Goal: Information Seeking & Learning: Check status

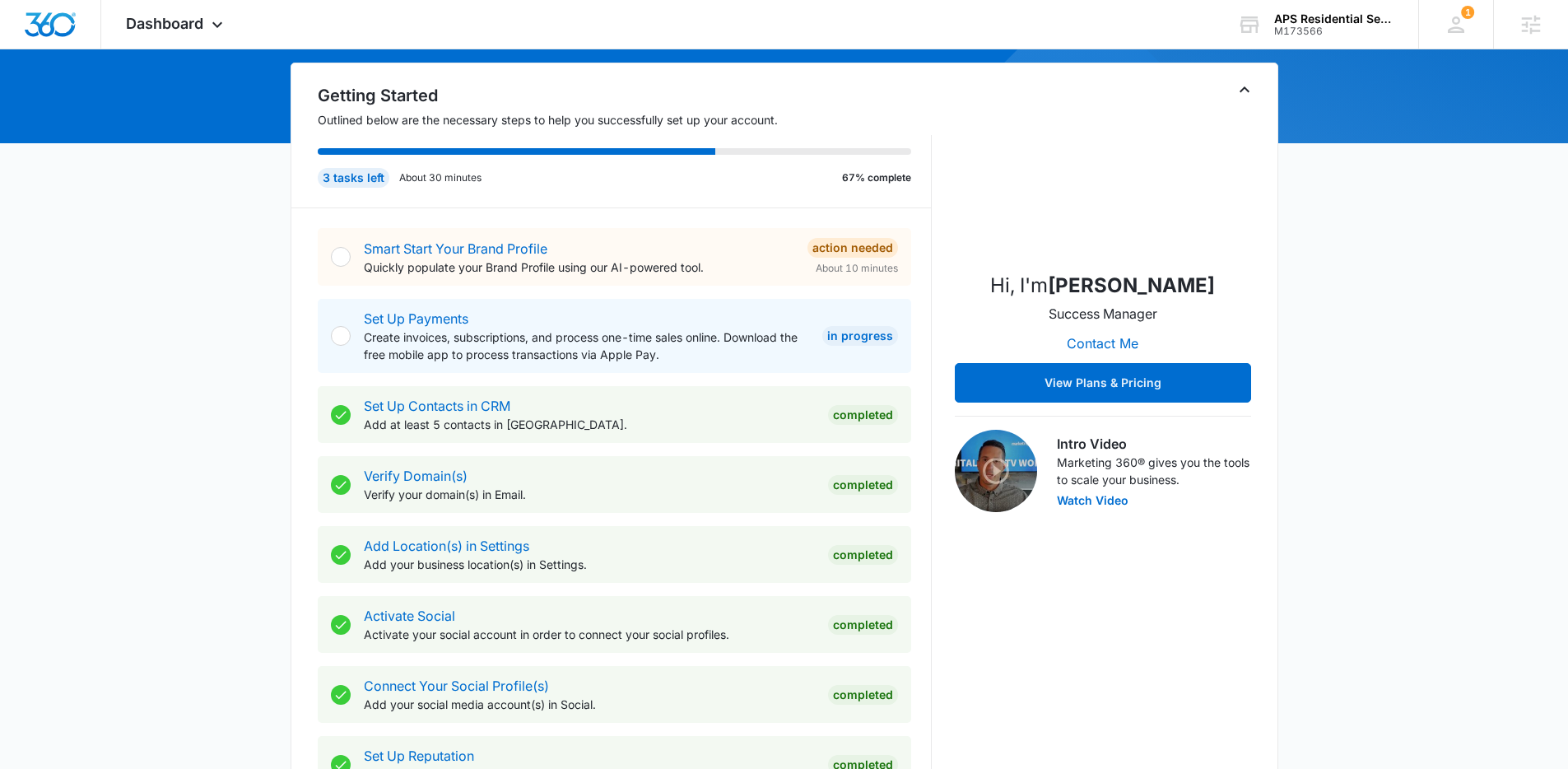
scroll to position [717, 0]
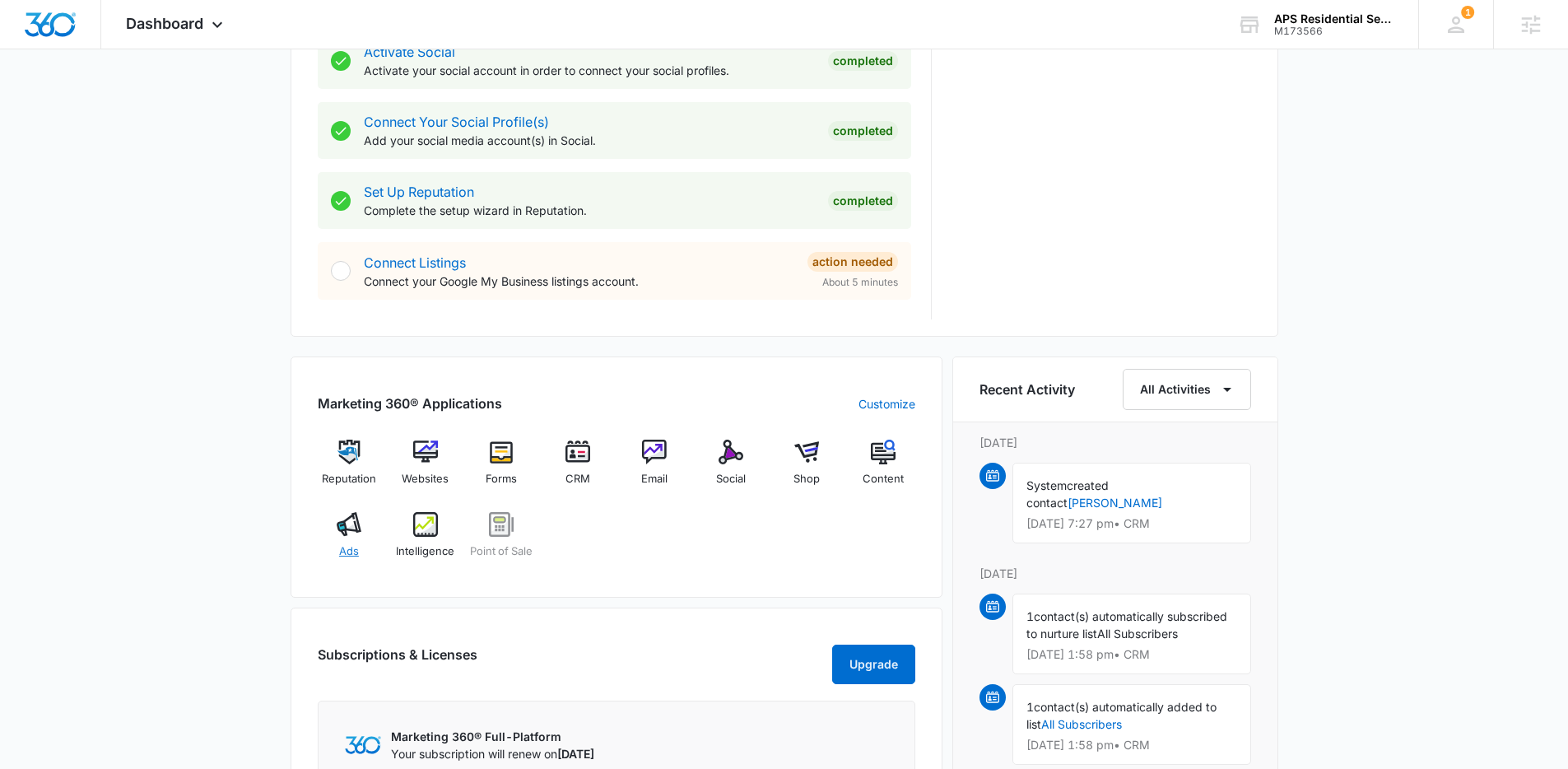
click at [330, 542] on div "Ads" at bounding box center [349, 542] width 63 height 60
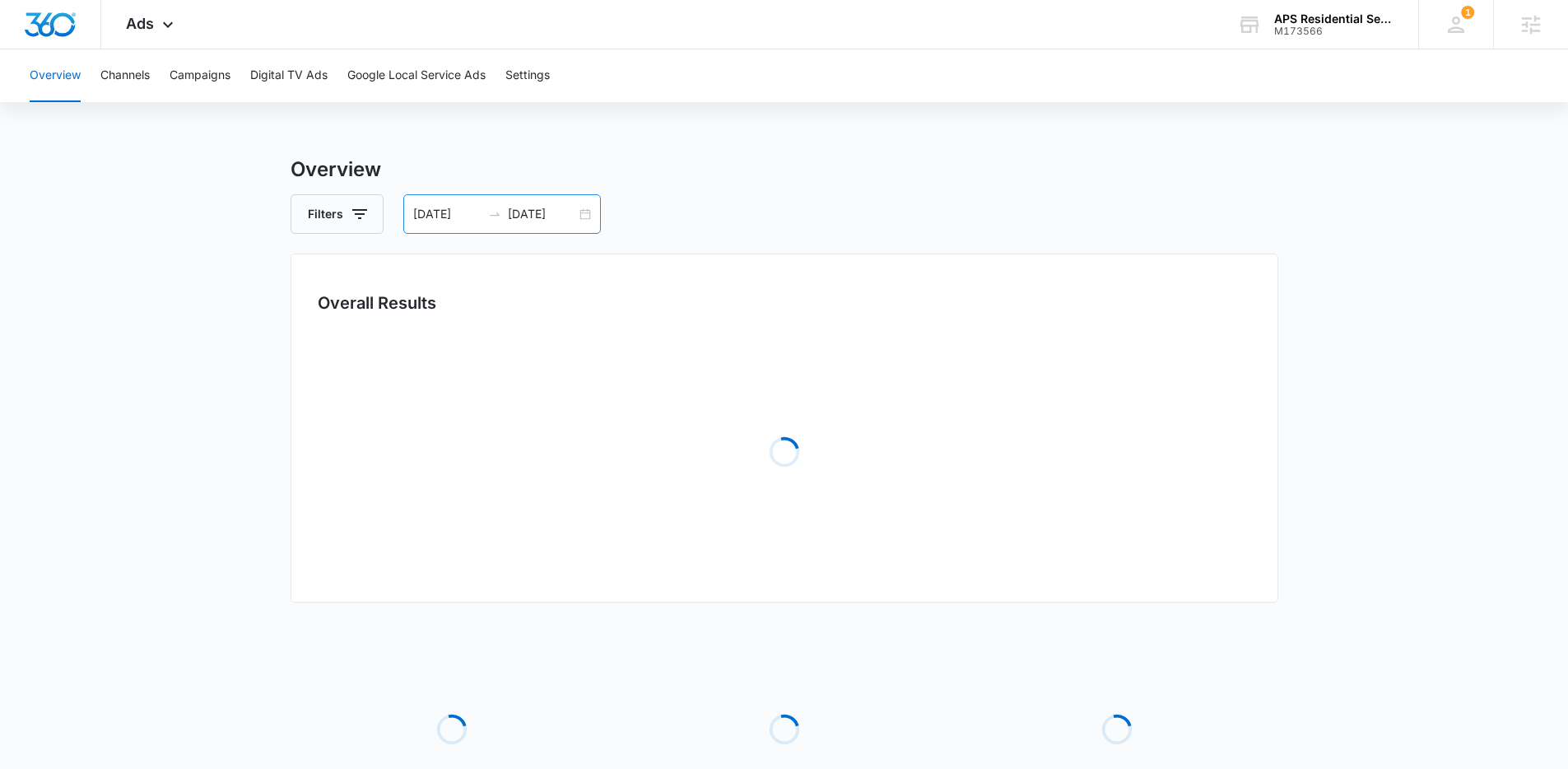
click at [593, 211] on div "08/04/2025 09/03/2025" at bounding box center [502, 214] width 198 height 39
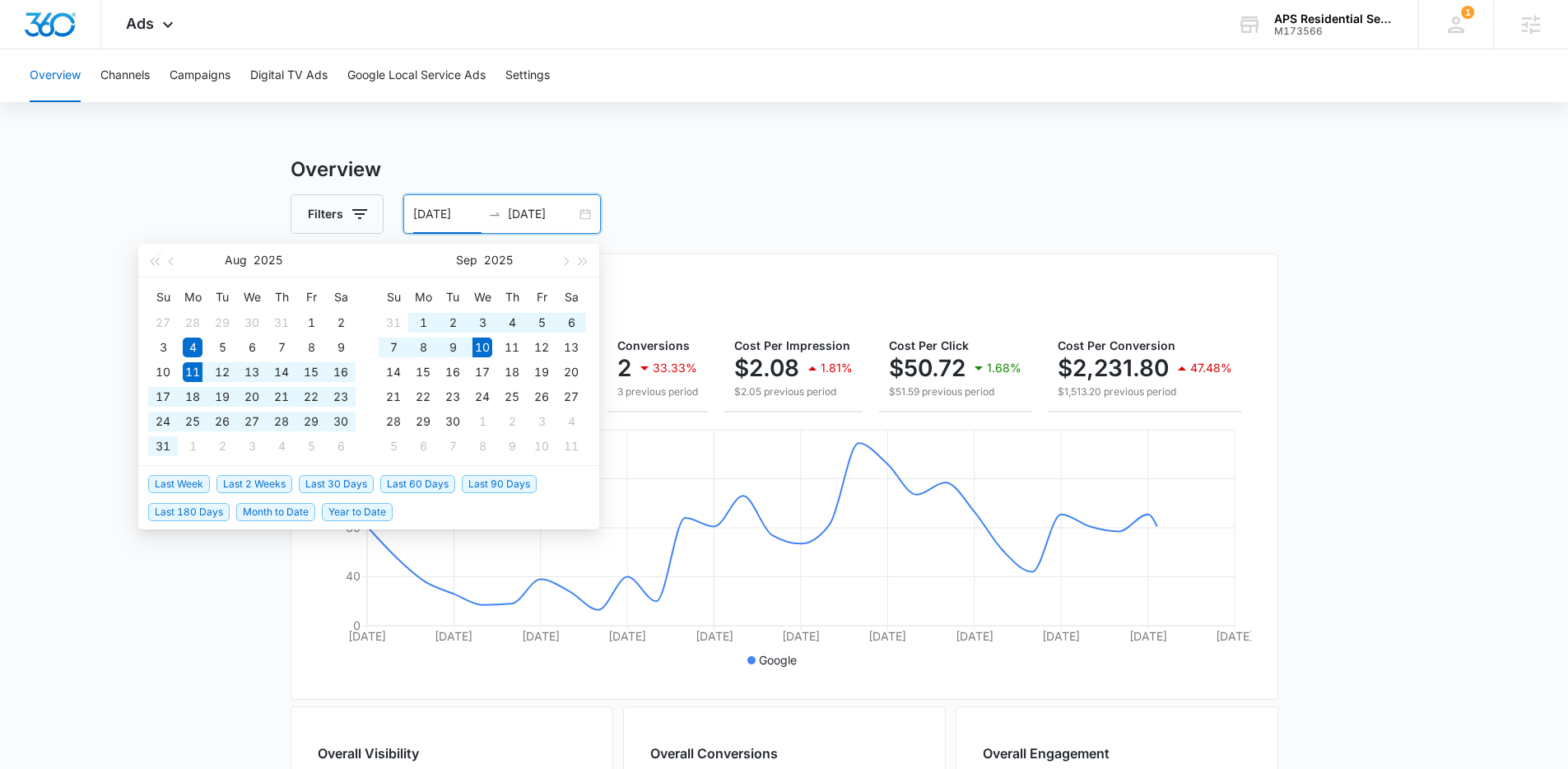
click at [367, 478] on span "Last 30 Days" at bounding box center [337, 483] width 75 height 18
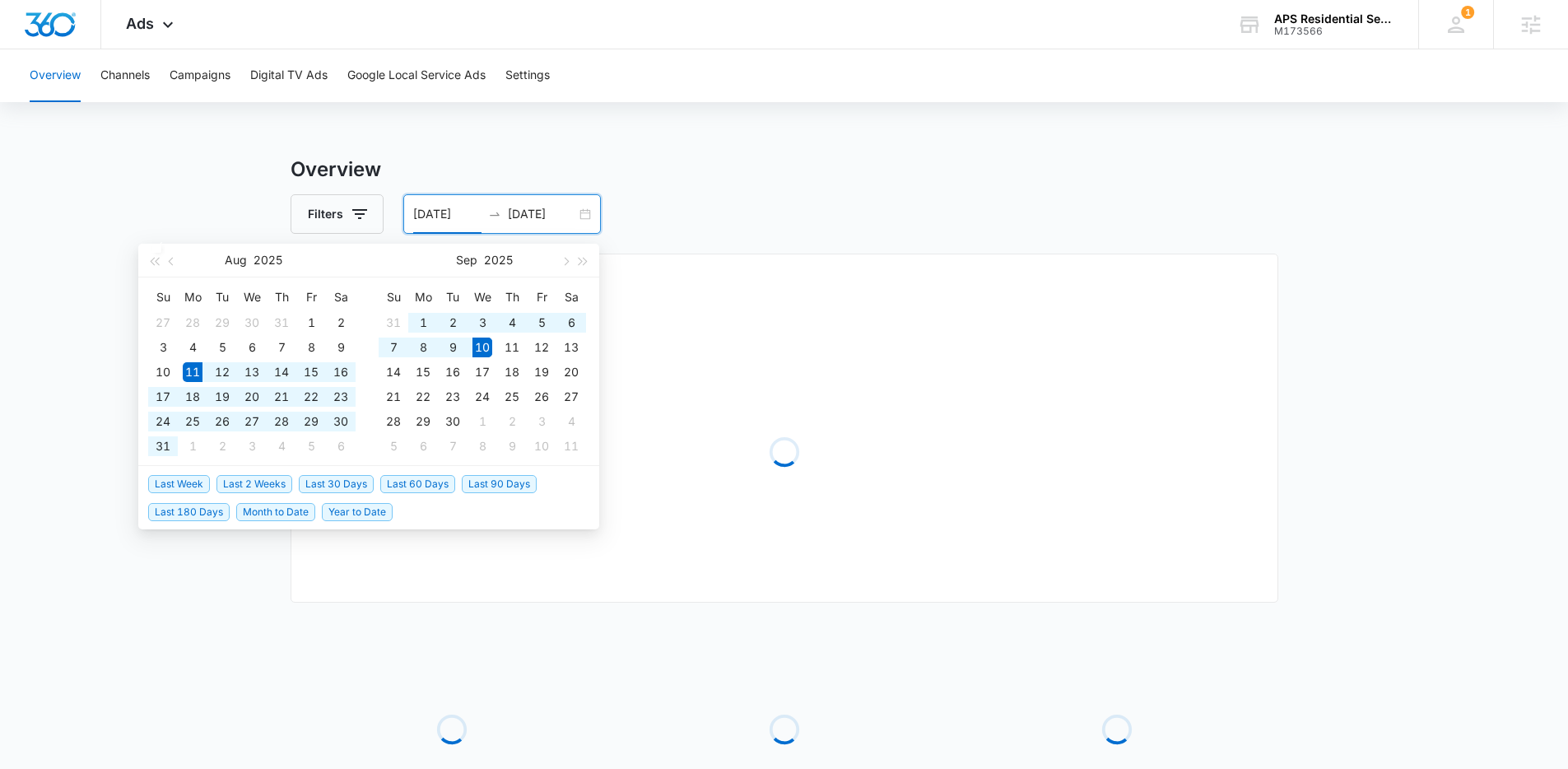
type input "[DATE]"
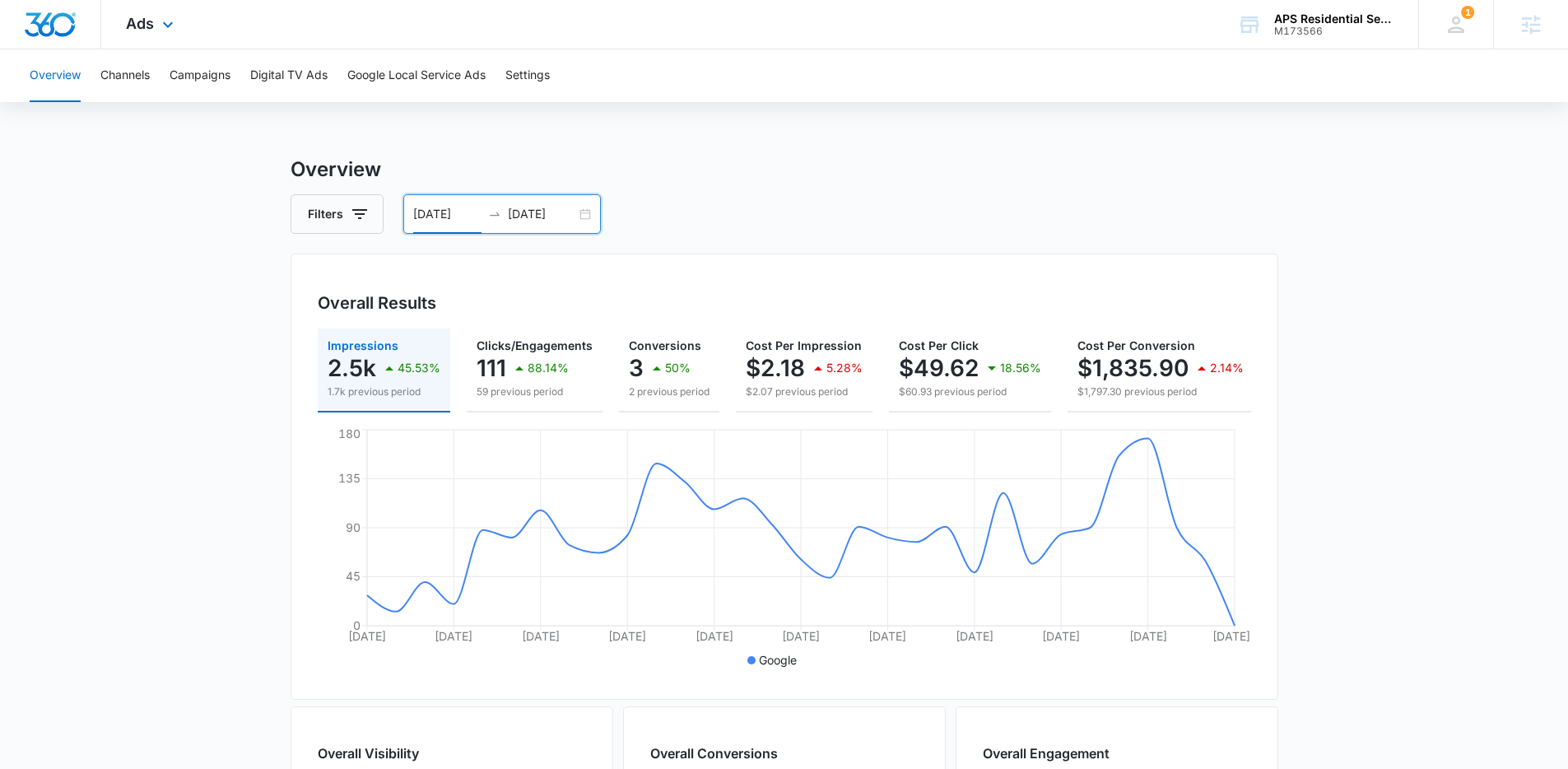
click at [158, 34] on div "Ads Apps Reputation Websites Forms CRM Email Social Shop POS Content Ads Intell…" at bounding box center [152, 24] width 101 height 49
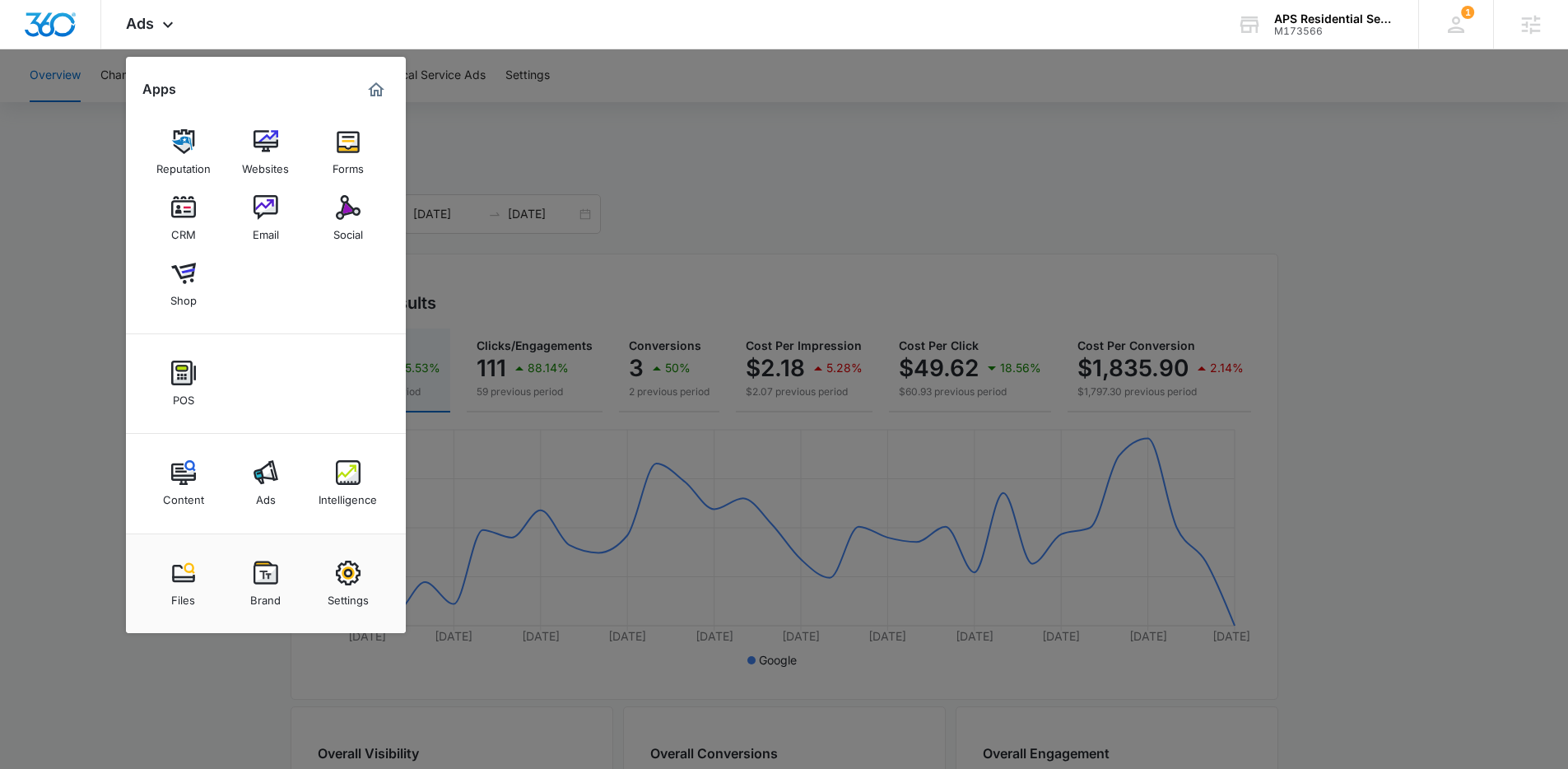
click at [337, 477] on img at bounding box center [348, 472] width 25 height 25
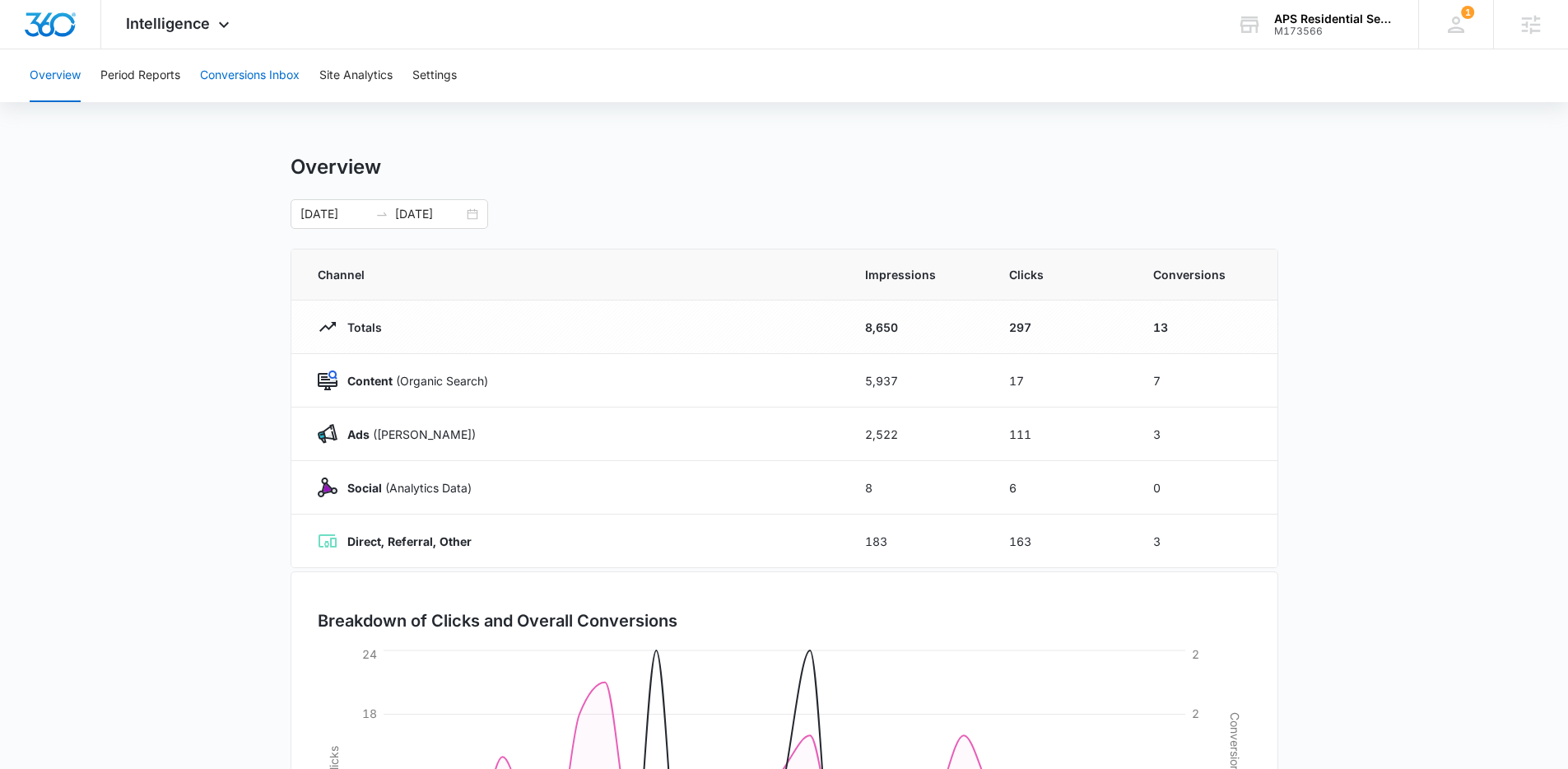
click at [272, 68] on button "Conversions Inbox" at bounding box center [250, 76] width 100 height 53
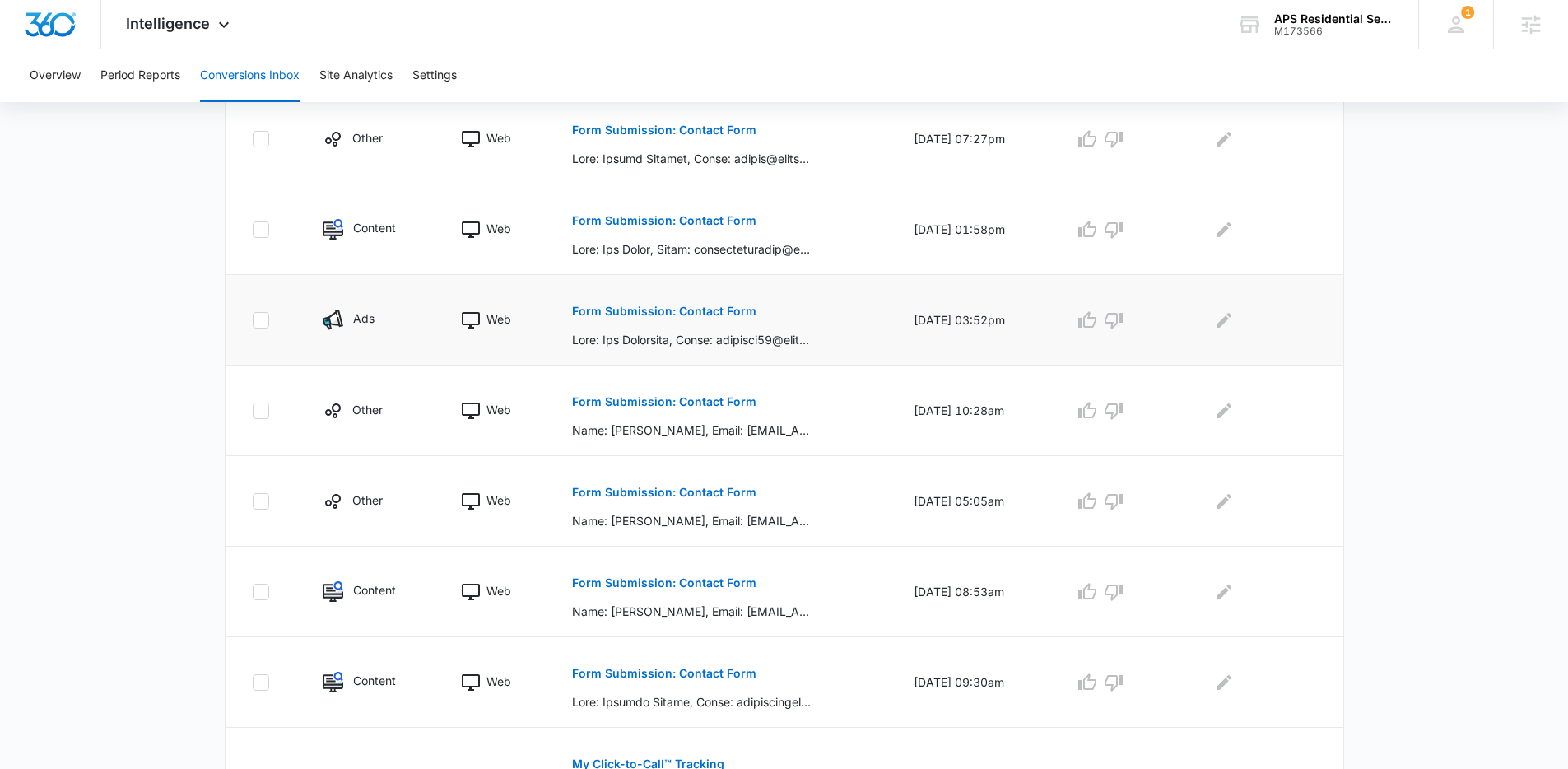
scroll to position [323, 0]
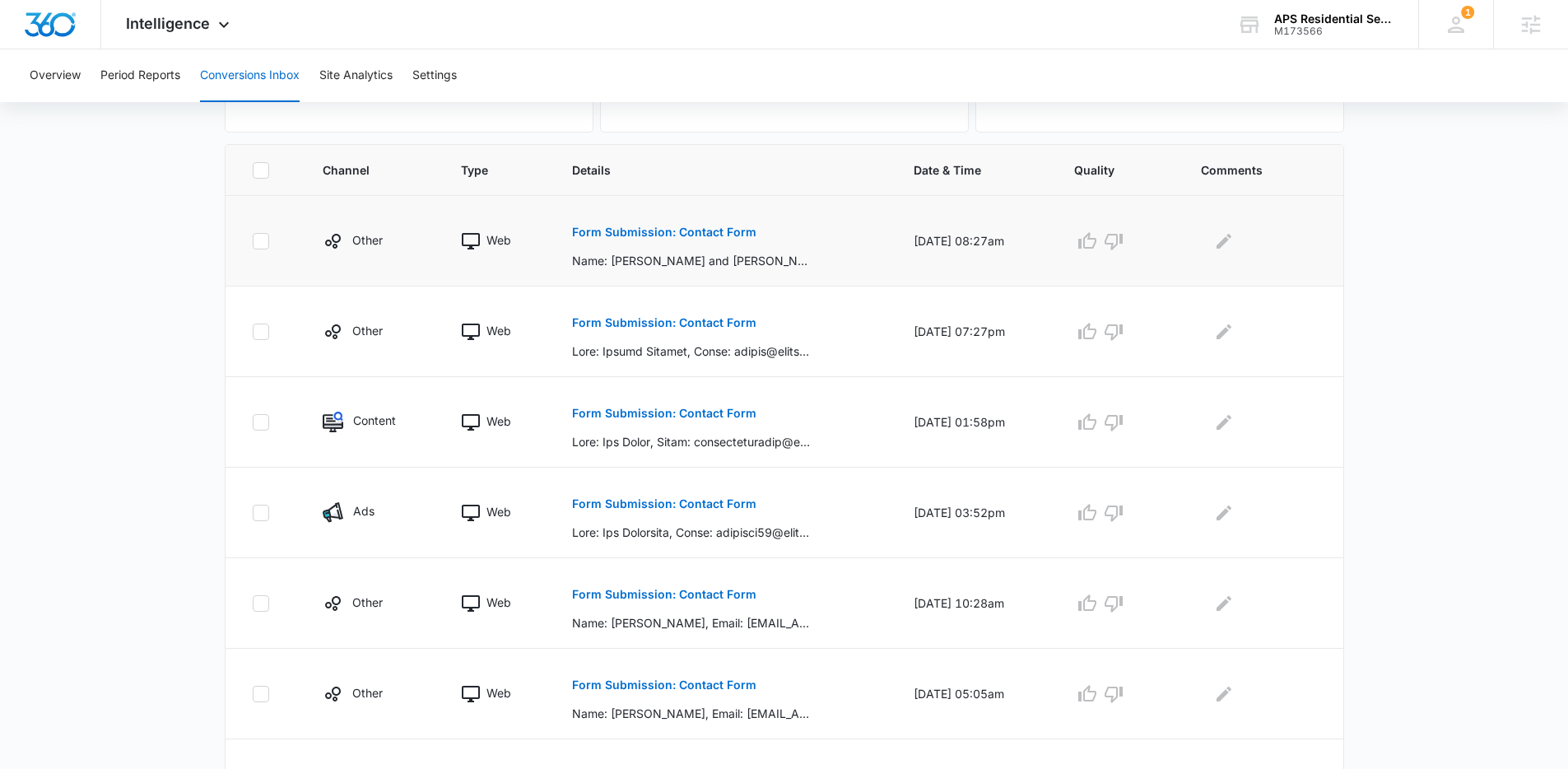
click at [648, 229] on p "Form Submission: Contact Form" at bounding box center [664, 233] width 184 height 12
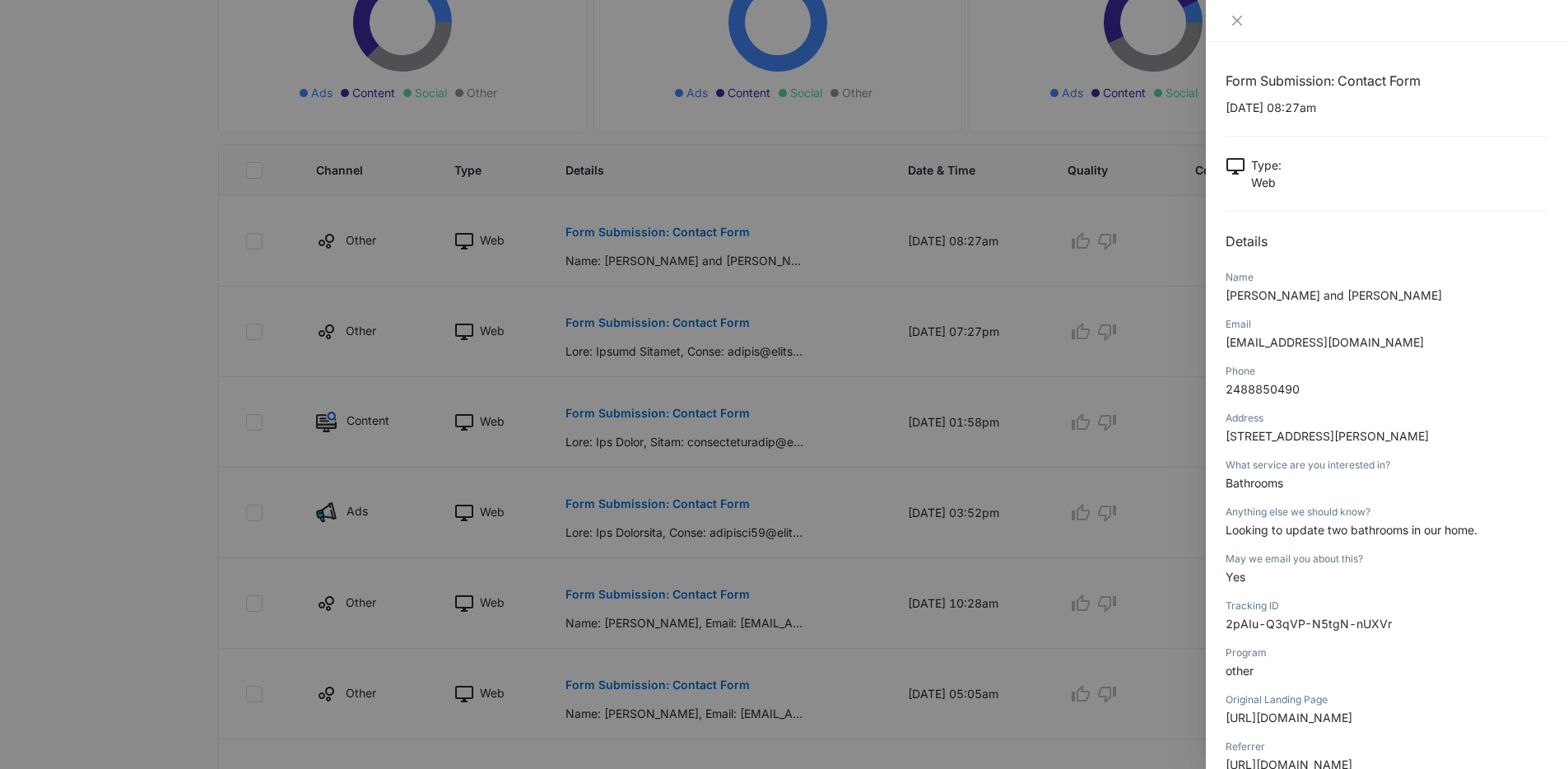
click at [978, 316] on div at bounding box center [784, 384] width 1568 height 769
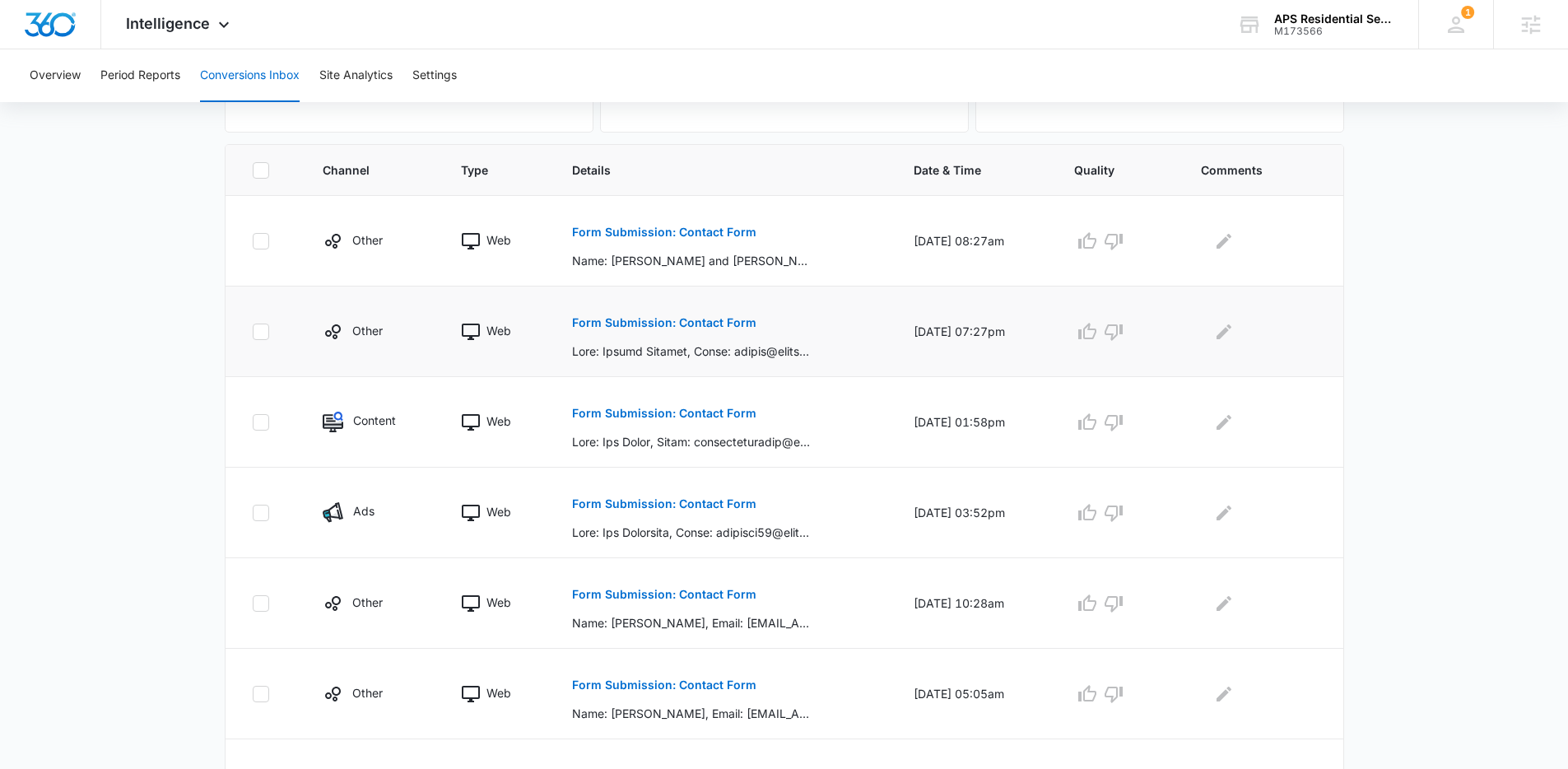
click at [682, 321] on p "Form Submission: Contact Form" at bounding box center [664, 323] width 184 height 12
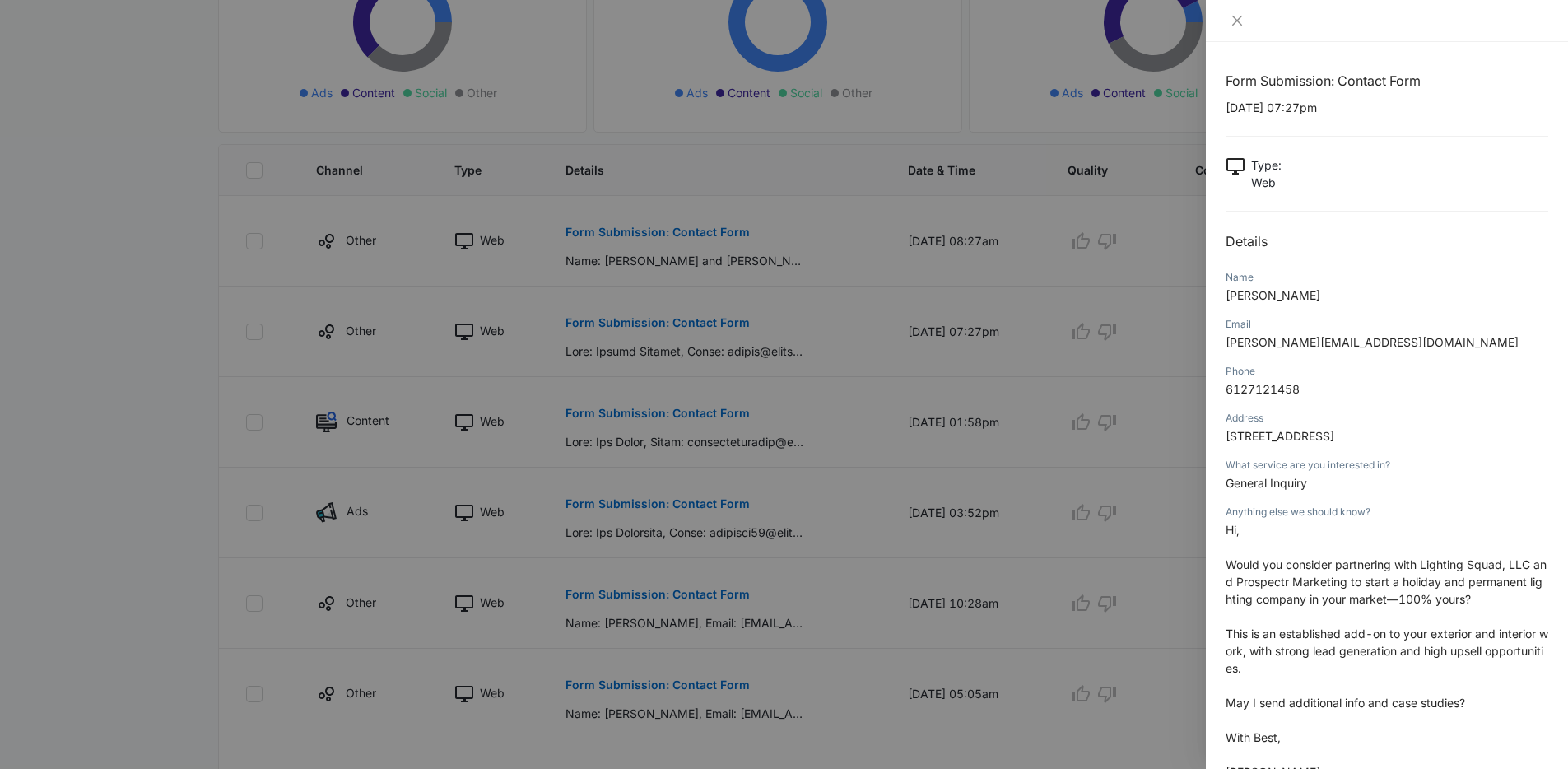
scroll to position [3, 0]
click at [1011, 366] on div at bounding box center [784, 384] width 1568 height 769
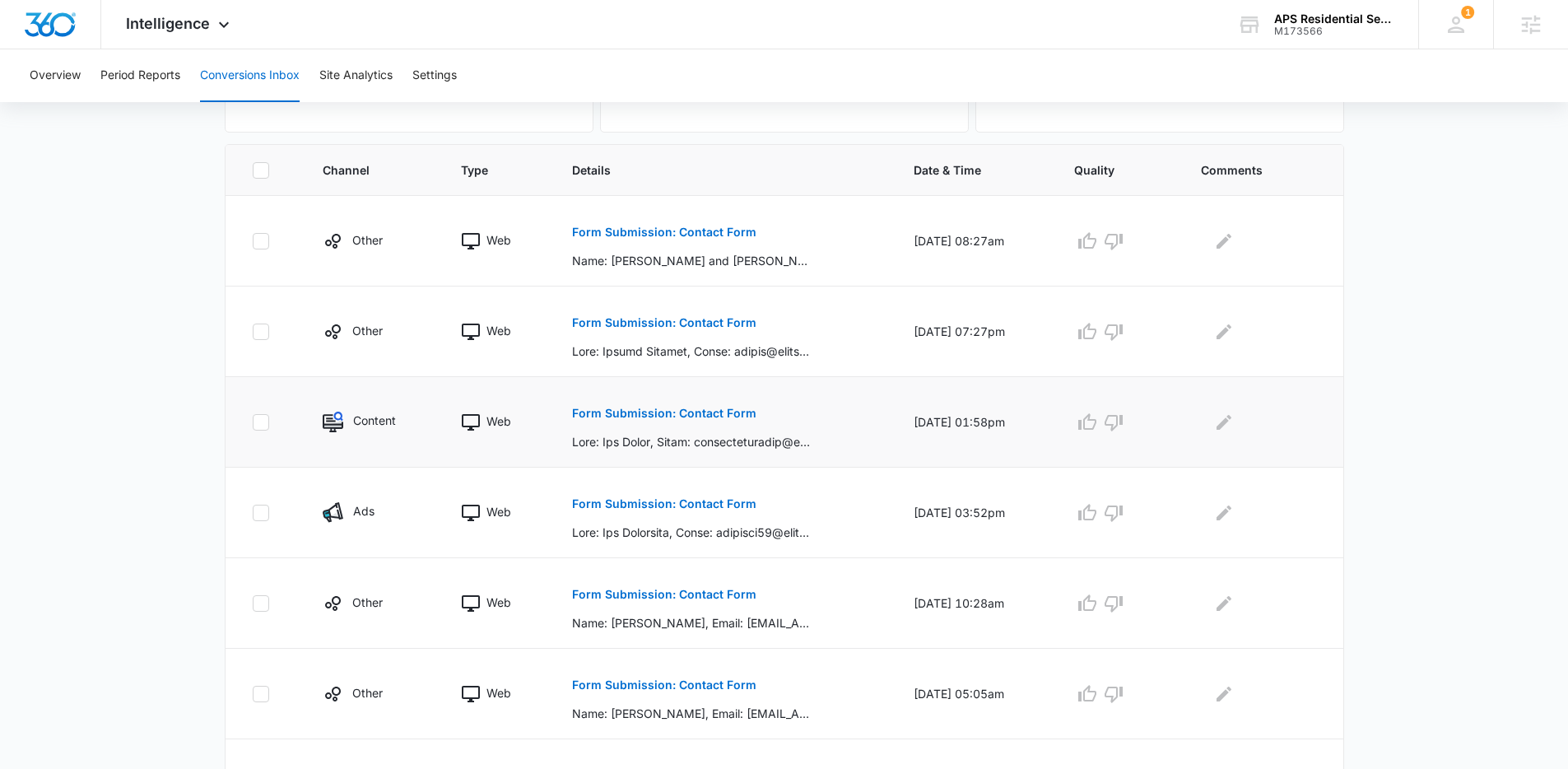
click at [663, 409] on p "Form Submission: Contact Form" at bounding box center [664, 413] width 184 height 12
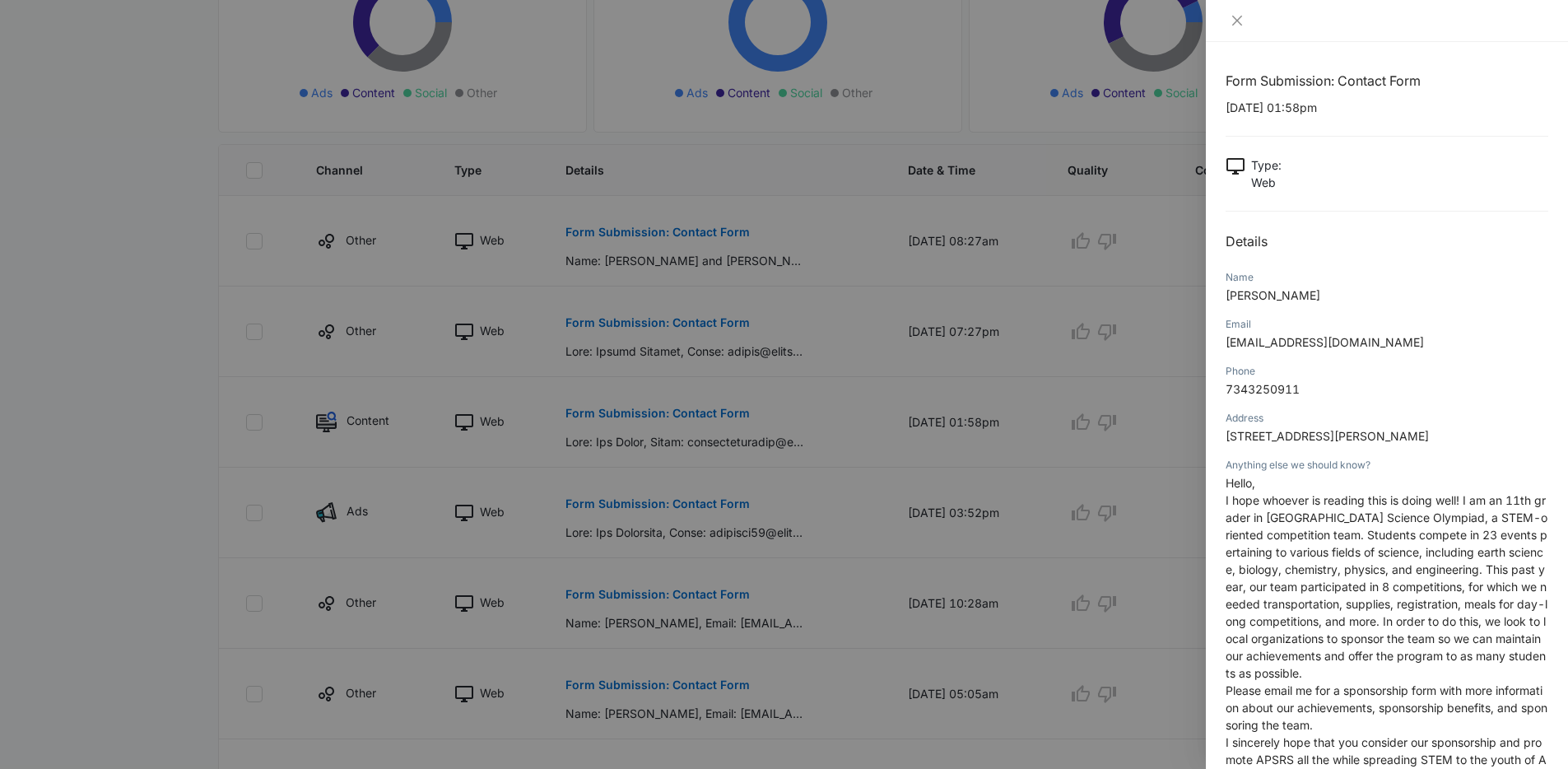
click at [904, 440] on div at bounding box center [784, 384] width 1568 height 769
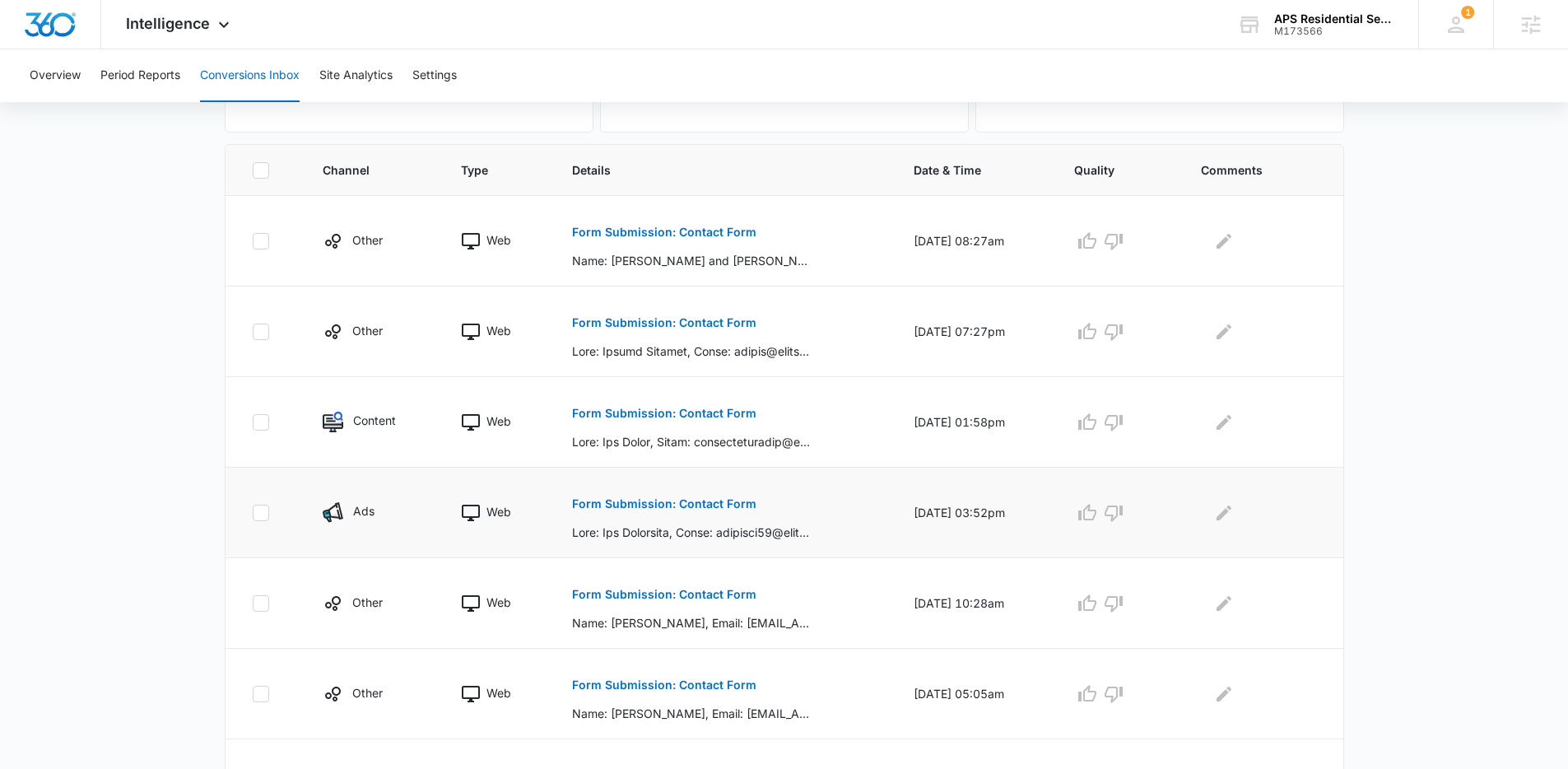
click at [689, 507] on p "Form Submission: Contact Form" at bounding box center [664, 504] width 184 height 12
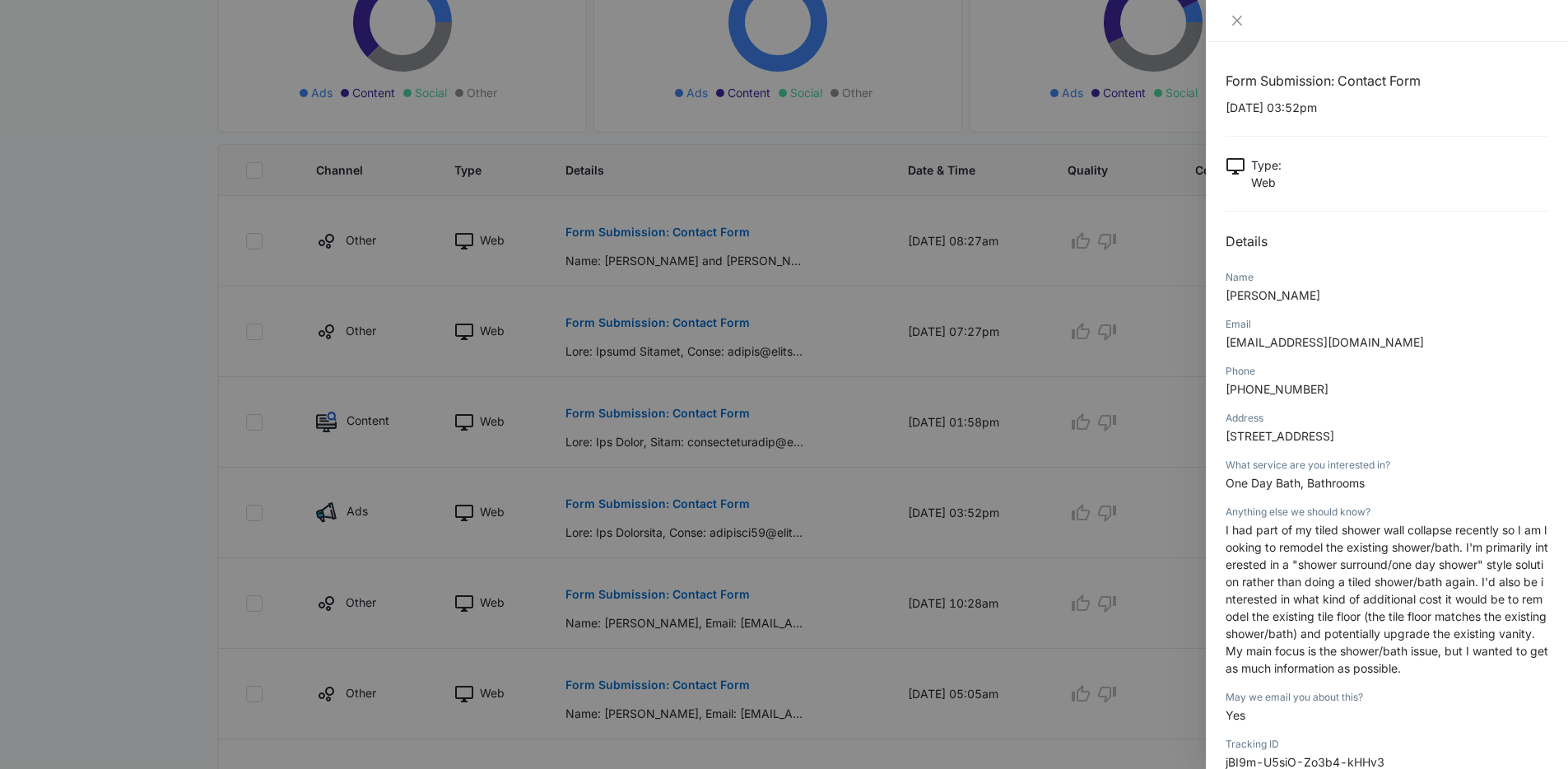
click at [934, 518] on div at bounding box center [784, 384] width 1568 height 769
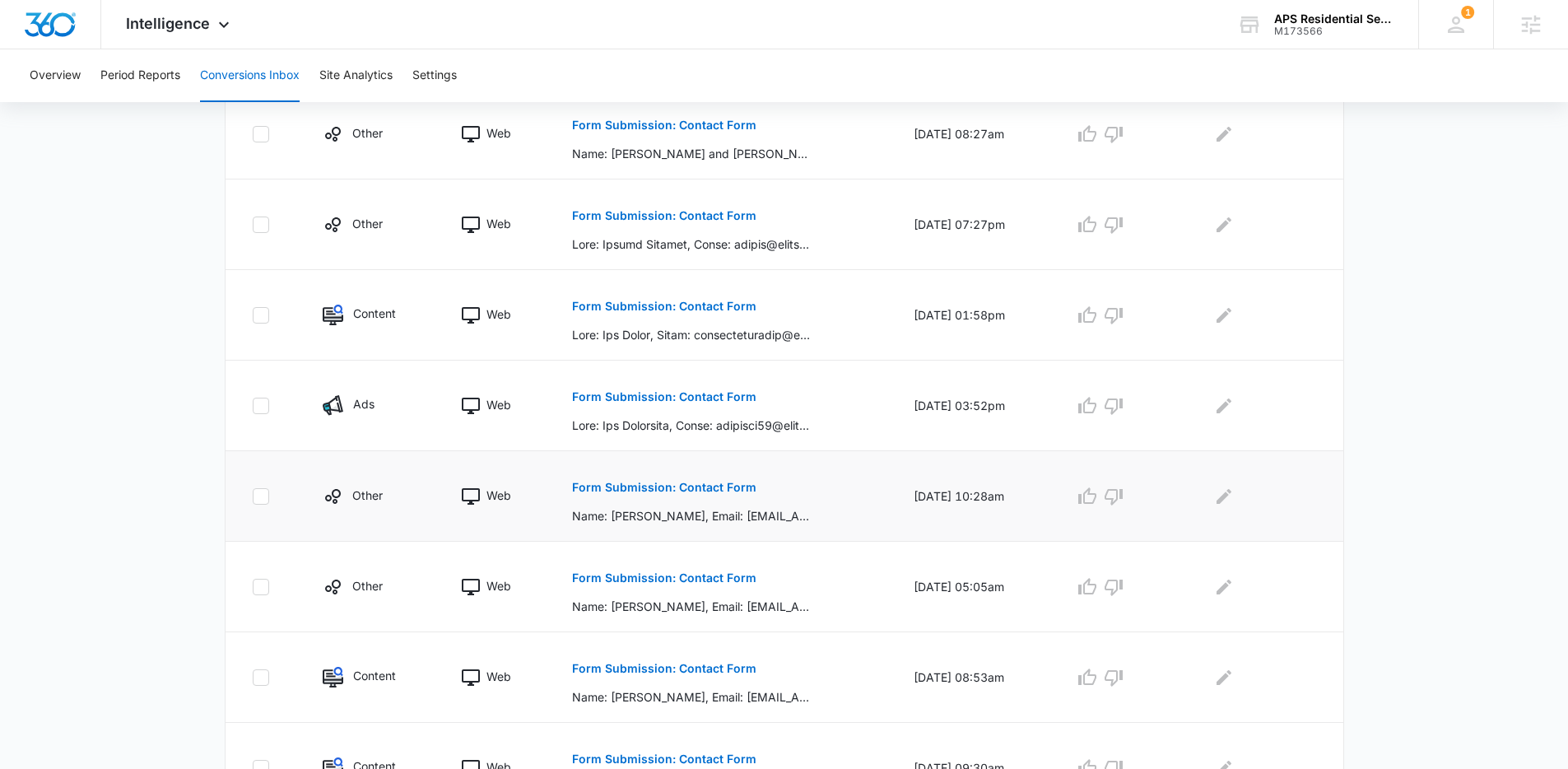
scroll to position [434, 0]
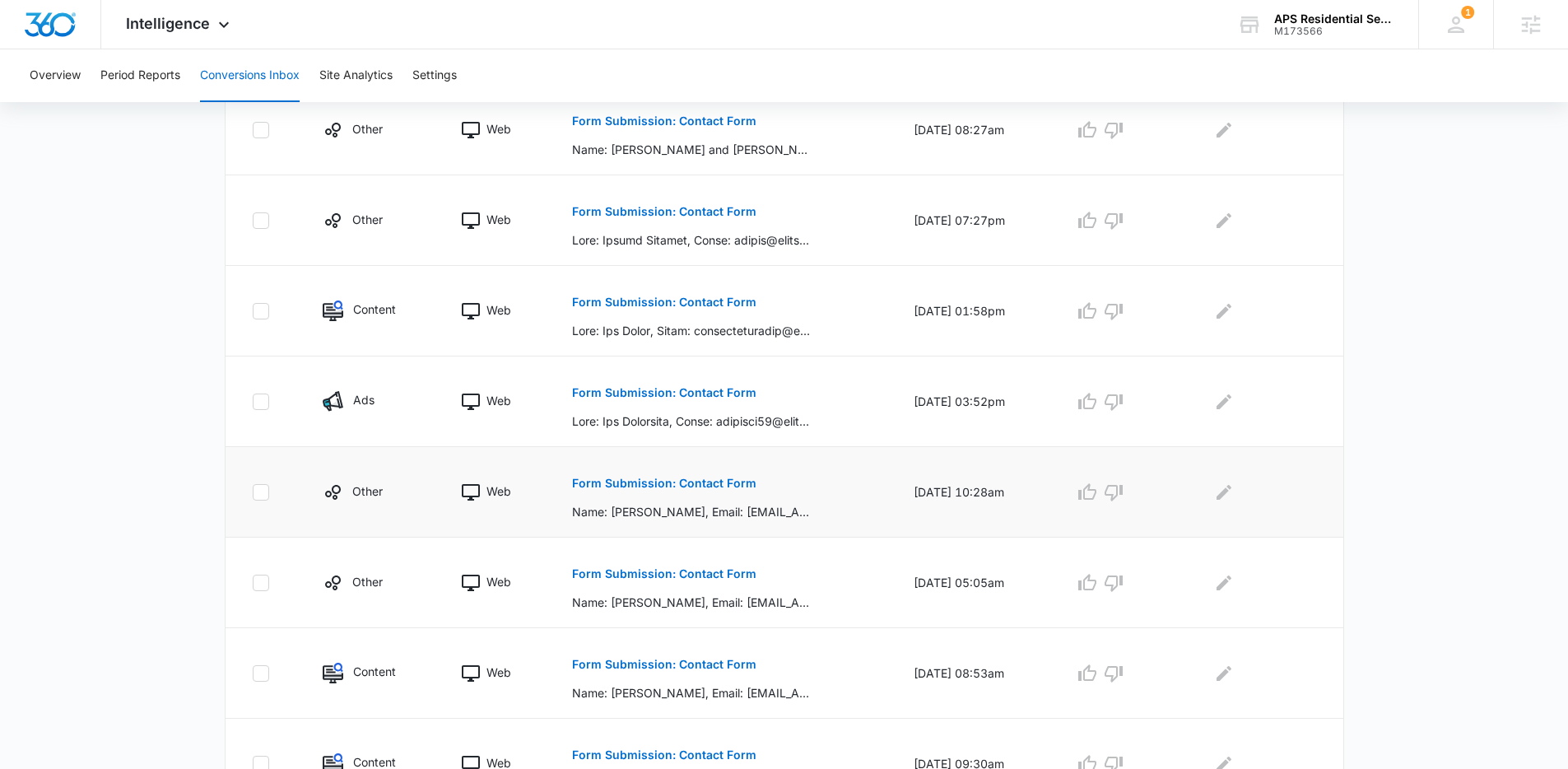
click at [723, 497] on button "Form Submission: Contact Form" at bounding box center [664, 483] width 184 height 39
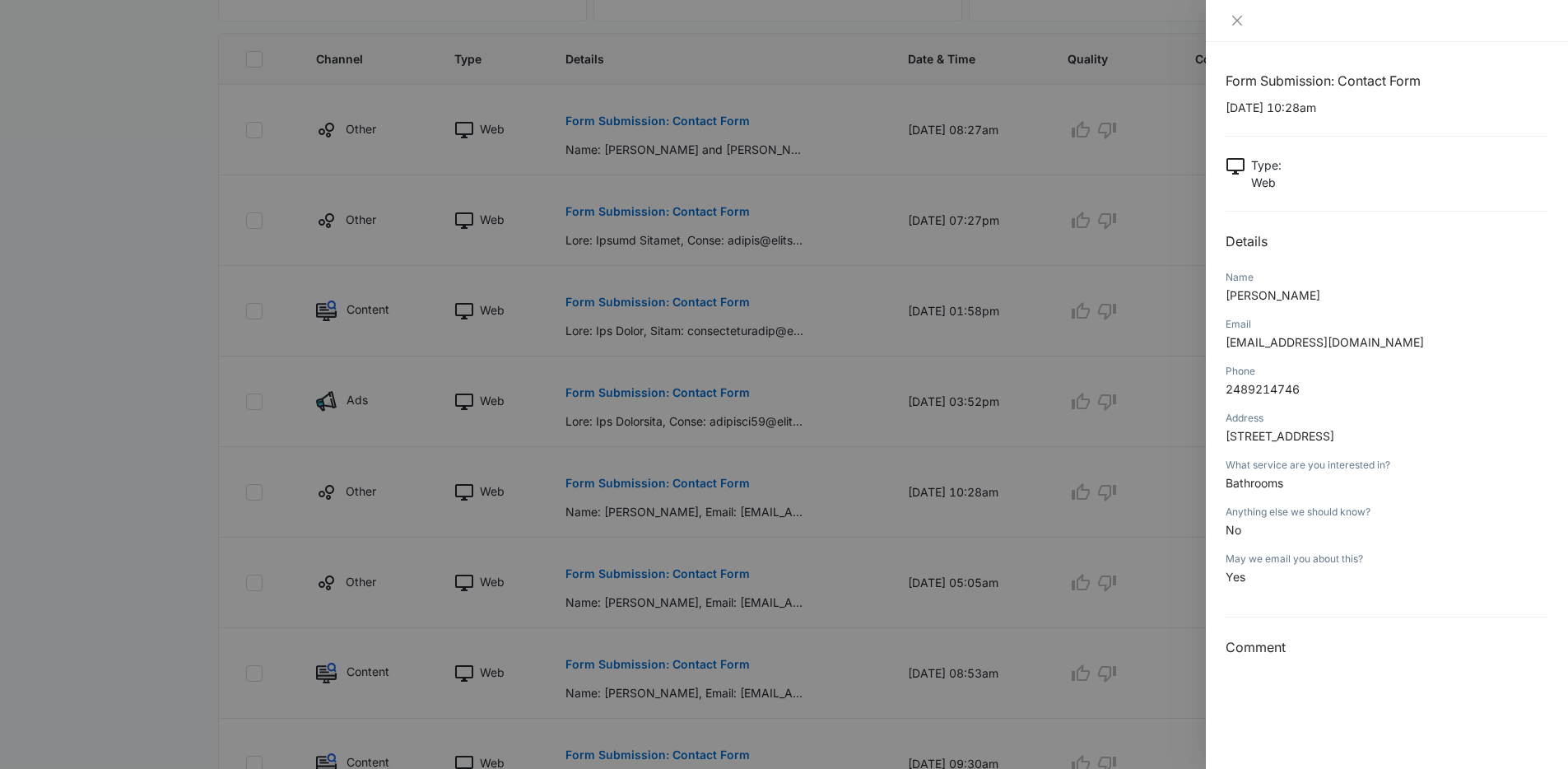
click at [955, 430] on div at bounding box center [784, 384] width 1568 height 769
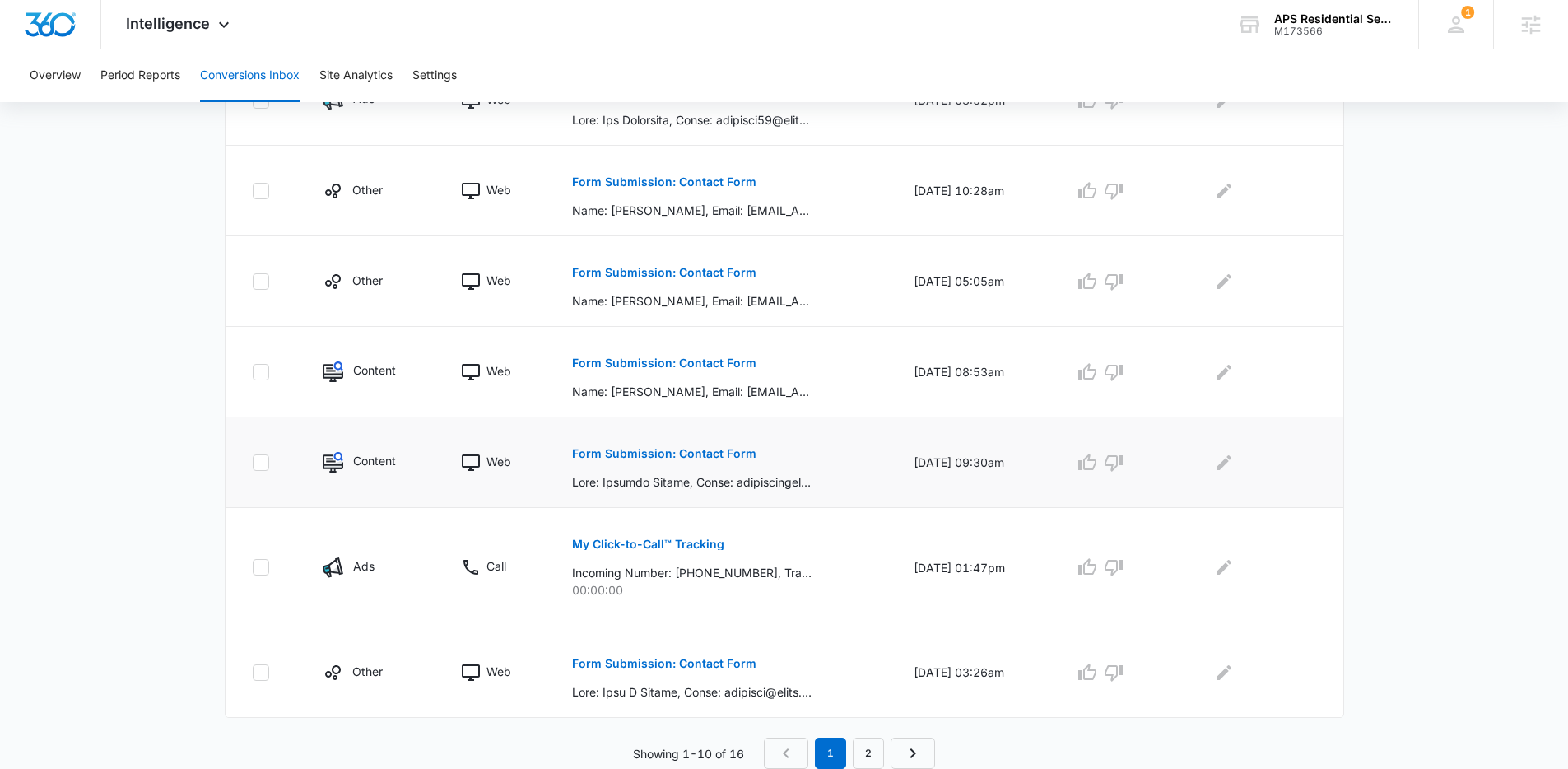
scroll to position [0, 0]
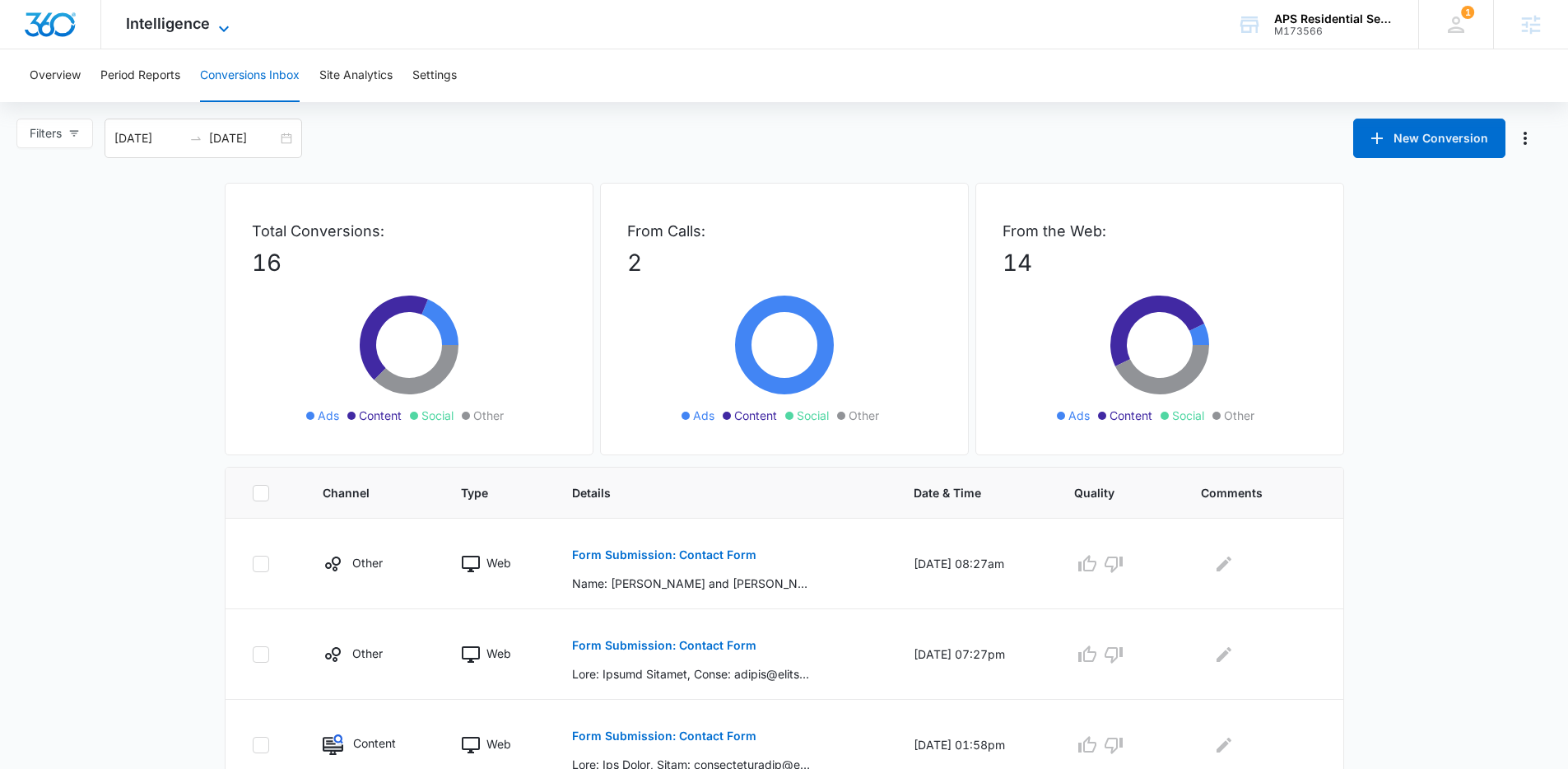
click at [219, 29] on icon at bounding box center [223, 28] width 20 height 20
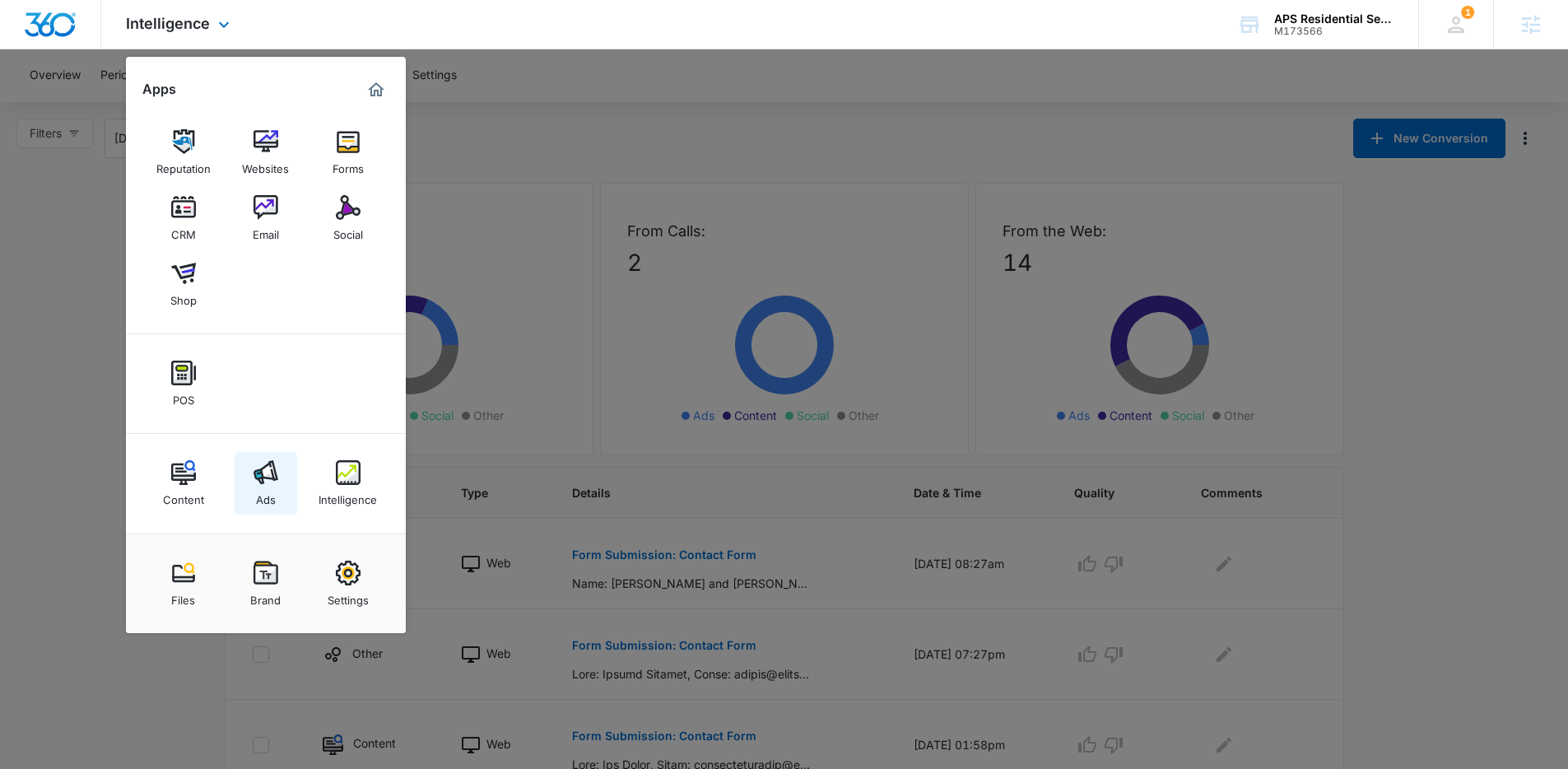
click at [269, 475] on img at bounding box center [266, 472] width 25 height 25
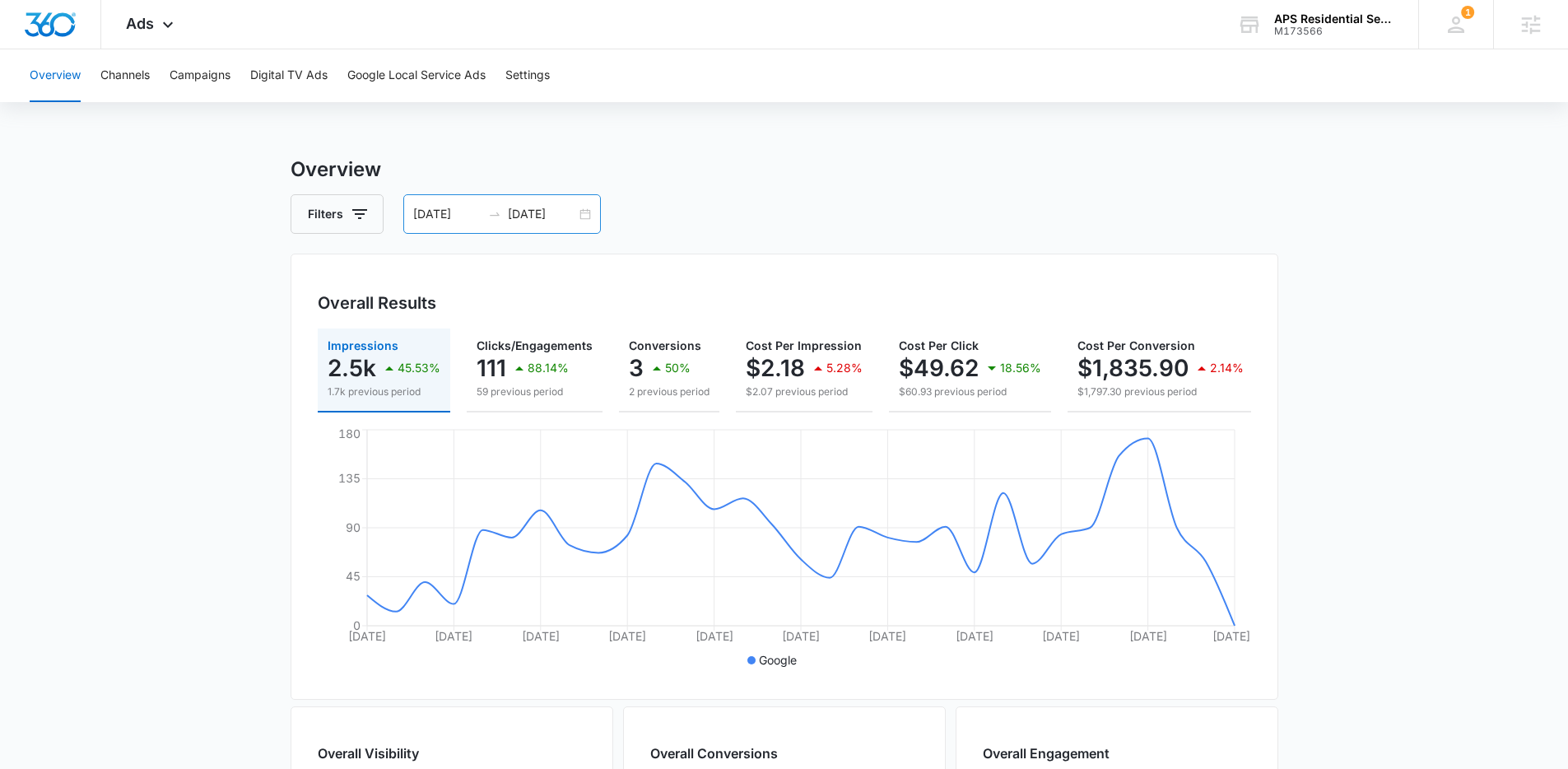
click at [593, 217] on div "08/11/2025 09/10/2025" at bounding box center [502, 214] width 198 height 39
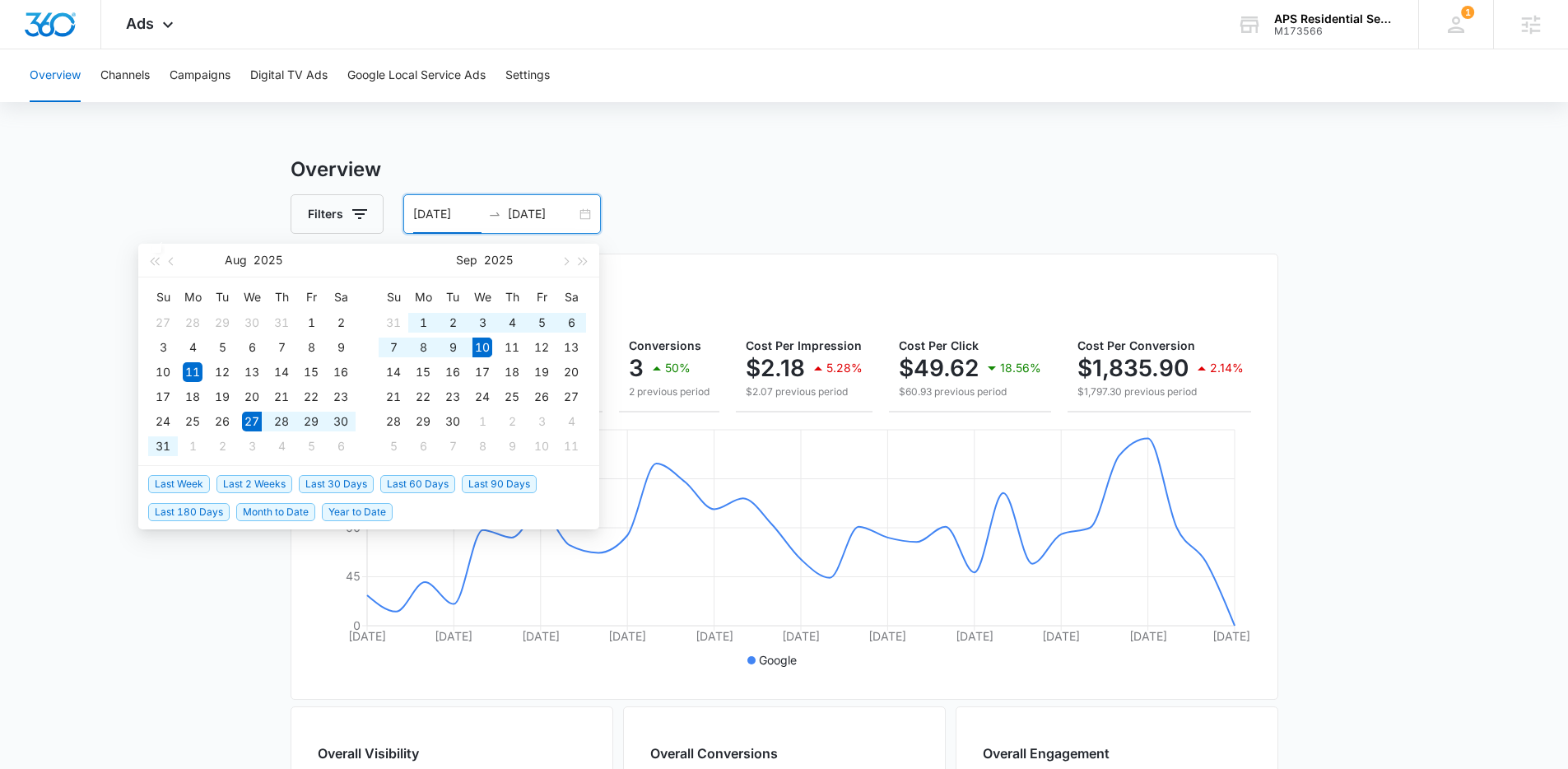
click at [260, 486] on span "Last 2 Weeks" at bounding box center [254, 483] width 76 height 18
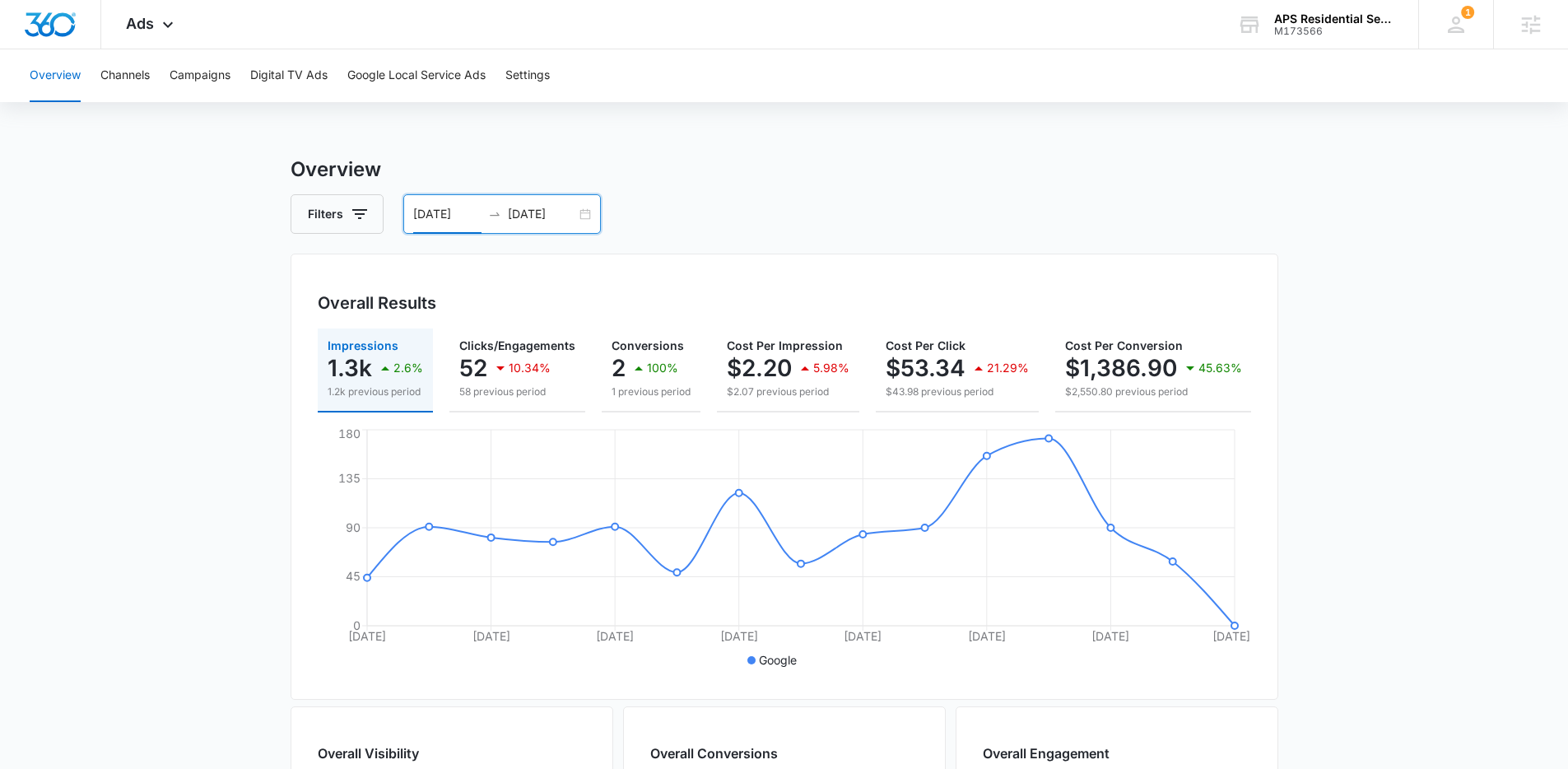
click at [591, 211] on div "08/27/2025 09/10/2025" at bounding box center [502, 214] width 198 height 39
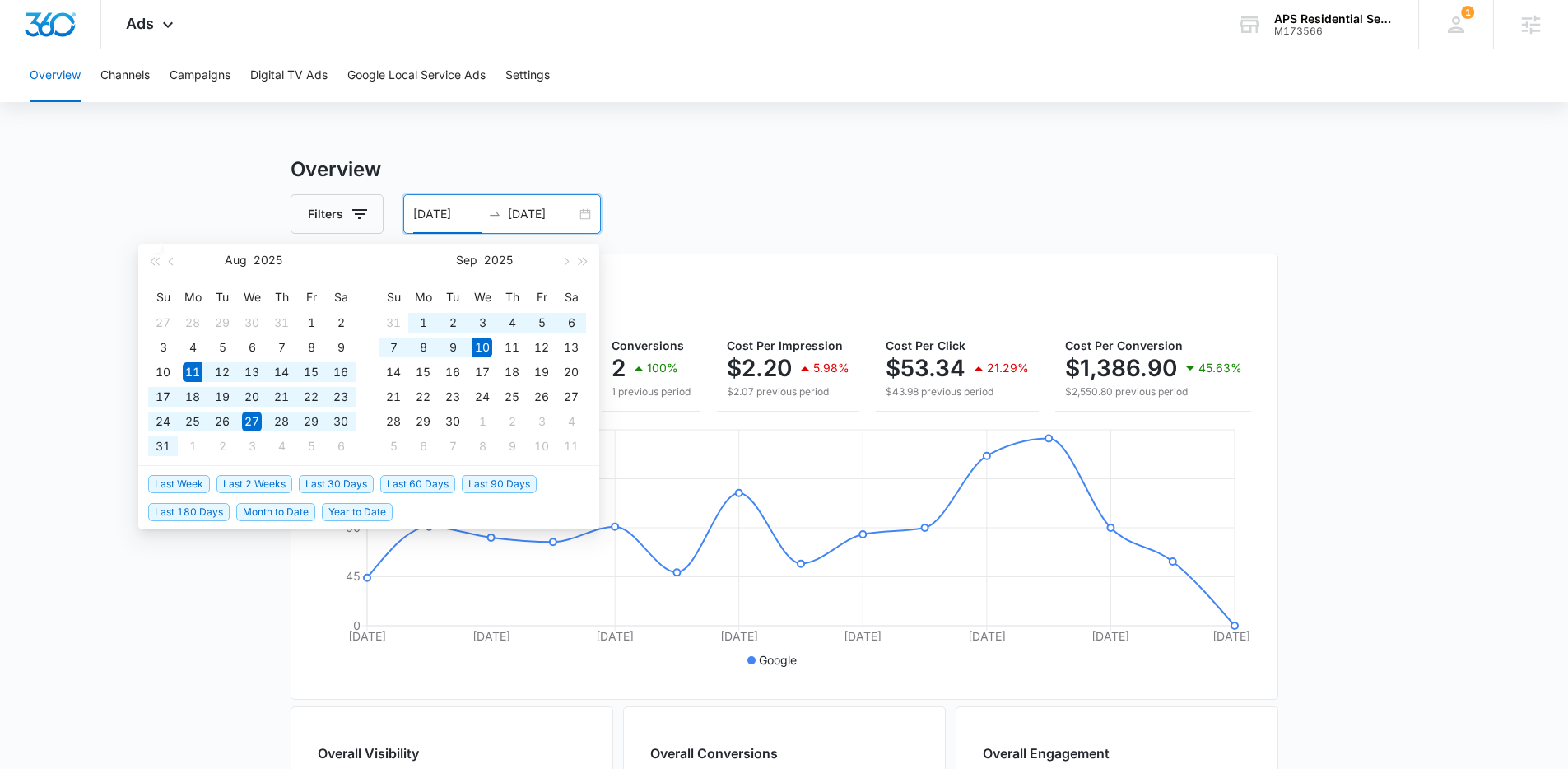
click at [352, 481] on span "Last 30 Days" at bounding box center [337, 483] width 75 height 18
type input "[DATE]"
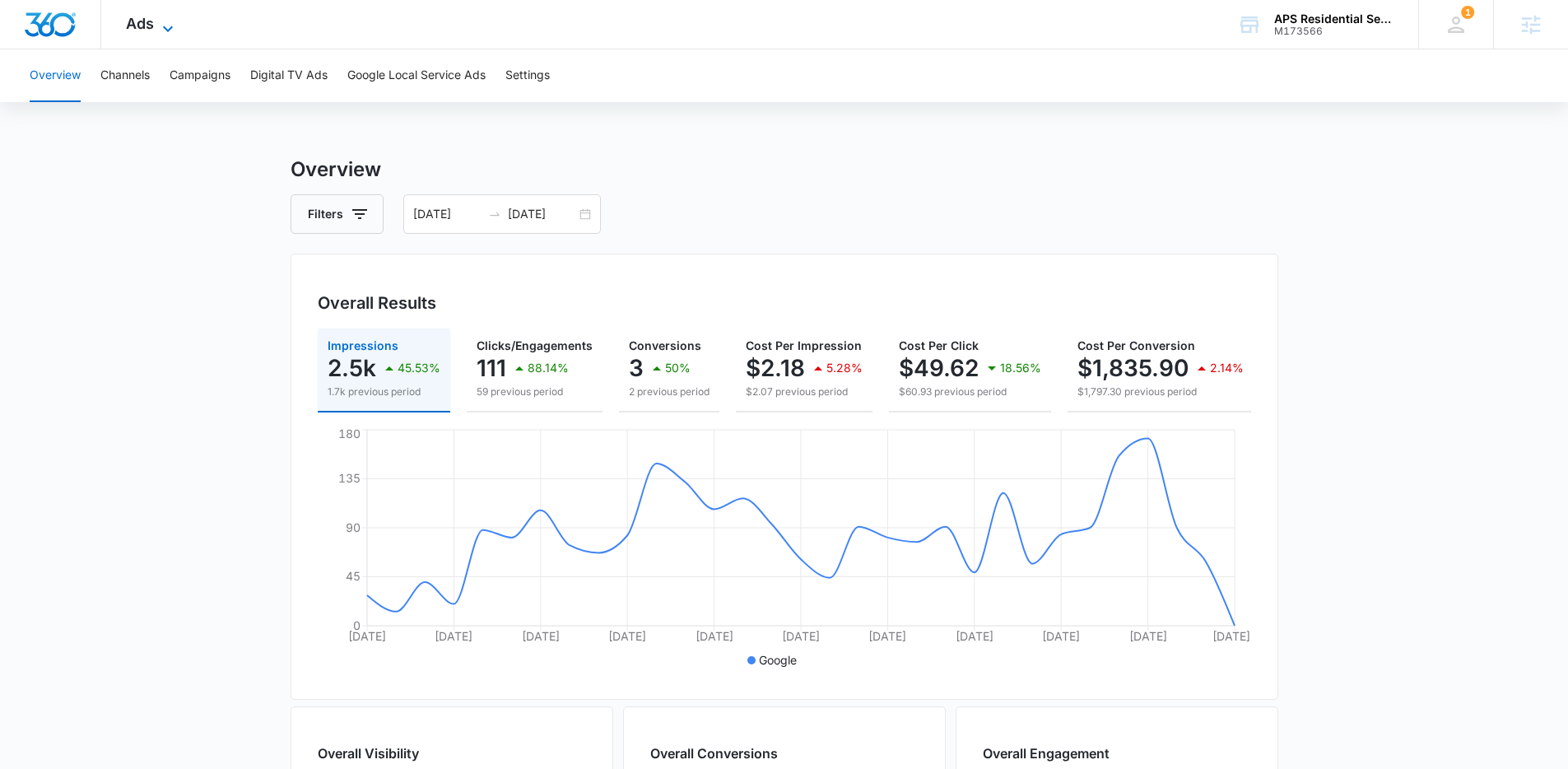
click at [145, 21] on span "Ads" at bounding box center [140, 23] width 28 height 17
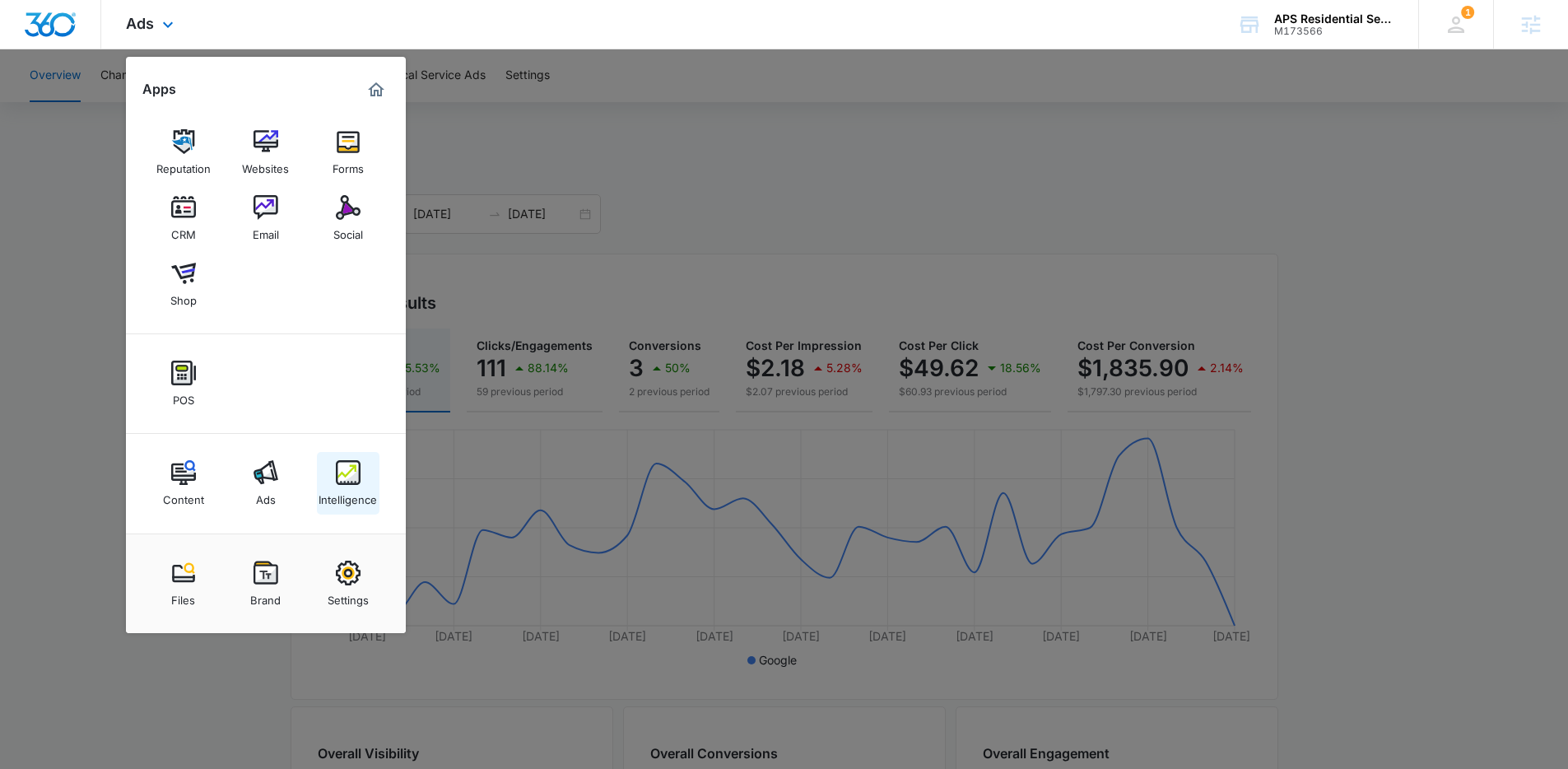
click at [355, 481] on img at bounding box center [348, 472] width 25 height 25
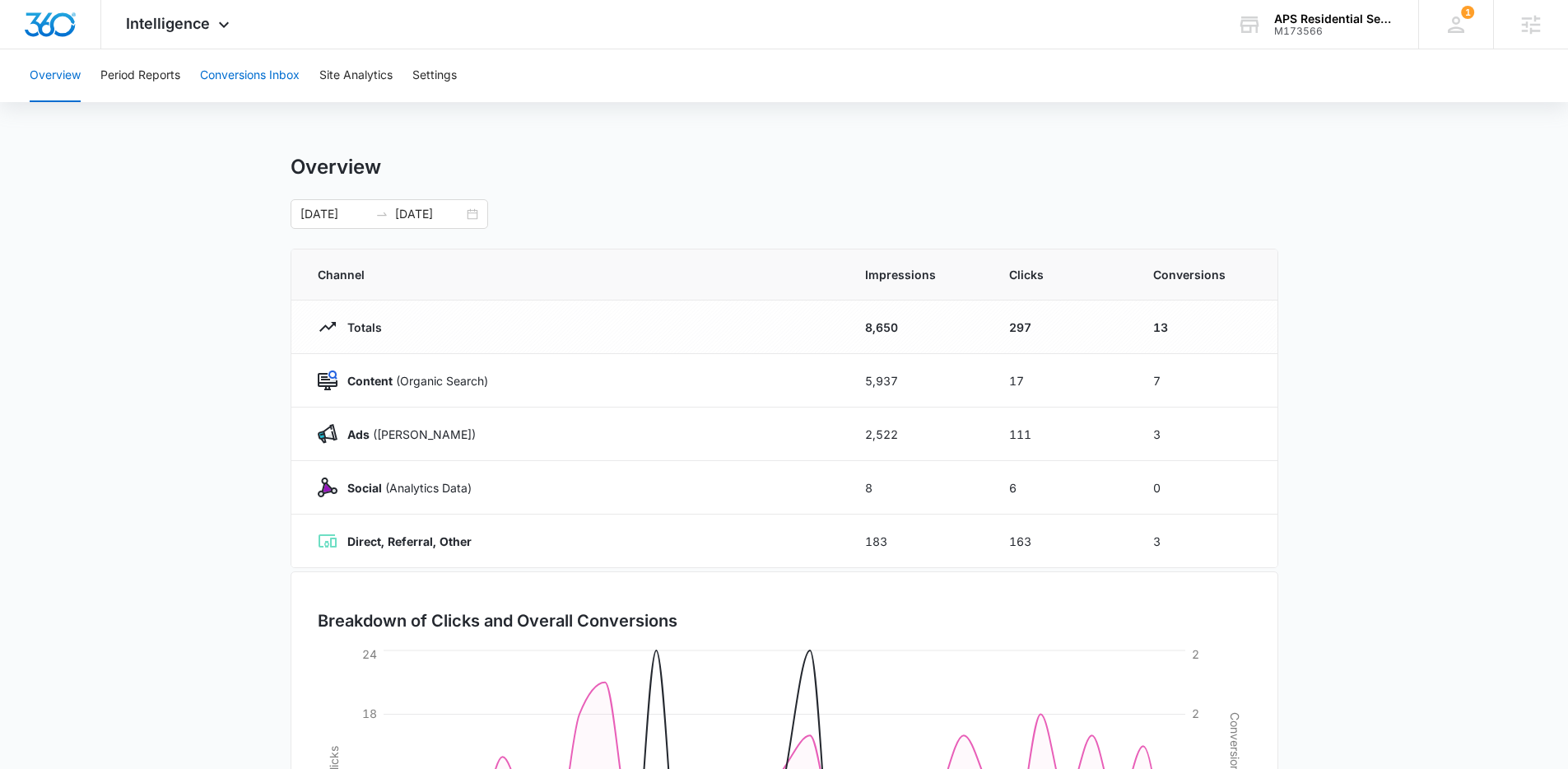
click at [278, 84] on button "Conversions Inbox" at bounding box center [250, 76] width 100 height 53
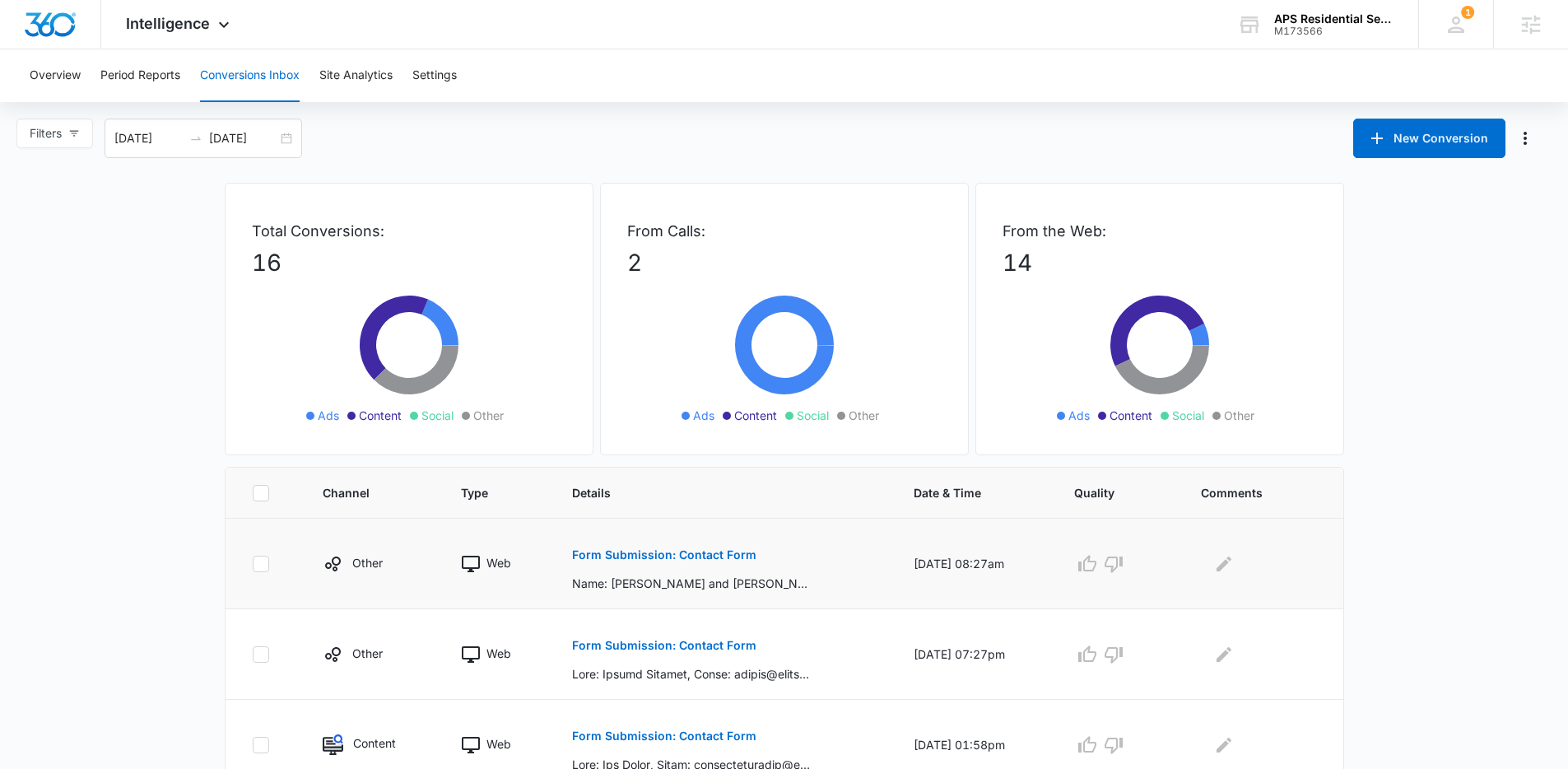
click at [702, 560] on p "Form Submission: Contact Form" at bounding box center [664, 555] width 184 height 12
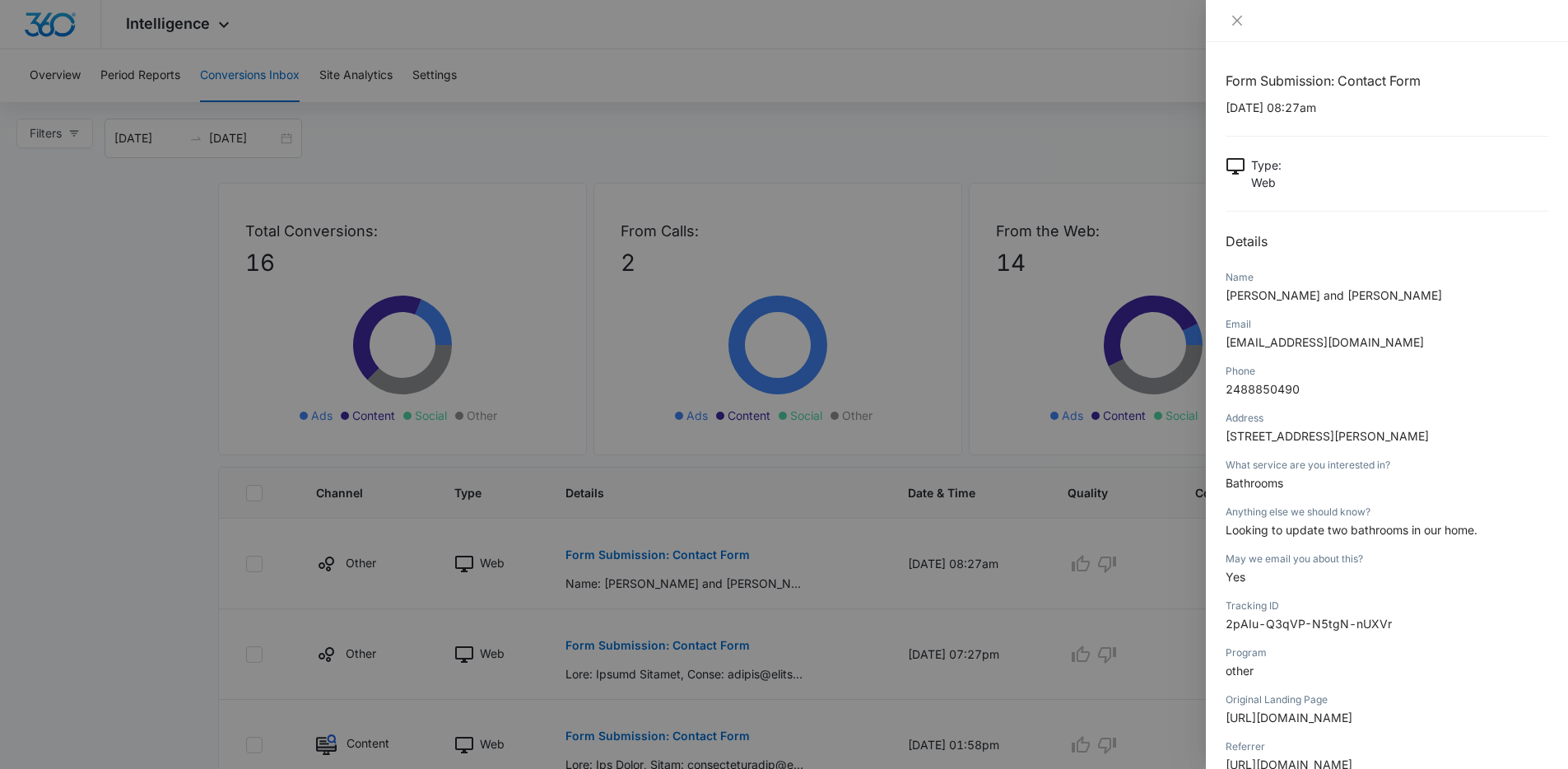
click at [690, 193] on div at bounding box center [784, 384] width 1568 height 769
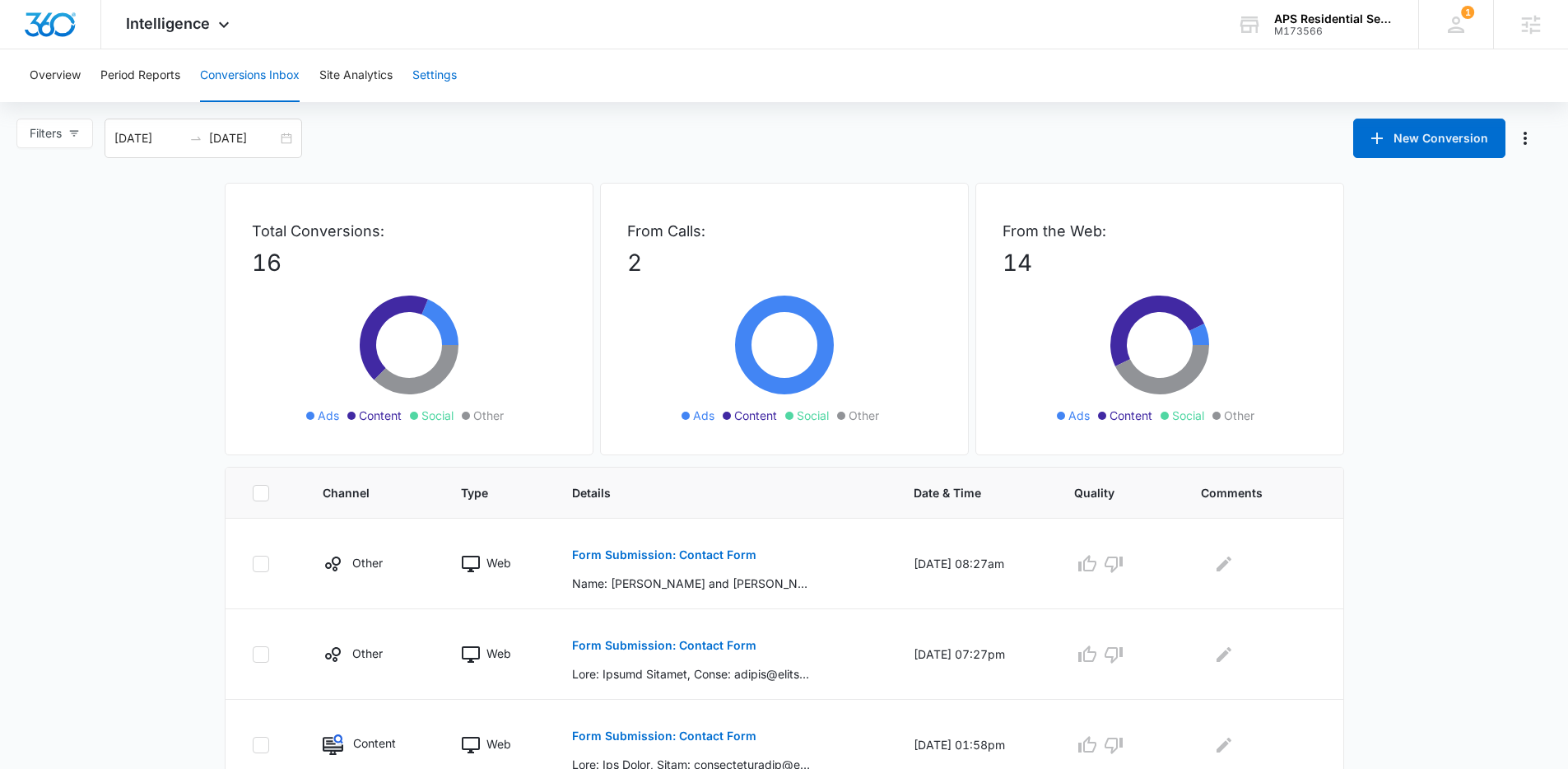
click at [447, 77] on button "Settings" at bounding box center [435, 76] width 44 height 53
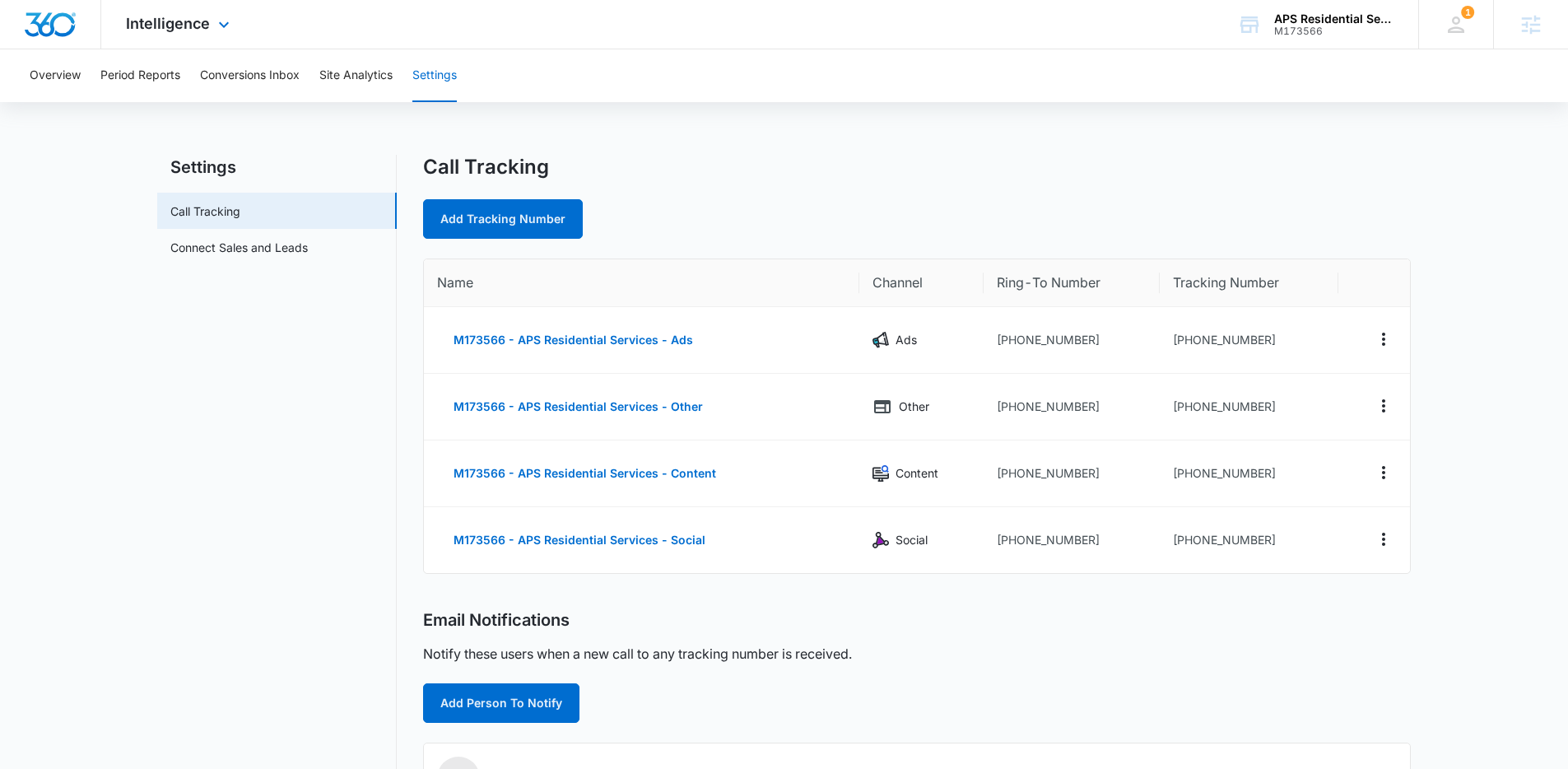
click at [180, 32] on div "Intelligence Apps Reputation Websites Forms CRM Email Social Shop POS Content A…" at bounding box center [180, 24] width 158 height 49
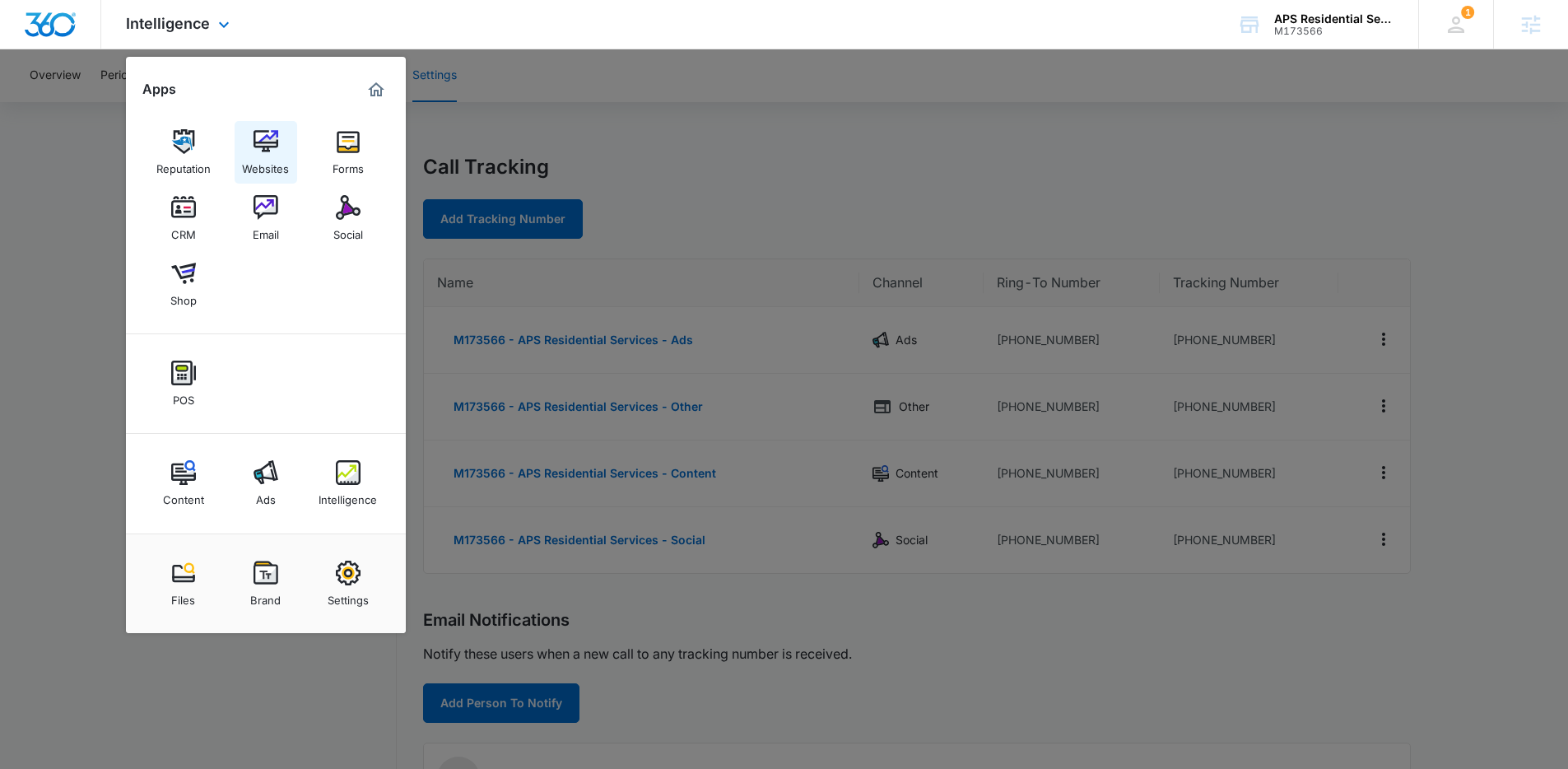
click at [286, 165] on div "Websites" at bounding box center [265, 165] width 47 height 21
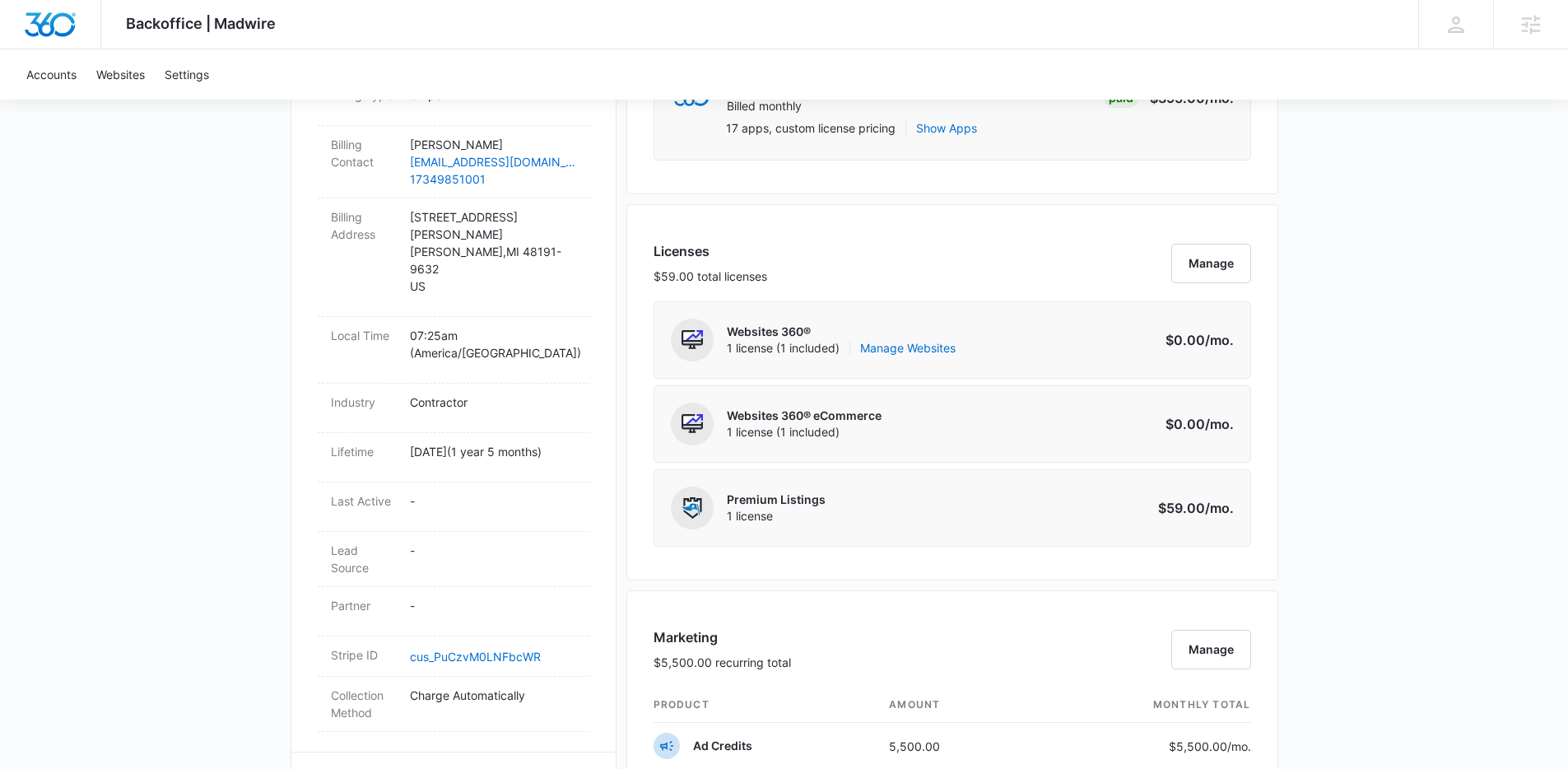
scroll to position [77, 0]
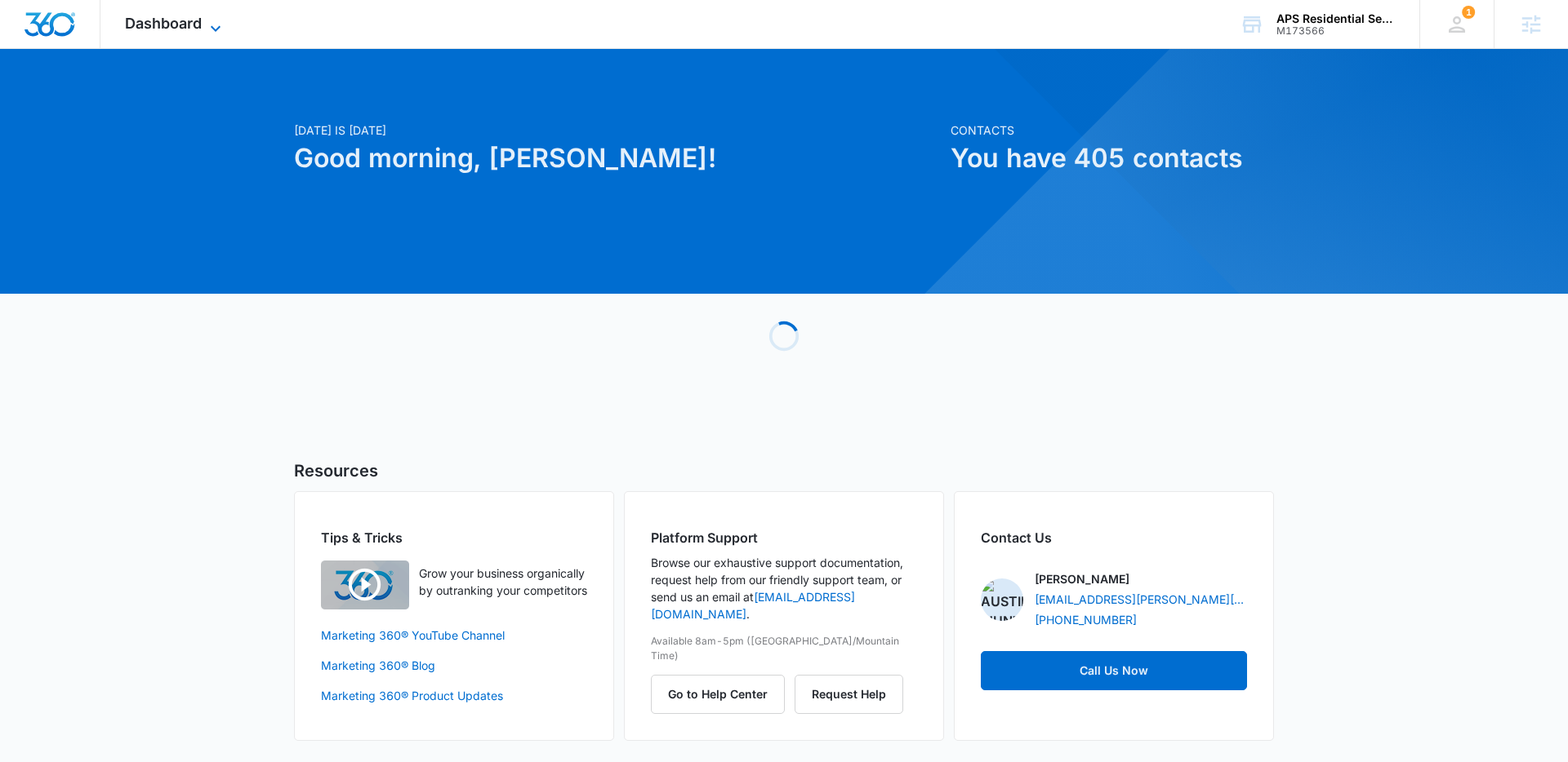
click at [156, 21] on span "Dashboard" at bounding box center [163, 23] width 77 height 17
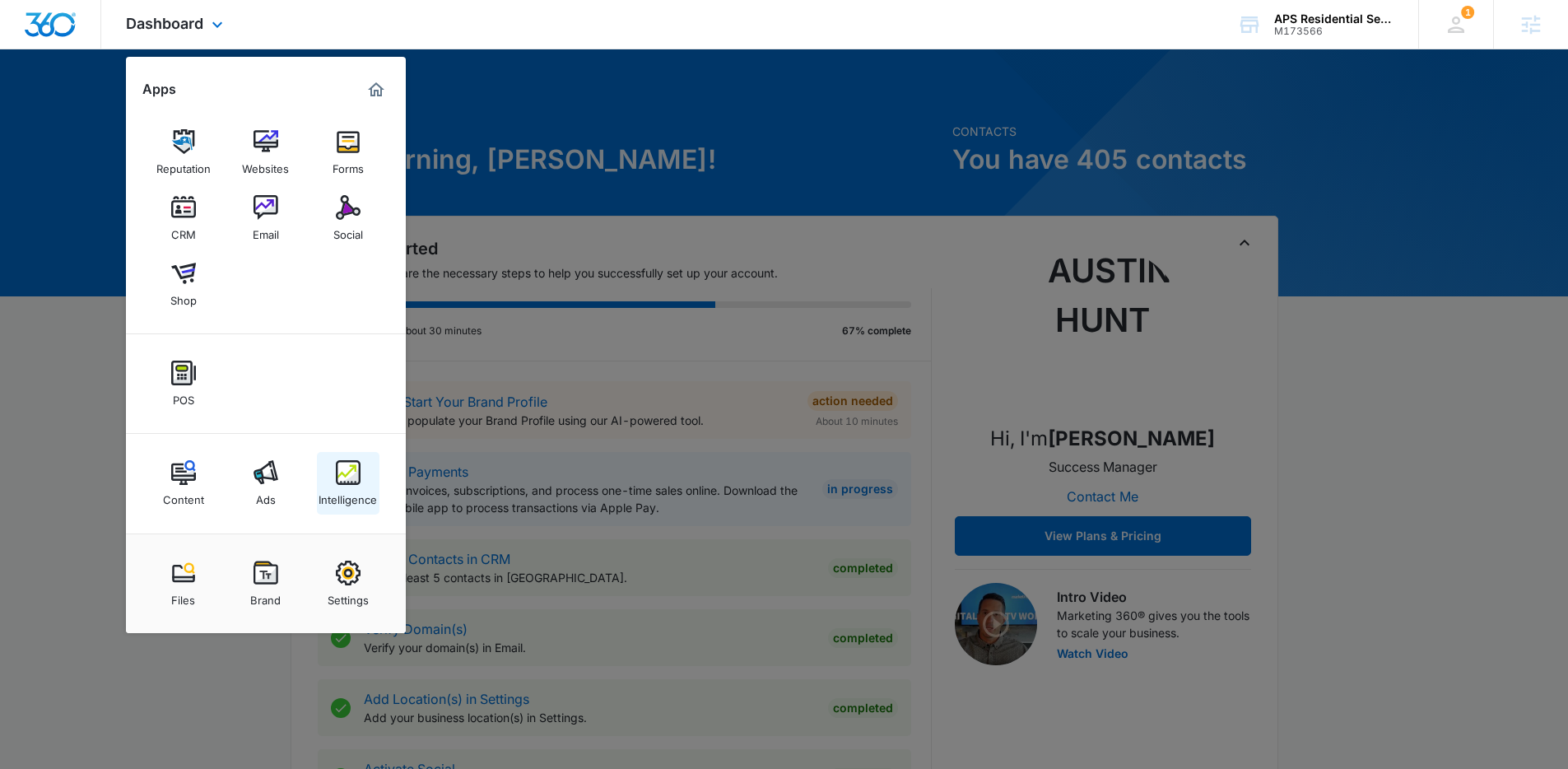
click at [352, 464] on img at bounding box center [348, 472] width 25 height 25
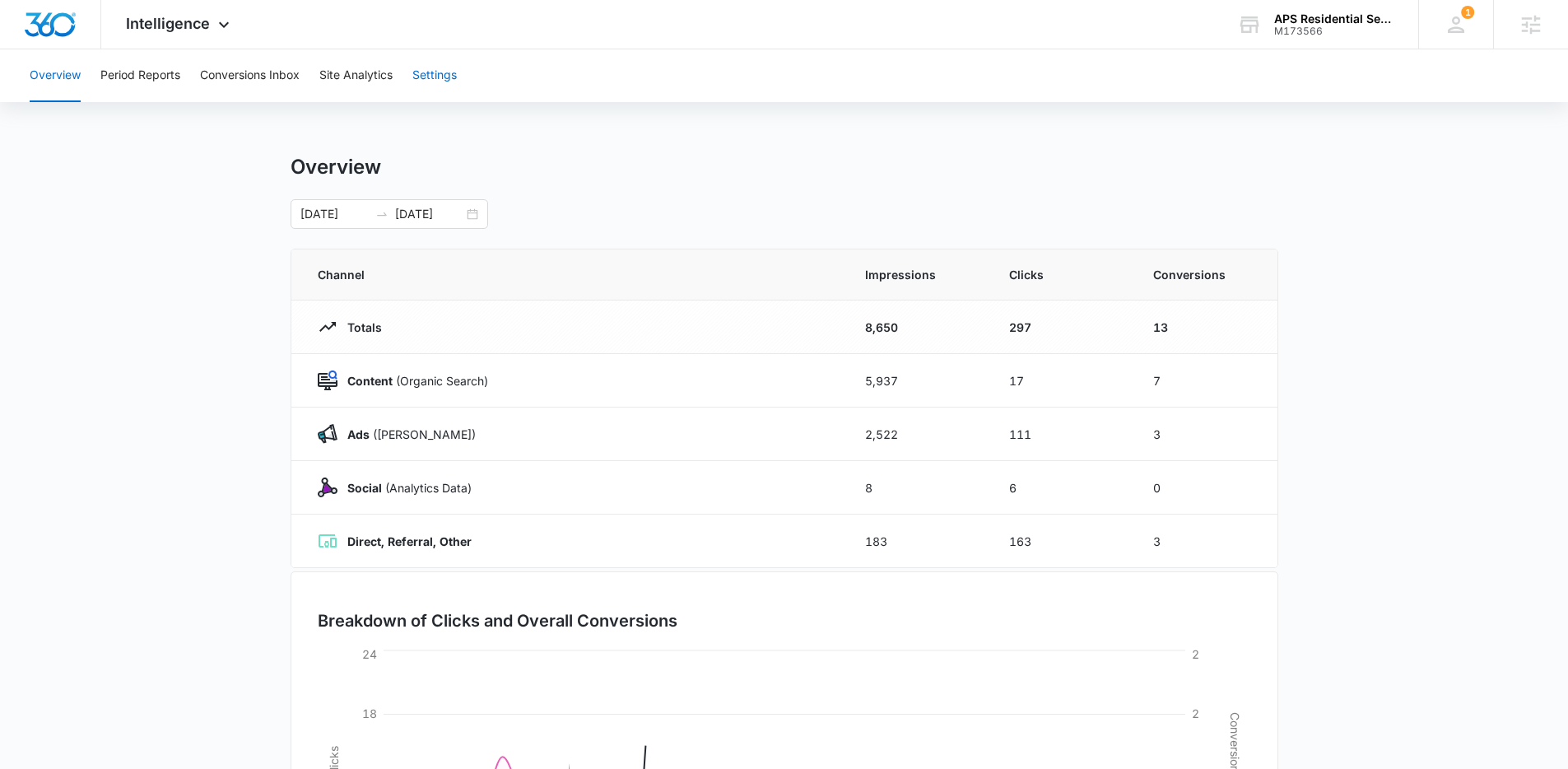
click at [430, 72] on button "Settings" at bounding box center [435, 76] width 44 height 53
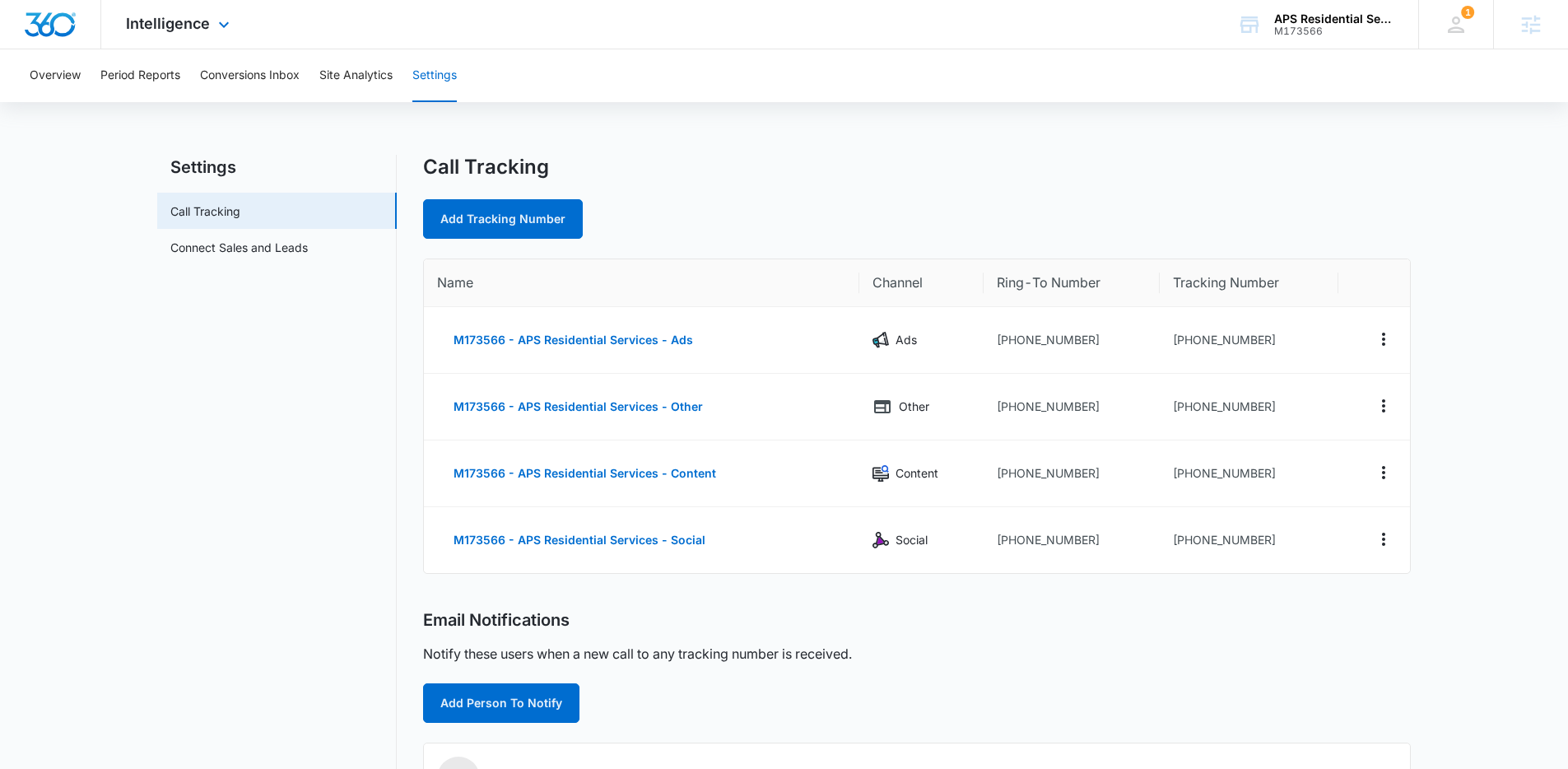
click at [200, 32] on div "Intelligence Apps Reputation Websites Forms CRM Email Social Shop POS Content A…" at bounding box center [180, 24] width 158 height 49
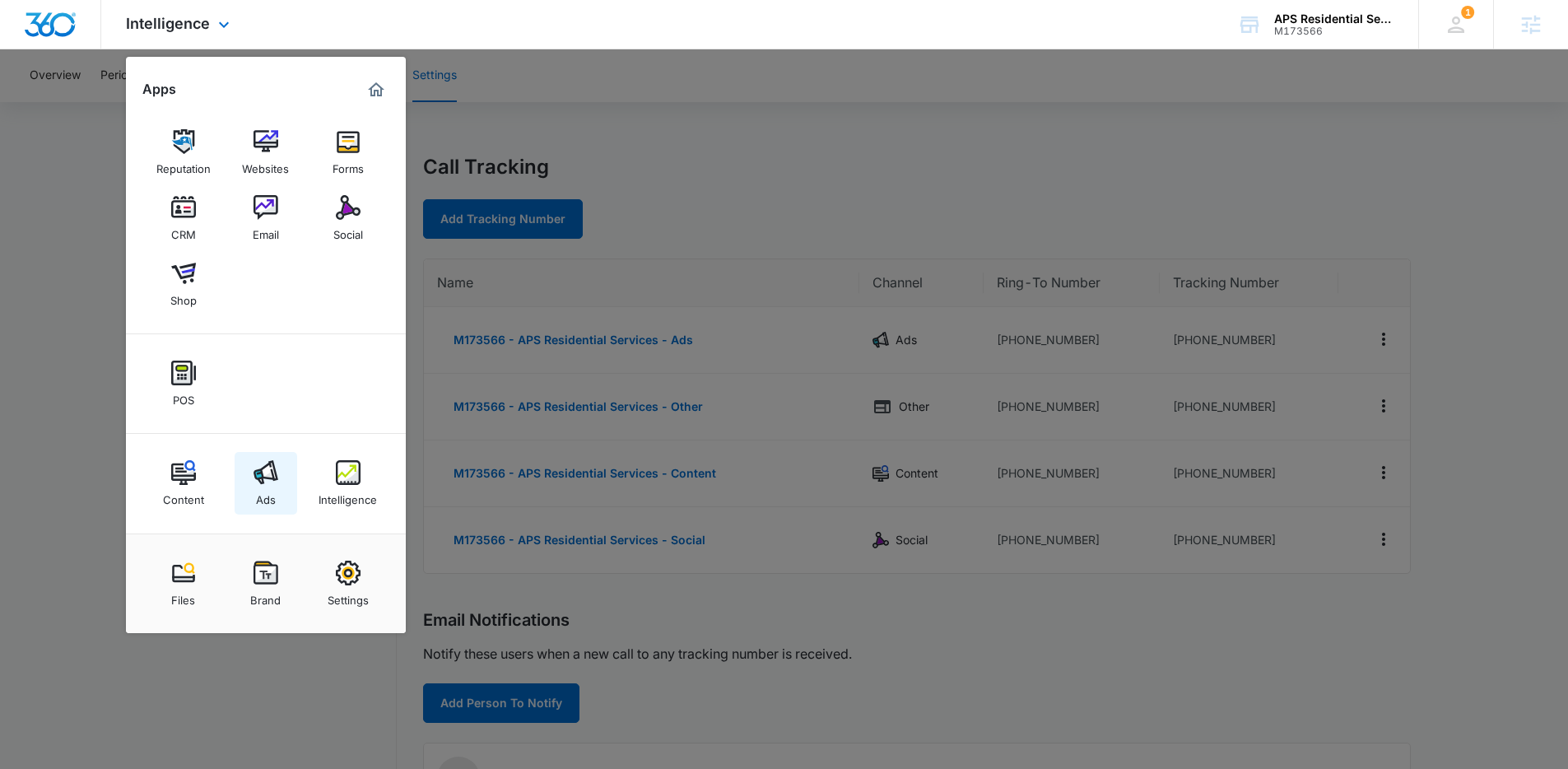
click at [276, 476] on img at bounding box center [266, 472] width 25 height 25
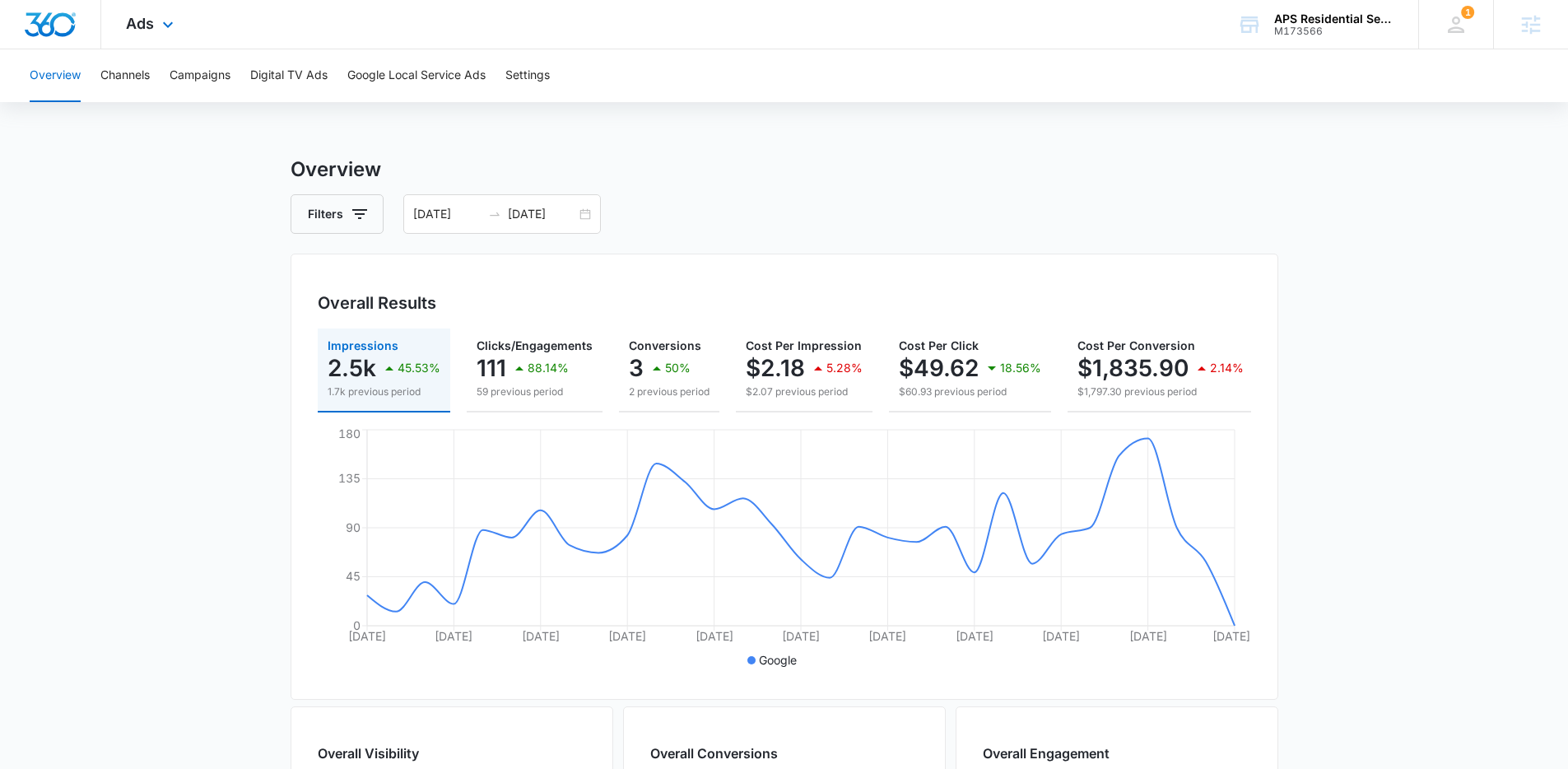
click at [130, 12] on div "Ads Apps Reputation Websites Forms CRM Email Social Shop POS Content Ads Intell…" at bounding box center [152, 24] width 101 height 49
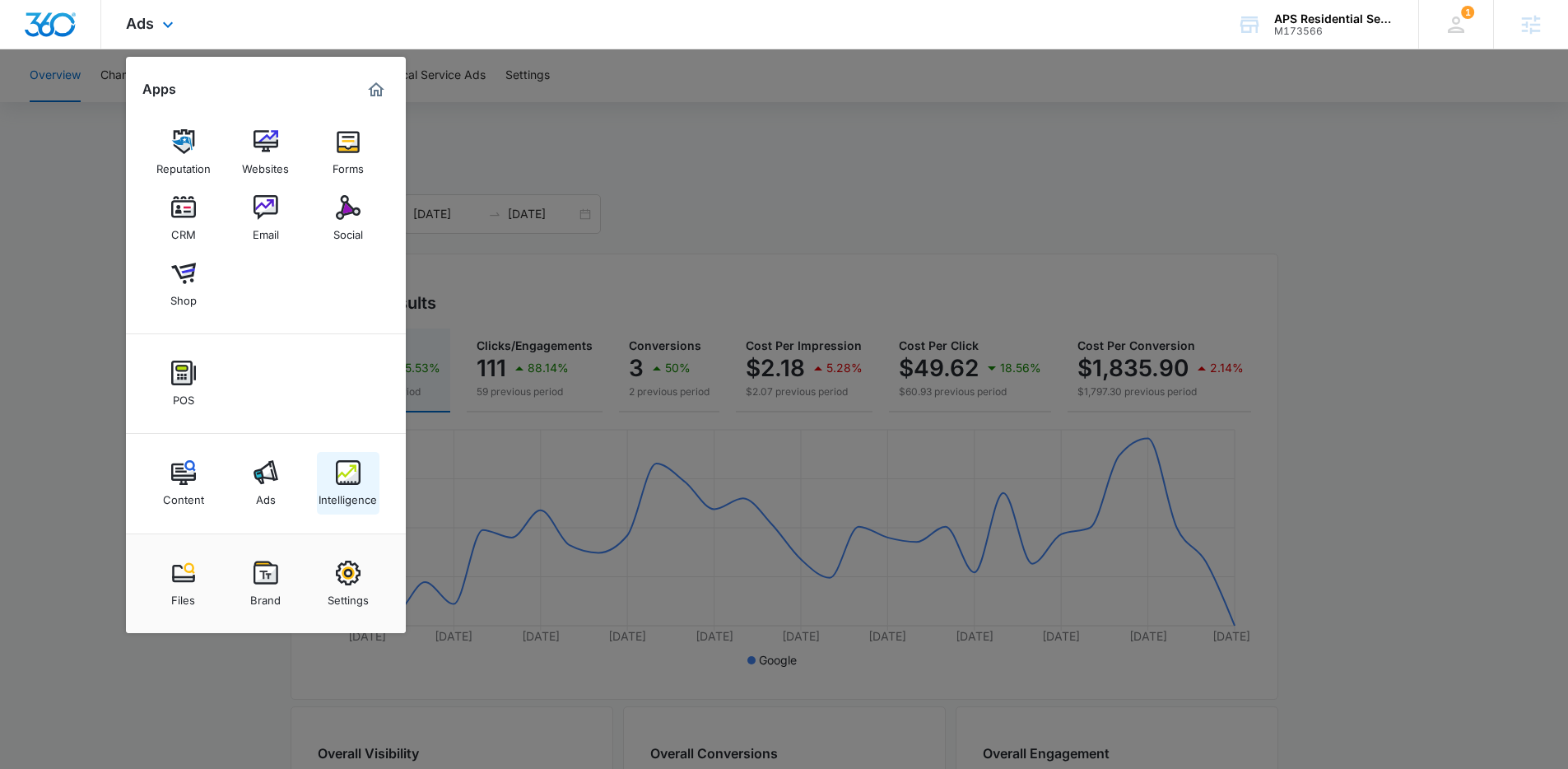
click at [345, 479] on img at bounding box center [348, 472] width 25 height 25
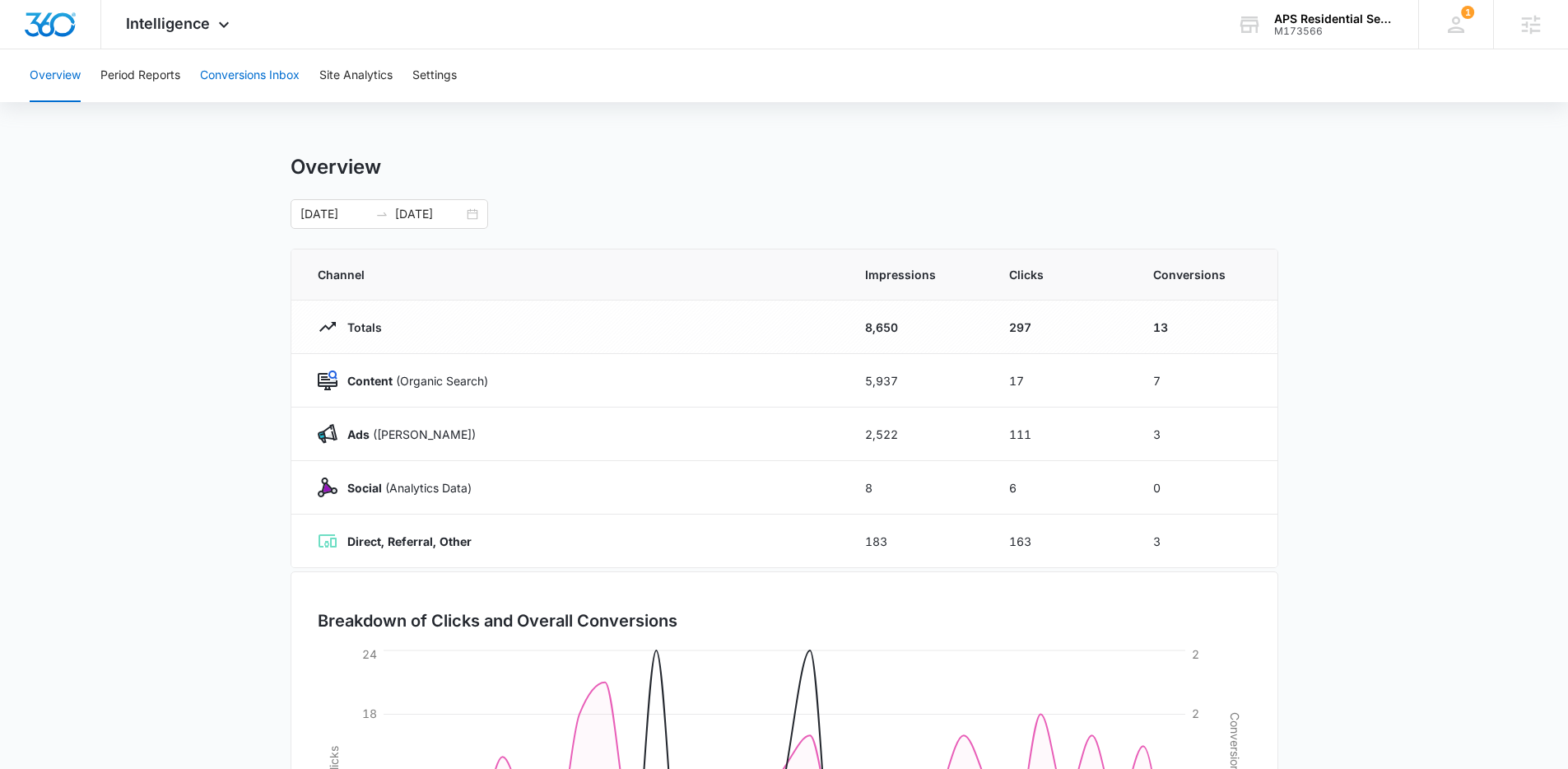
click at [255, 72] on button "Conversions Inbox" at bounding box center [250, 76] width 100 height 53
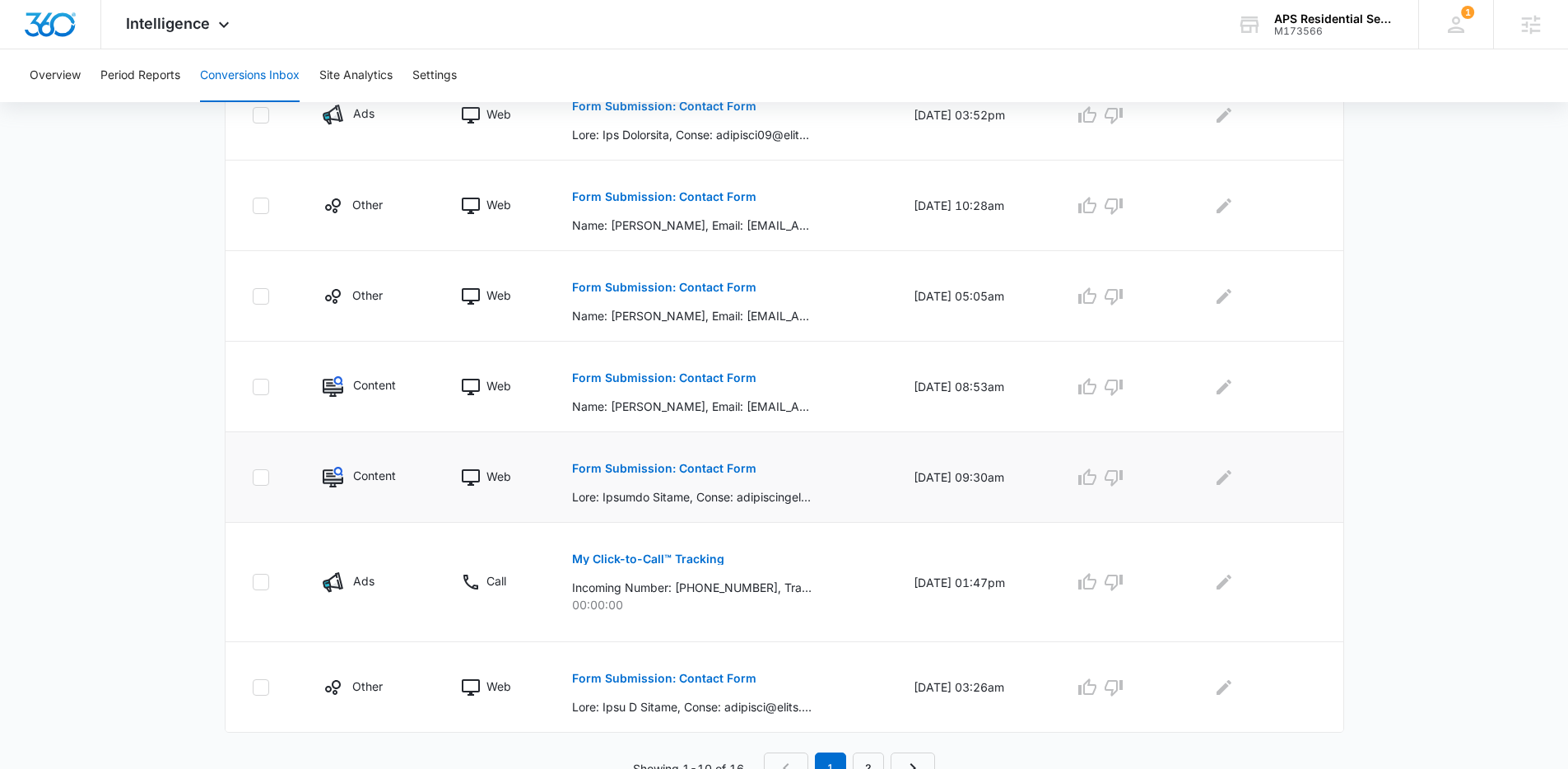
scroll to position [736, 0]
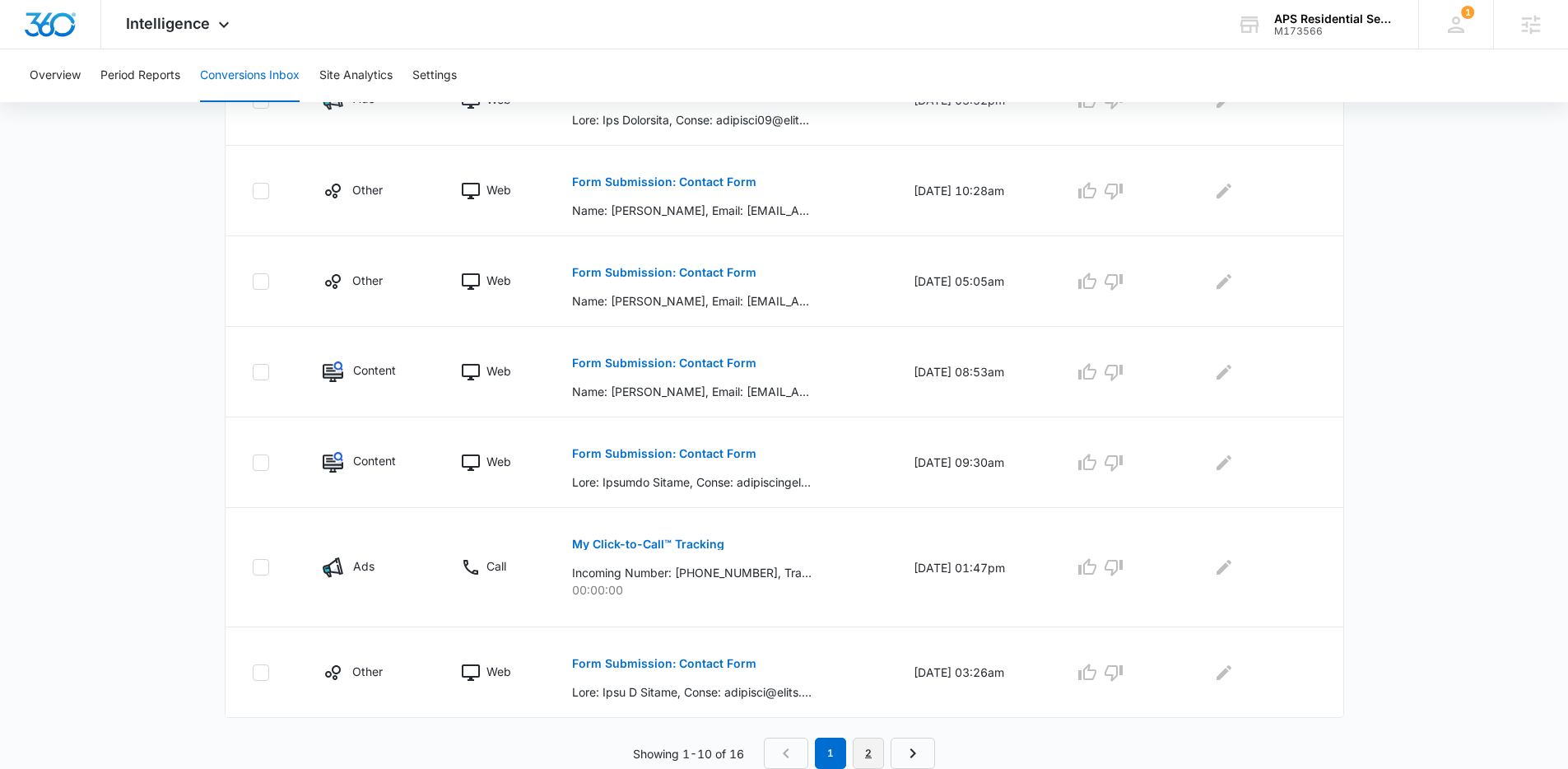
click at [874, 755] on link "2" at bounding box center [868, 754] width 32 height 32
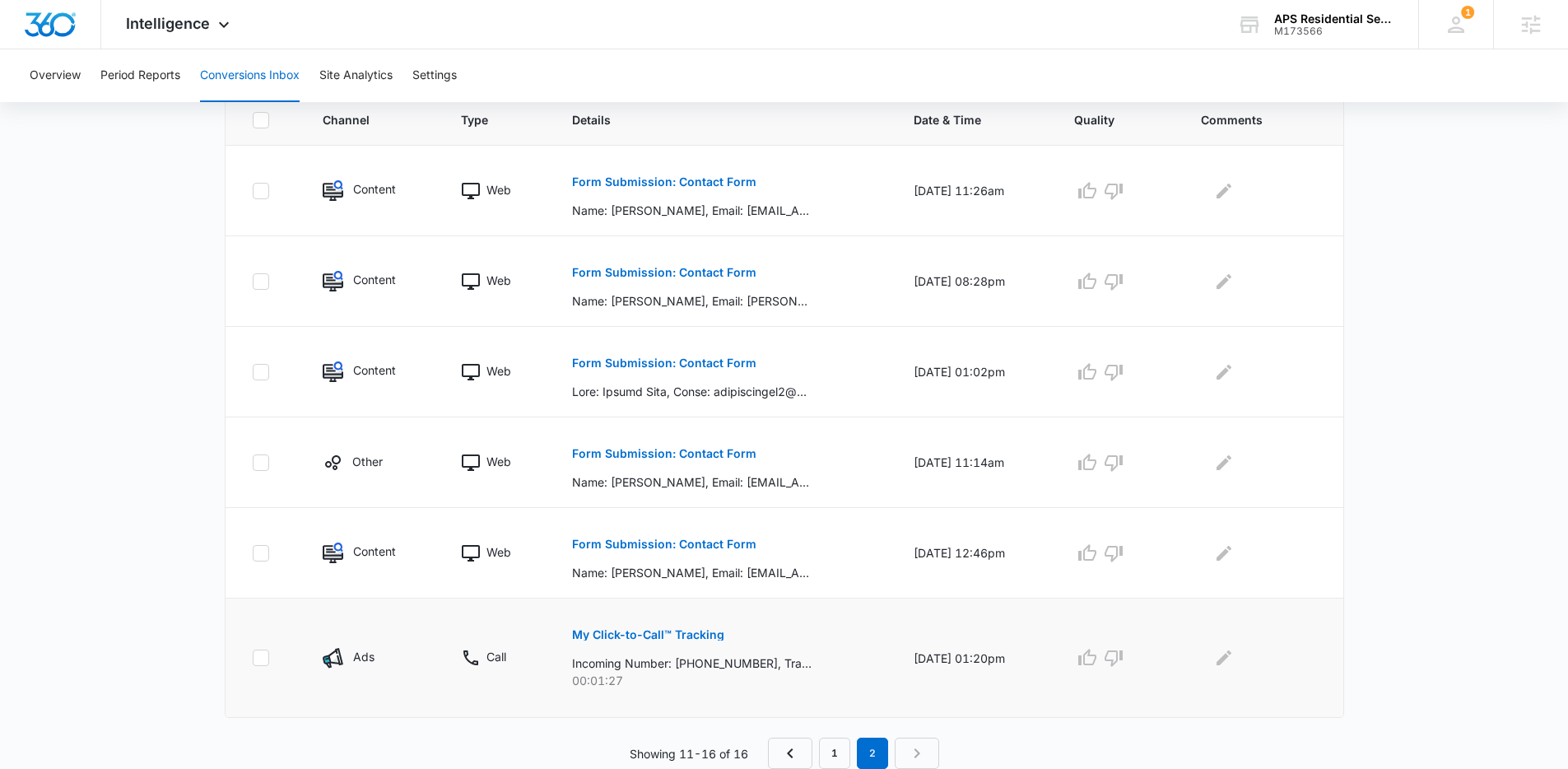
scroll to position [0, 0]
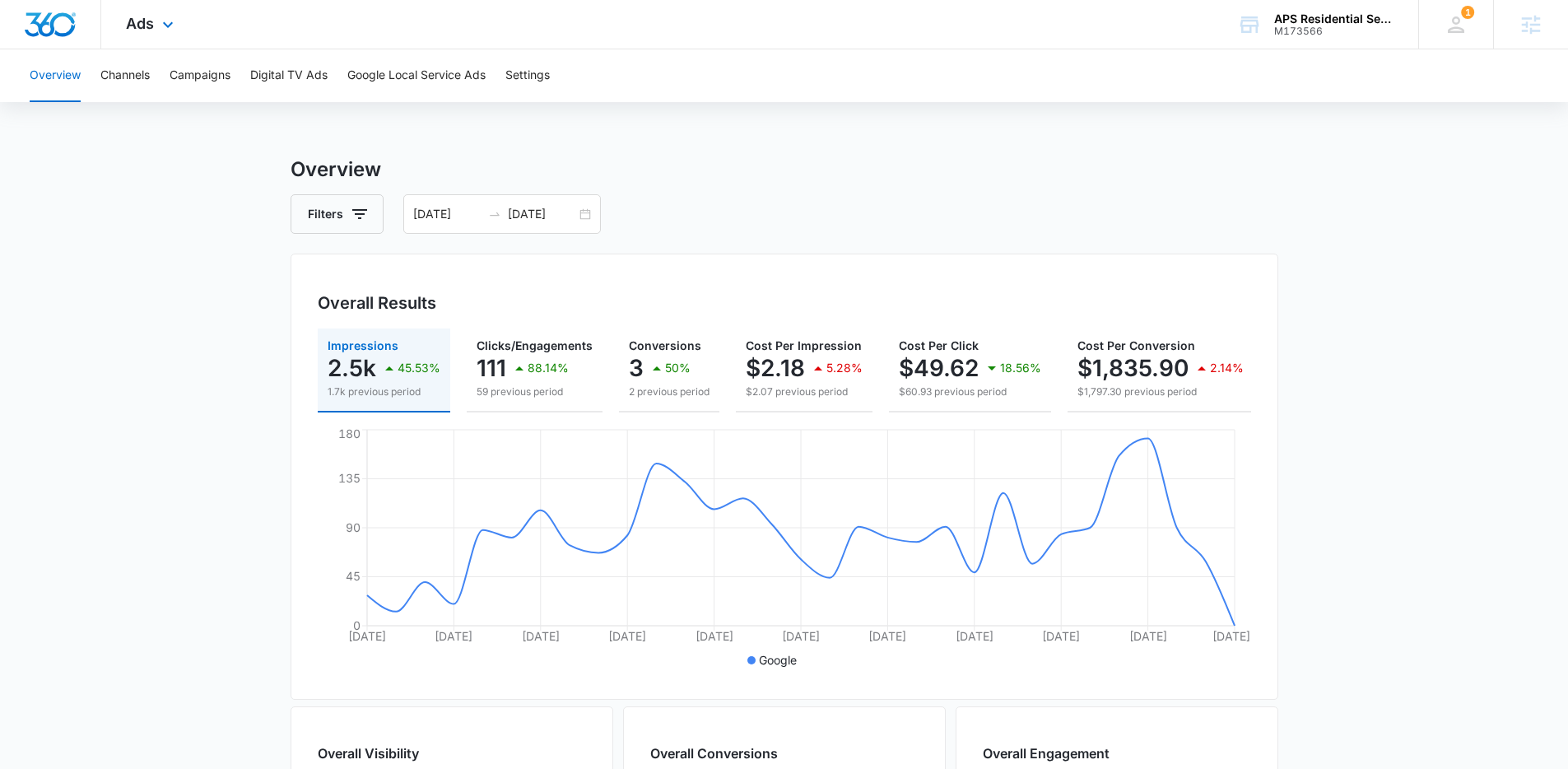
click at [154, 21] on div "Ads Apps Reputation Websites Forms CRM Email Social Shop POS Content Ads Intell…" at bounding box center [152, 24] width 101 height 49
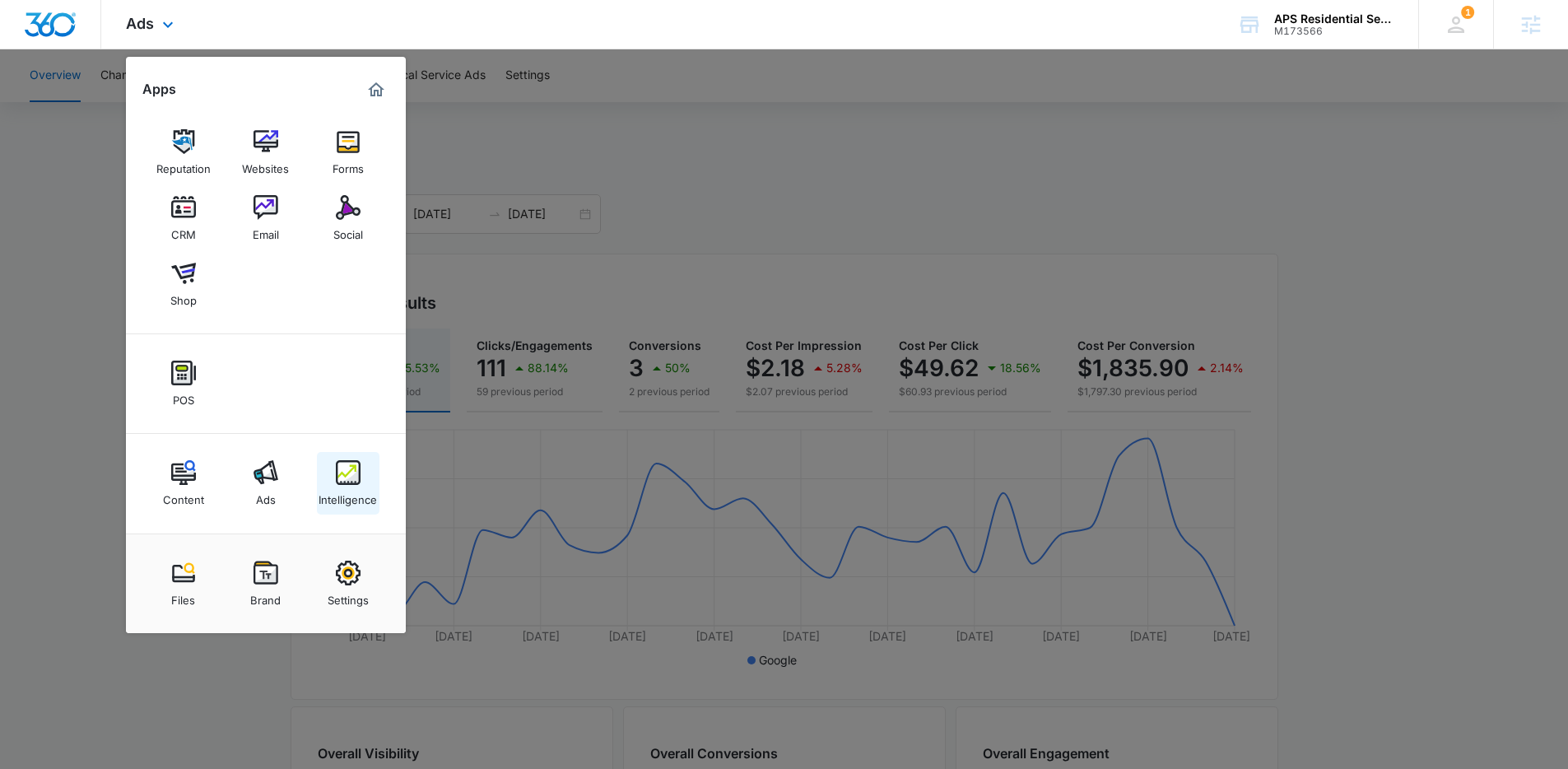
click at [363, 485] on div "Intelligence" at bounding box center [348, 495] width 59 height 21
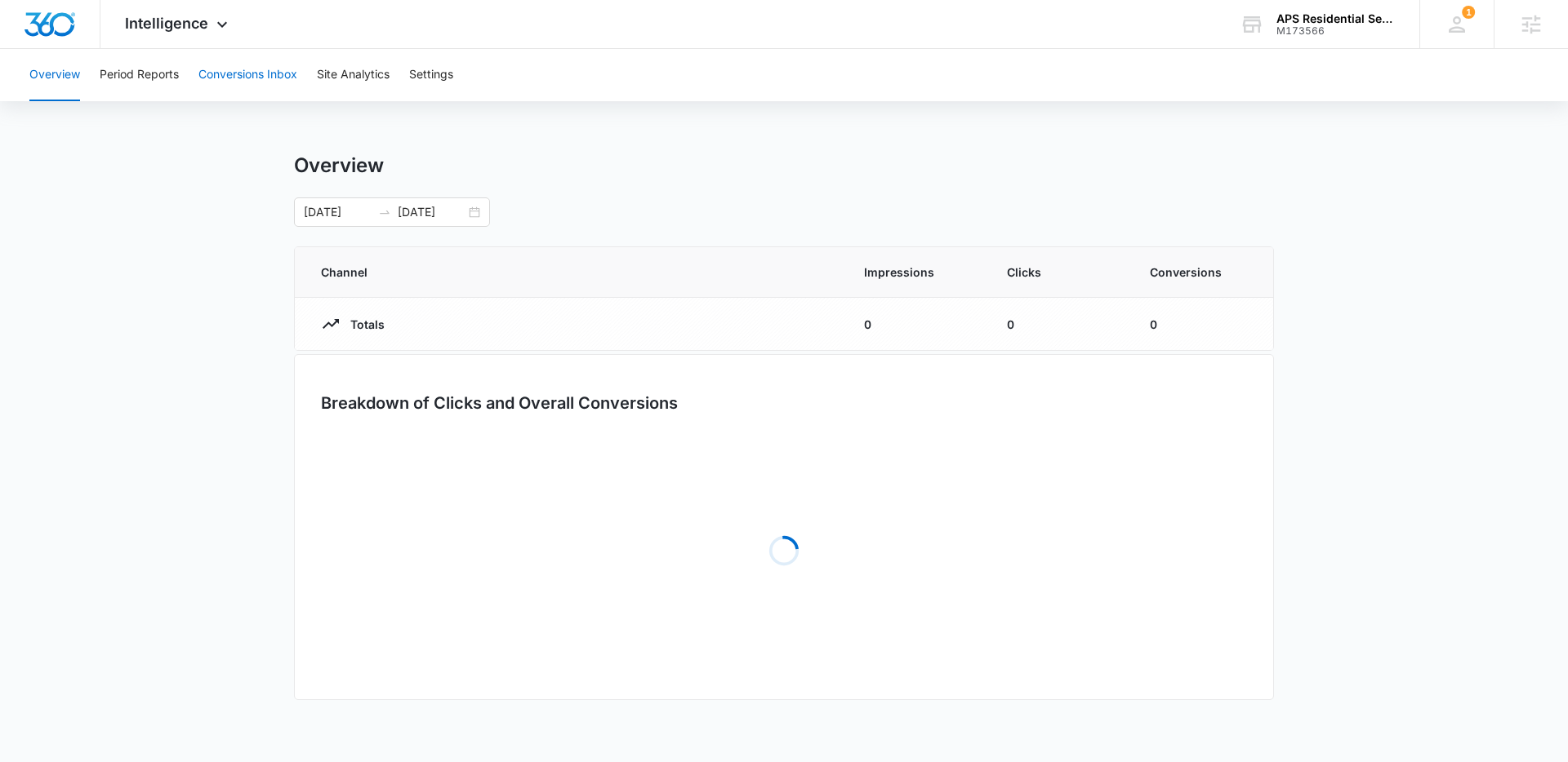
click at [270, 85] on button "Conversions Inbox" at bounding box center [248, 75] width 99 height 52
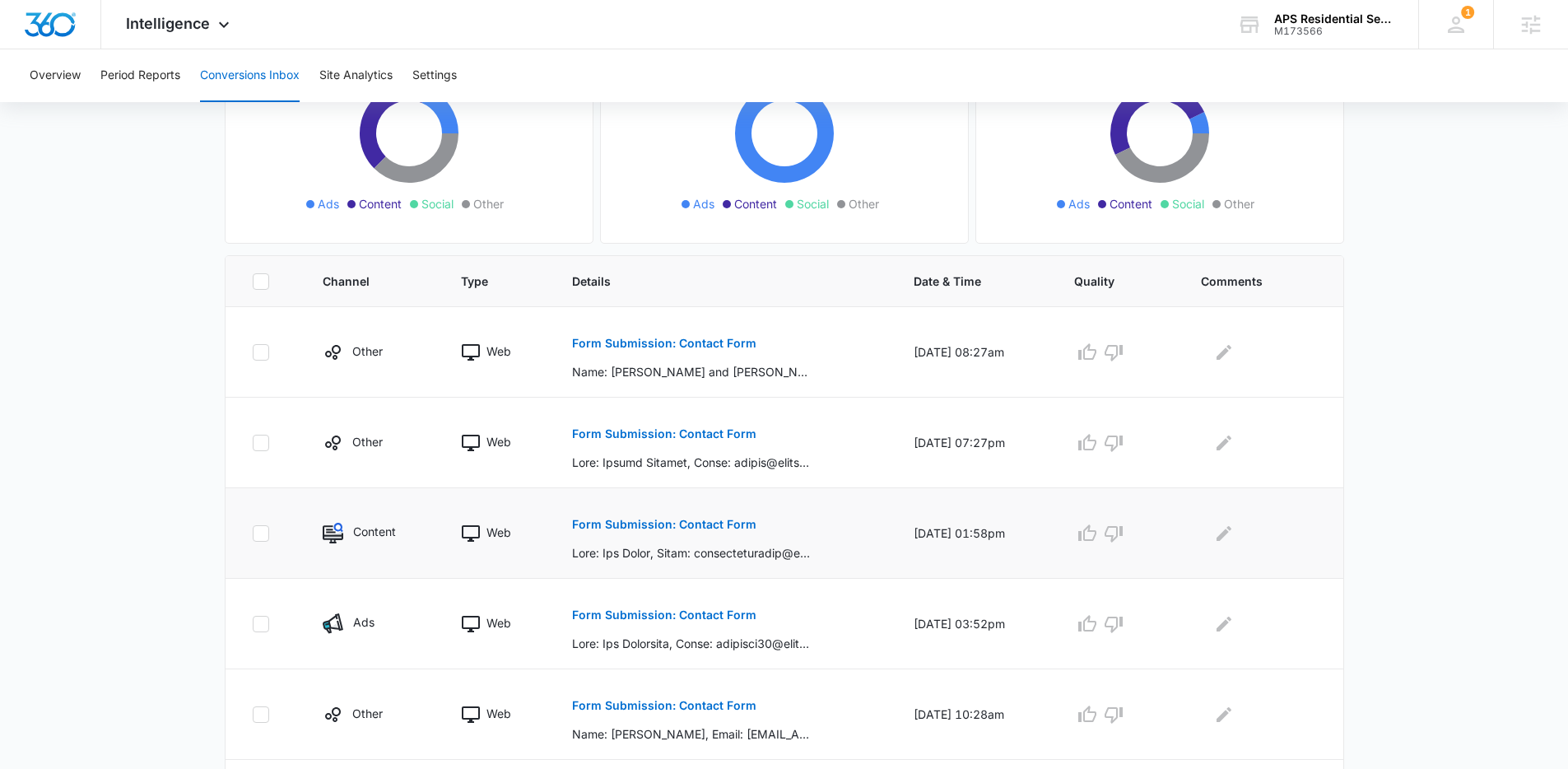
scroll to position [187, 0]
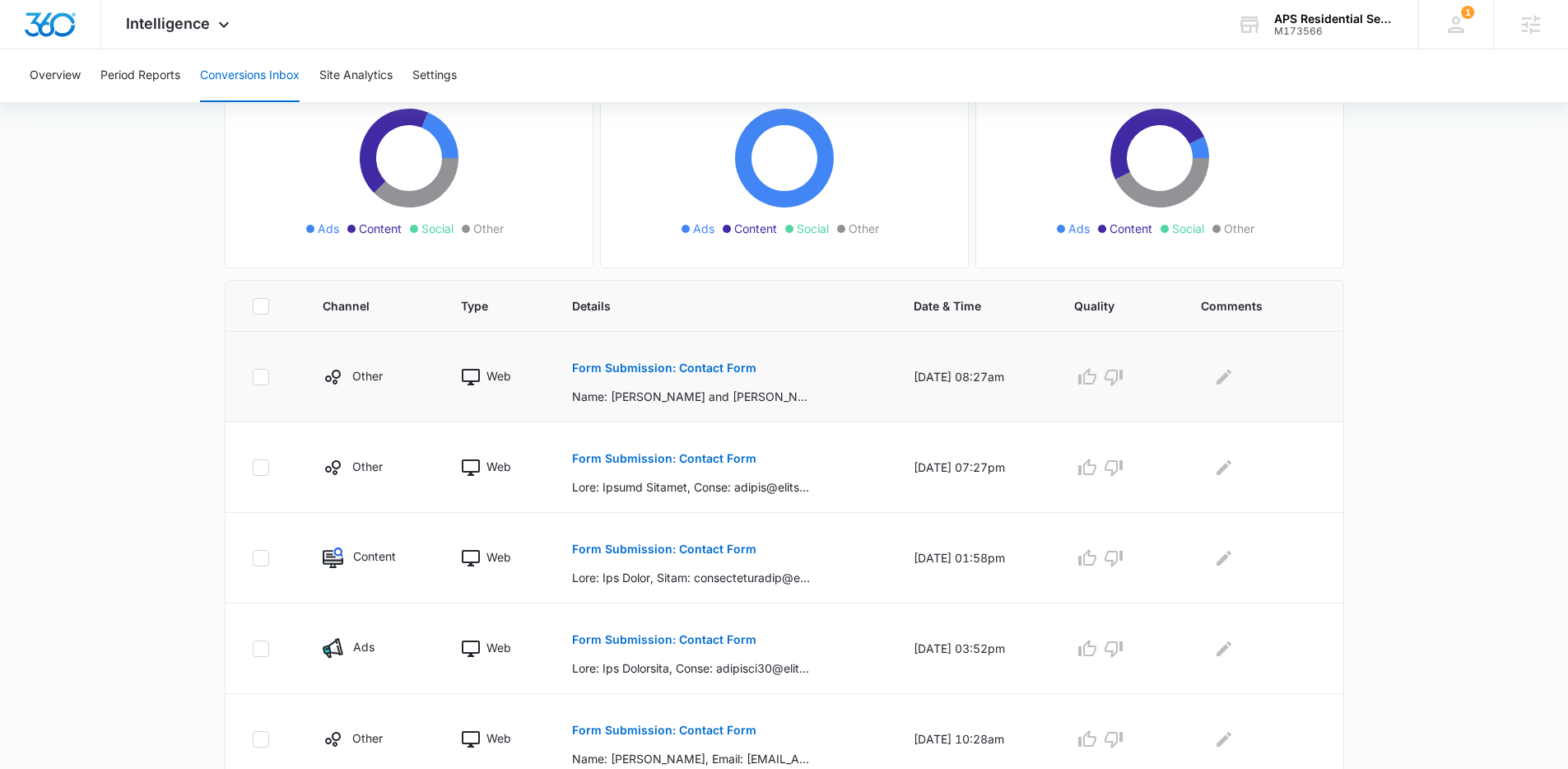
click at [693, 371] on p "Form Submission: Contact Form" at bounding box center [664, 368] width 184 height 12
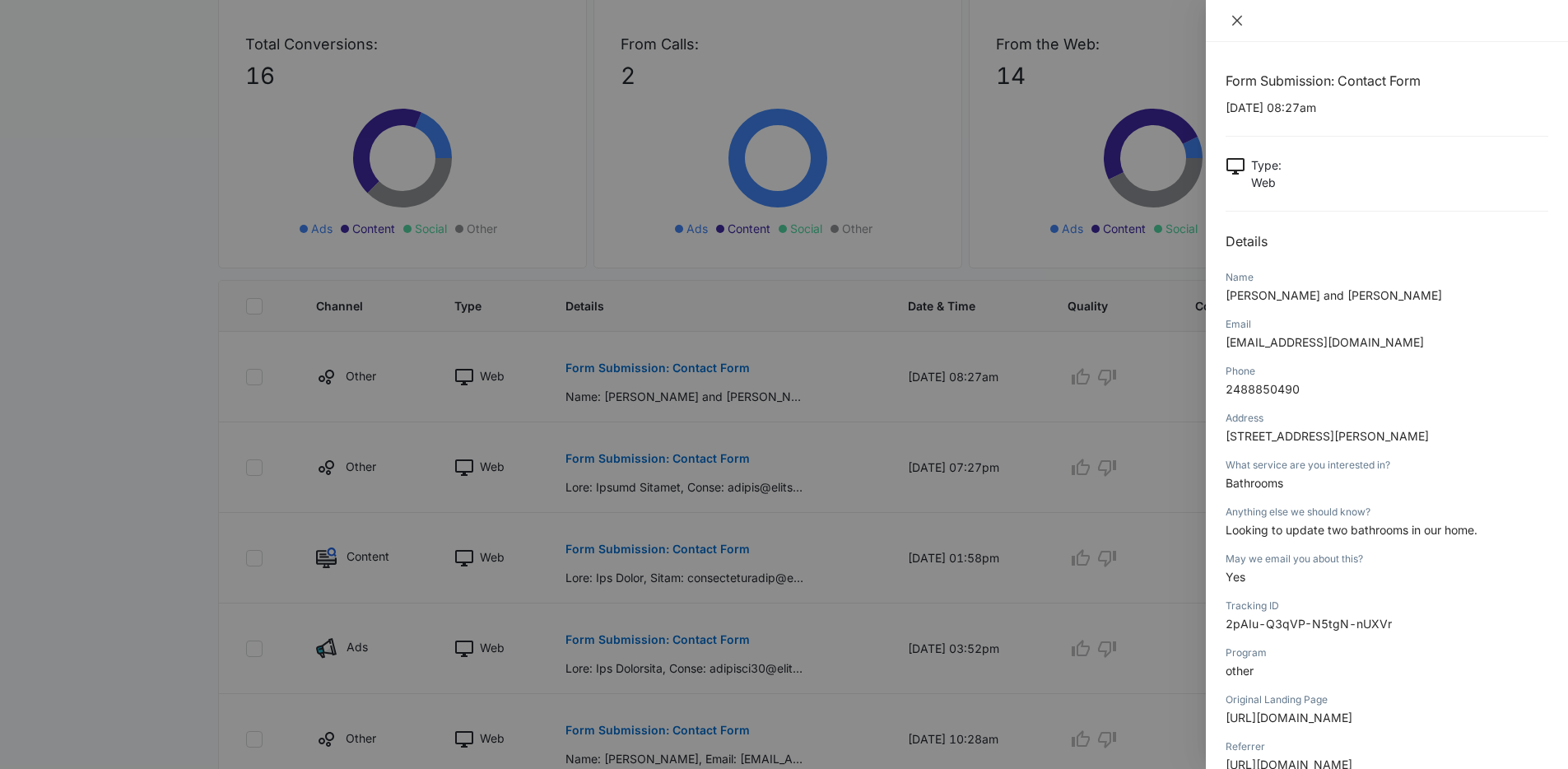
click at [1237, 18] on icon "close" at bounding box center [1237, 20] width 13 height 13
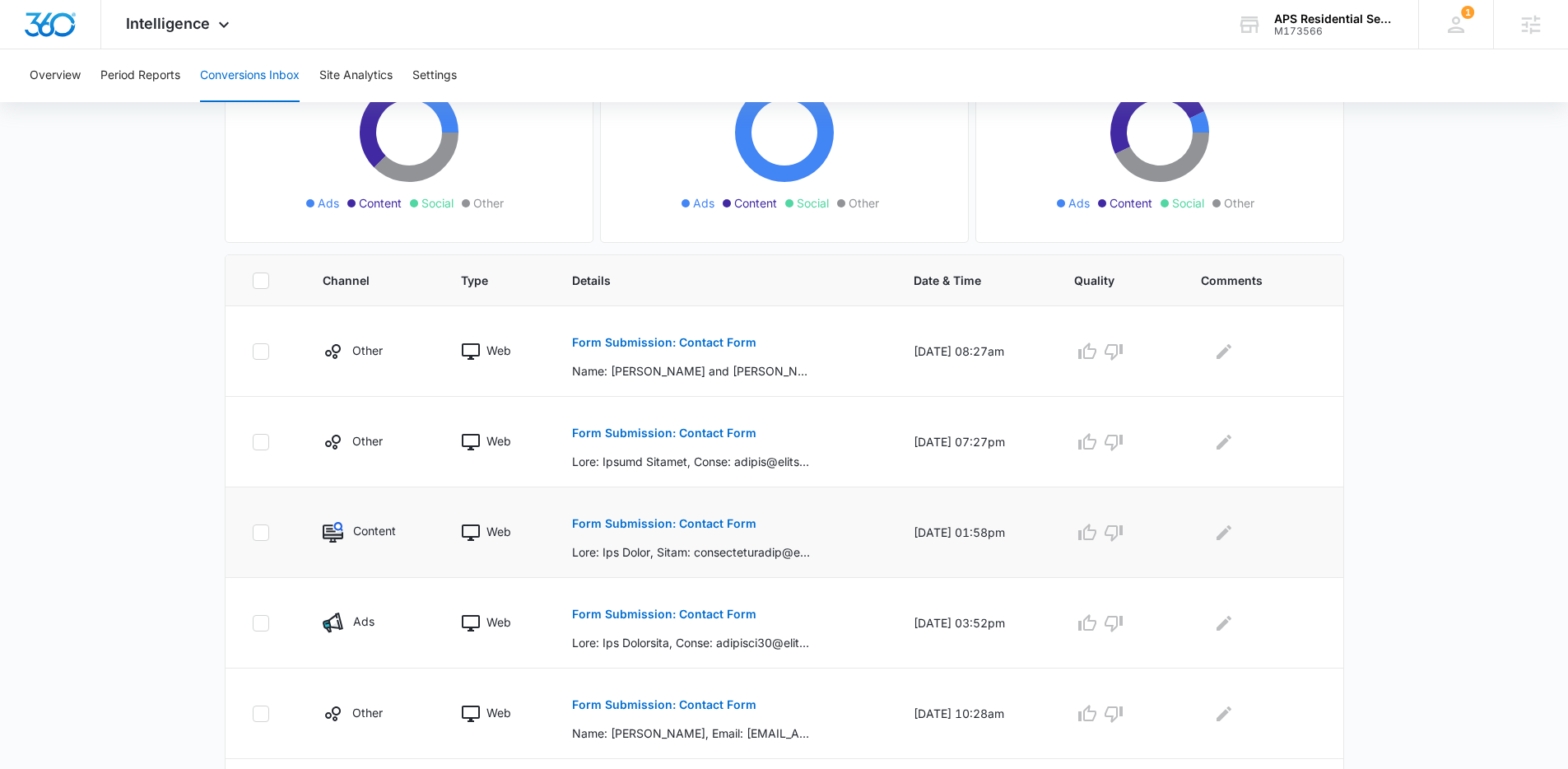
scroll to position [213, 0]
click at [693, 619] on button "Form Submission: Contact Form" at bounding box center [664, 613] width 184 height 39
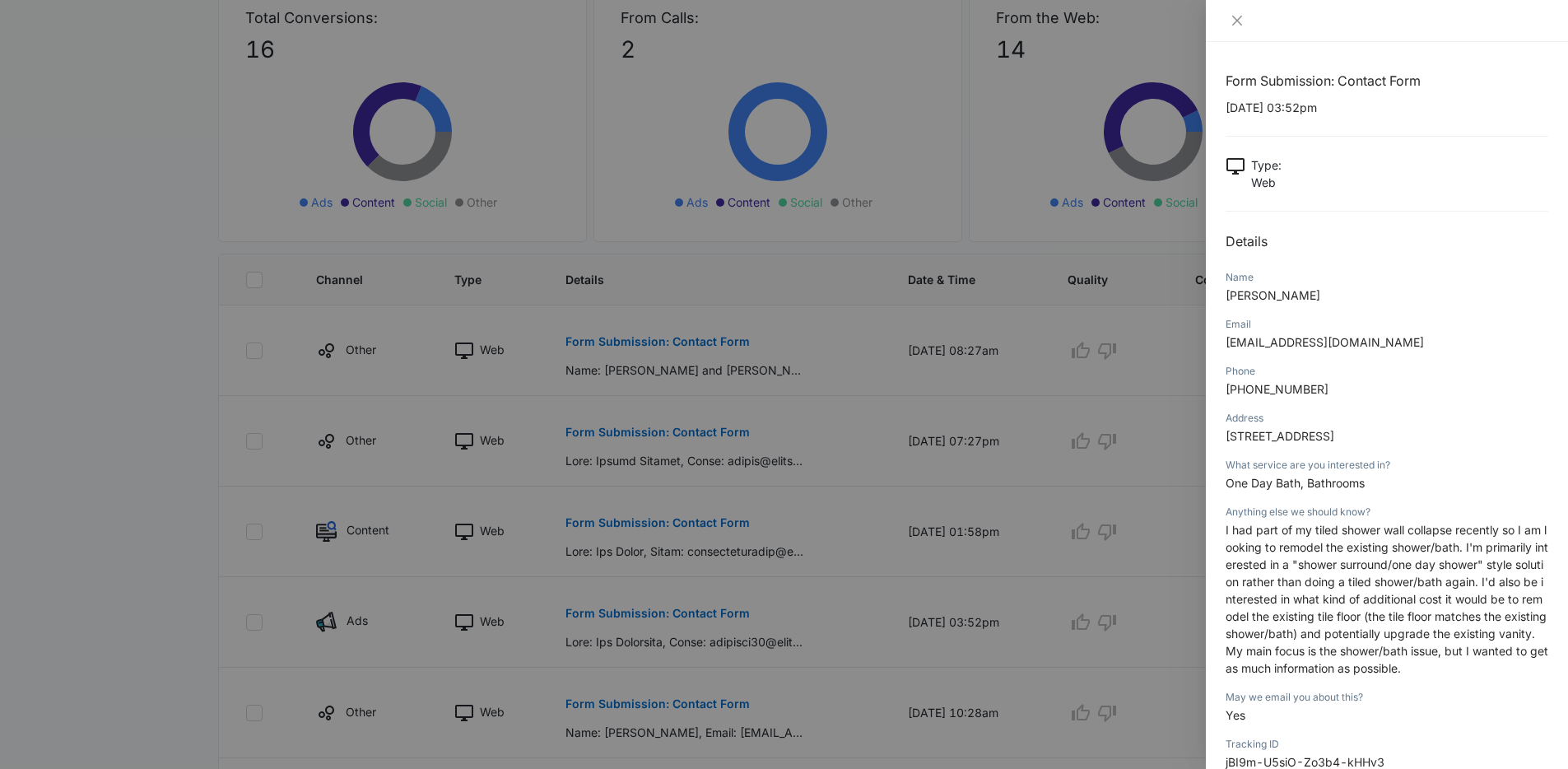
click at [884, 431] on div at bounding box center [784, 384] width 1568 height 769
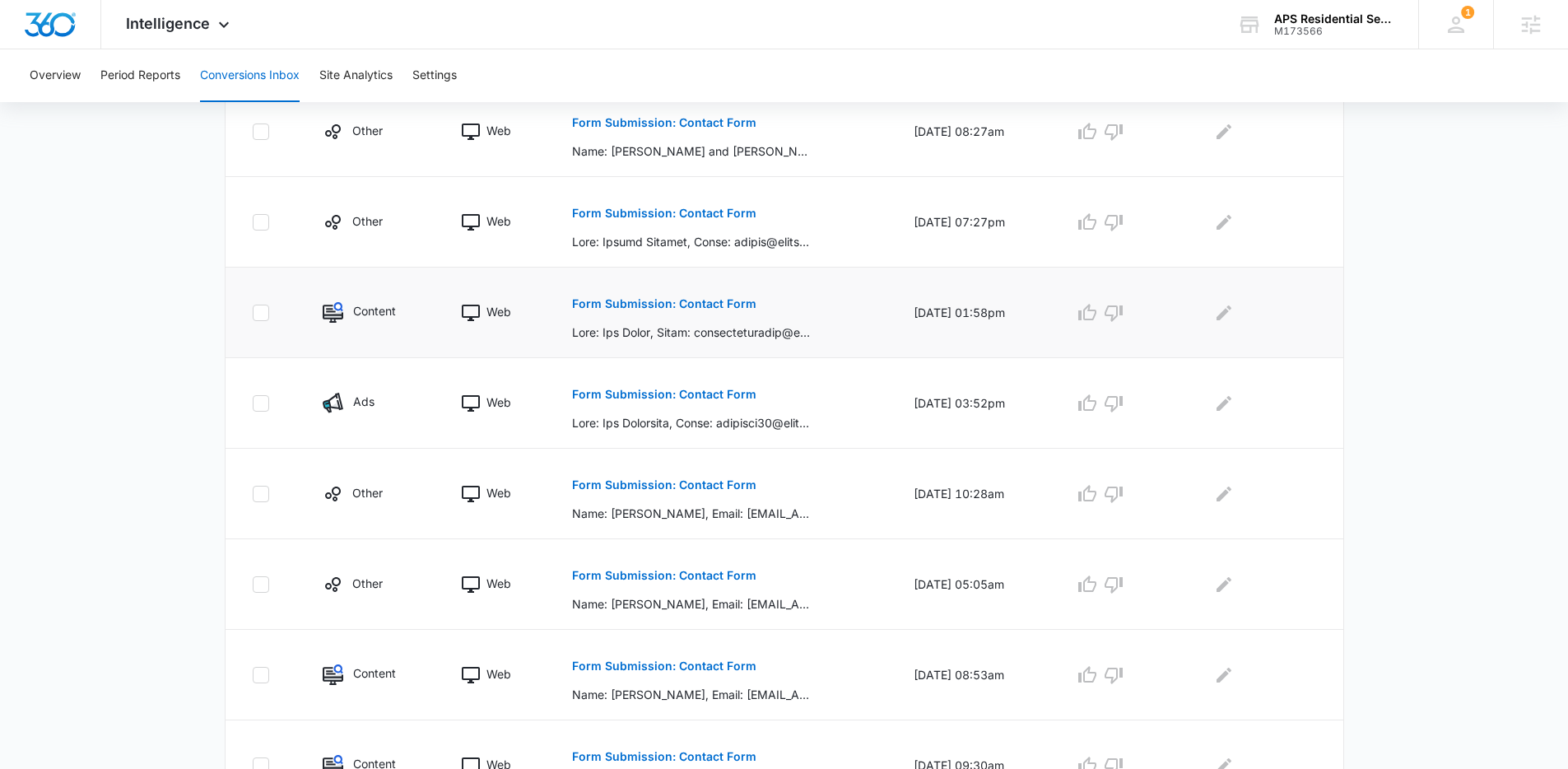
scroll to position [429, 0]
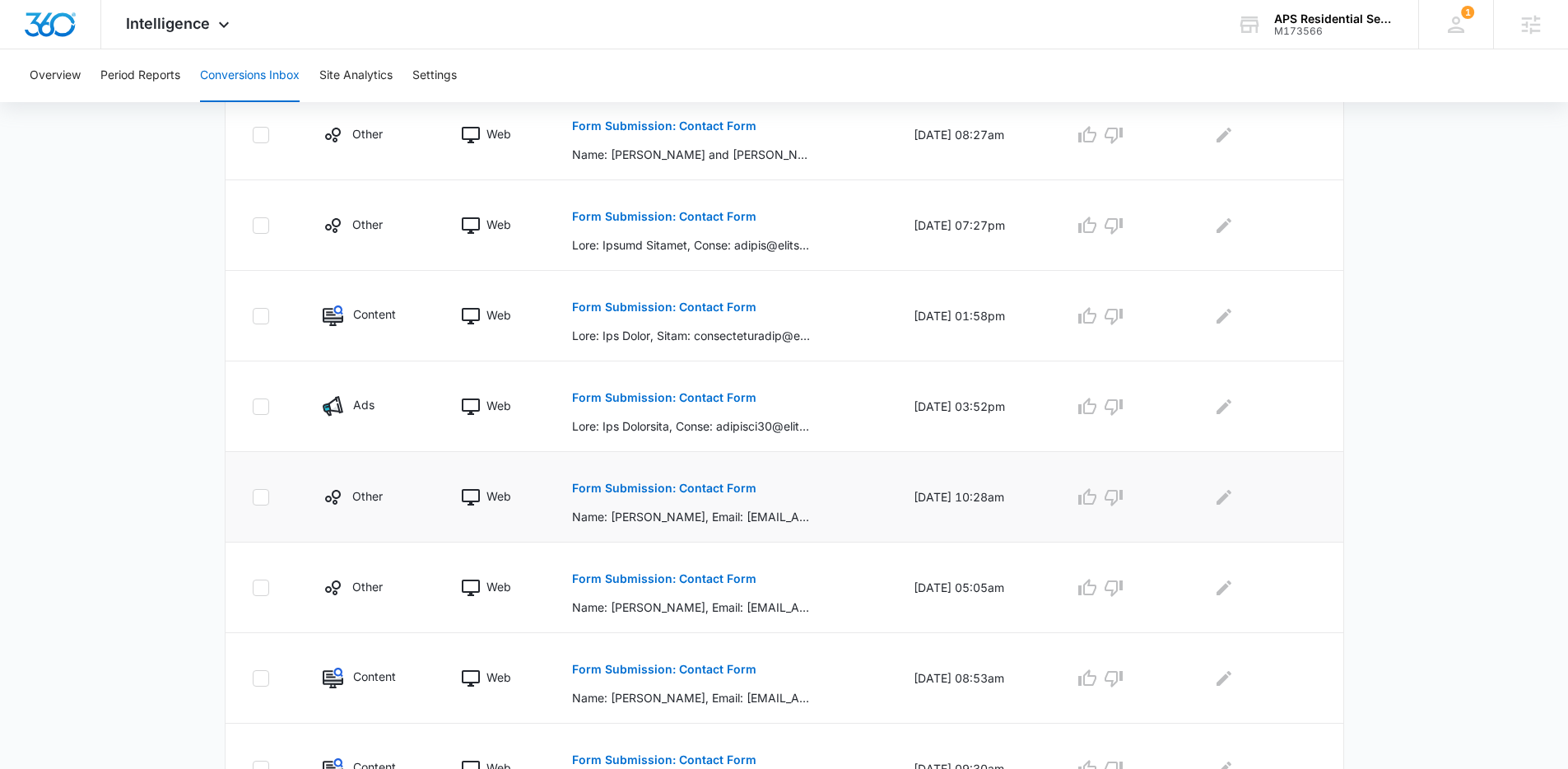
click at [695, 490] on p "Form Submission: Contact Form" at bounding box center [664, 489] width 184 height 12
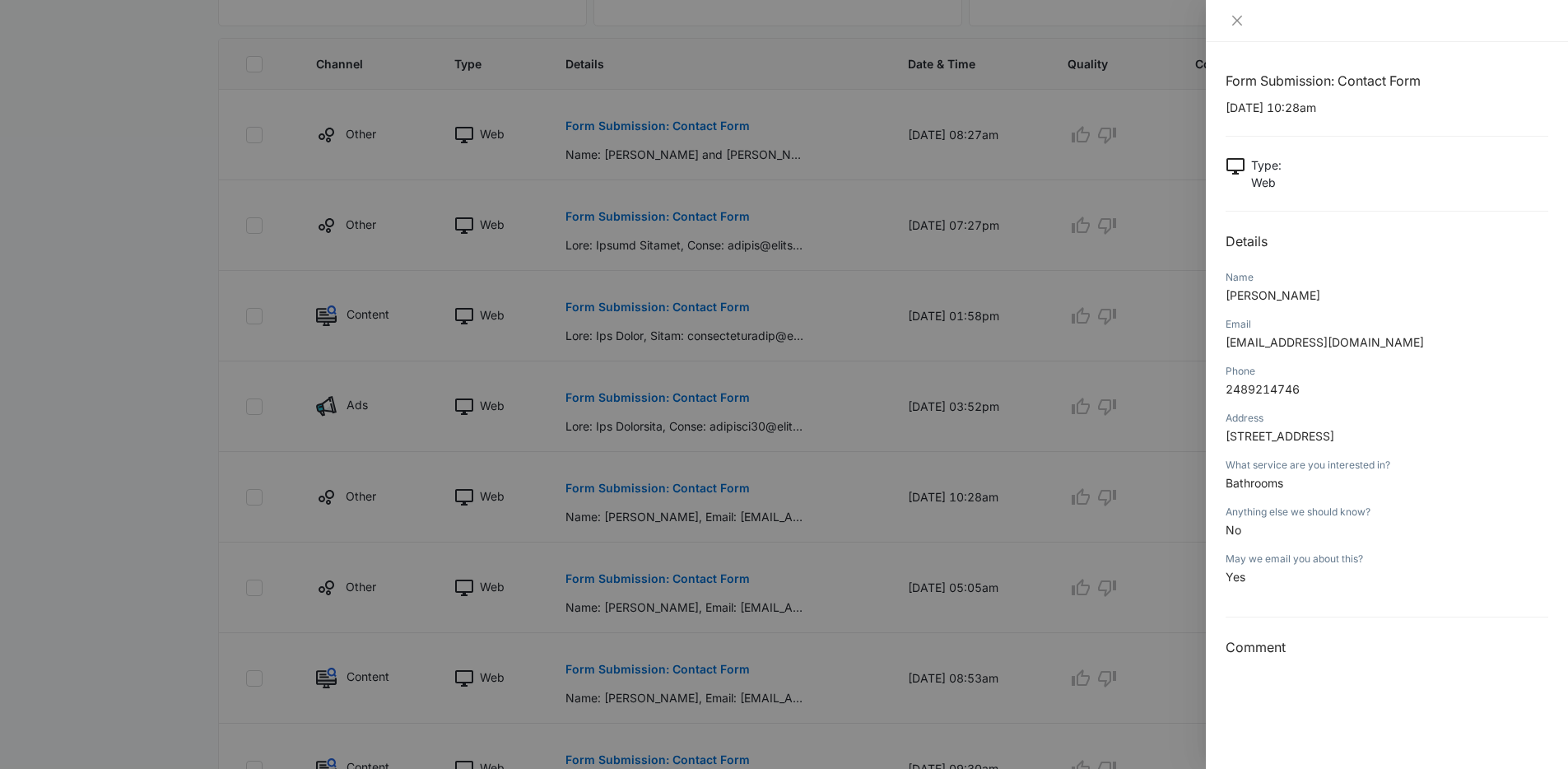
click at [864, 471] on div at bounding box center [784, 384] width 1568 height 769
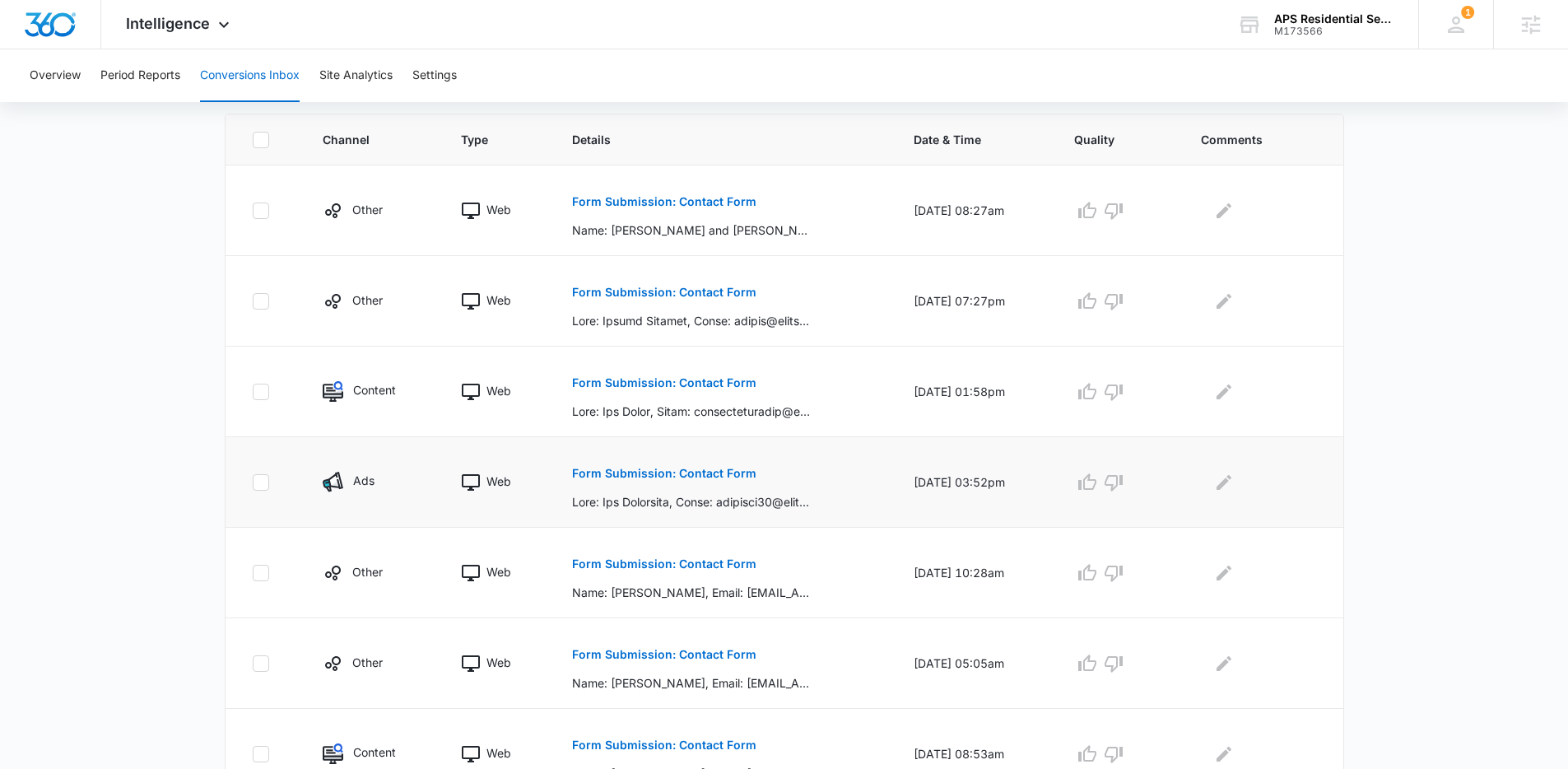
scroll to position [350, 0]
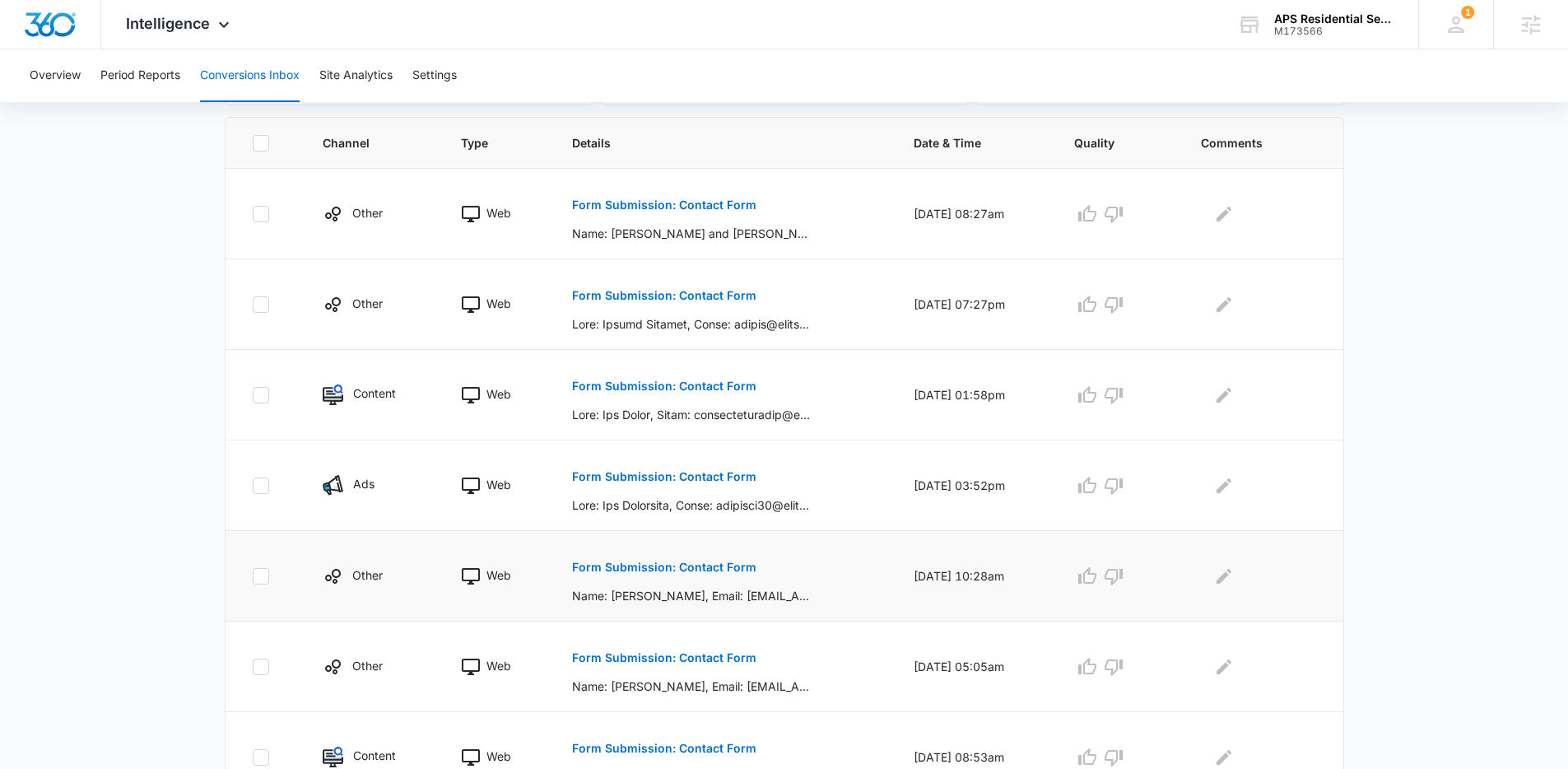
click at [688, 568] on p "Form Submission: Contact Form" at bounding box center [664, 568] width 184 height 12
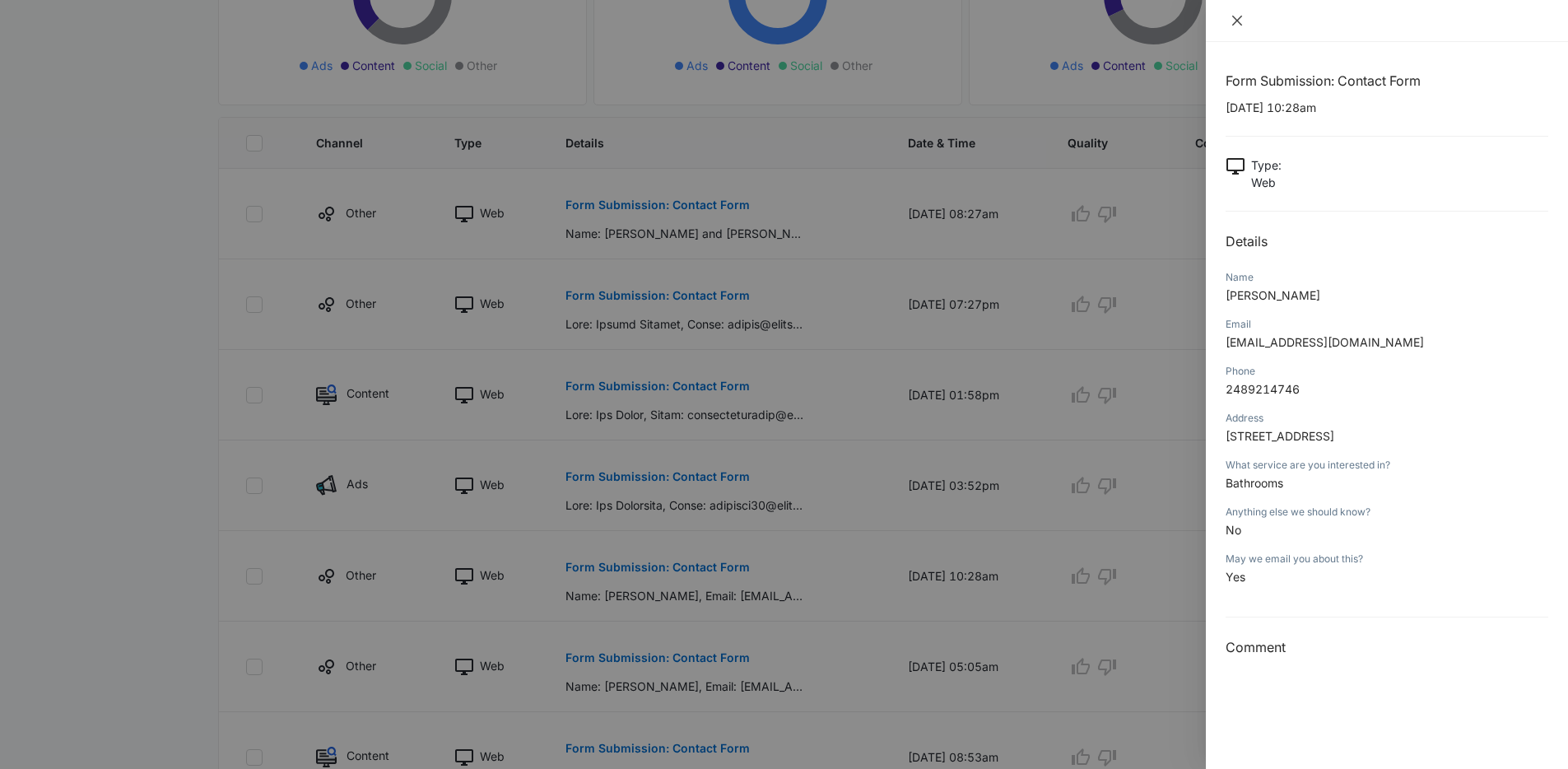
click at [1238, 24] on icon "close" at bounding box center [1237, 20] width 13 height 13
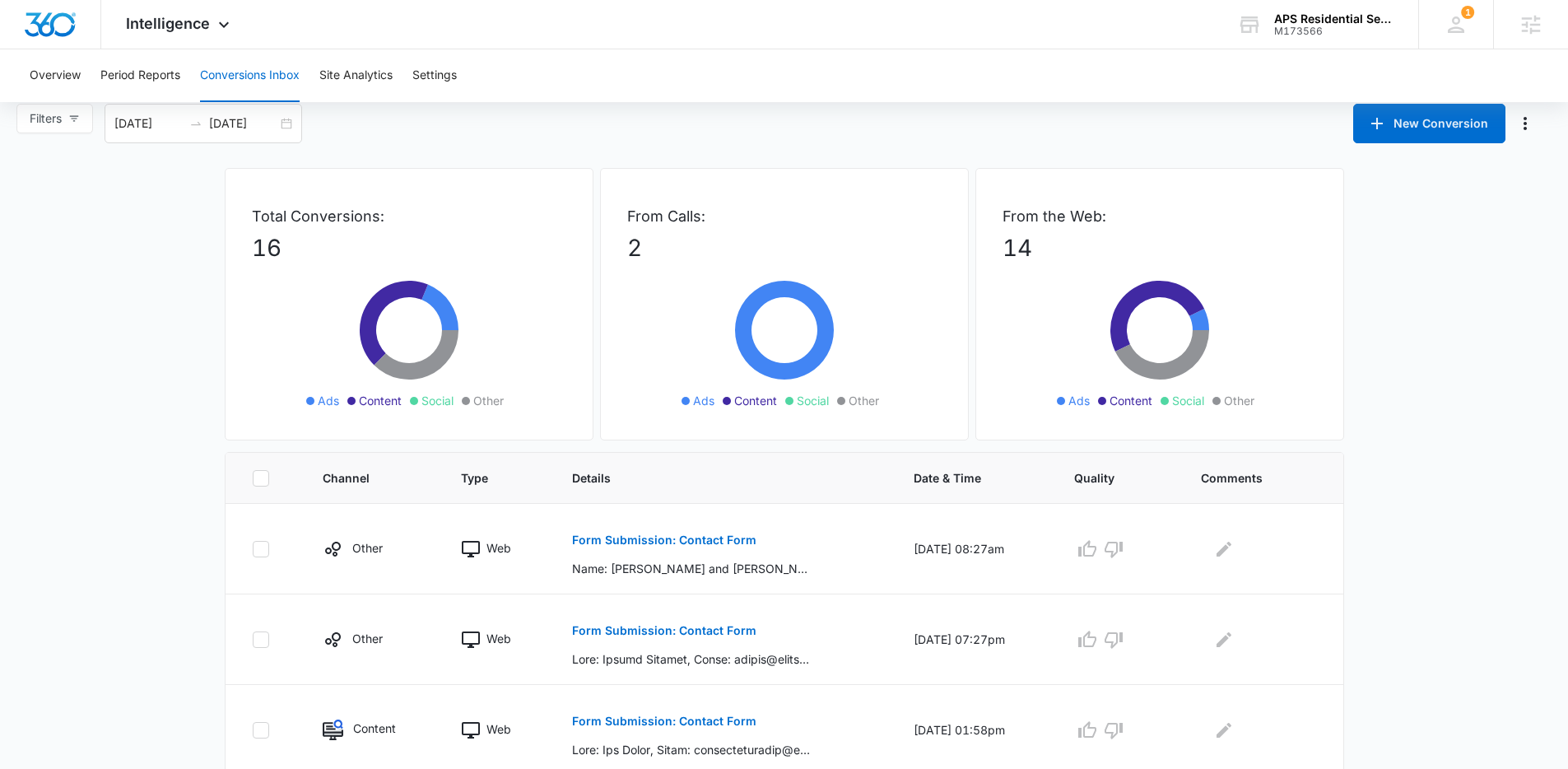
scroll to position [32, 0]
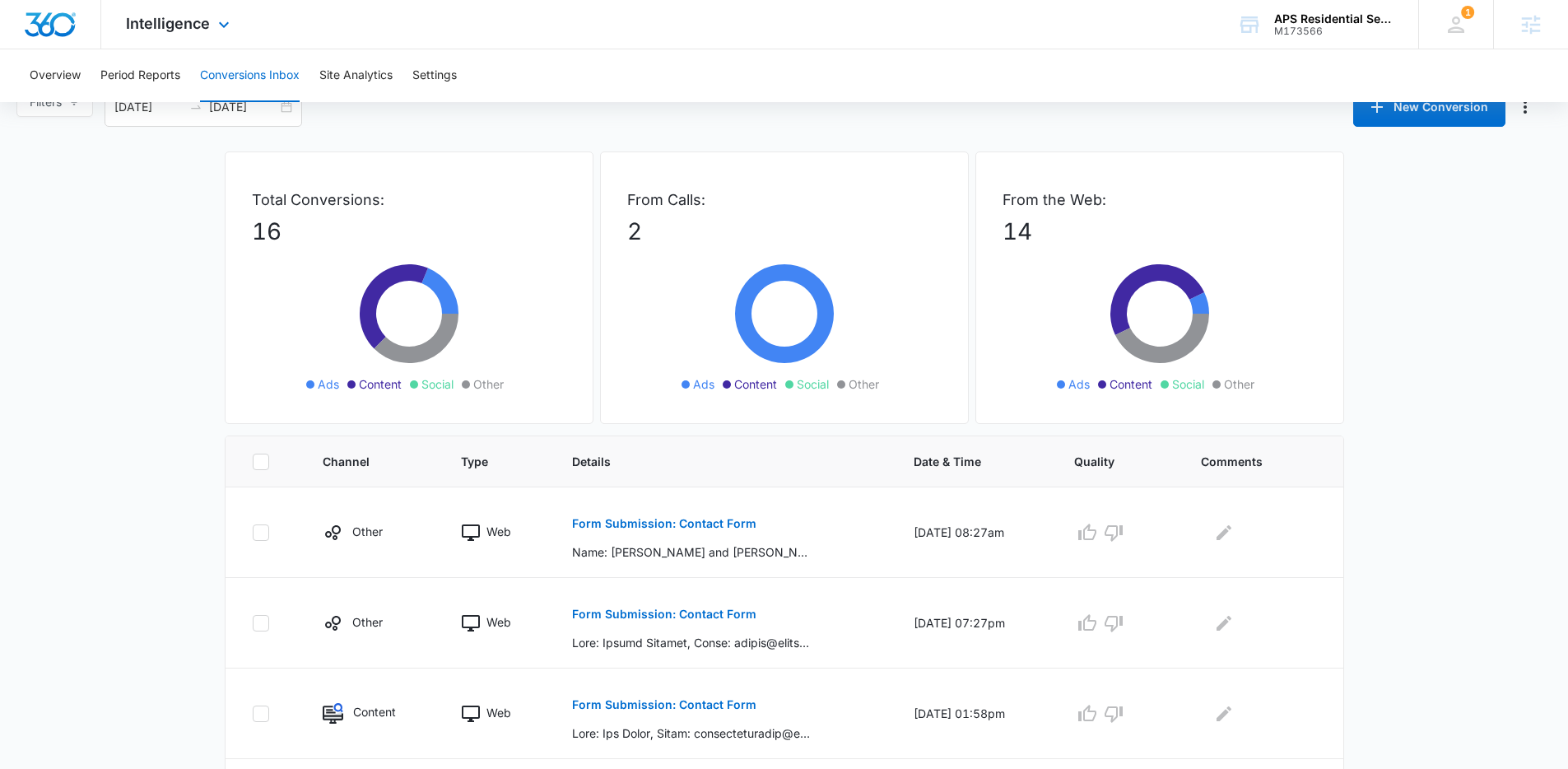
click at [182, 43] on div "Intelligence Apps Reputation Websites Forms CRM Email Social Shop POS Content A…" at bounding box center [180, 24] width 158 height 49
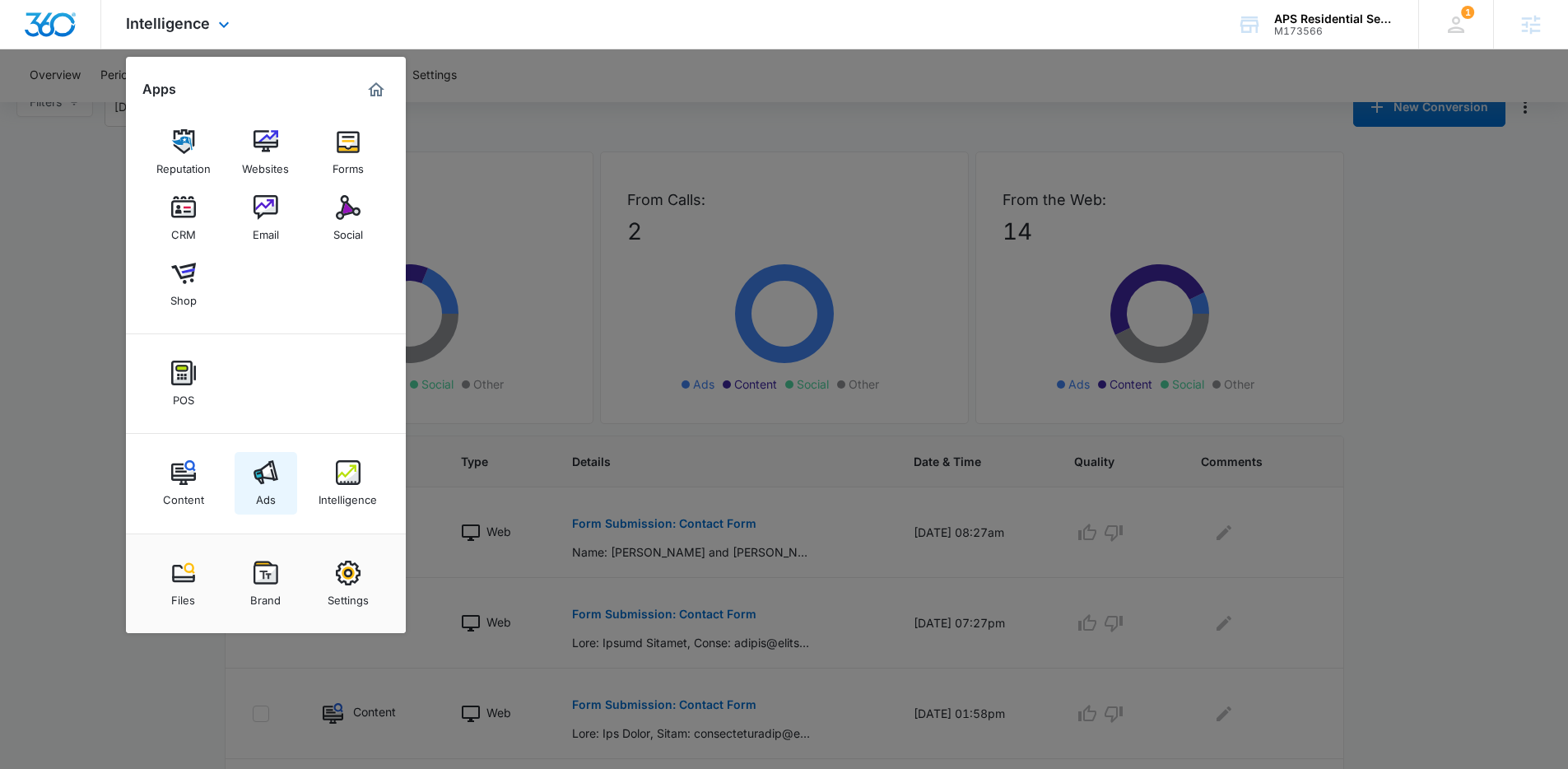
click at [278, 467] on link "Ads" at bounding box center [265, 483] width 62 height 62
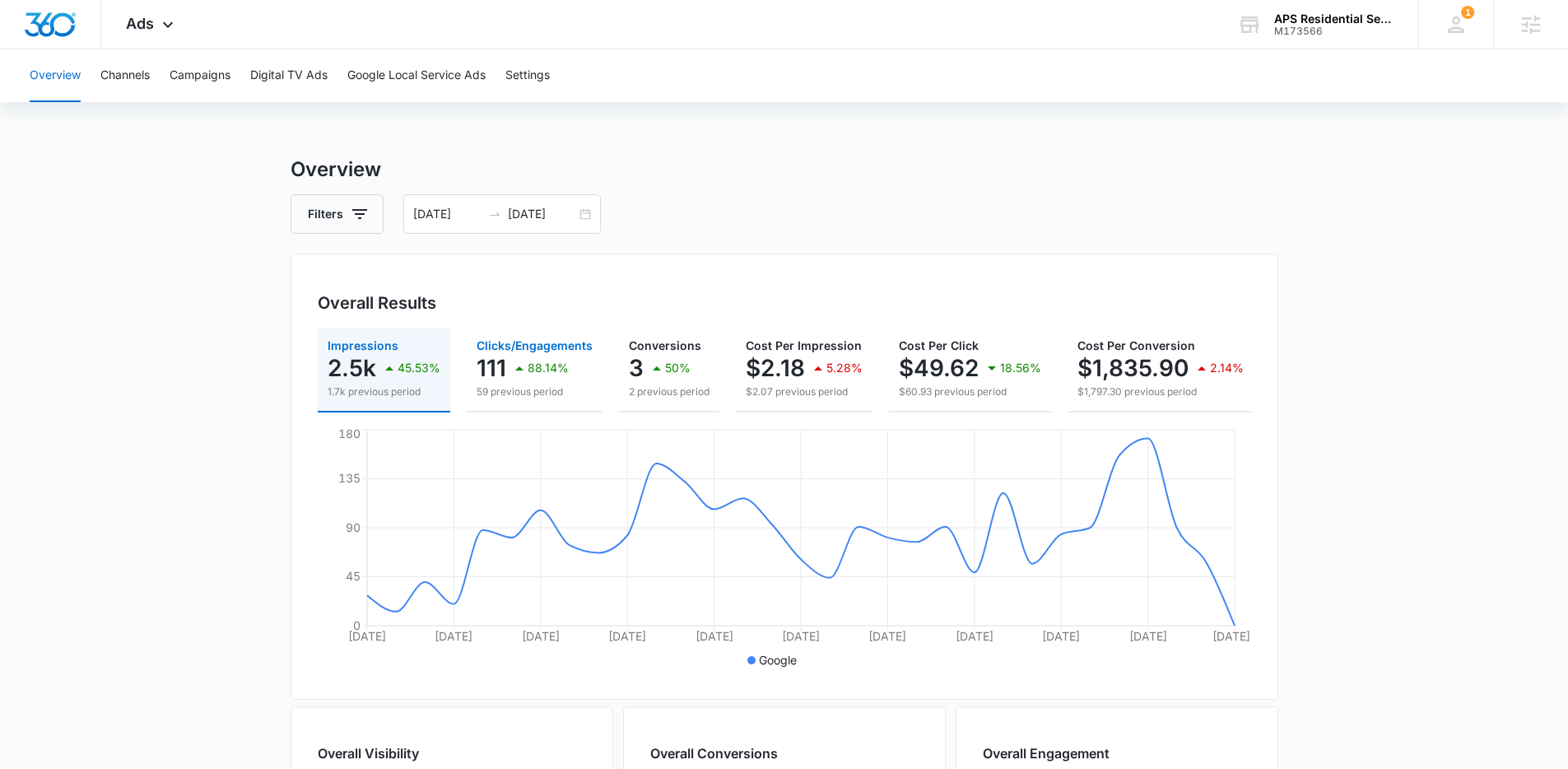
click at [493, 371] on p "111" at bounding box center [491, 367] width 30 height 26
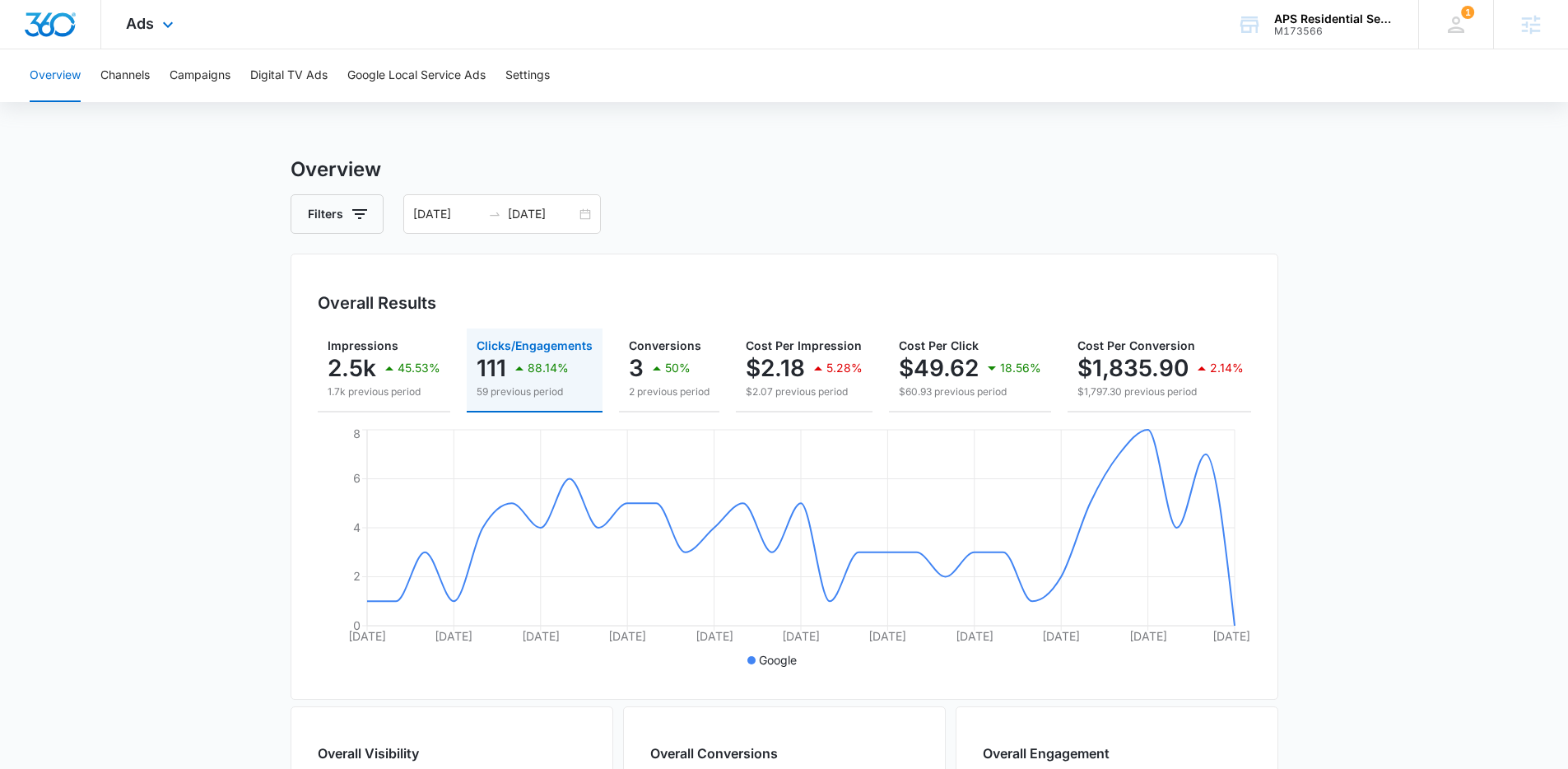
click at [167, 9] on div "Ads Apps Reputation Websites Forms CRM Email Social Shop POS Content Ads Intell…" at bounding box center [152, 24] width 101 height 49
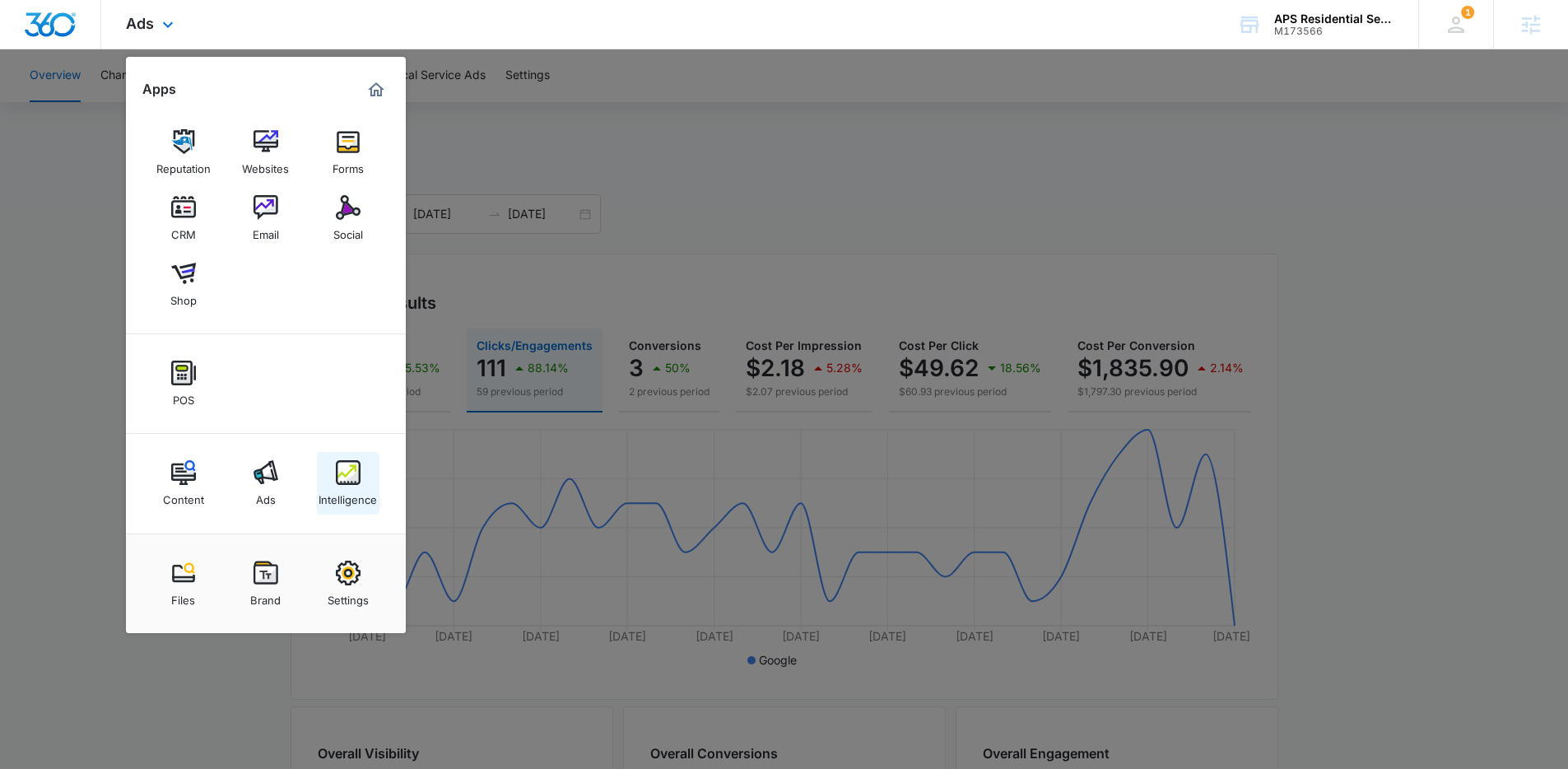
click at [356, 492] on div "Intelligence" at bounding box center [348, 495] width 59 height 21
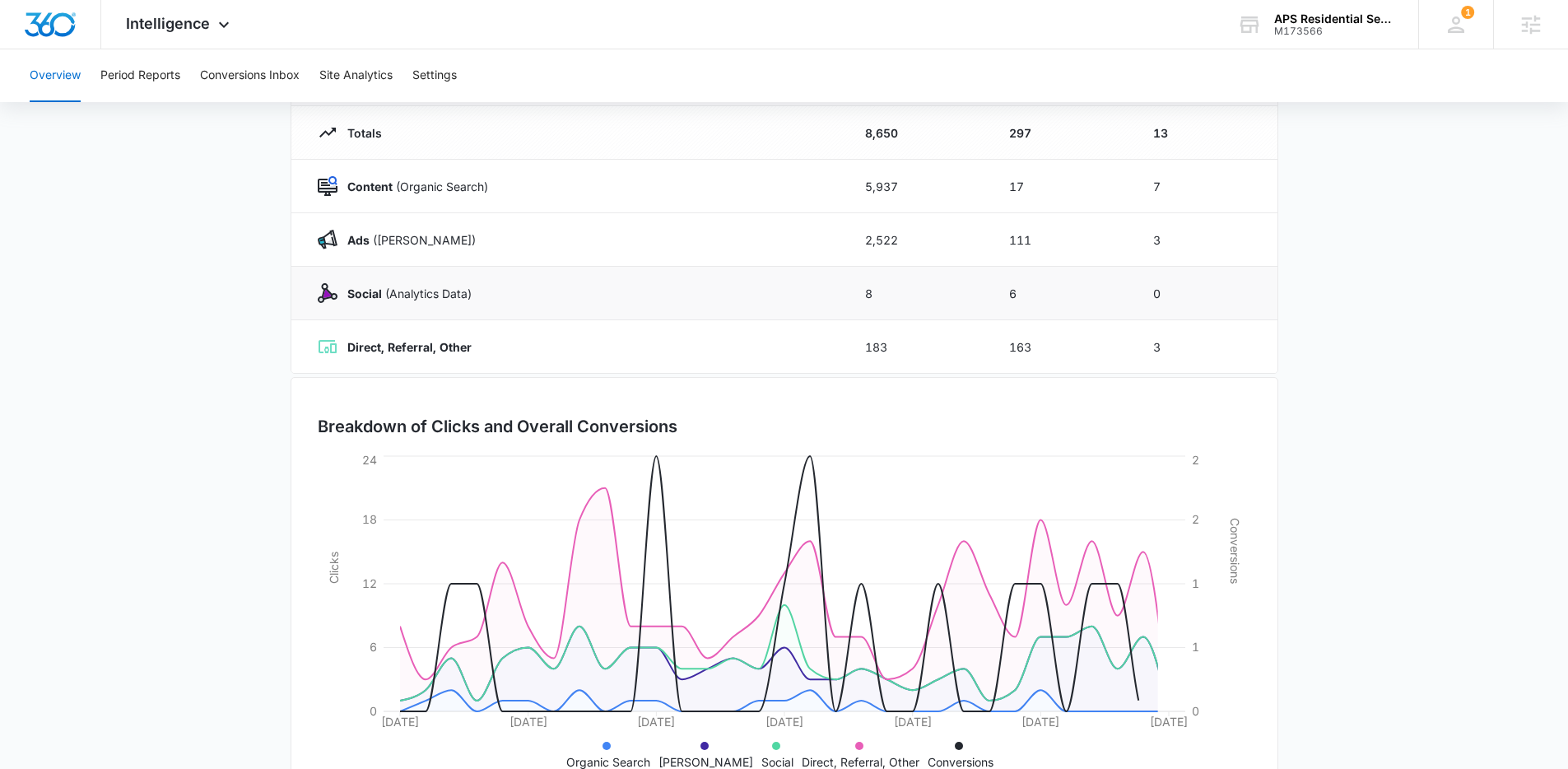
scroll to position [251, 0]
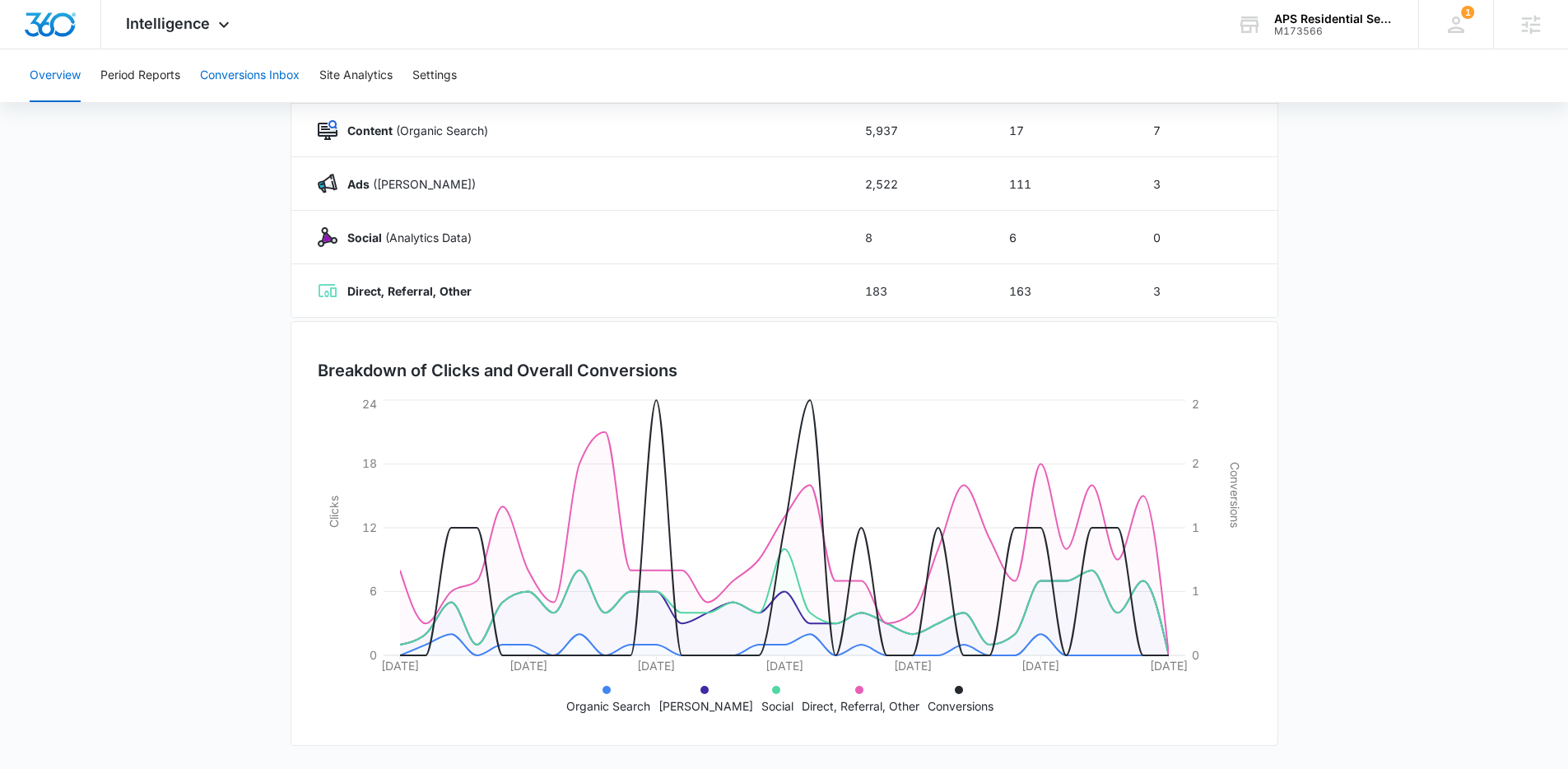
click at [222, 60] on button "Conversions Inbox" at bounding box center [250, 76] width 100 height 53
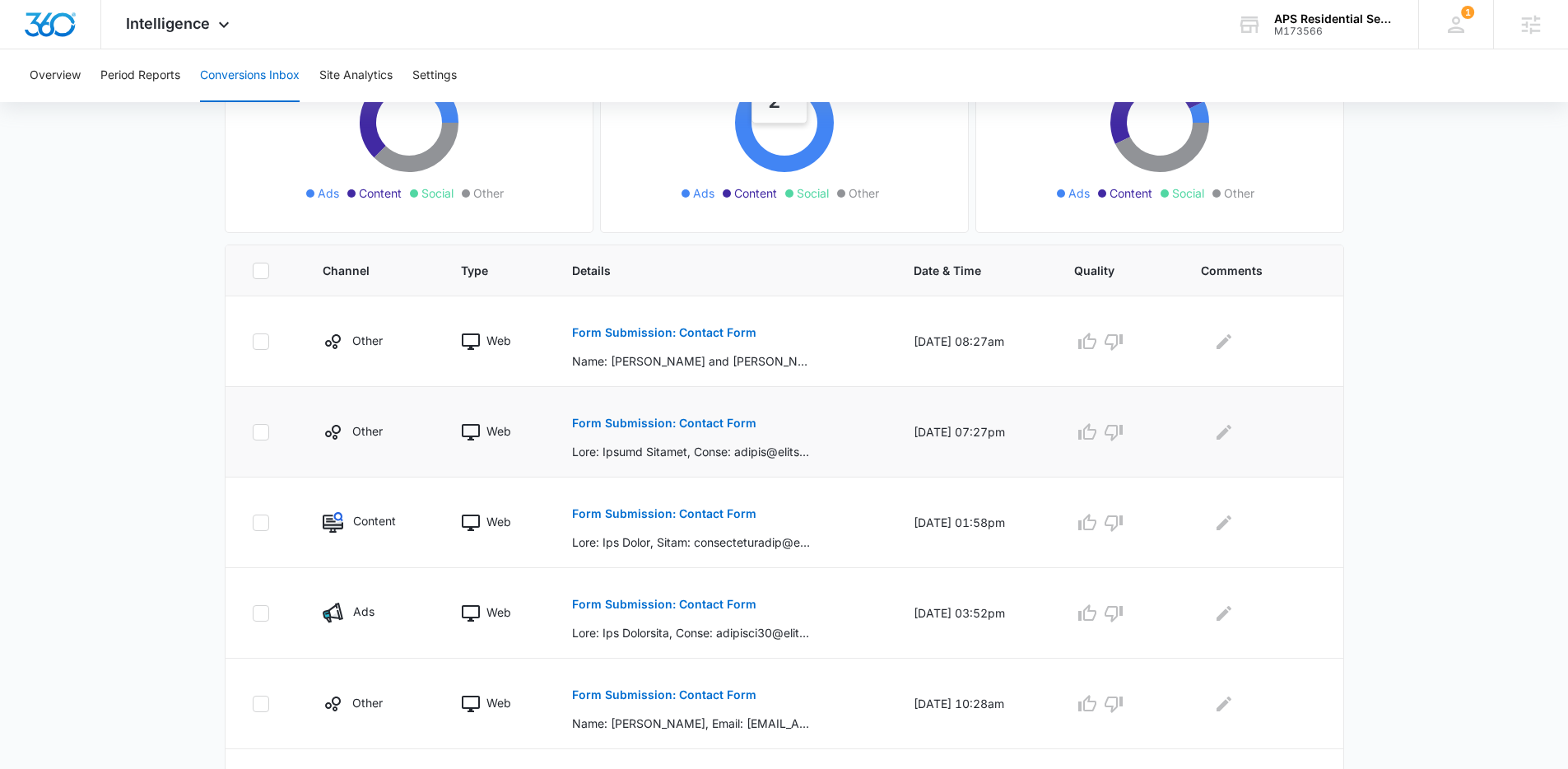
scroll to position [304, 0]
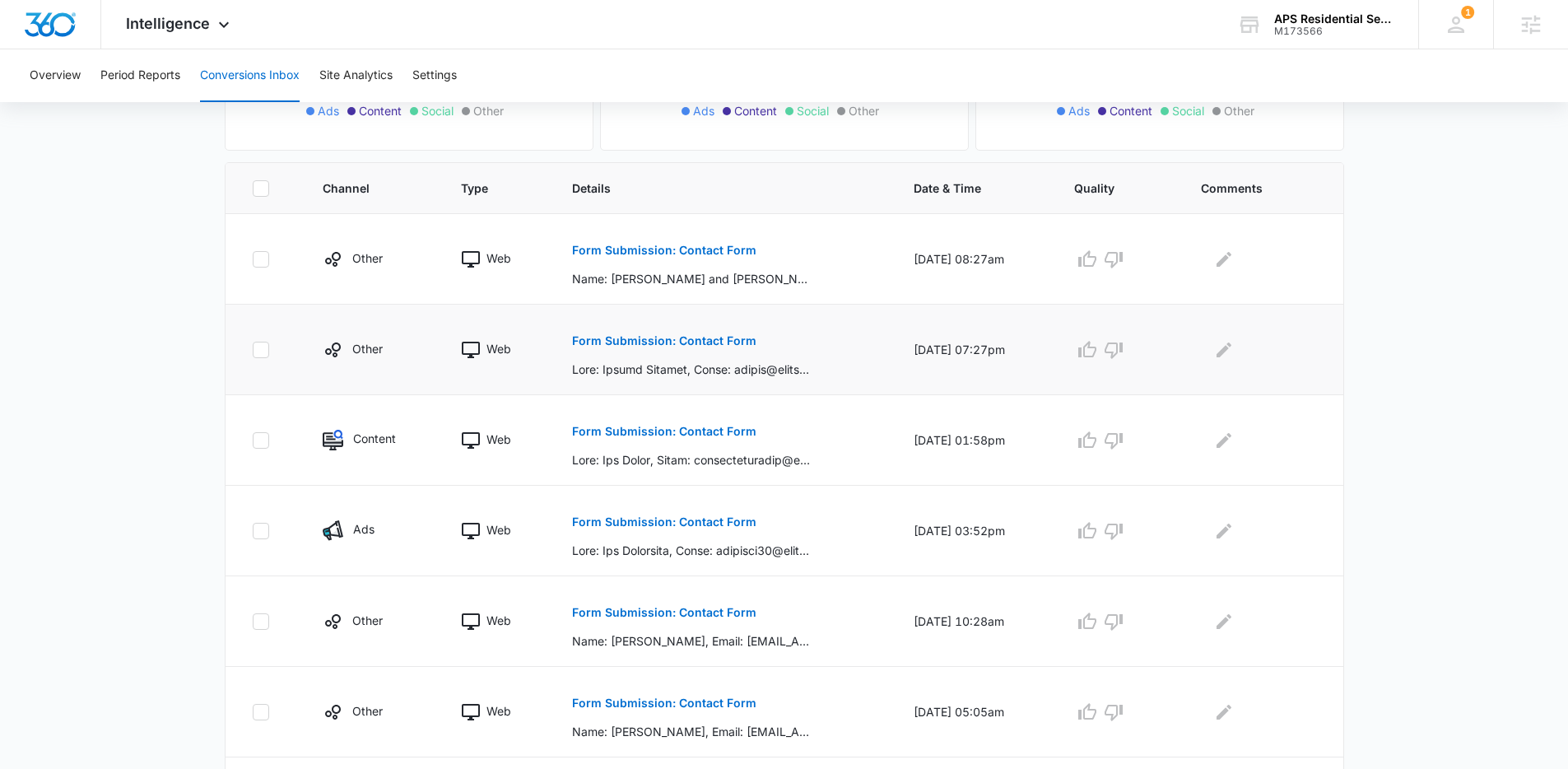
click at [692, 336] on p "Form Submission: Contact Form" at bounding box center [664, 341] width 184 height 12
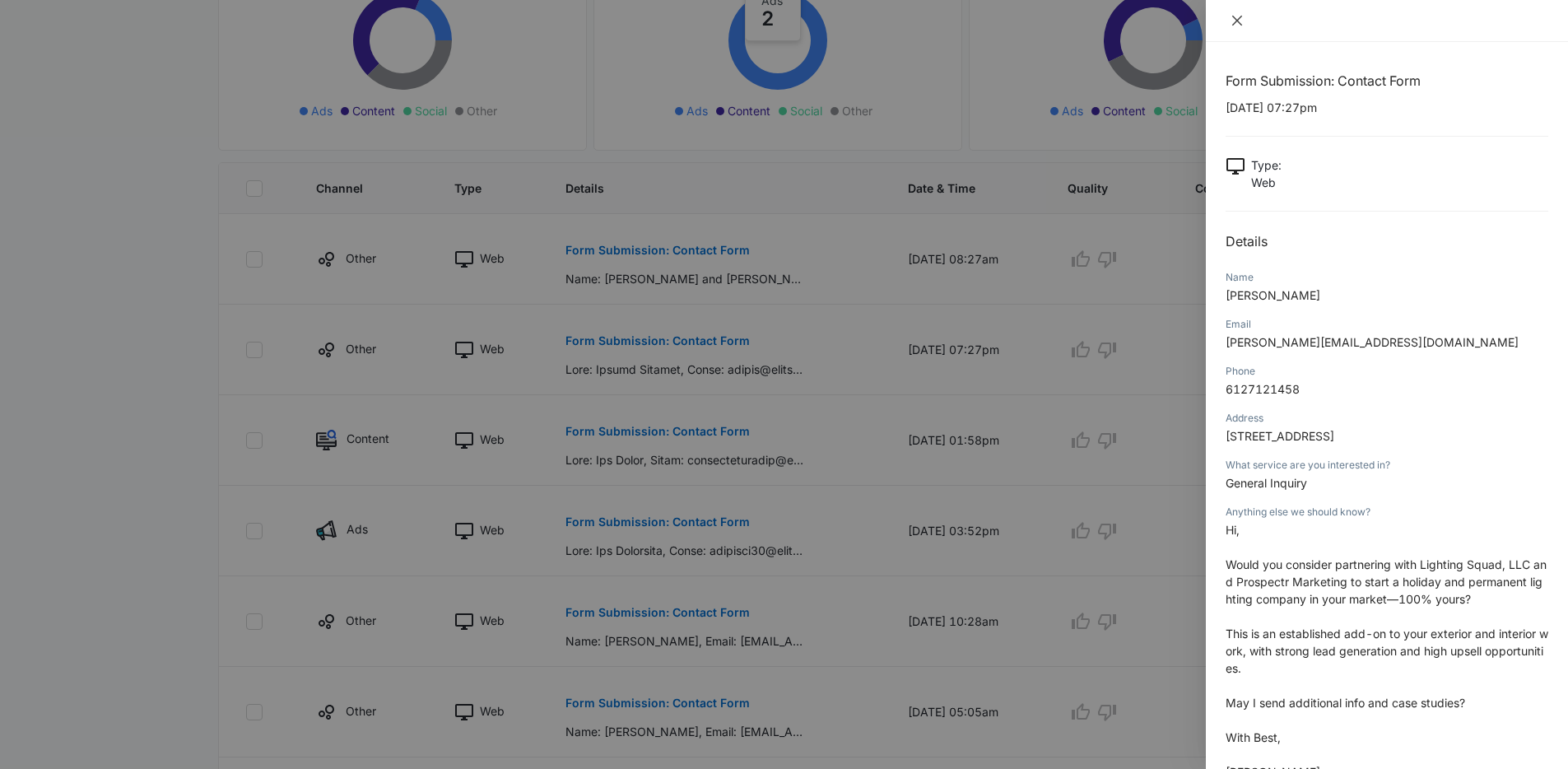
click at [1245, 20] on button "Close" at bounding box center [1237, 20] width 23 height 14
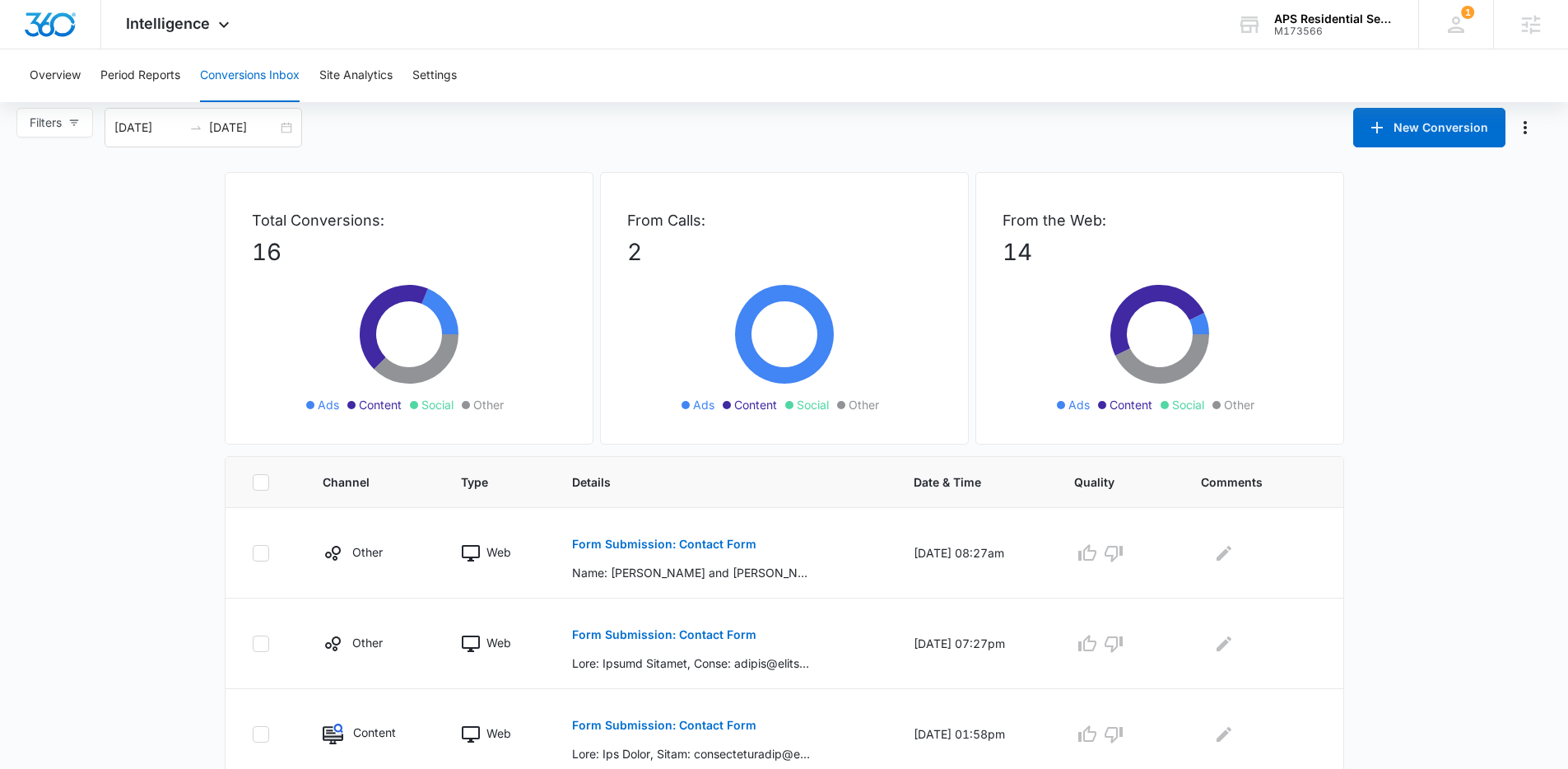
scroll to position [501, 0]
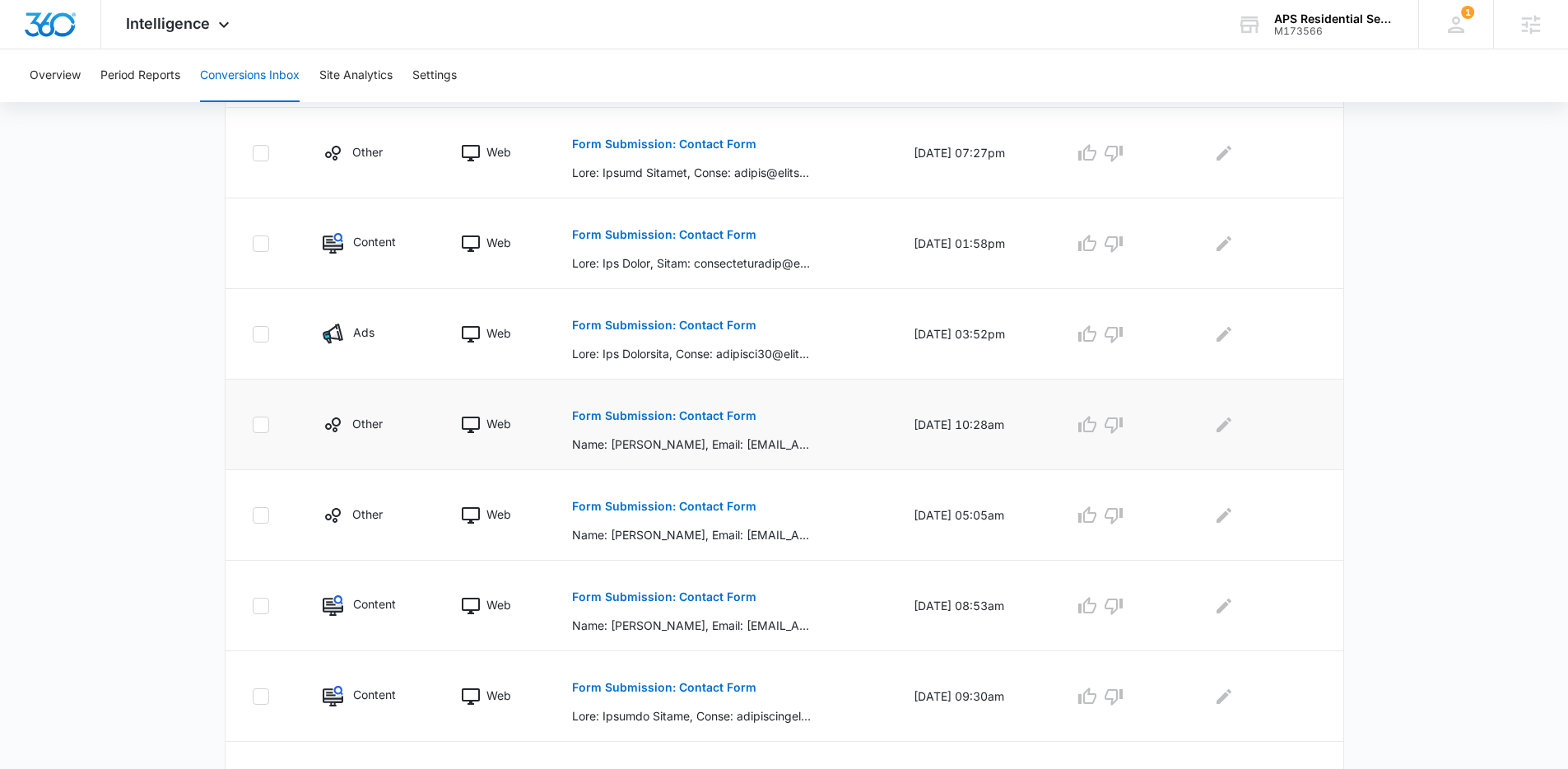
click at [698, 423] on button "Form Submission: Contact Form" at bounding box center [664, 416] width 184 height 39
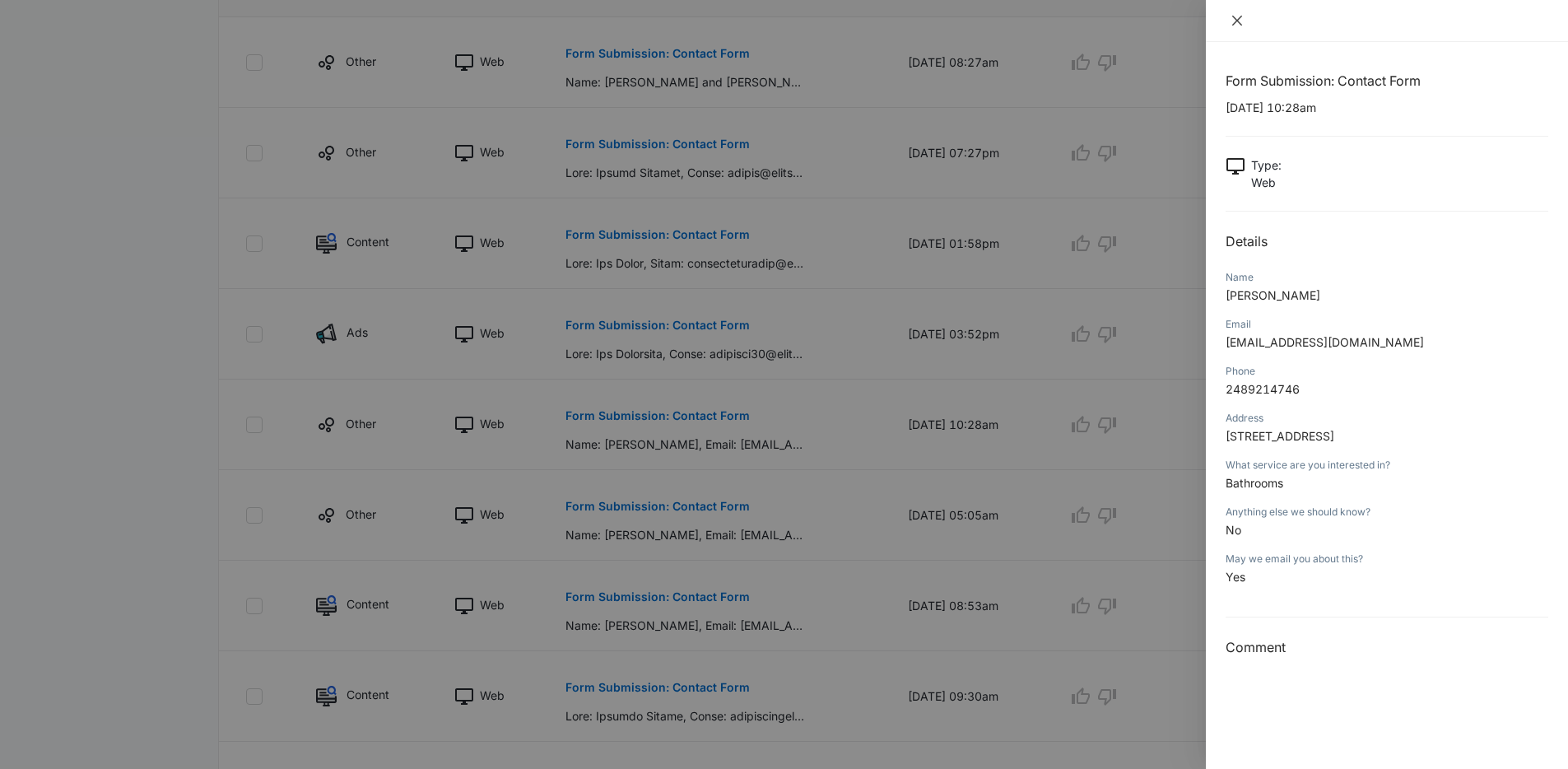
click at [1246, 20] on button "Close" at bounding box center [1237, 20] width 23 height 14
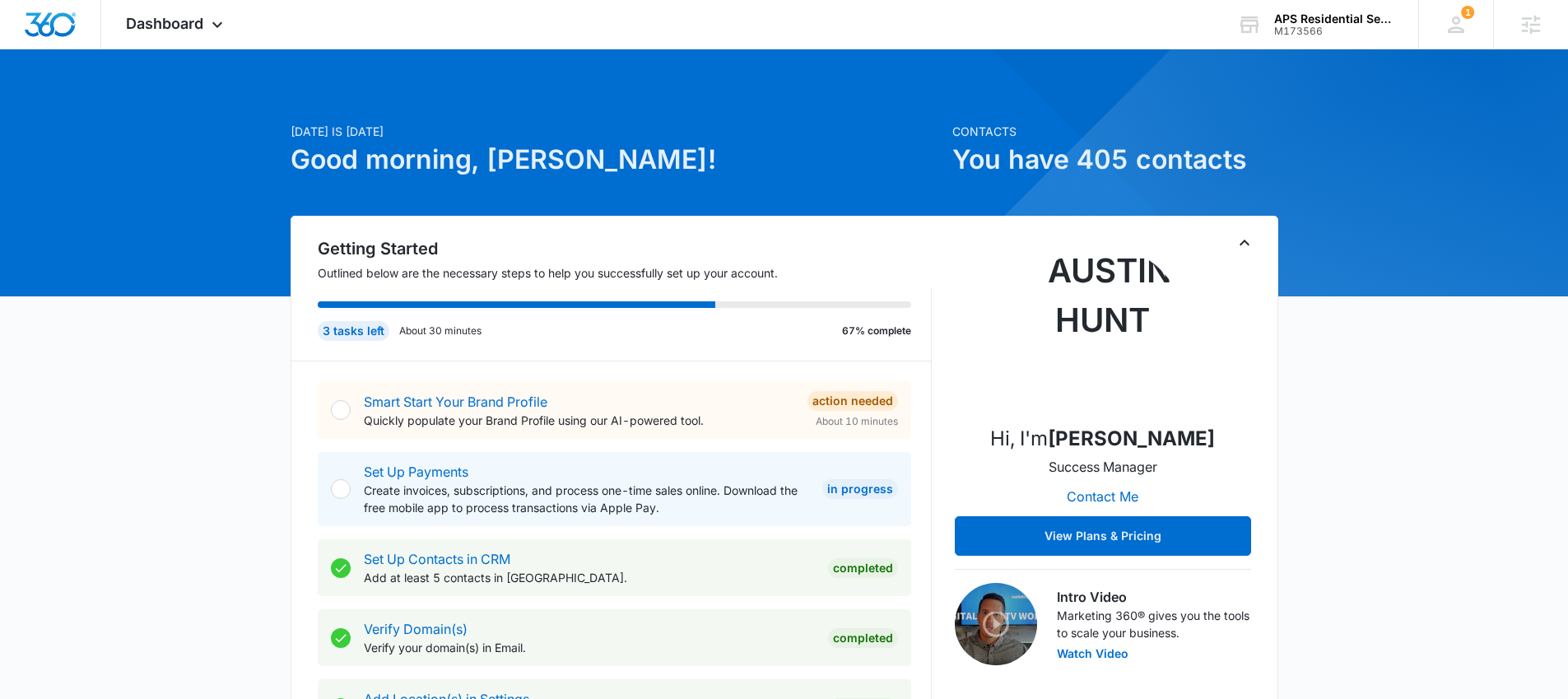
scroll to position [1025, 0]
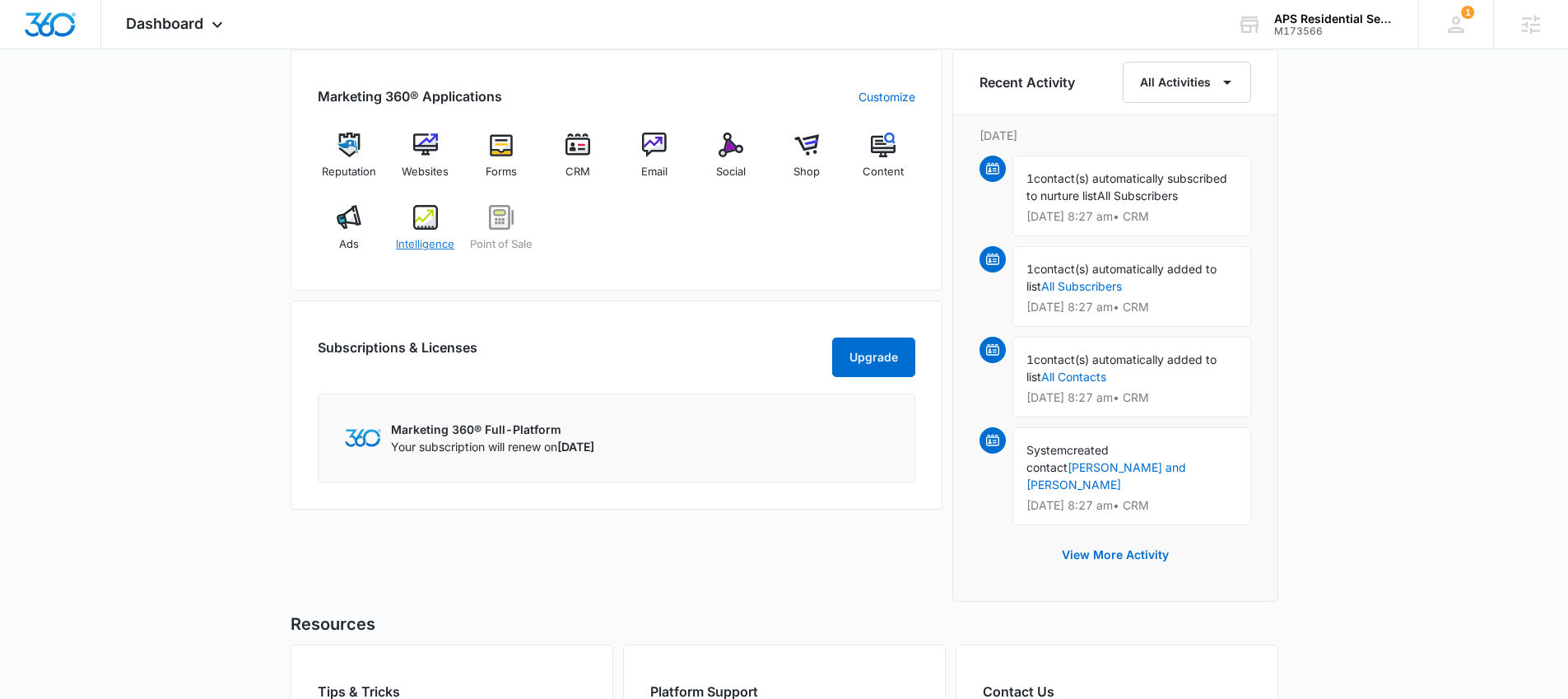
click at [418, 230] on div "Intelligence" at bounding box center [425, 235] width 63 height 60
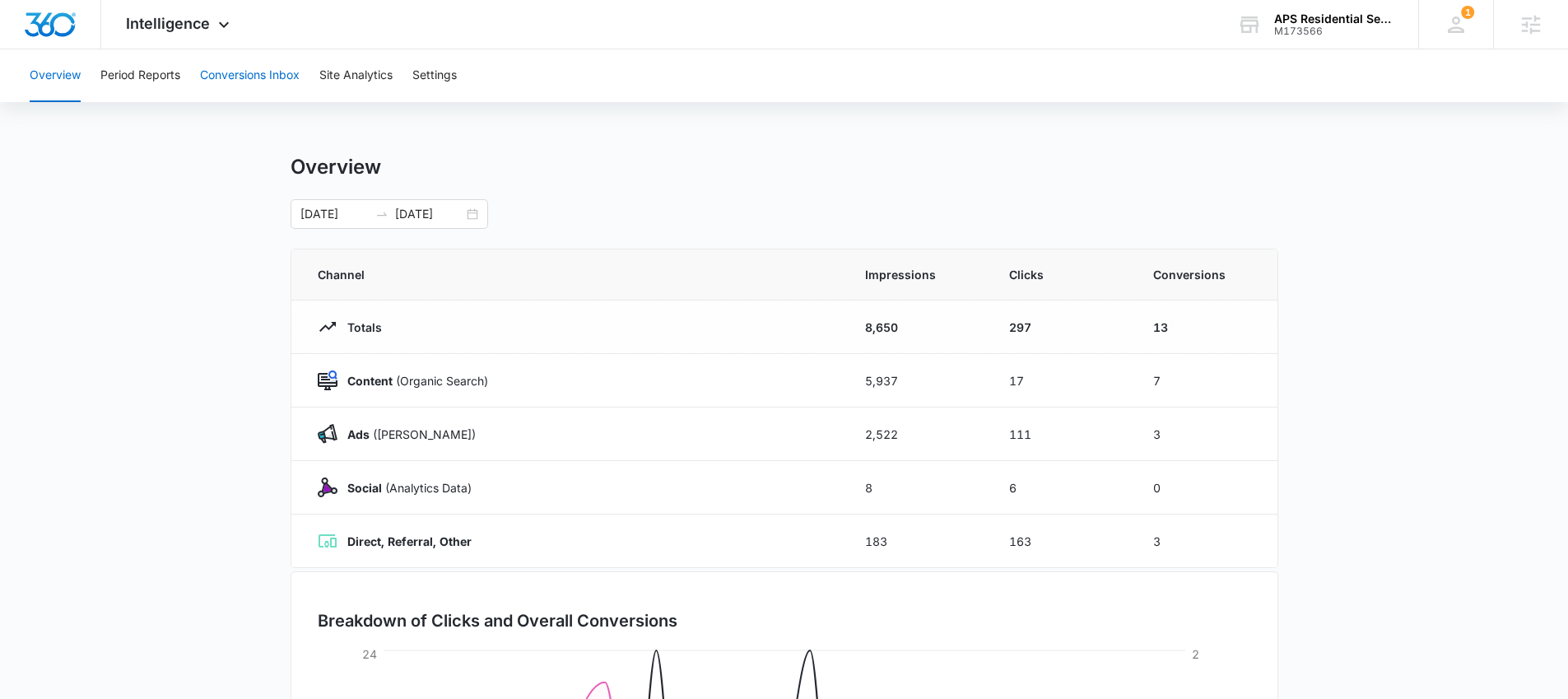
click at [282, 87] on button "Conversions Inbox" at bounding box center [250, 76] width 100 height 53
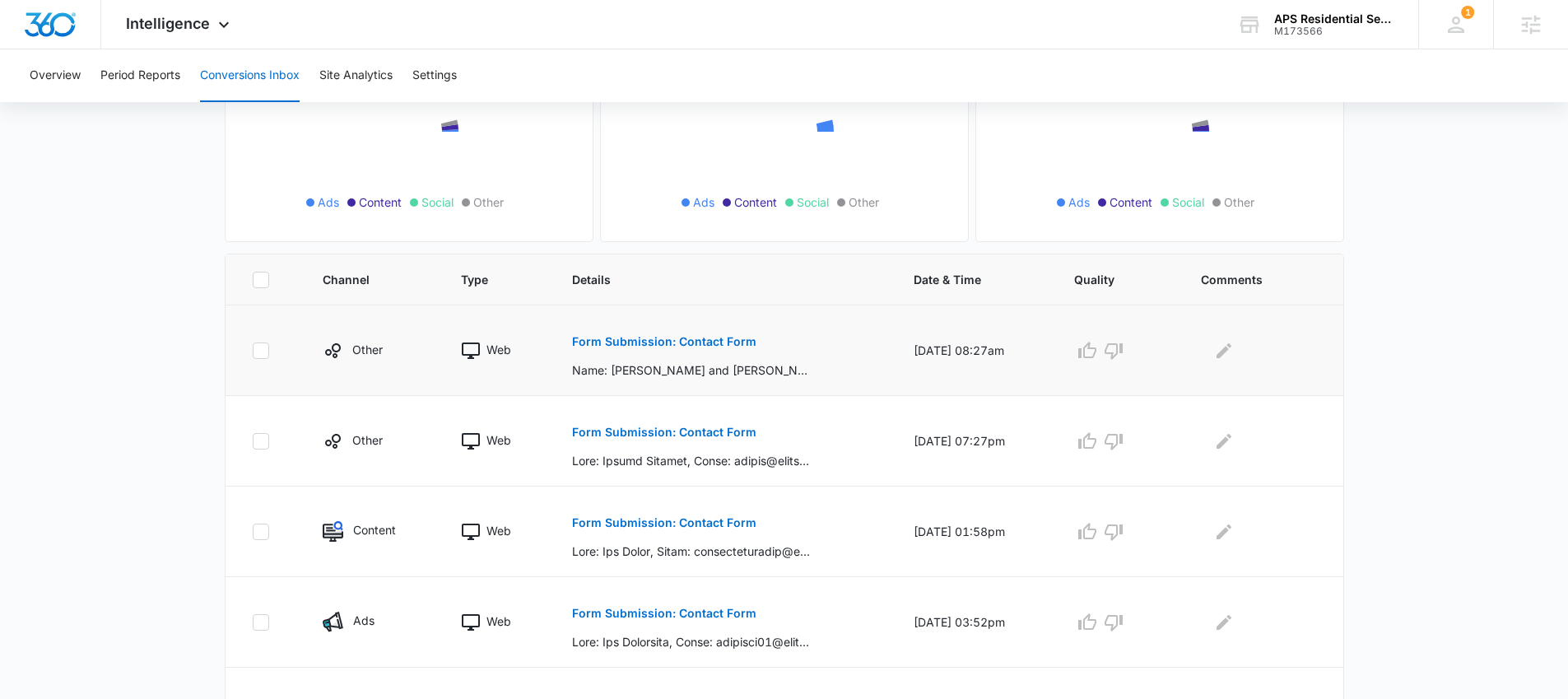
scroll to position [333, 0]
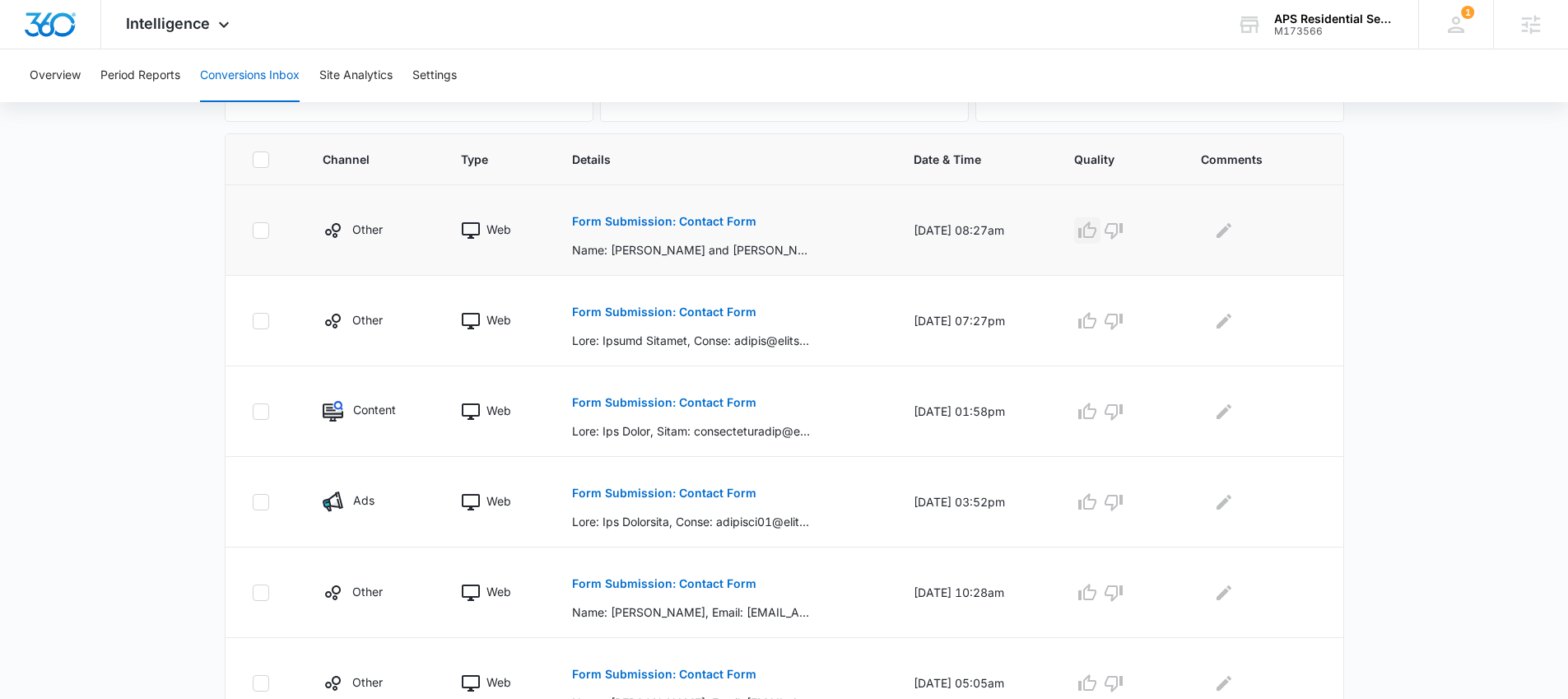
click at [1094, 233] on icon "button" at bounding box center [1087, 229] width 18 height 16
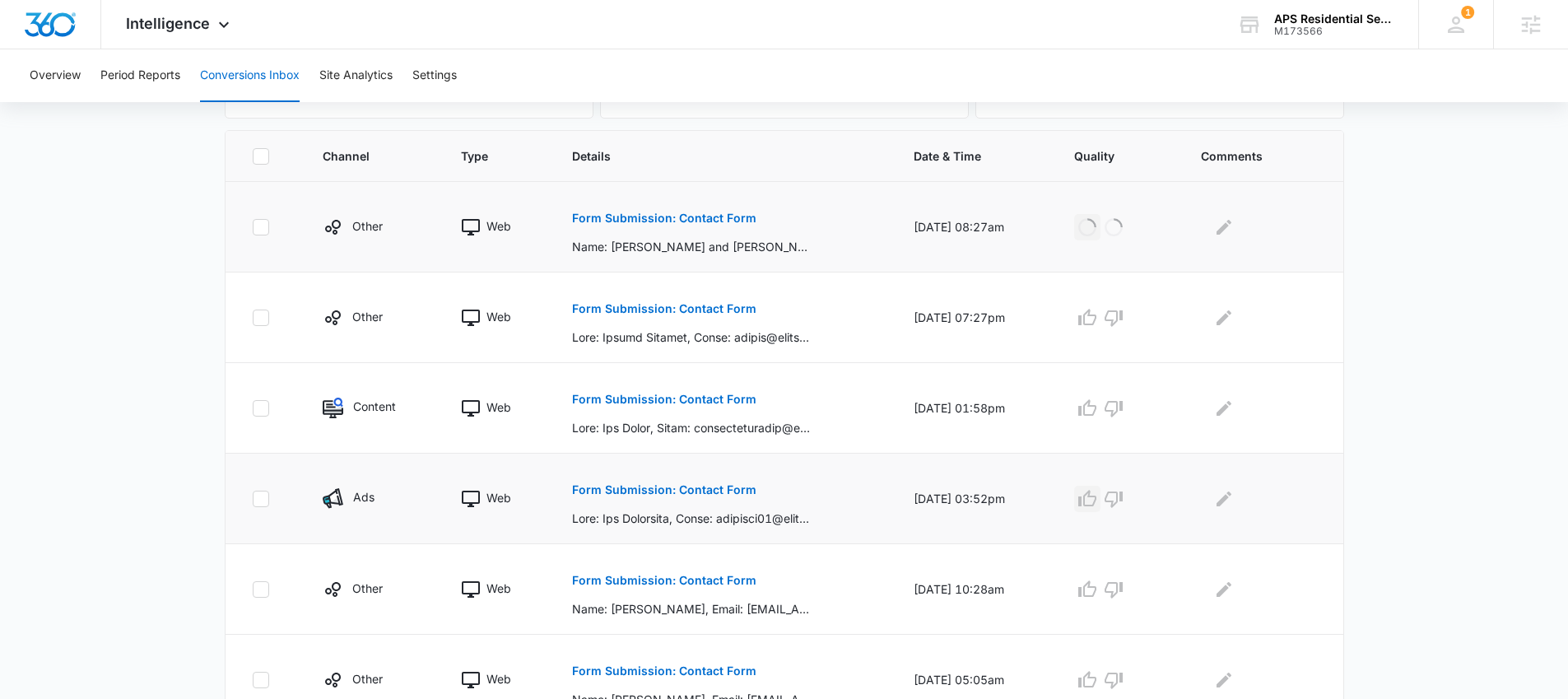
click at [1095, 496] on icon "button" at bounding box center [1087, 499] width 20 height 20
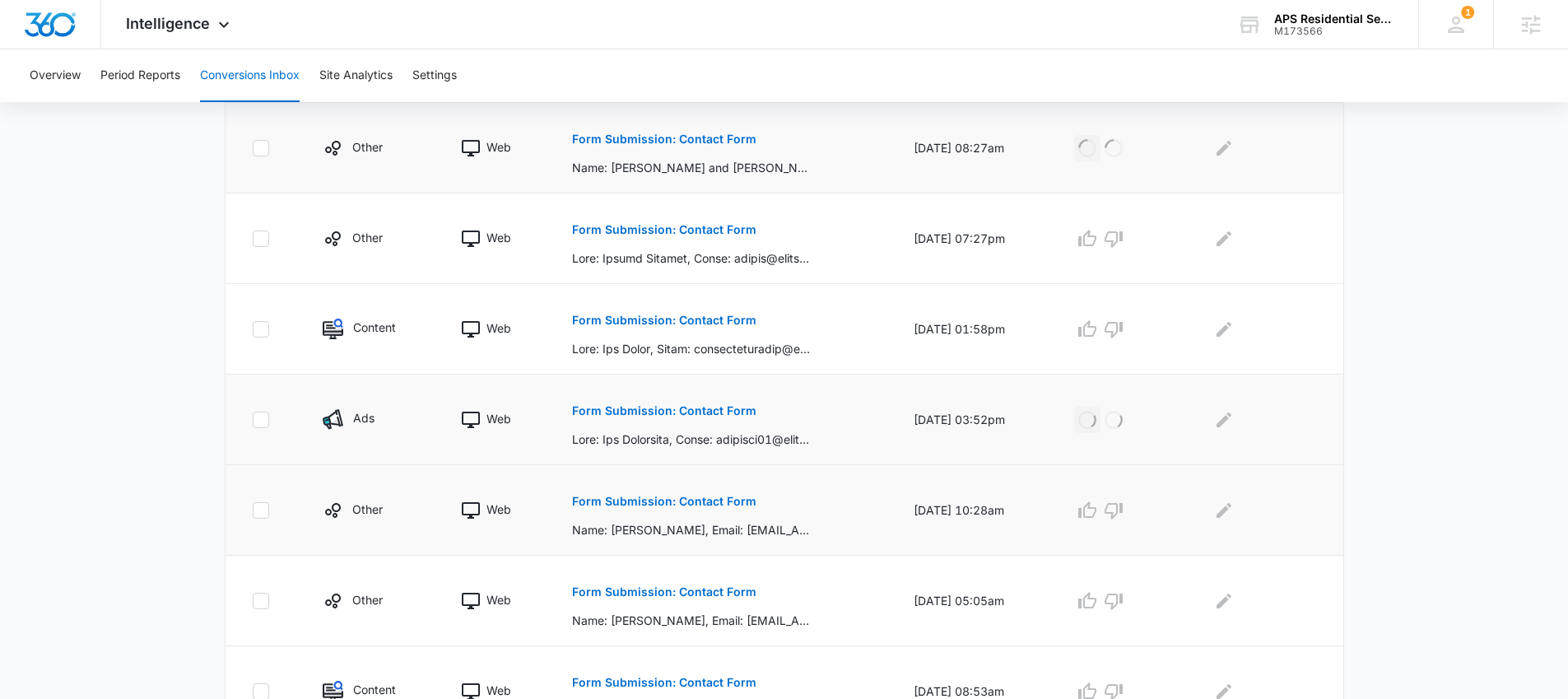
scroll to position [443, 0]
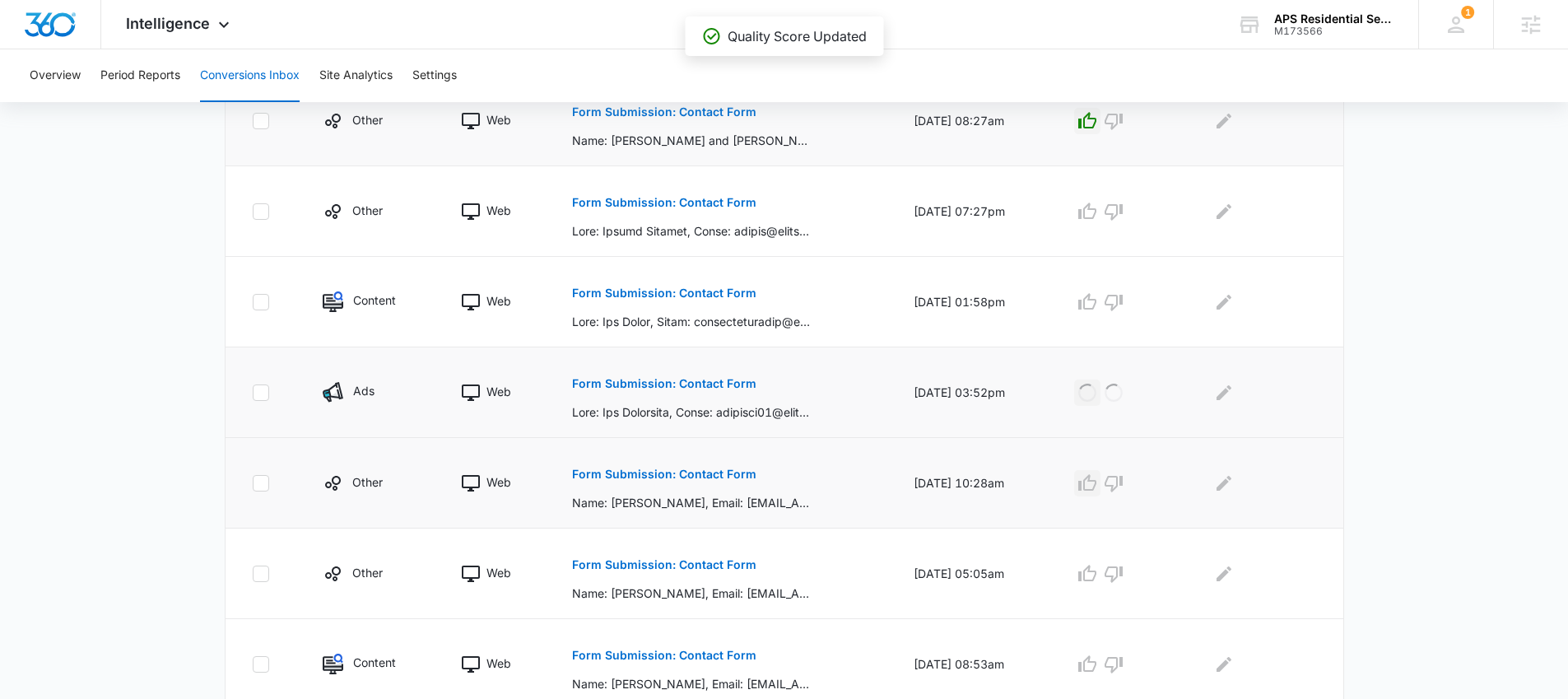
click at [1098, 488] on icon "button" at bounding box center [1087, 482] width 20 height 20
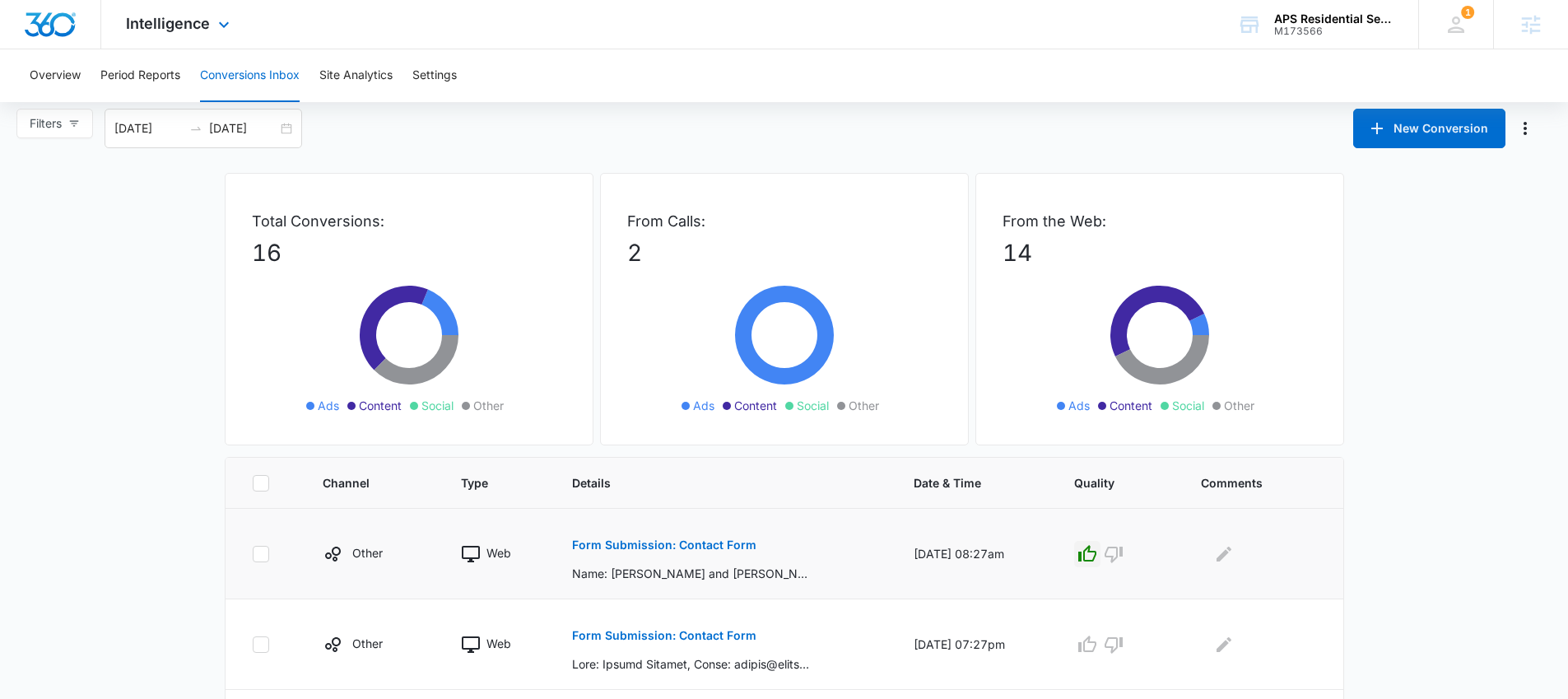
scroll to position [0, 0]
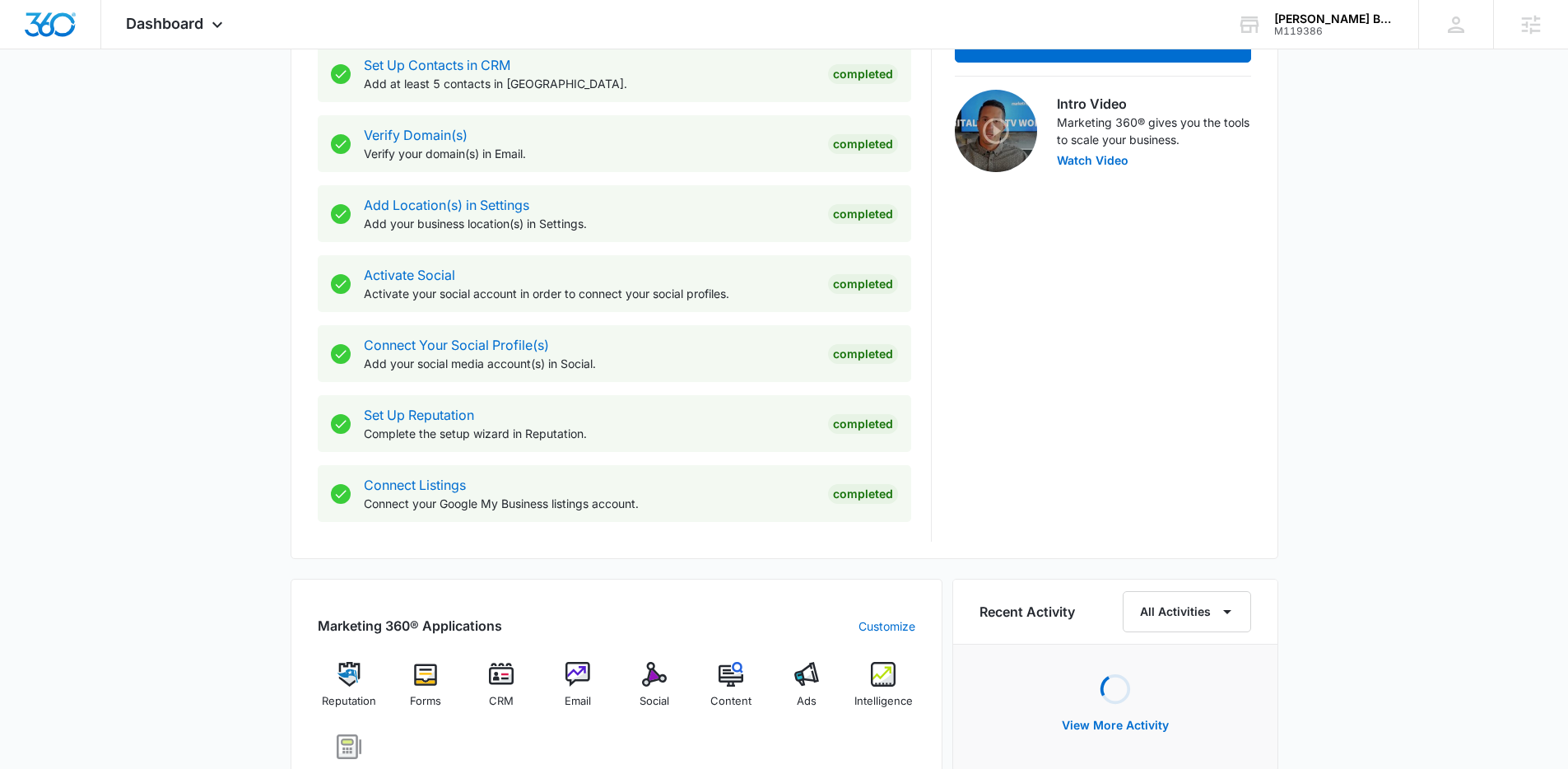
scroll to position [786, 0]
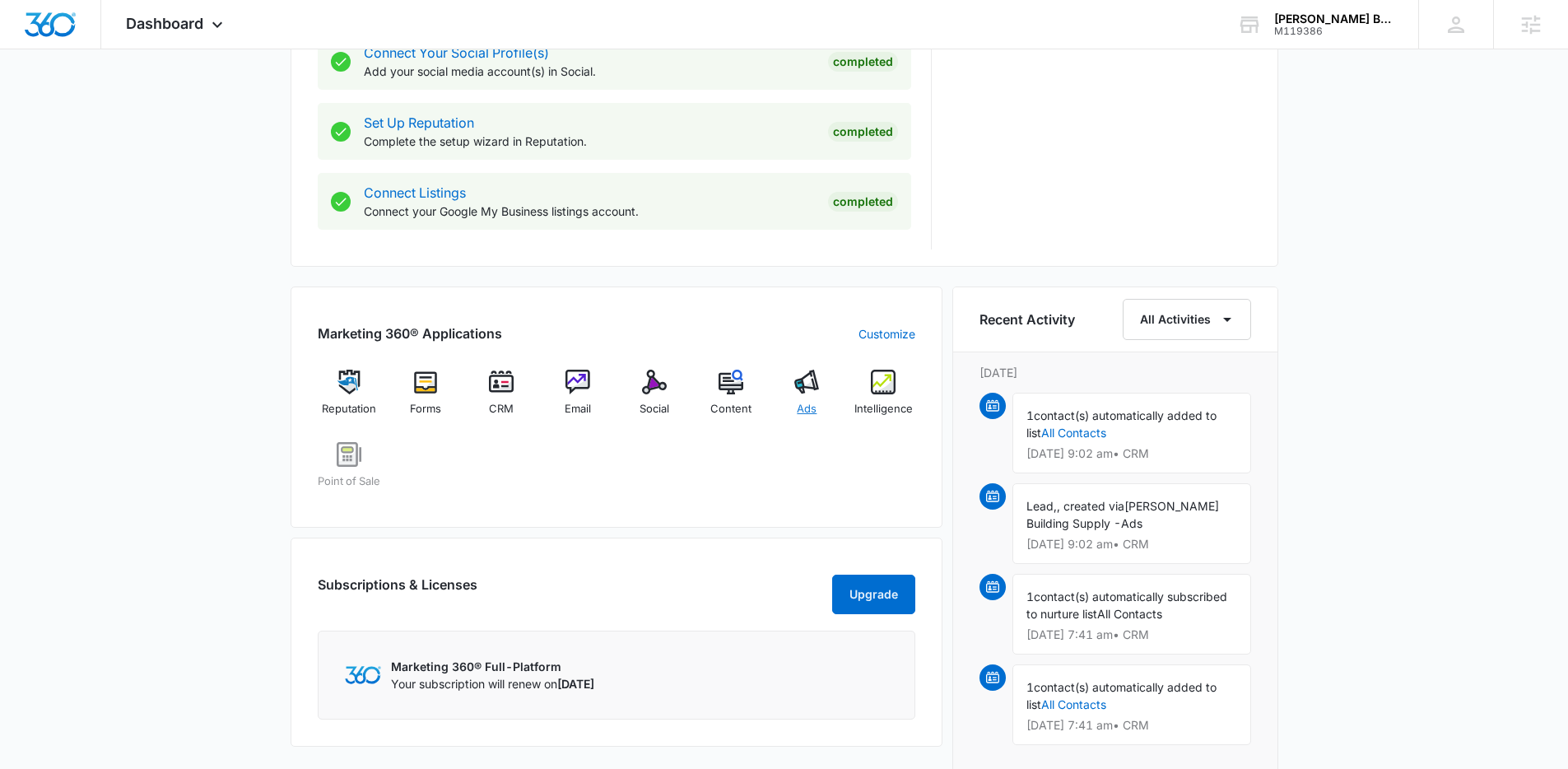
click at [812, 390] on img at bounding box center [806, 382] width 25 height 25
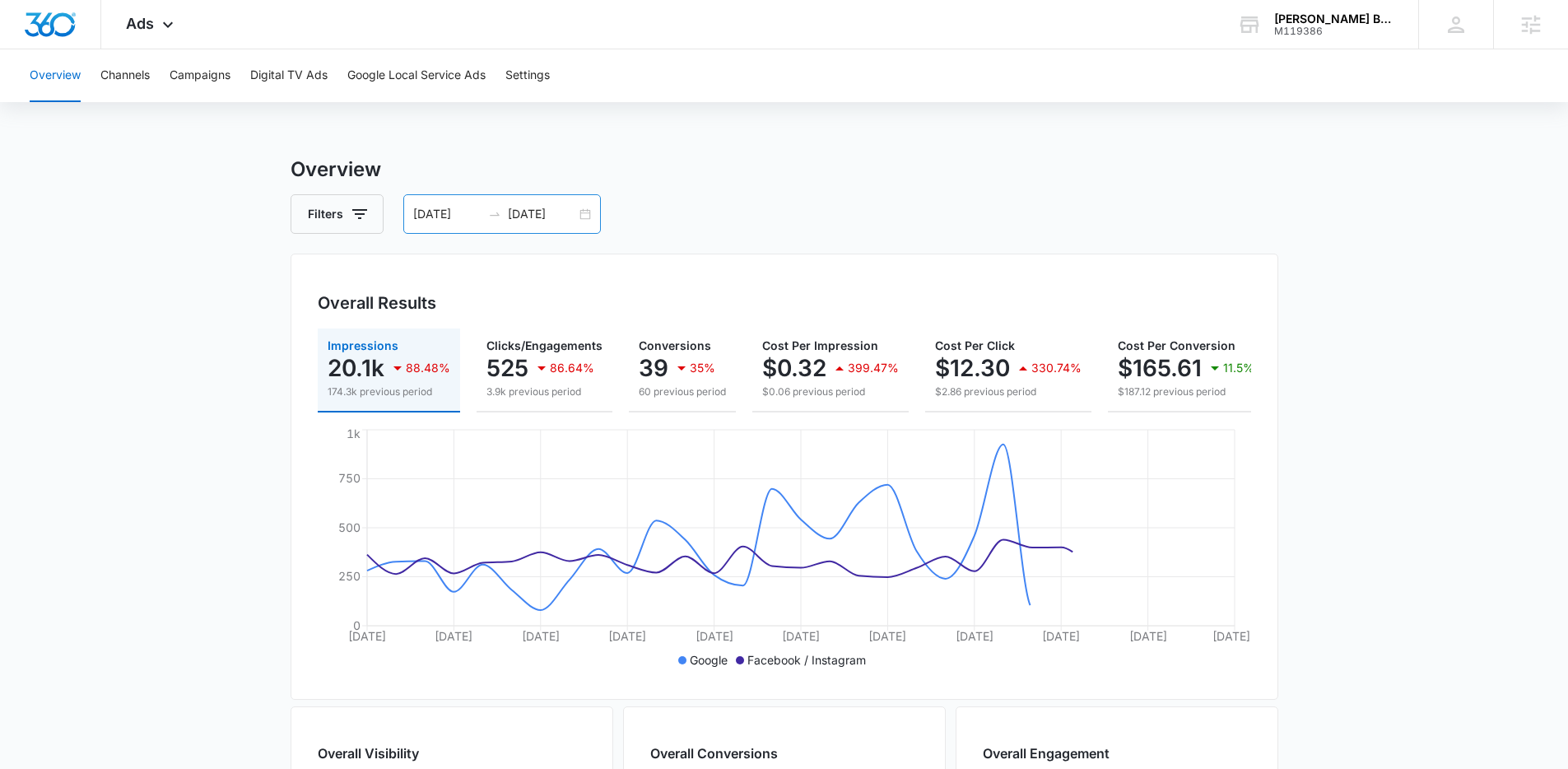
click at [589, 216] on div "07/28/2025 08/27/2025" at bounding box center [502, 214] width 198 height 39
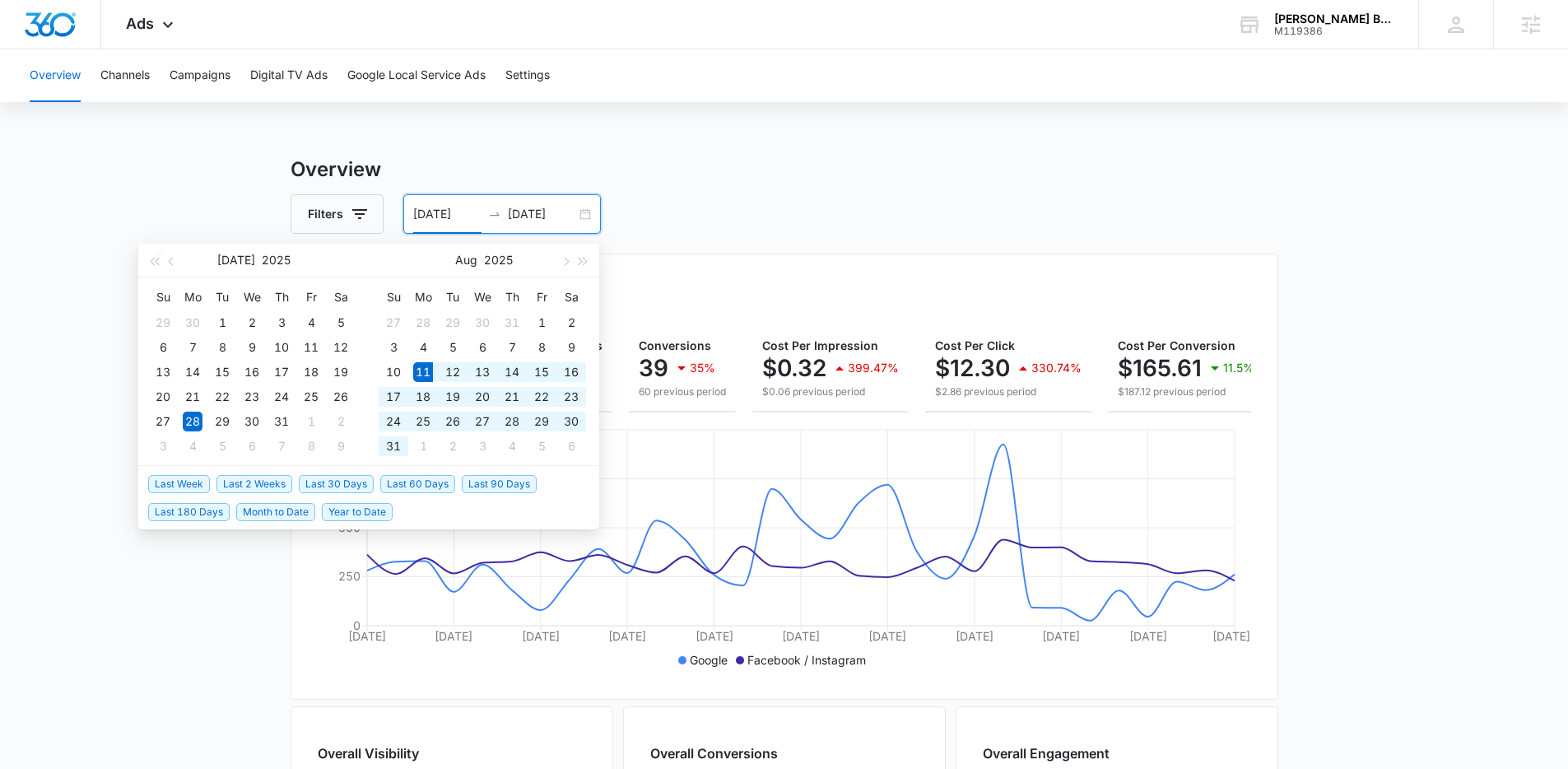
click at [327, 482] on span "Last 30 Days" at bounding box center [337, 483] width 75 height 18
type input "08/11/2025"
type input "09/10/2025"
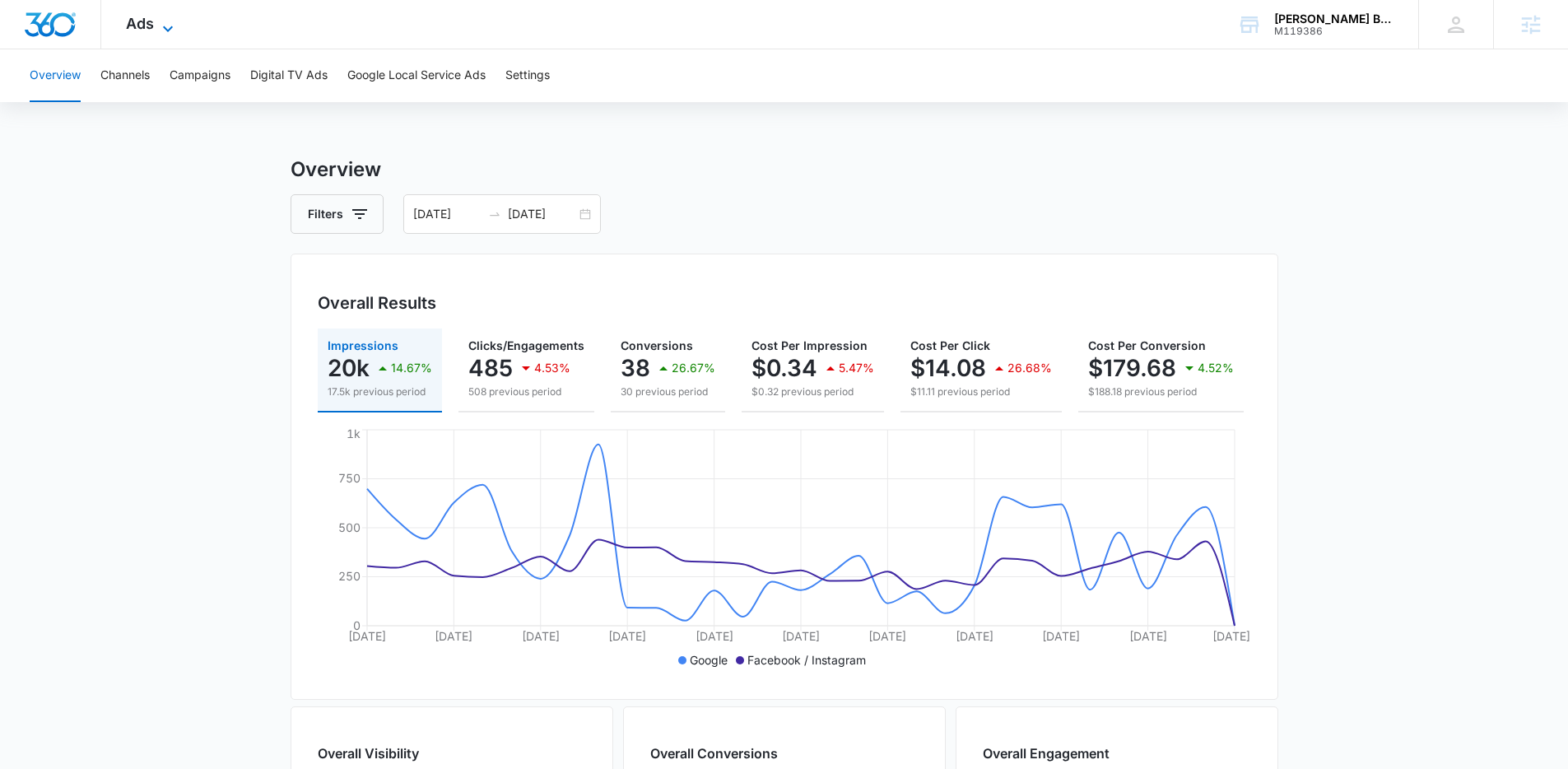
click at [149, 17] on span "Ads" at bounding box center [140, 23] width 28 height 17
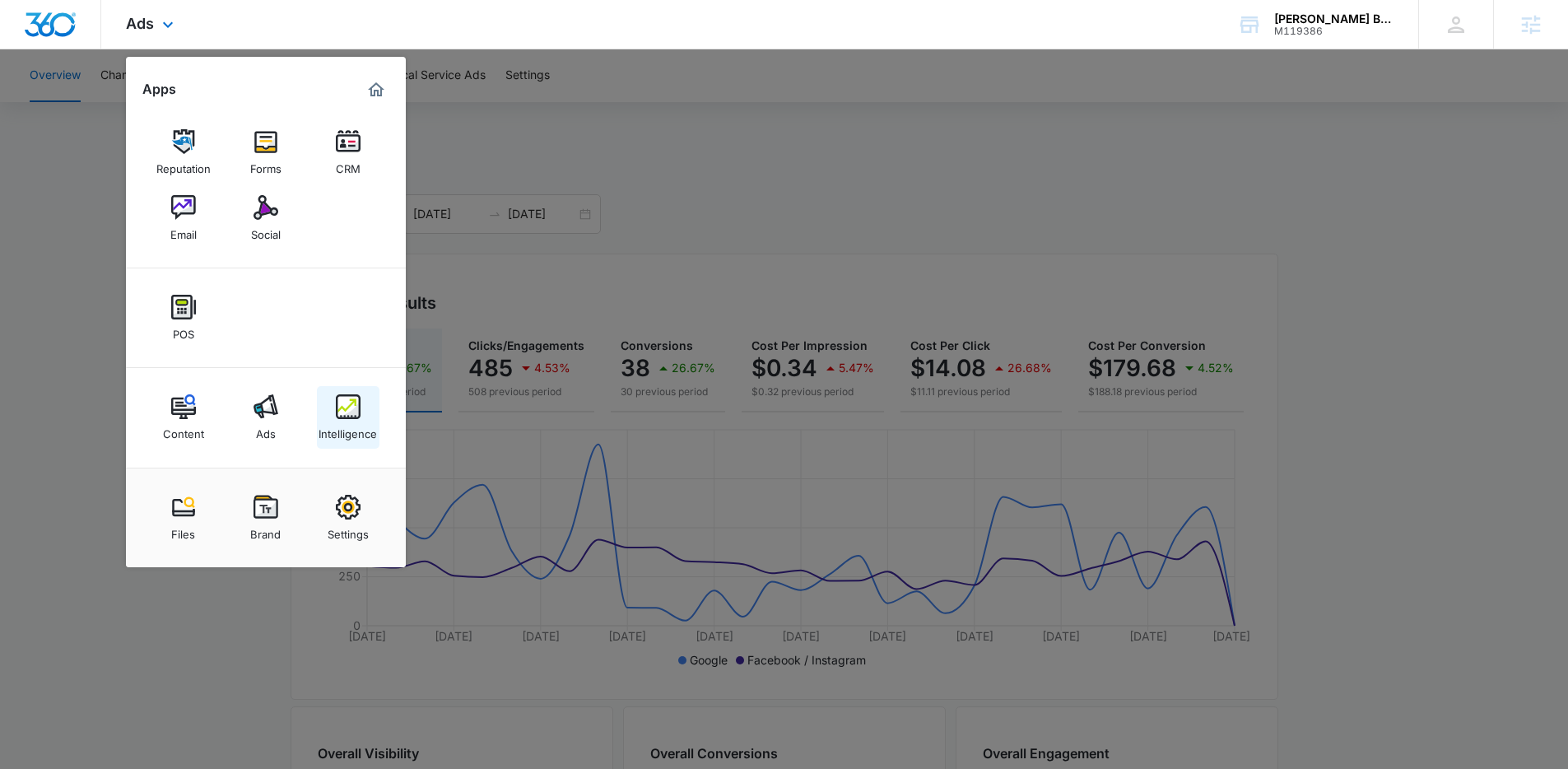
click at [365, 407] on link "Intelligence" at bounding box center [348, 417] width 62 height 62
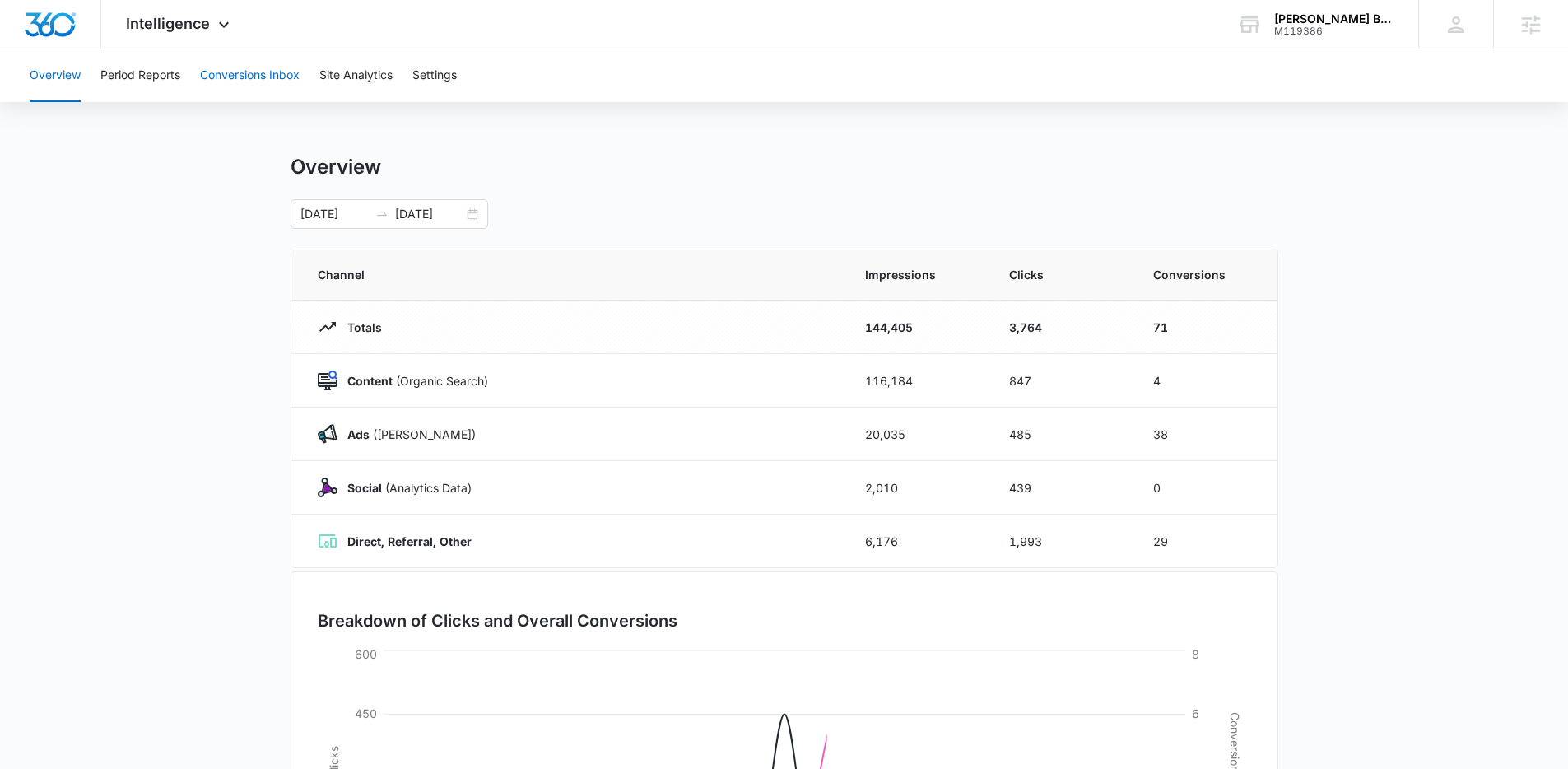
click at [268, 81] on button "Conversions Inbox" at bounding box center [250, 76] width 100 height 53
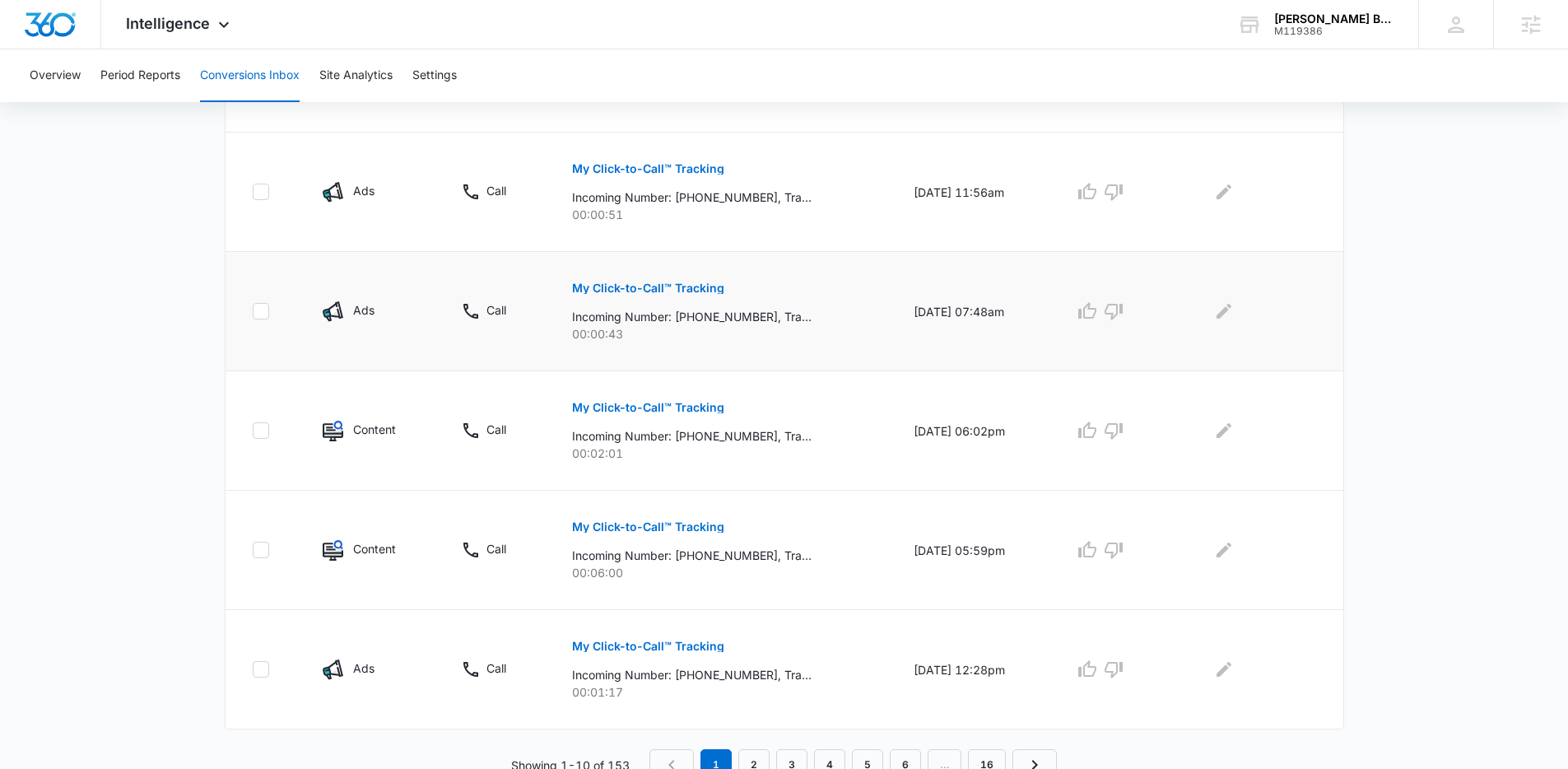
scroll to position [966, 0]
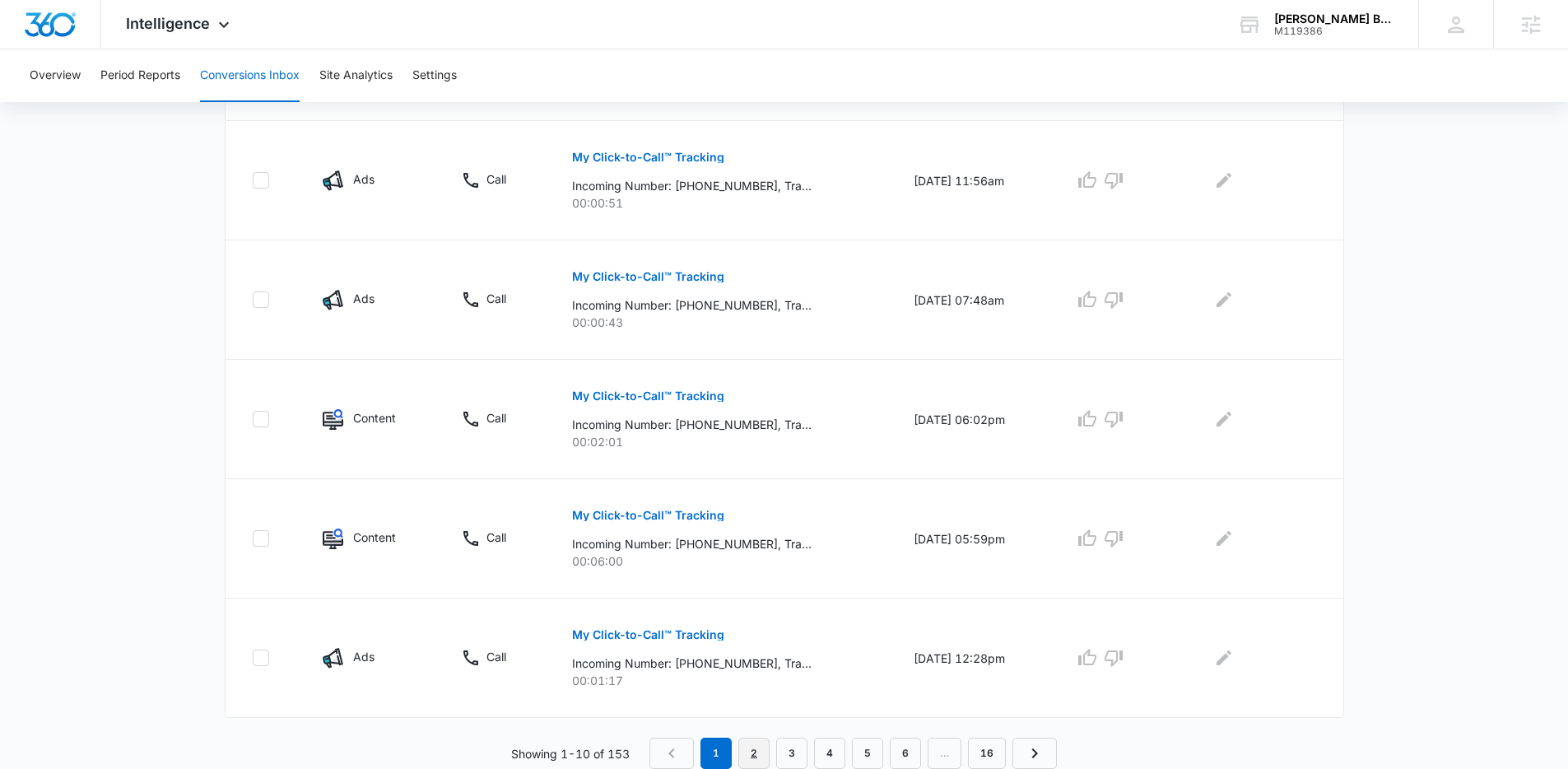
click at [758, 750] on link "2" at bounding box center [753, 754] width 32 height 32
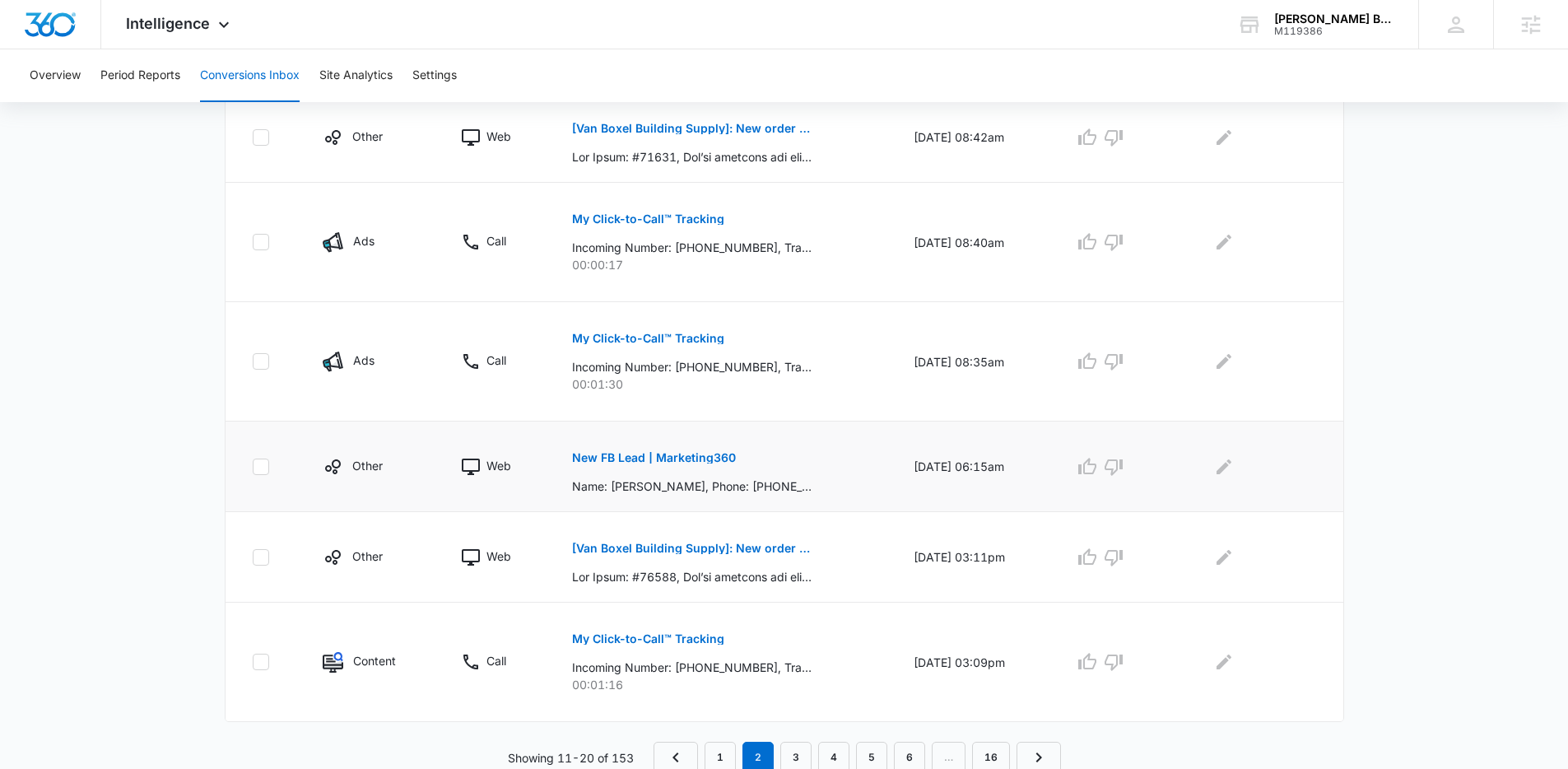
scroll to position [851, 0]
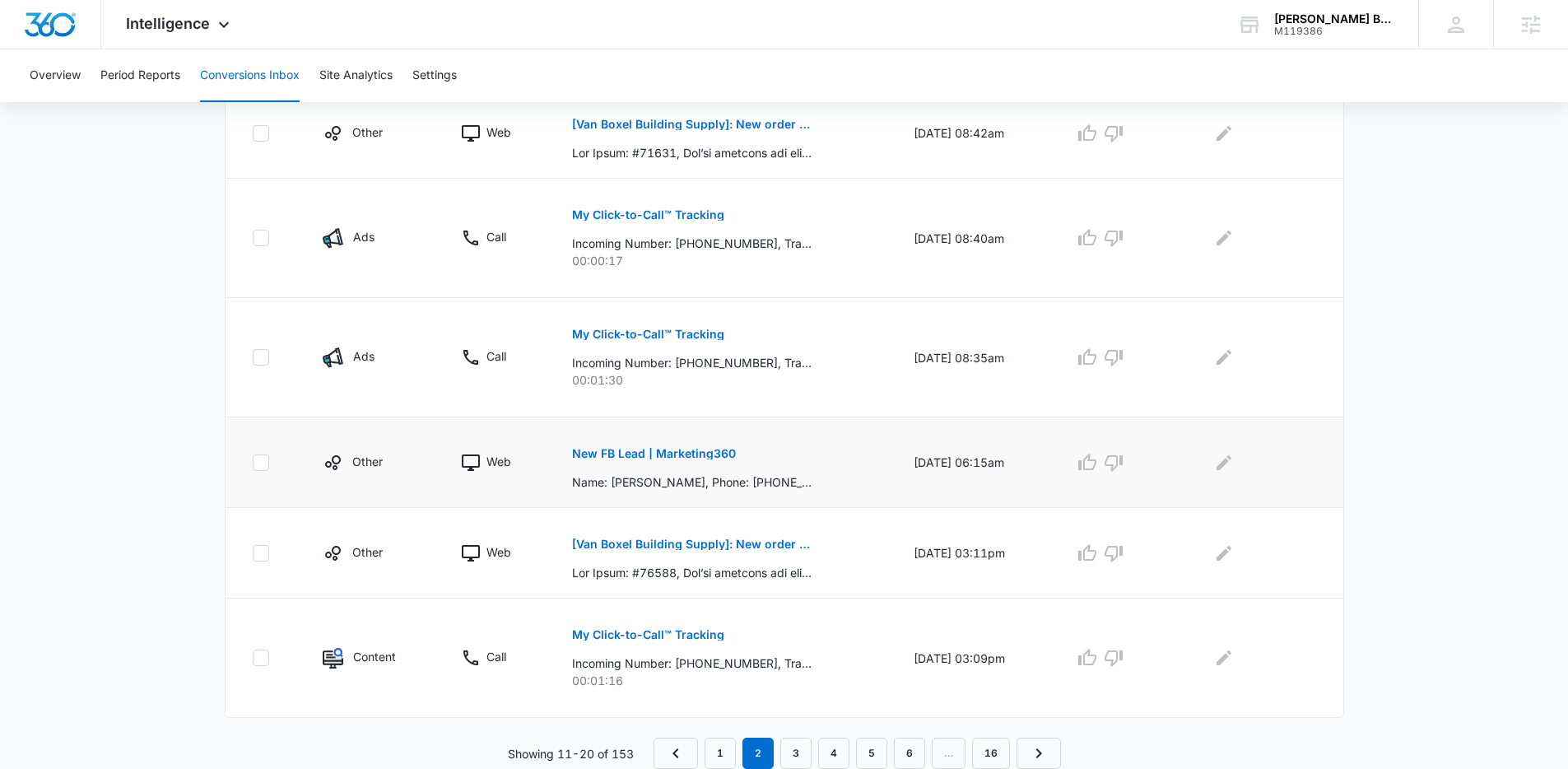
click at [682, 463] on button "New FB Lead | Marketing360" at bounding box center [654, 454] width 164 height 39
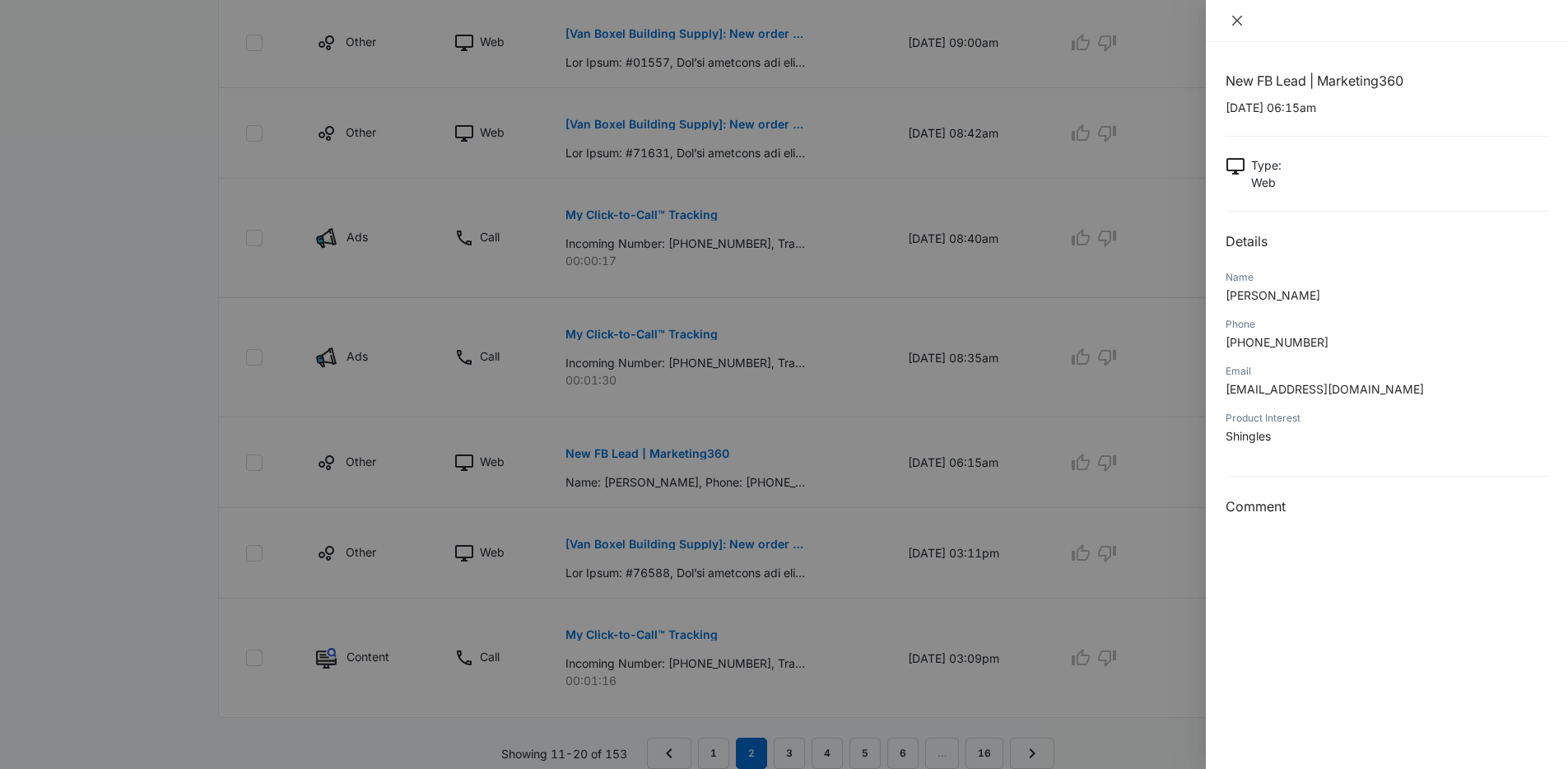
click at [1236, 21] on icon "close" at bounding box center [1237, 20] width 10 height 10
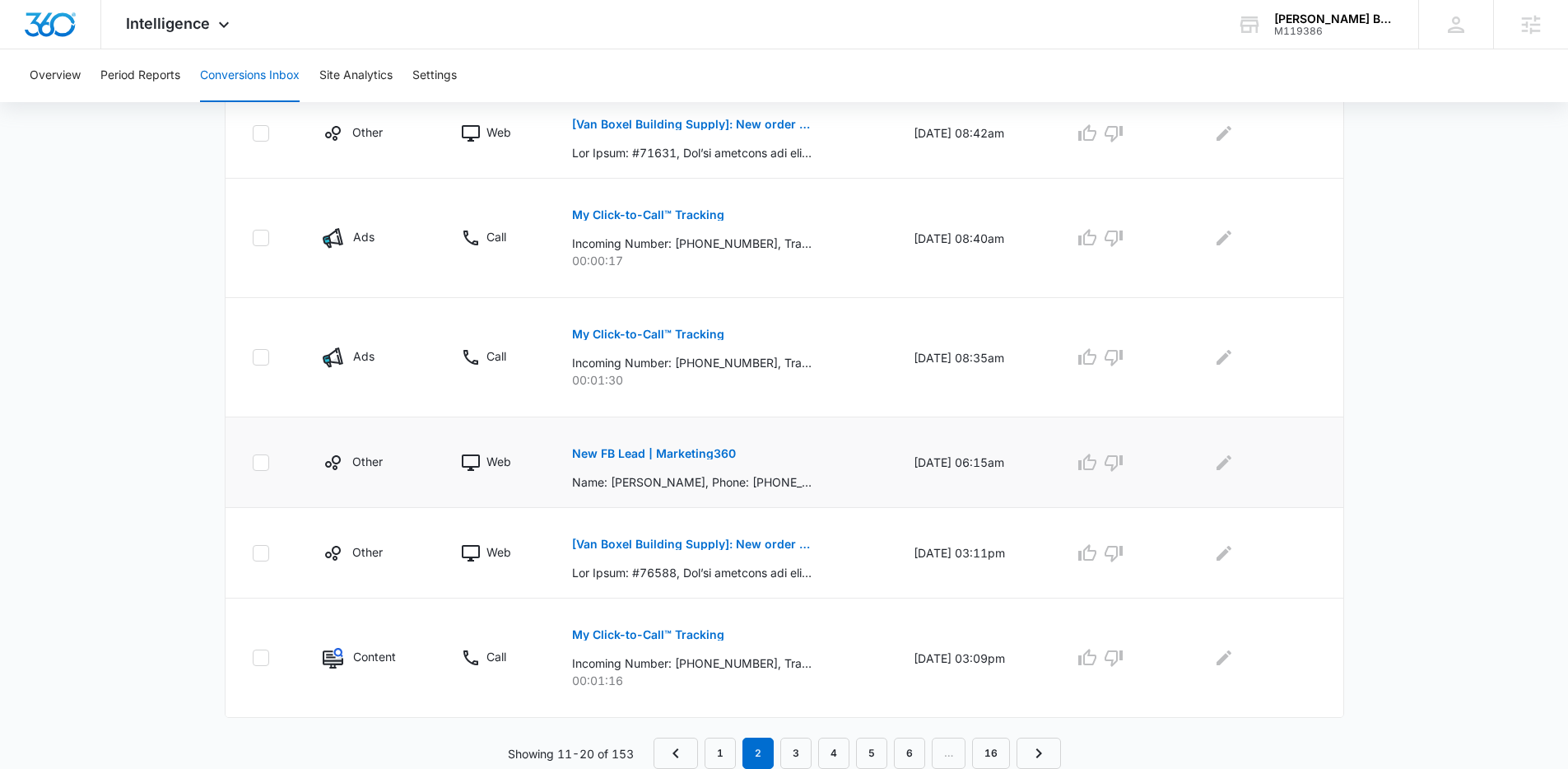
click at [677, 442] on button "New FB Lead | Marketing360" at bounding box center [654, 454] width 164 height 39
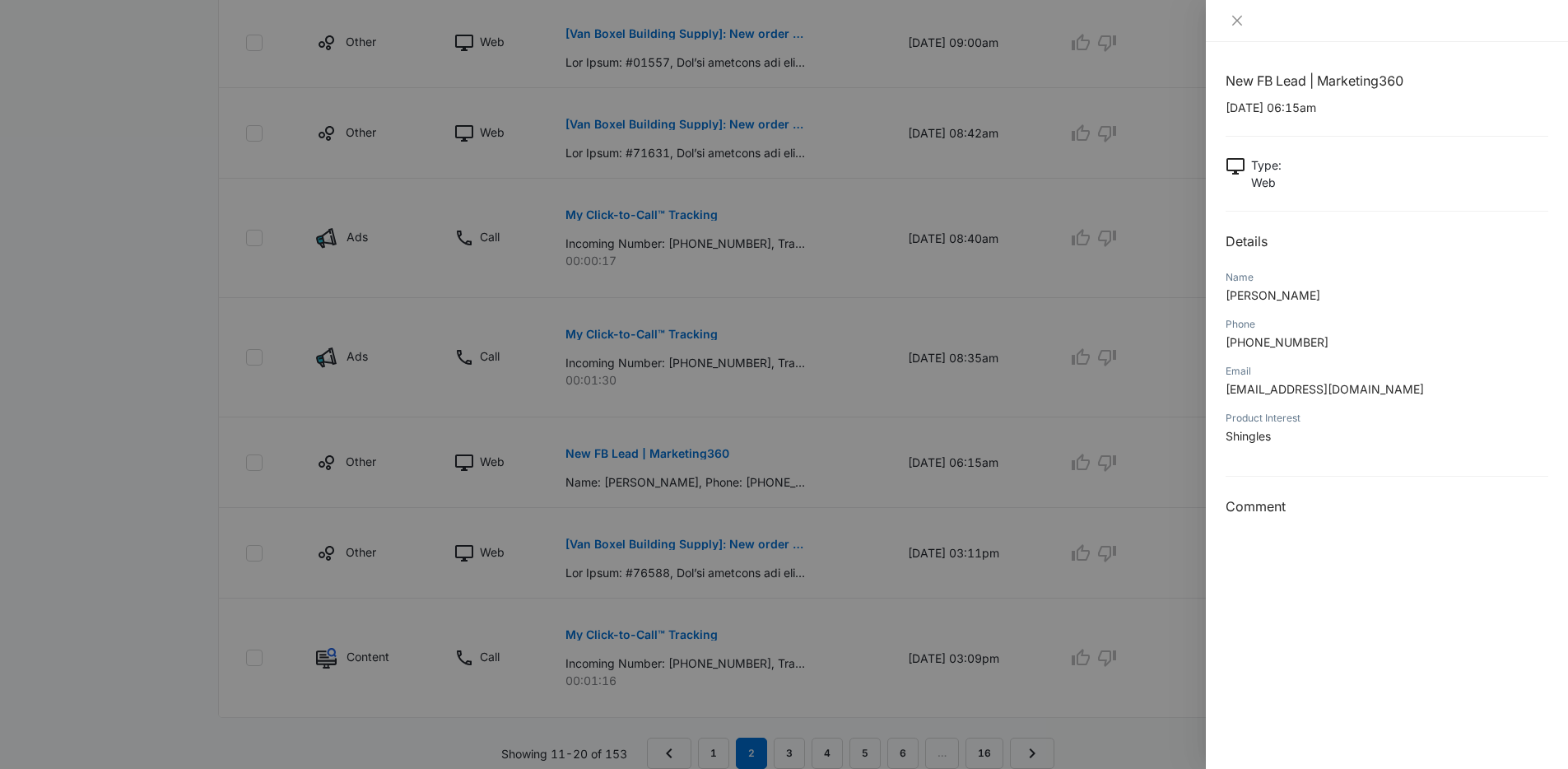
click at [1240, 28] on div at bounding box center [1386, 20] width 362 height 42
click at [1240, 14] on icon "close" at bounding box center [1237, 20] width 13 height 13
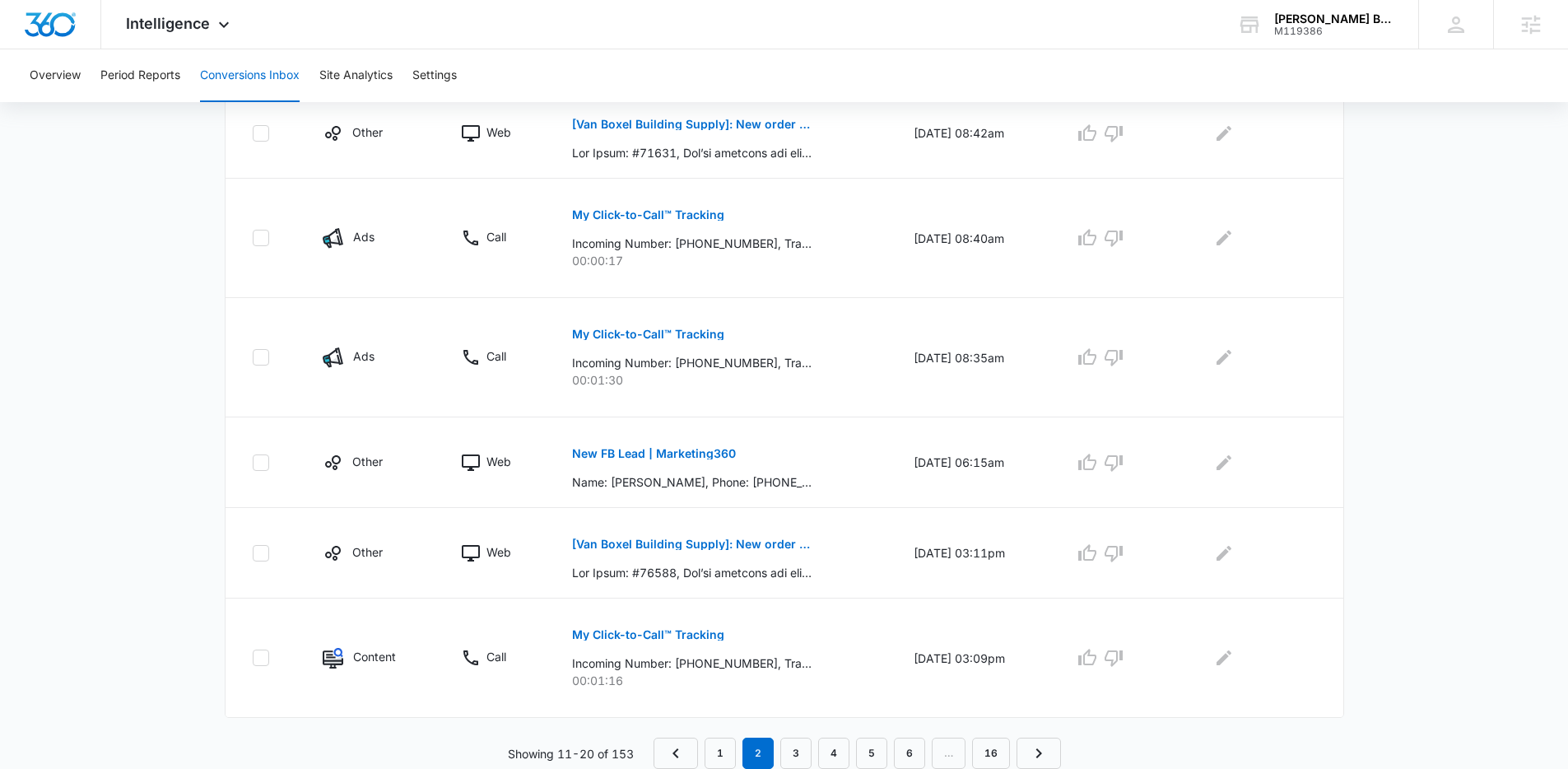
scroll to position [0, 0]
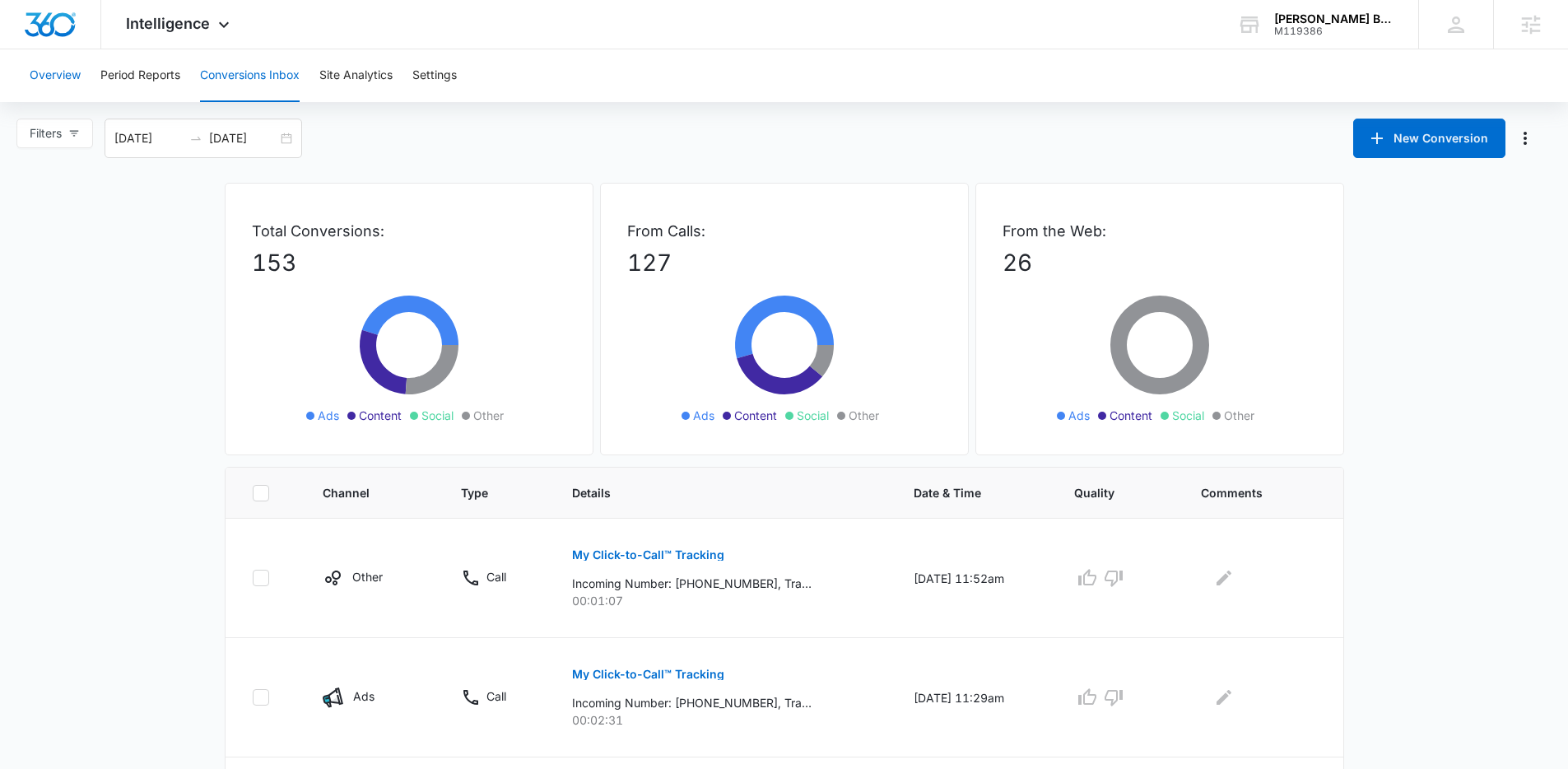
click at [75, 75] on button "Overview" at bounding box center [55, 76] width 51 height 53
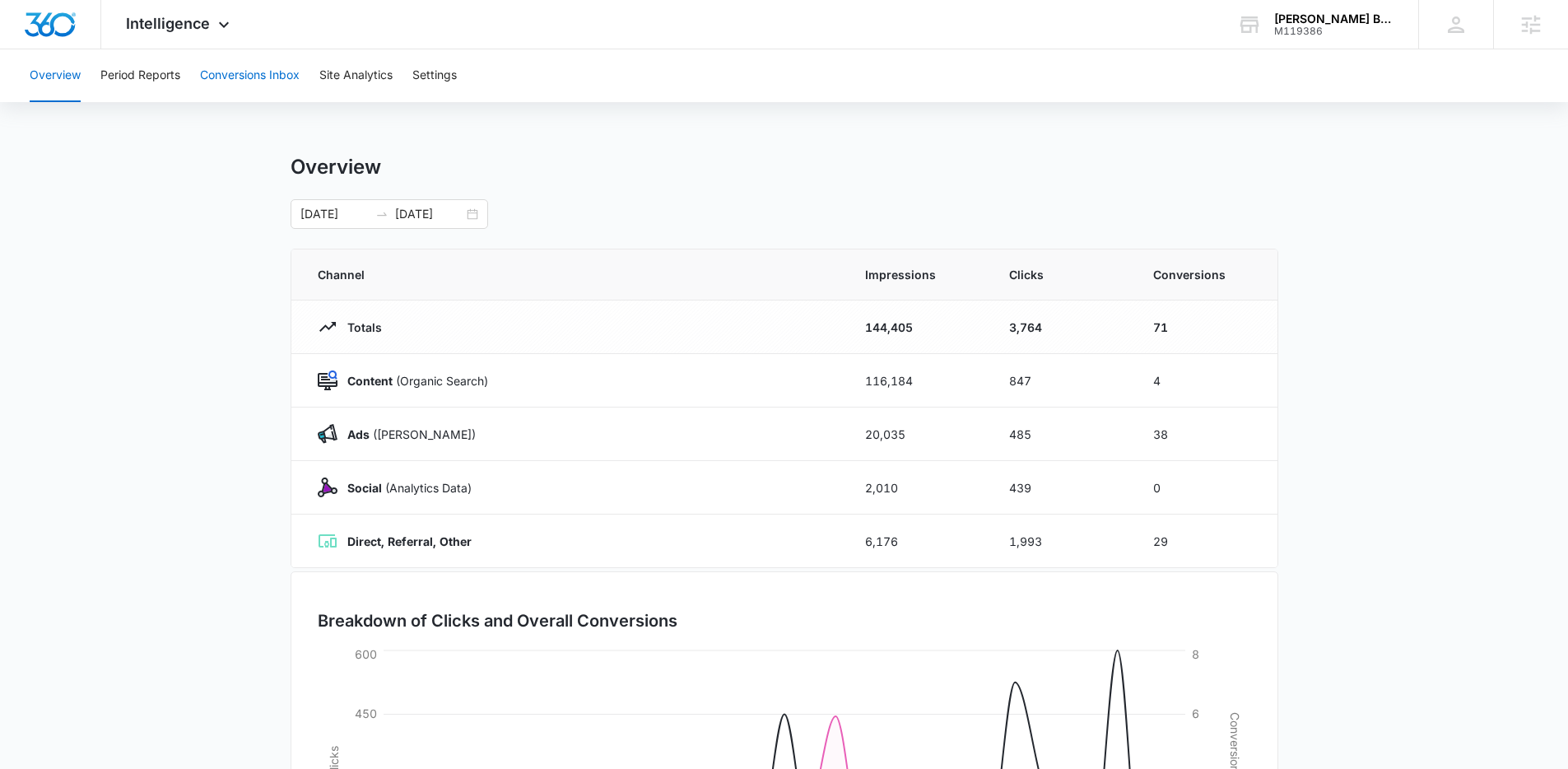
click at [255, 66] on button "Conversions Inbox" at bounding box center [250, 76] width 100 height 53
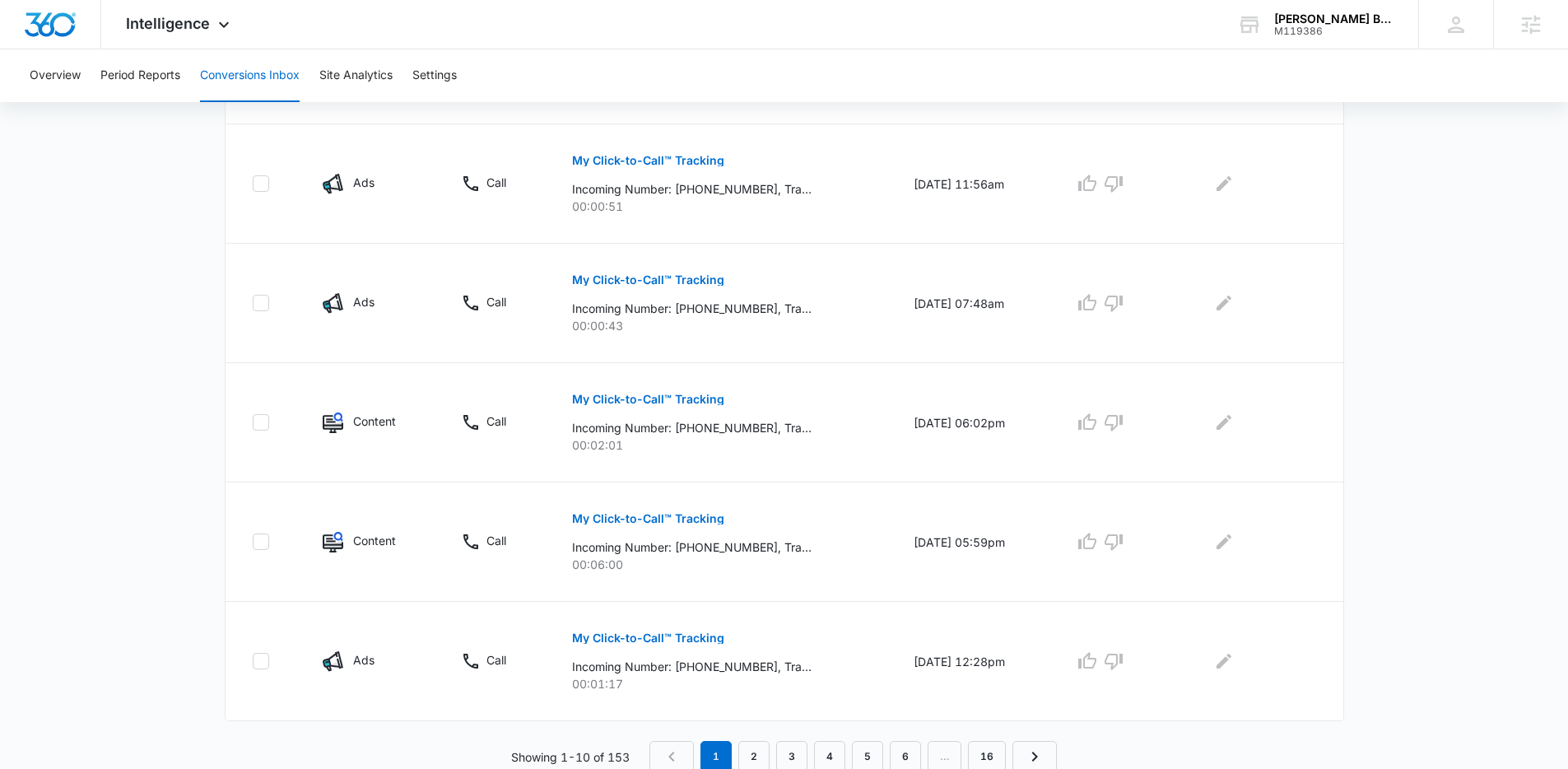
scroll to position [966, 0]
click at [759, 753] on link "2" at bounding box center [753, 754] width 32 height 32
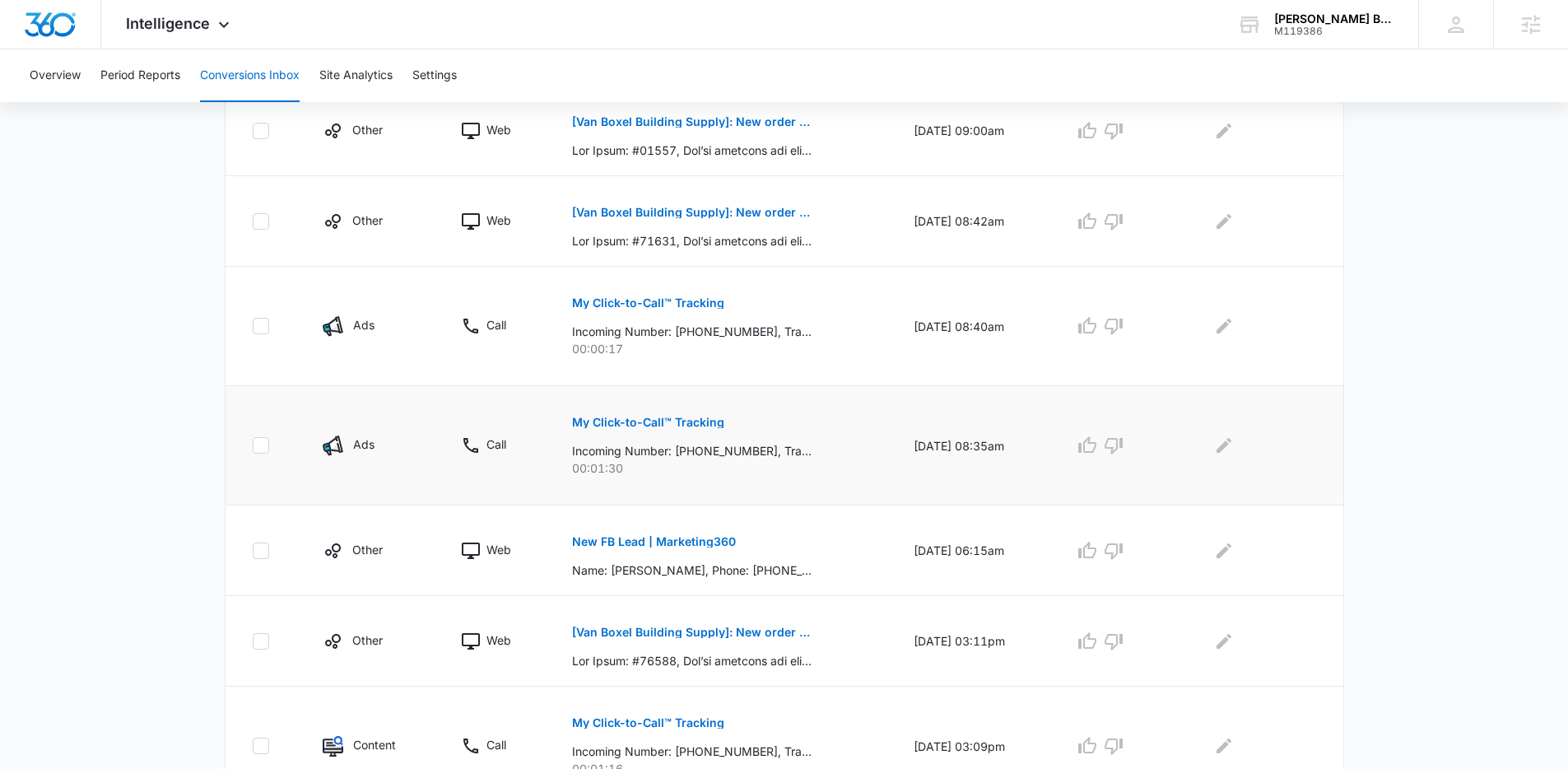
scroll to position [851, 0]
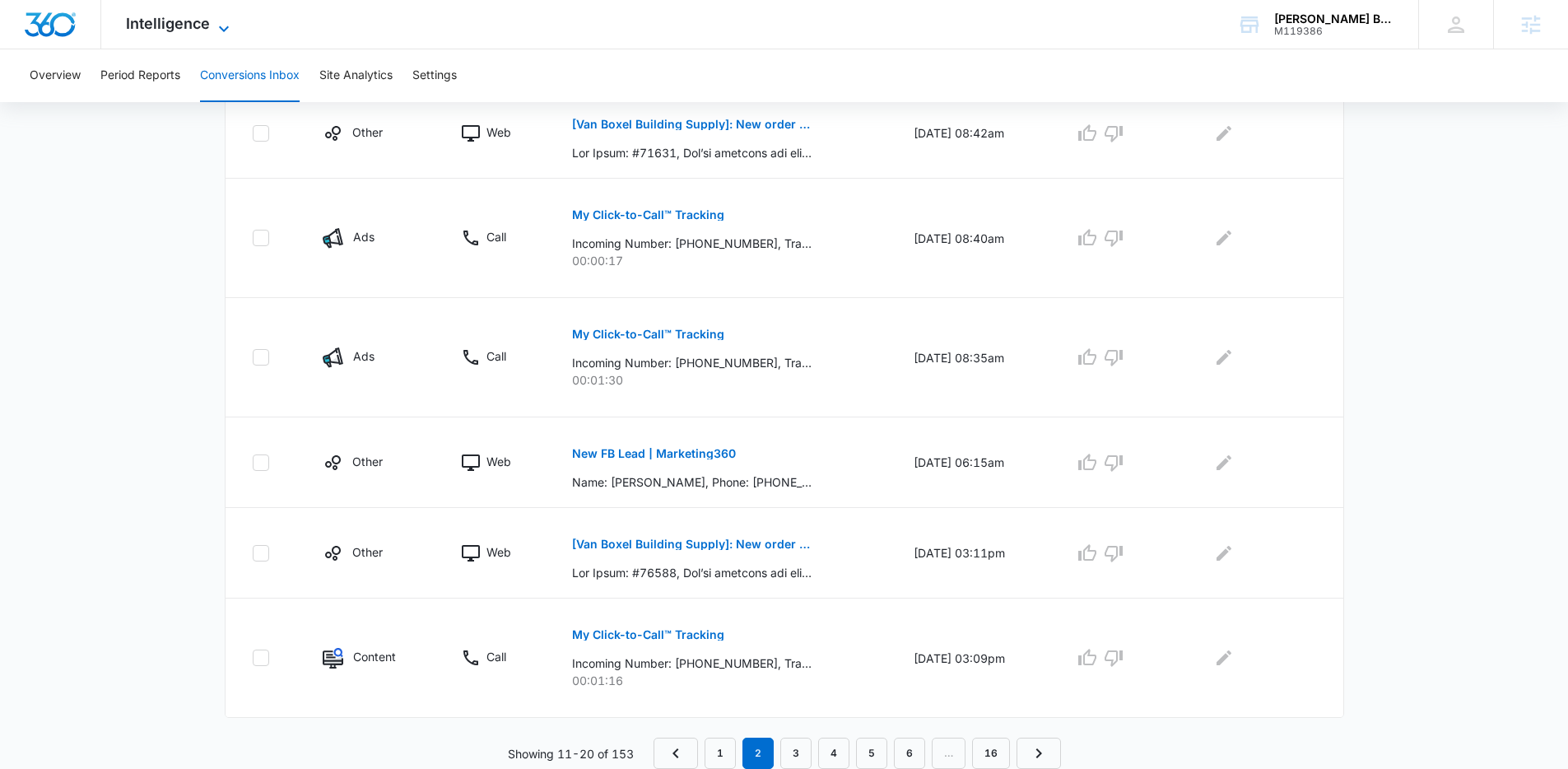
click at [190, 30] on span "Intelligence" at bounding box center [168, 23] width 84 height 17
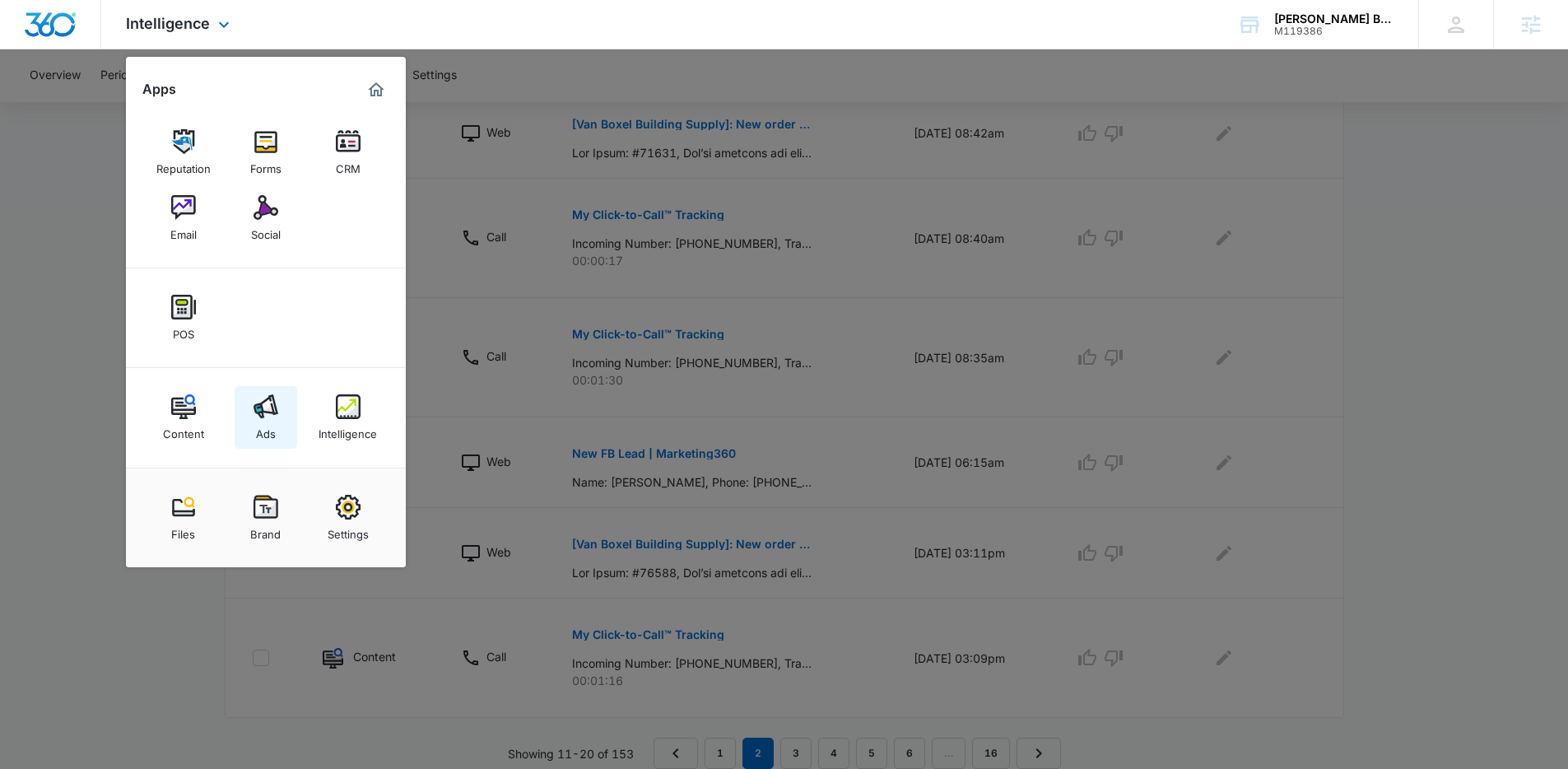
click at [277, 436] on link "Ads" at bounding box center [265, 417] width 62 height 62
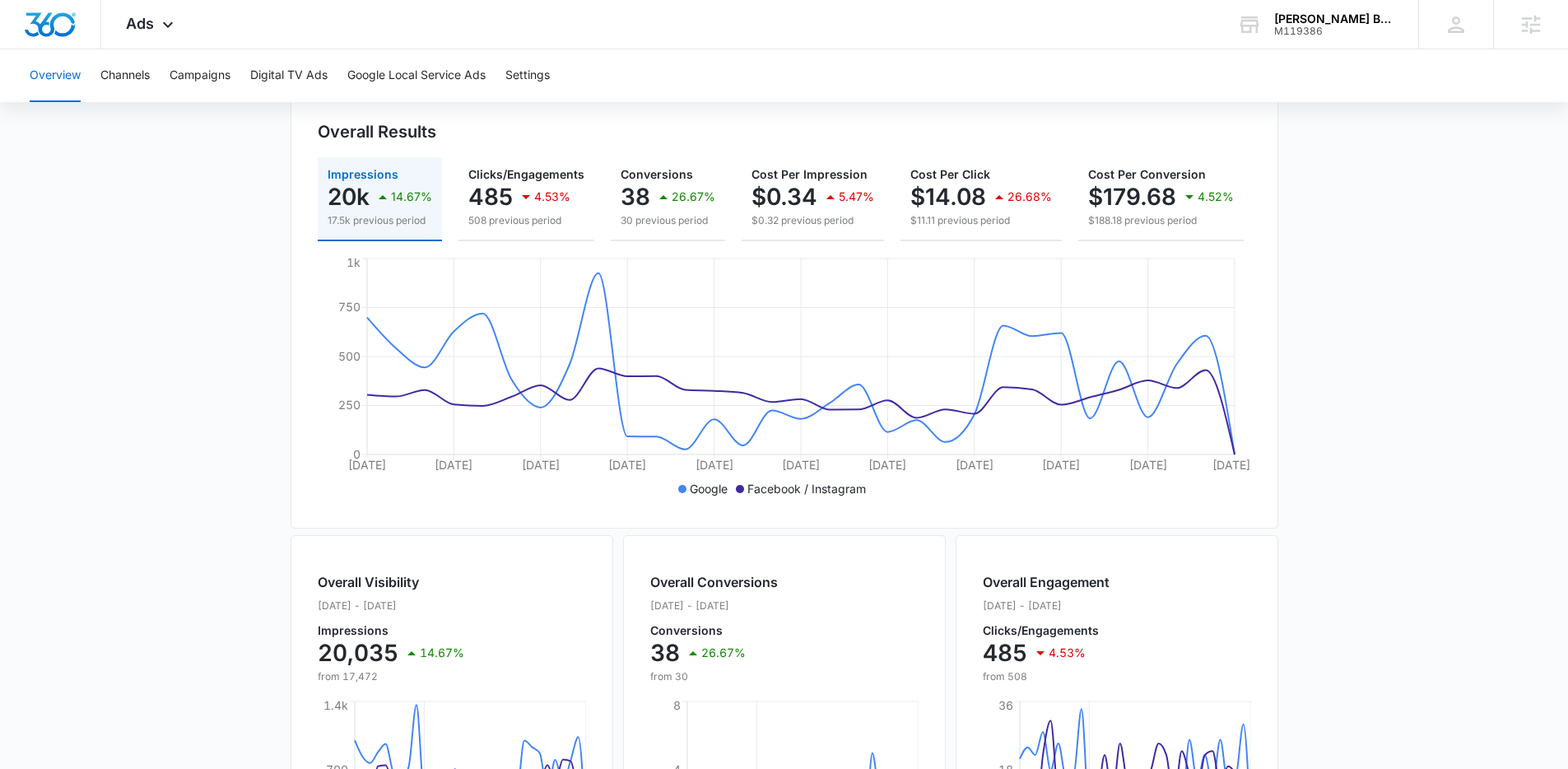
scroll to position [494, 0]
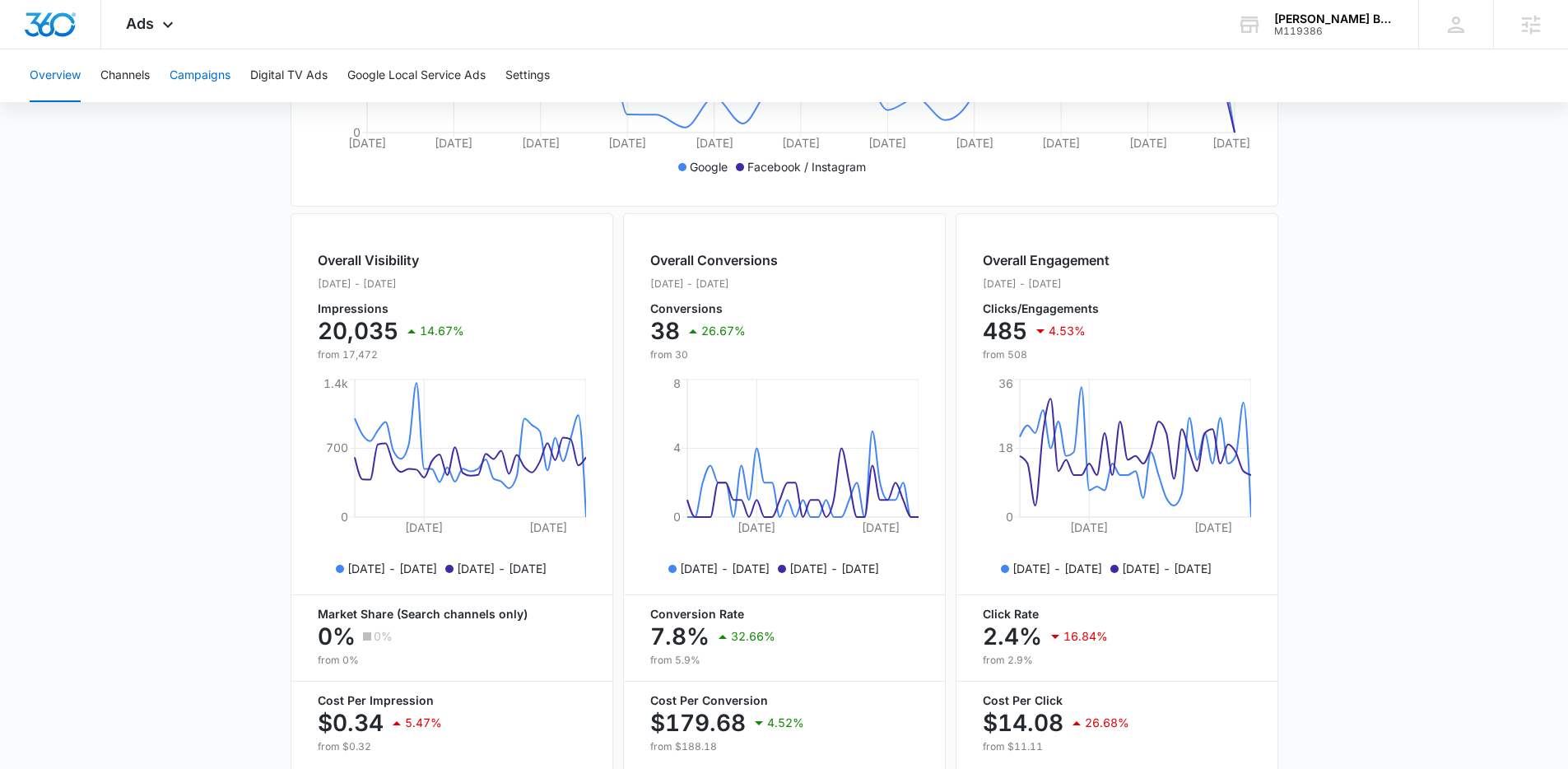
click at [227, 71] on button "Campaigns" at bounding box center [199, 76] width 61 height 53
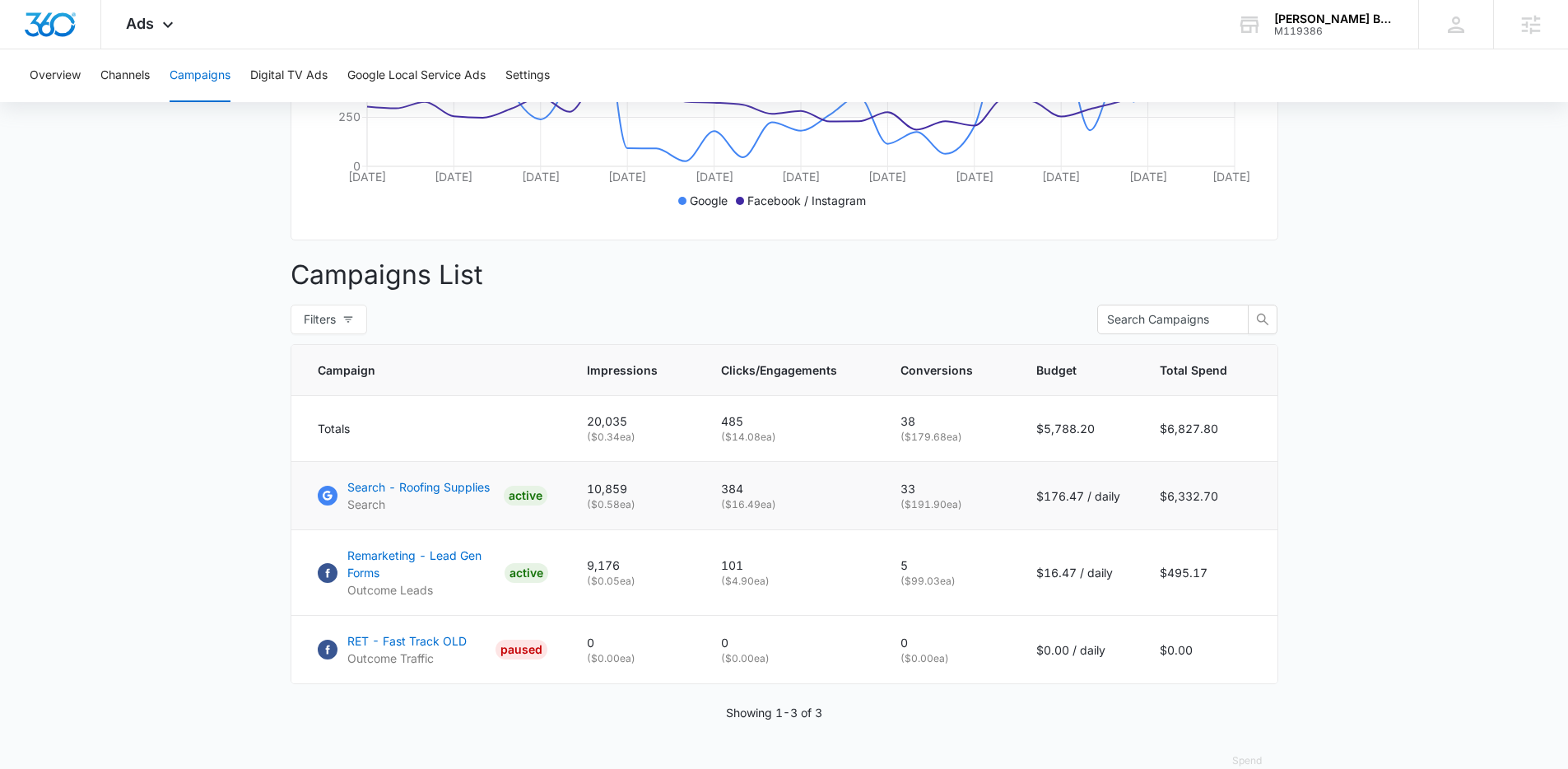
scroll to position [503, 0]
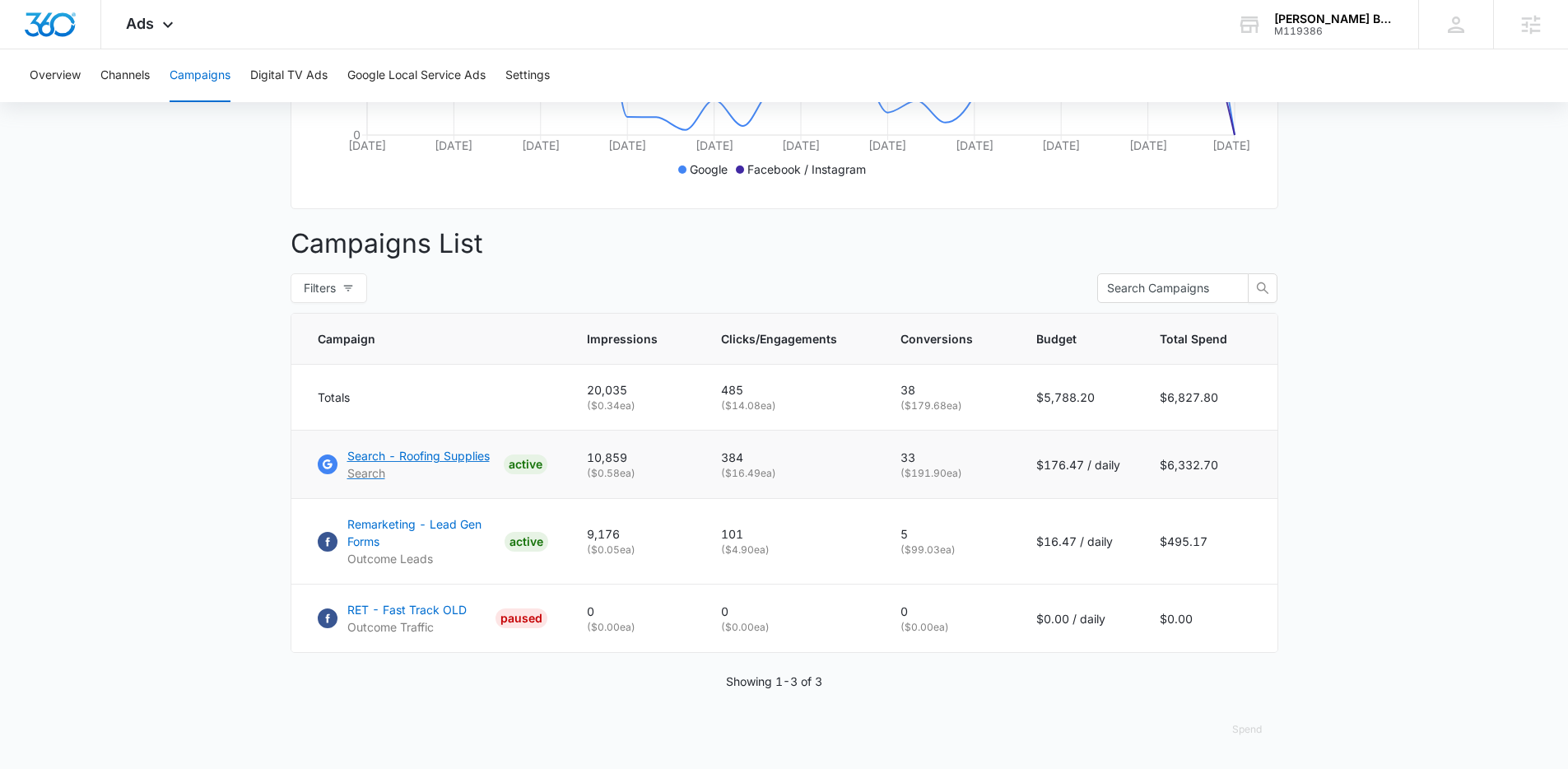
click at [418, 455] on p "Search - Roofing Supplies" at bounding box center [418, 456] width 142 height 17
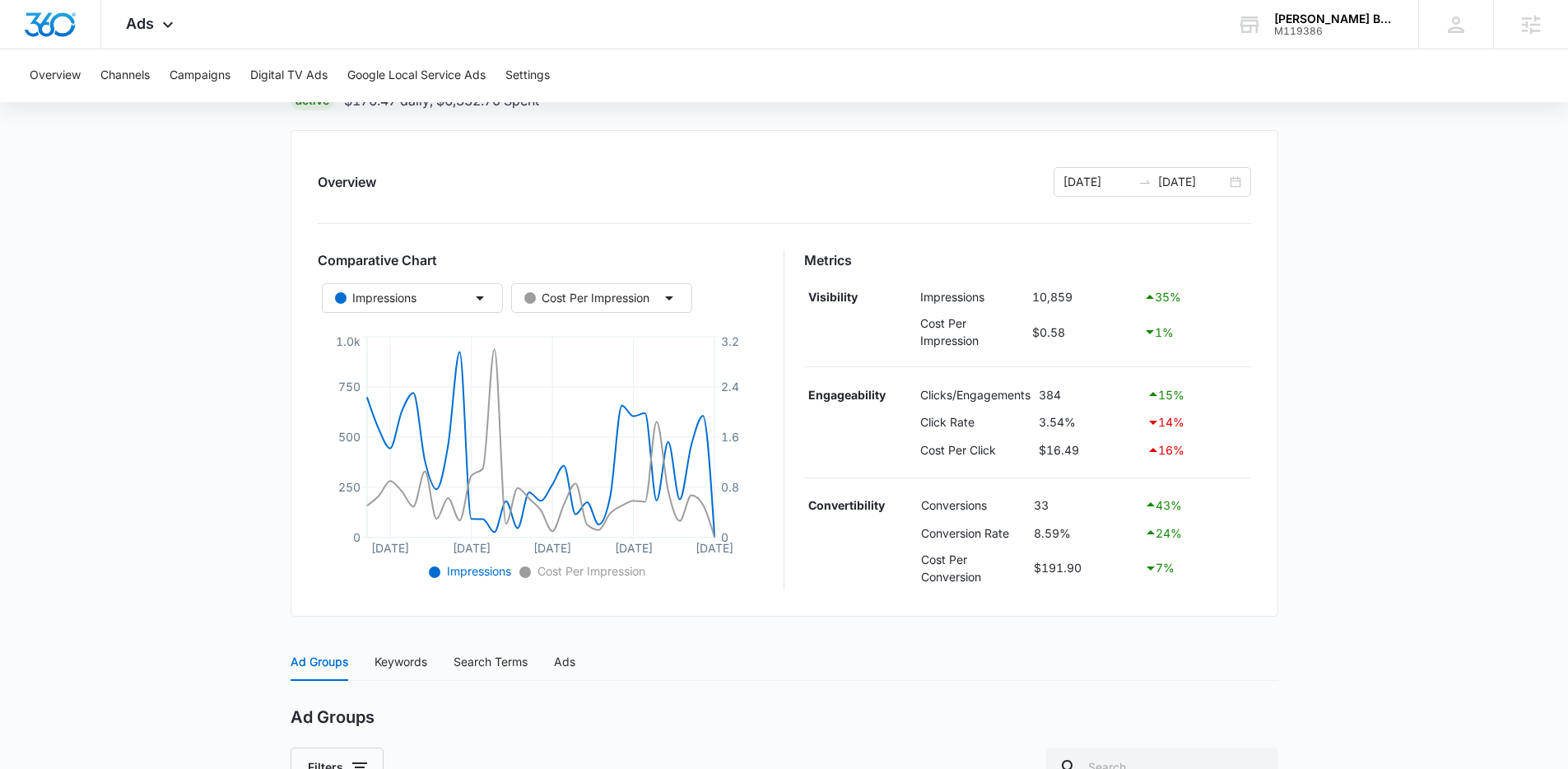
scroll to position [379, 0]
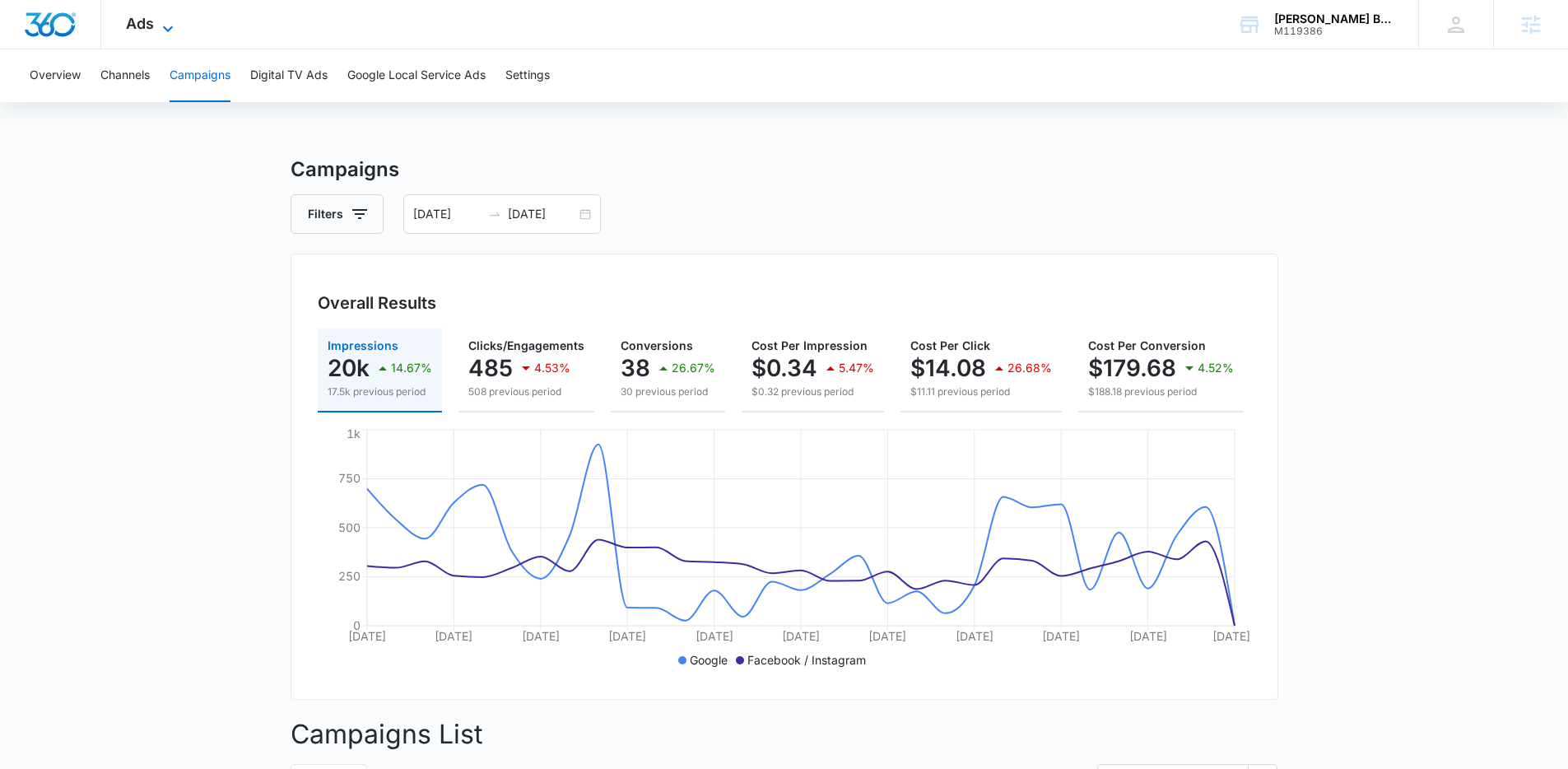
click at [136, 23] on span "Ads" at bounding box center [140, 23] width 28 height 17
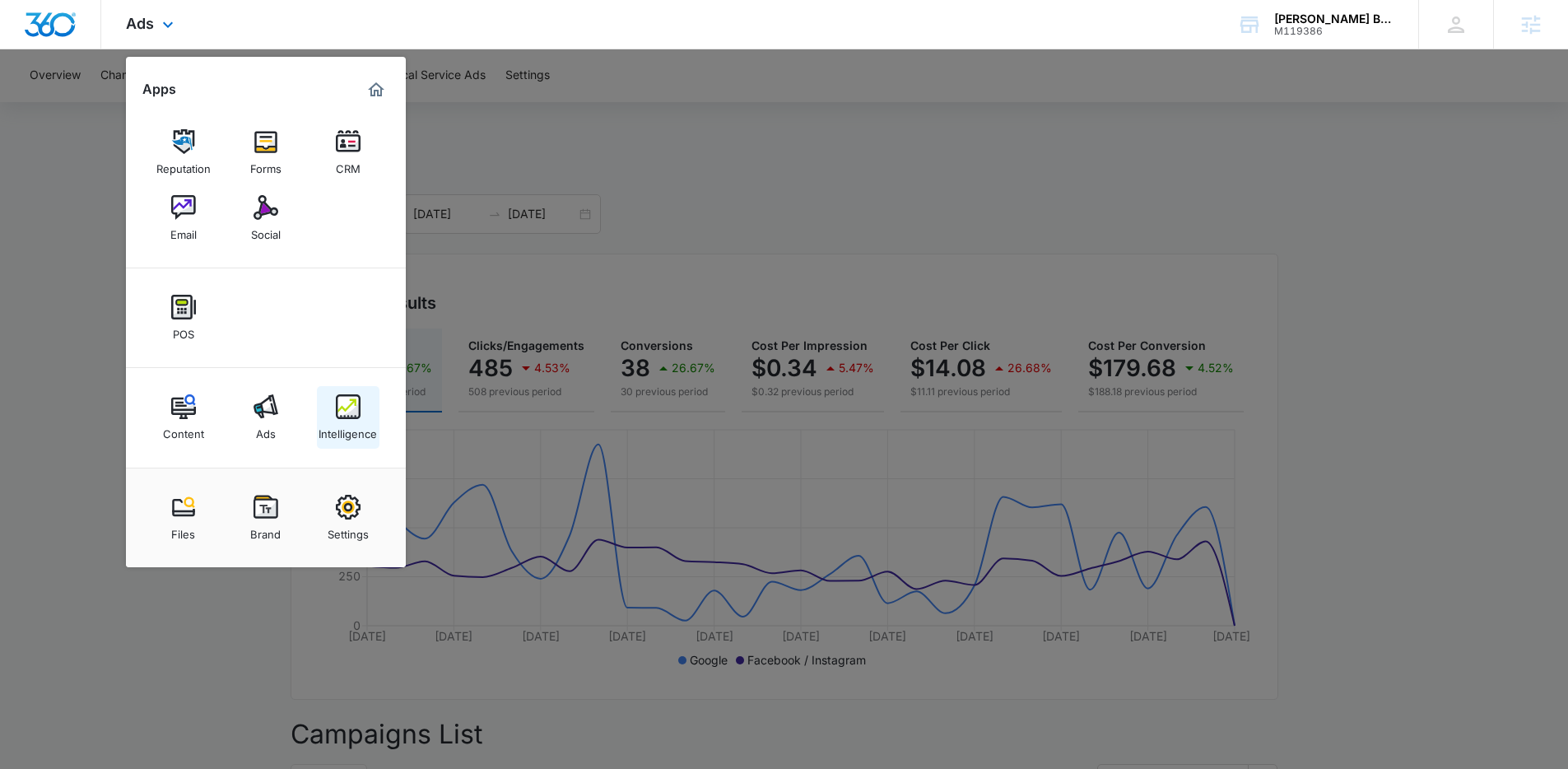
click at [345, 419] on div "Intelligence" at bounding box center [348, 430] width 59 height 21
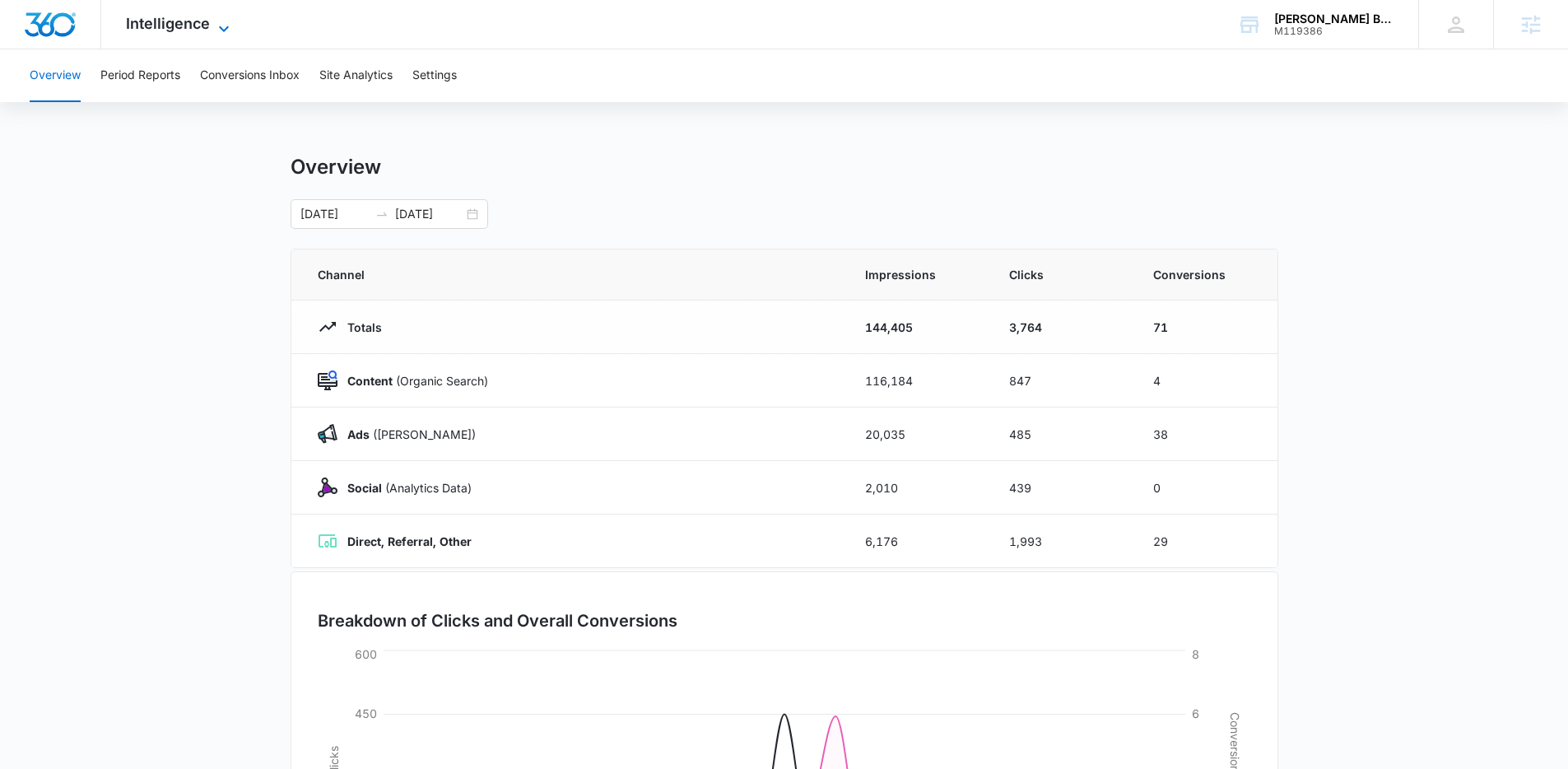
click at [132, 31] on span "Intelligence" at bounding box center [168, 23] width 84 height 17
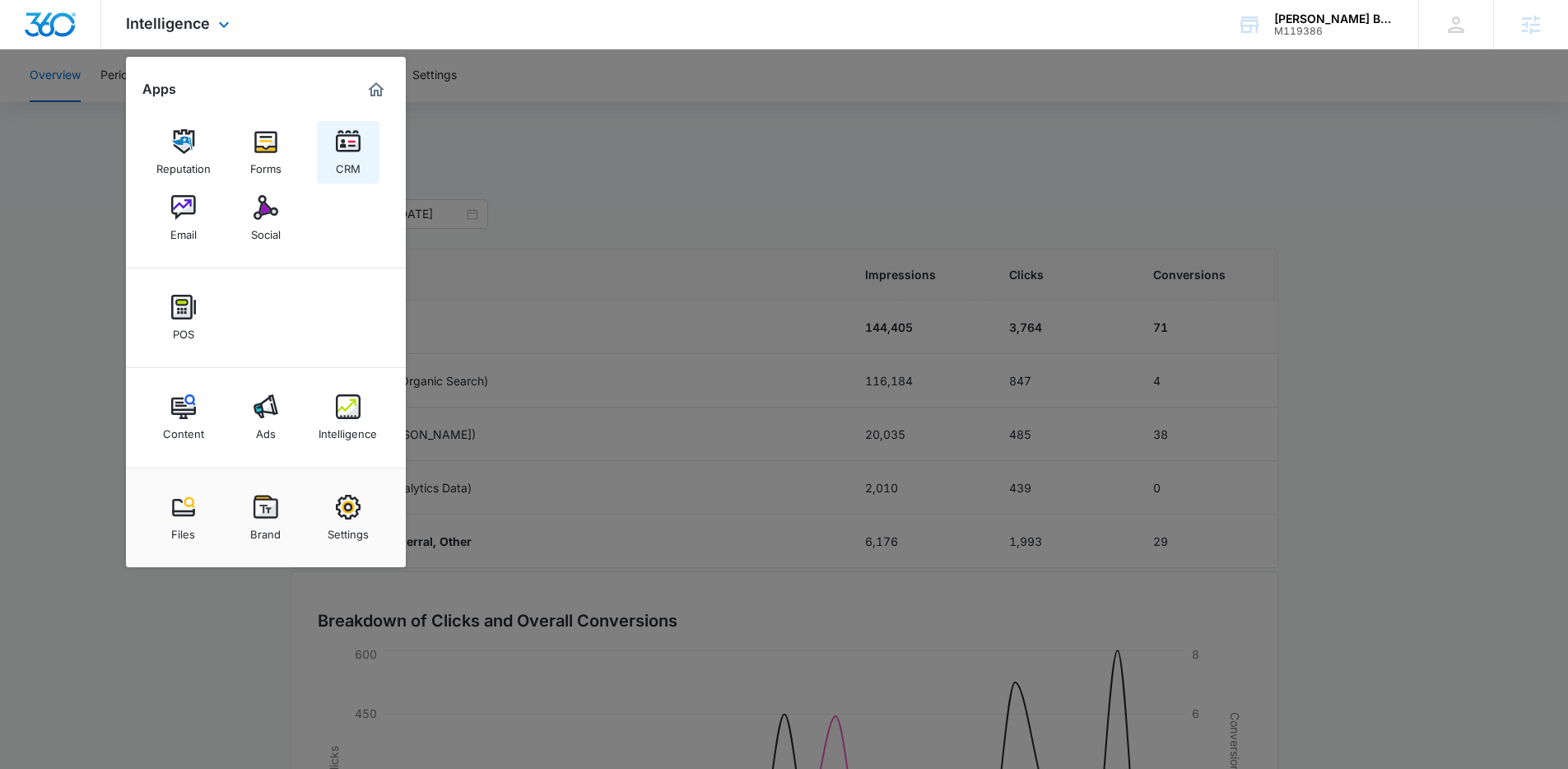
click at [340, 142] on img at bounding box center [348, 142] width 25 height 25
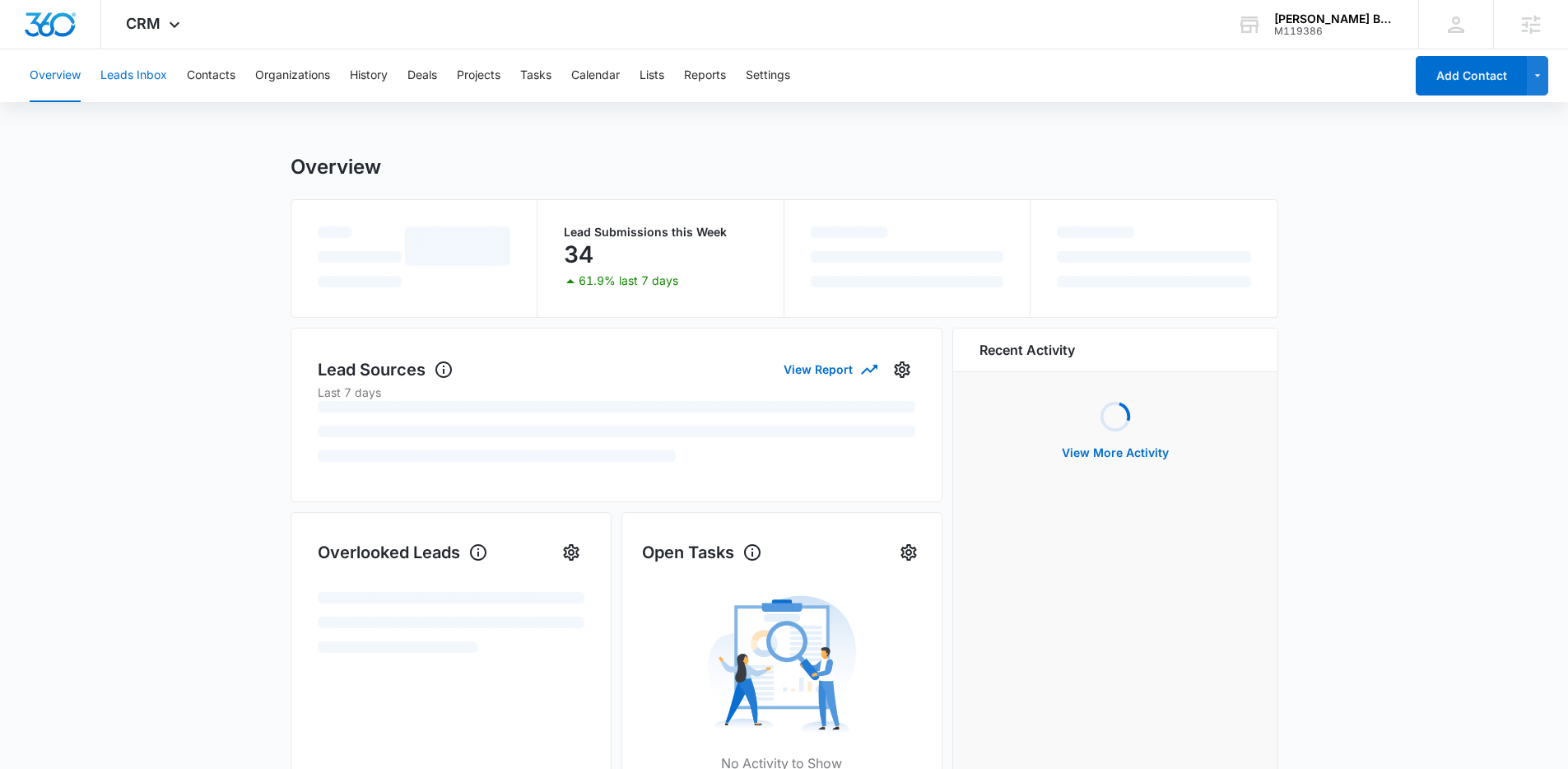
click at [120, 74] on button "Leads Inbox" at bounding box center [134, 76] width 66 height 53
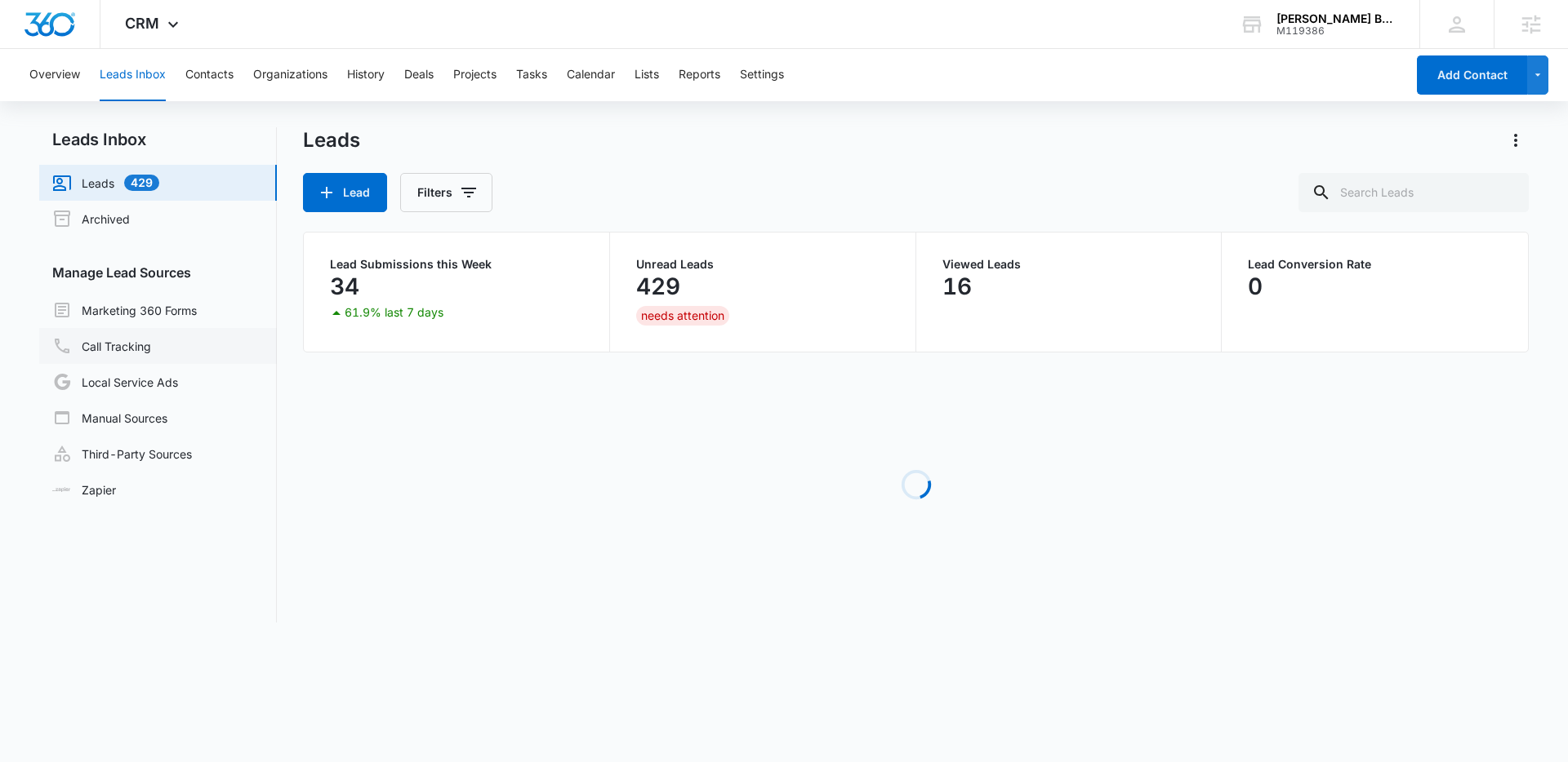
click at [129, 344] on link "Call Tracking" at bounding box center [101, 346] width 99 height 19
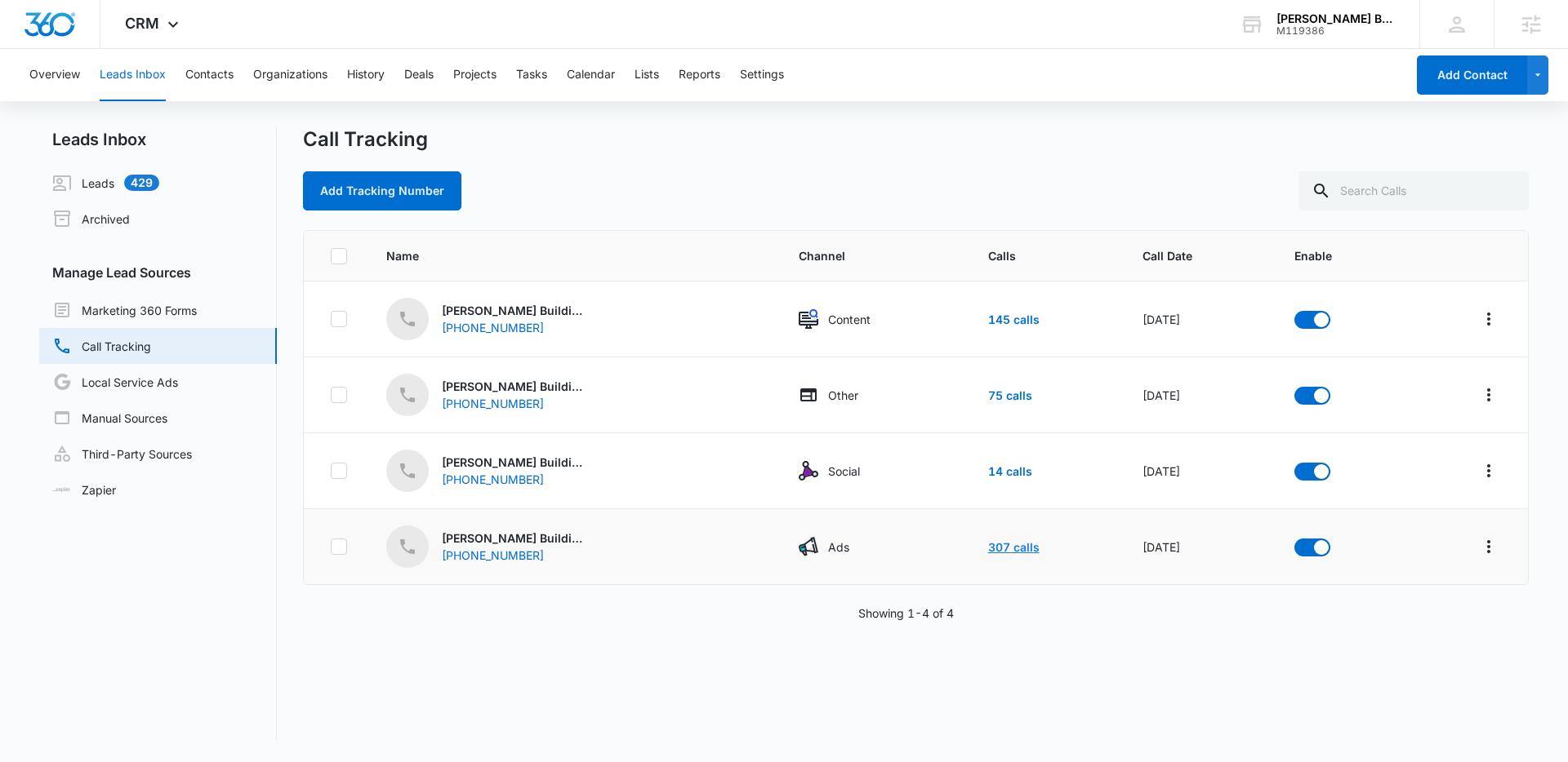
click at [988, 544] on link "307 calls" at bounding box center [1013, 547] width 52 height 14
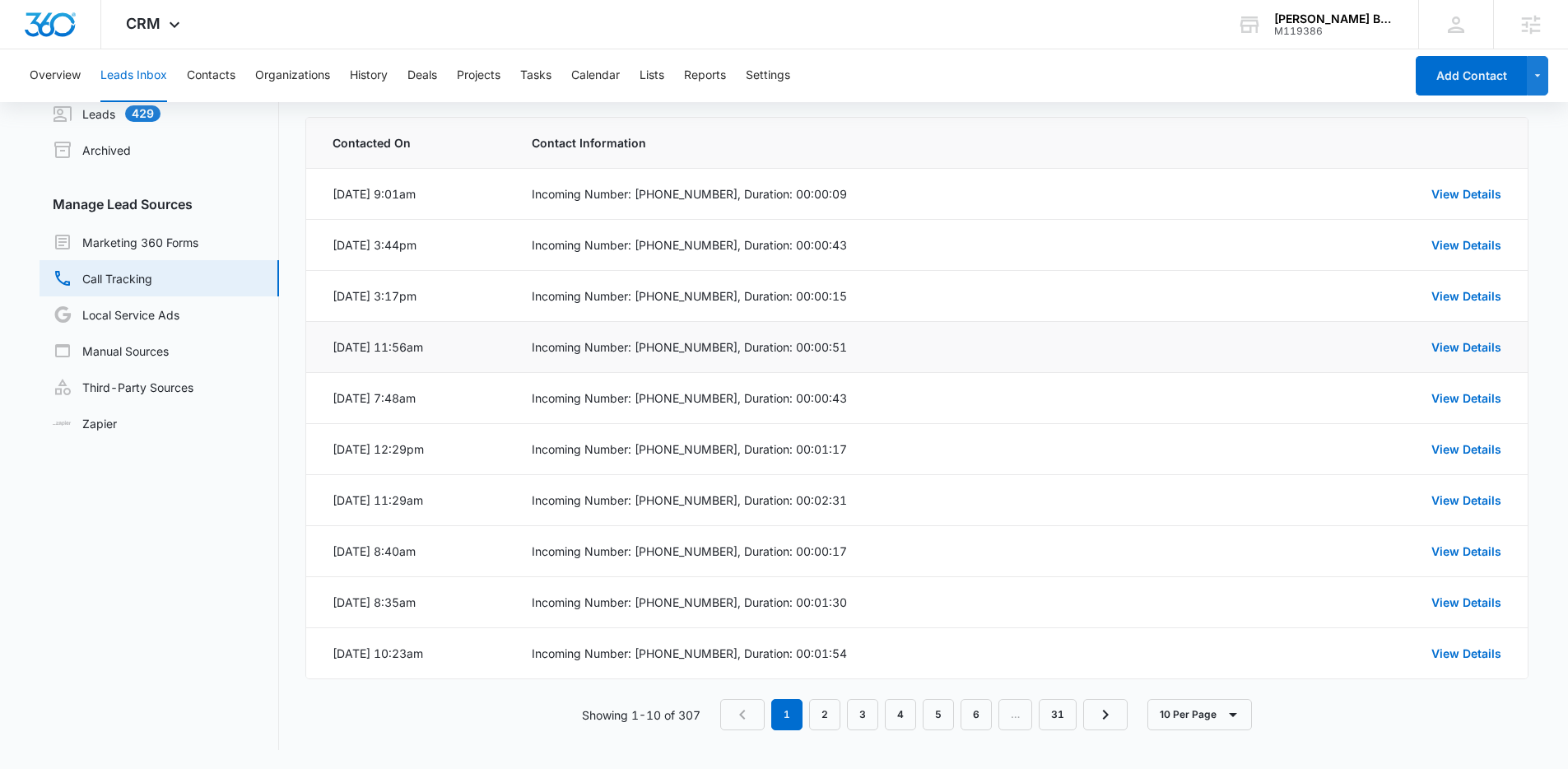
scroll to position [72, 0]
click at [1463, 444] on link "View Details" at bounding box center [1467, 448] width 70 height 14
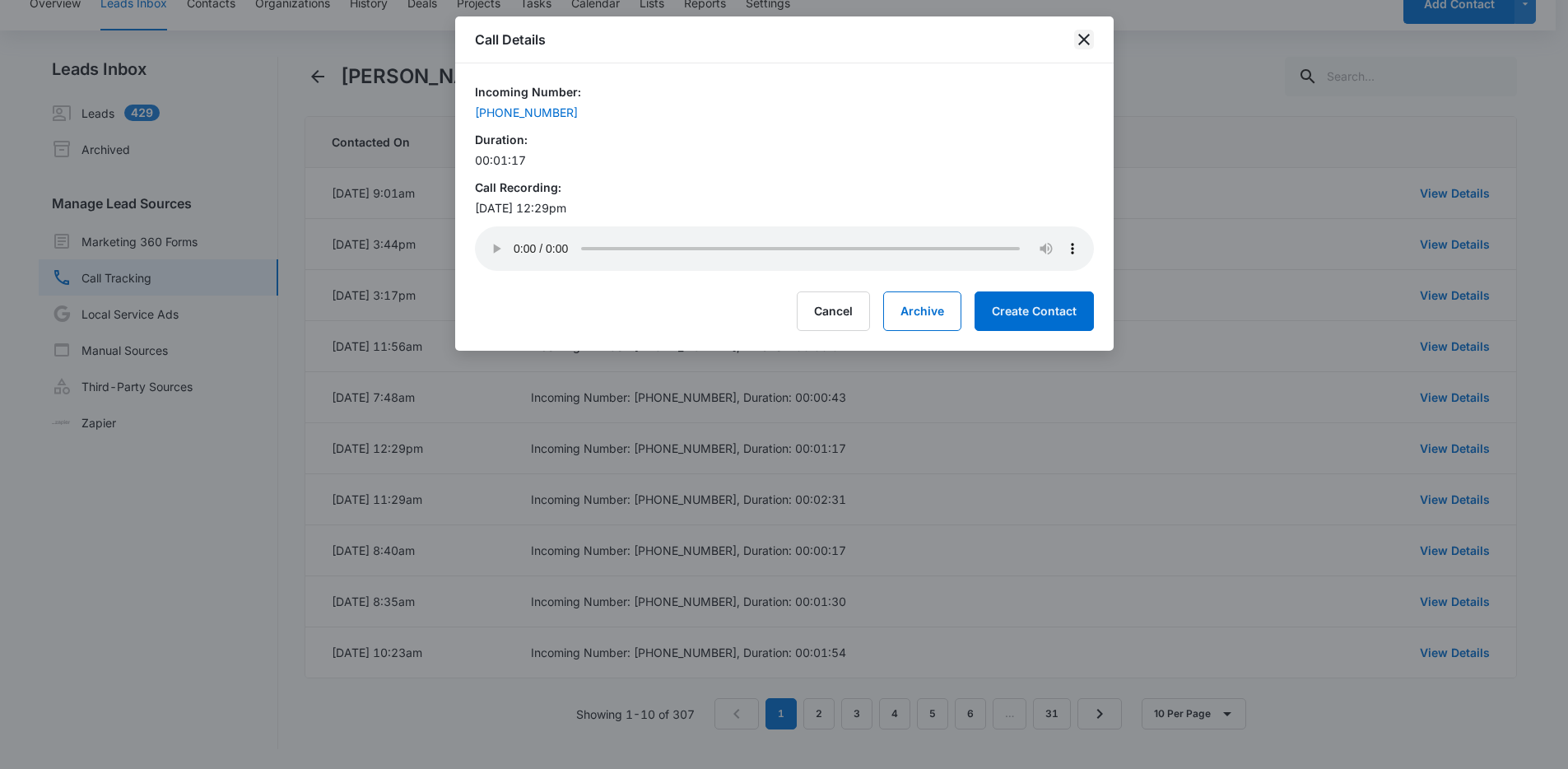
click at [1092, 40] on icon "close" at bounding box center [1084, 39] width 20 height 20
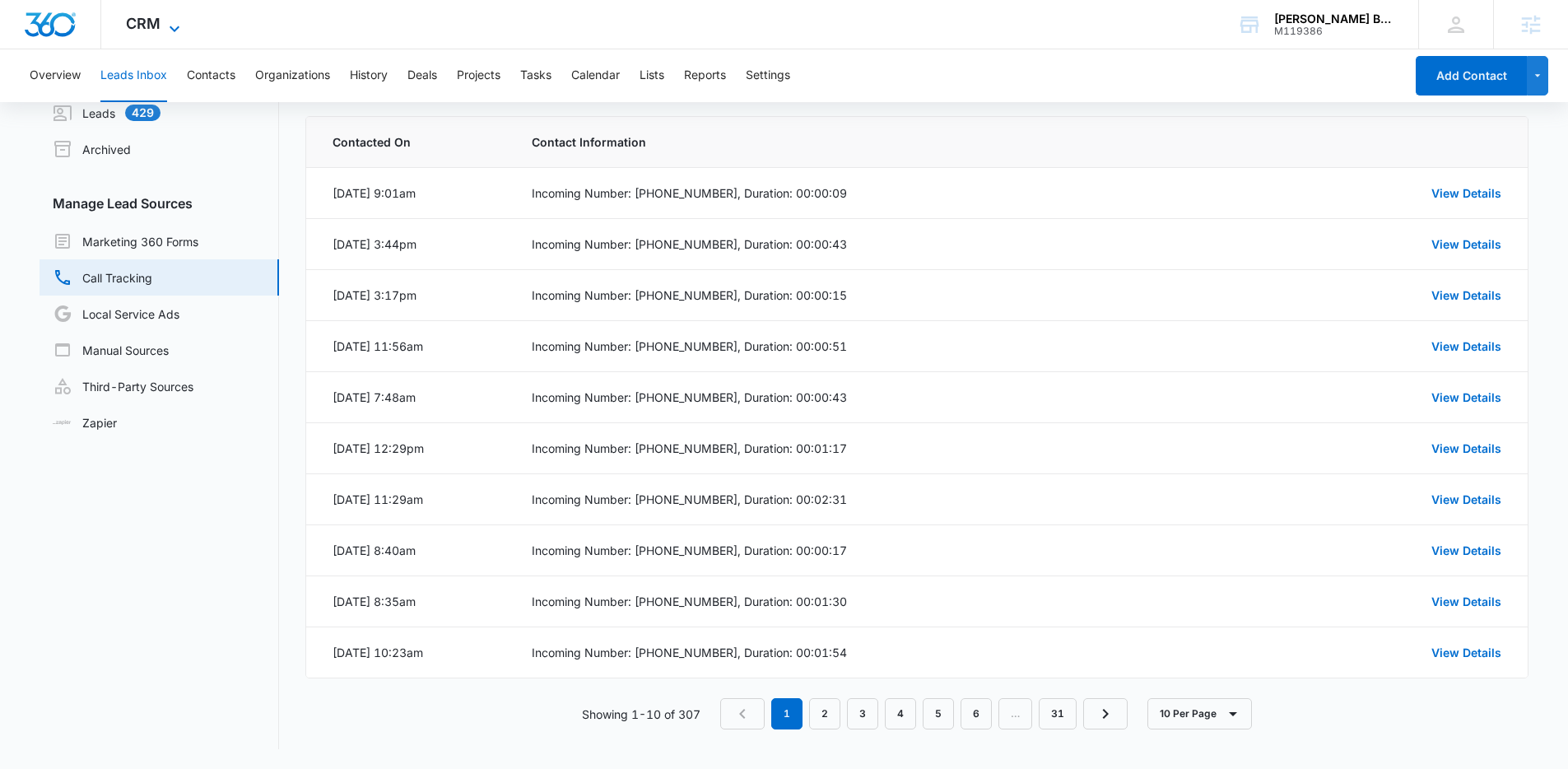
click at [138, 30] on span "CRM" at bounding box center [143, 23] width 35 height 17
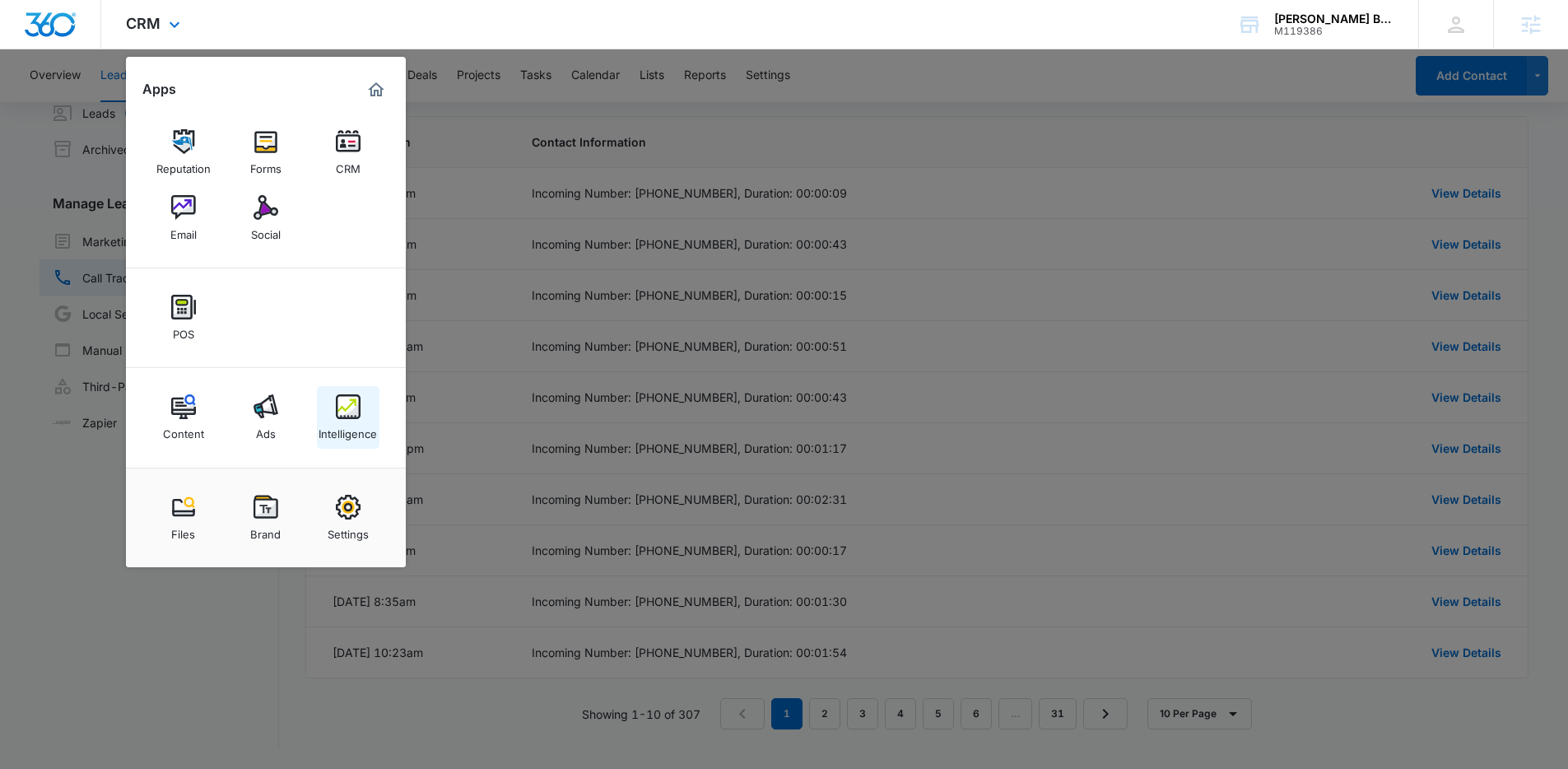
click at [334, 418] on link "Intelligence" at bounding box center [348, 417] width 62 height 62
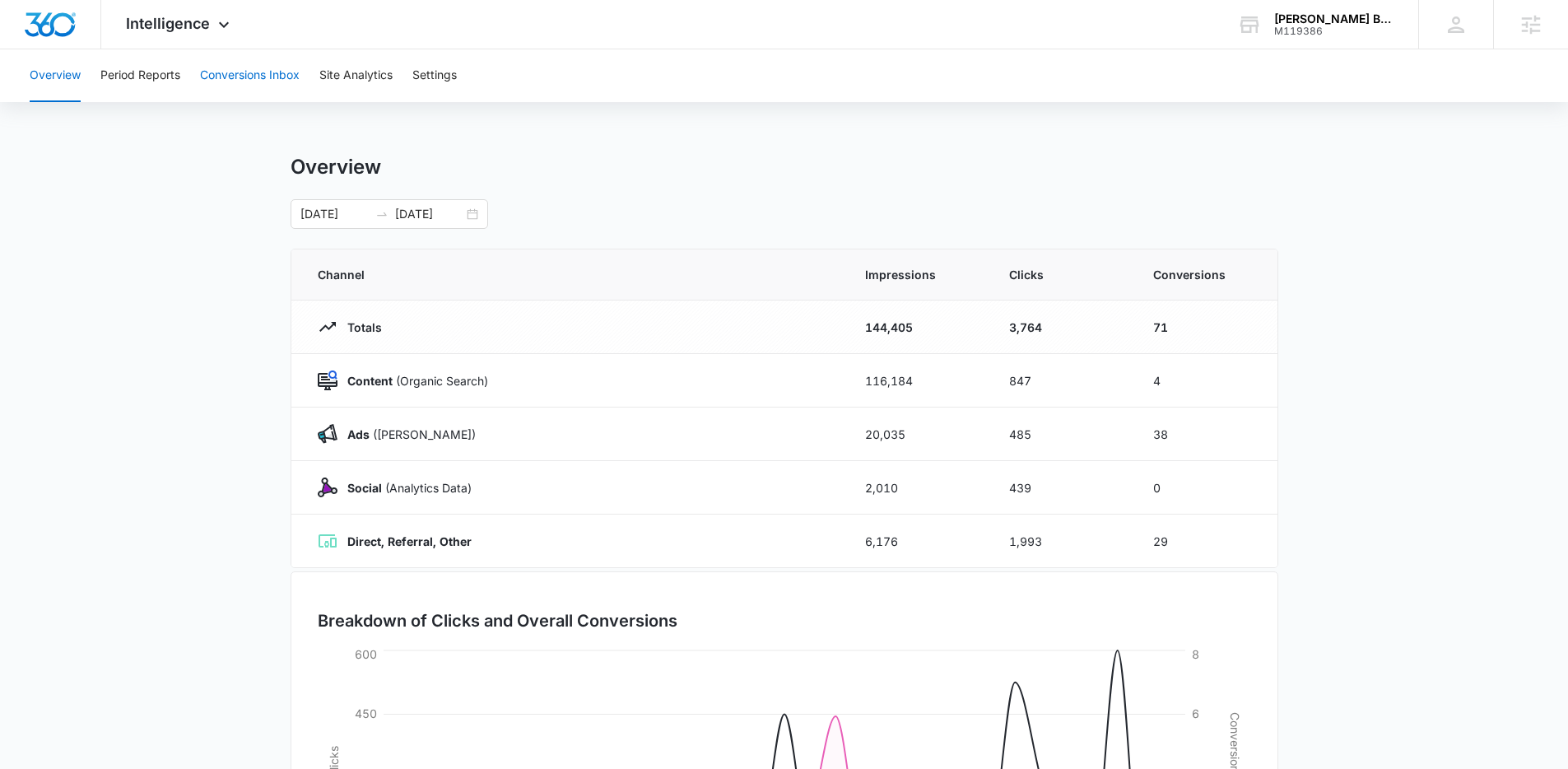
click at [254, 85] on button "Conversions Inbox" at bounding box center [250, 76] width 100 height 53
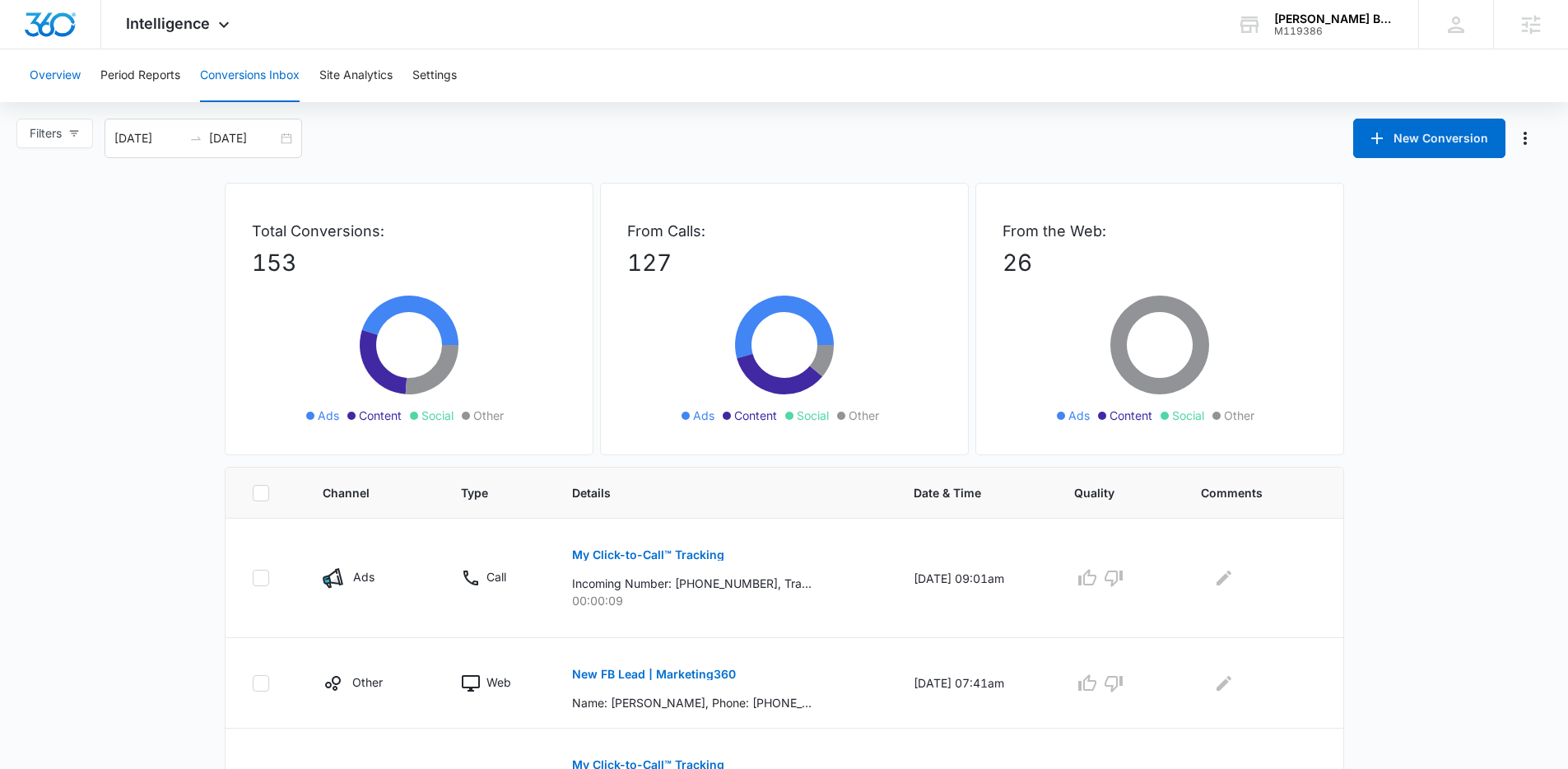
click at [55, 78] on button "Overview" at bounding box center [55, 76] width 51 height 53
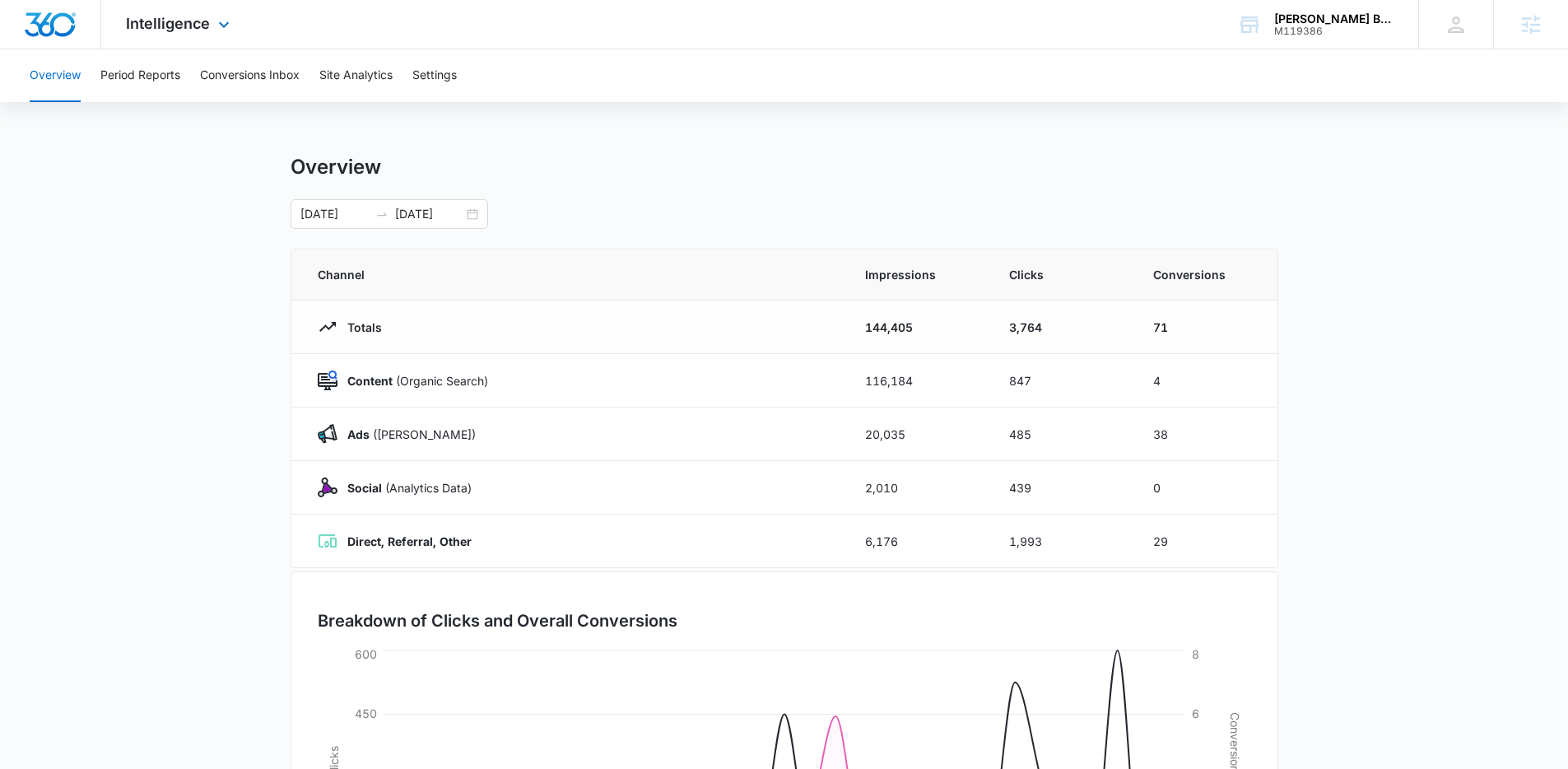
click at [207, 38] on div "Intelligence Apps Reputation Forms CRM Email Social POS Content Ads Intelligenc…" at bounding box center [180, 24] width 158 height 49
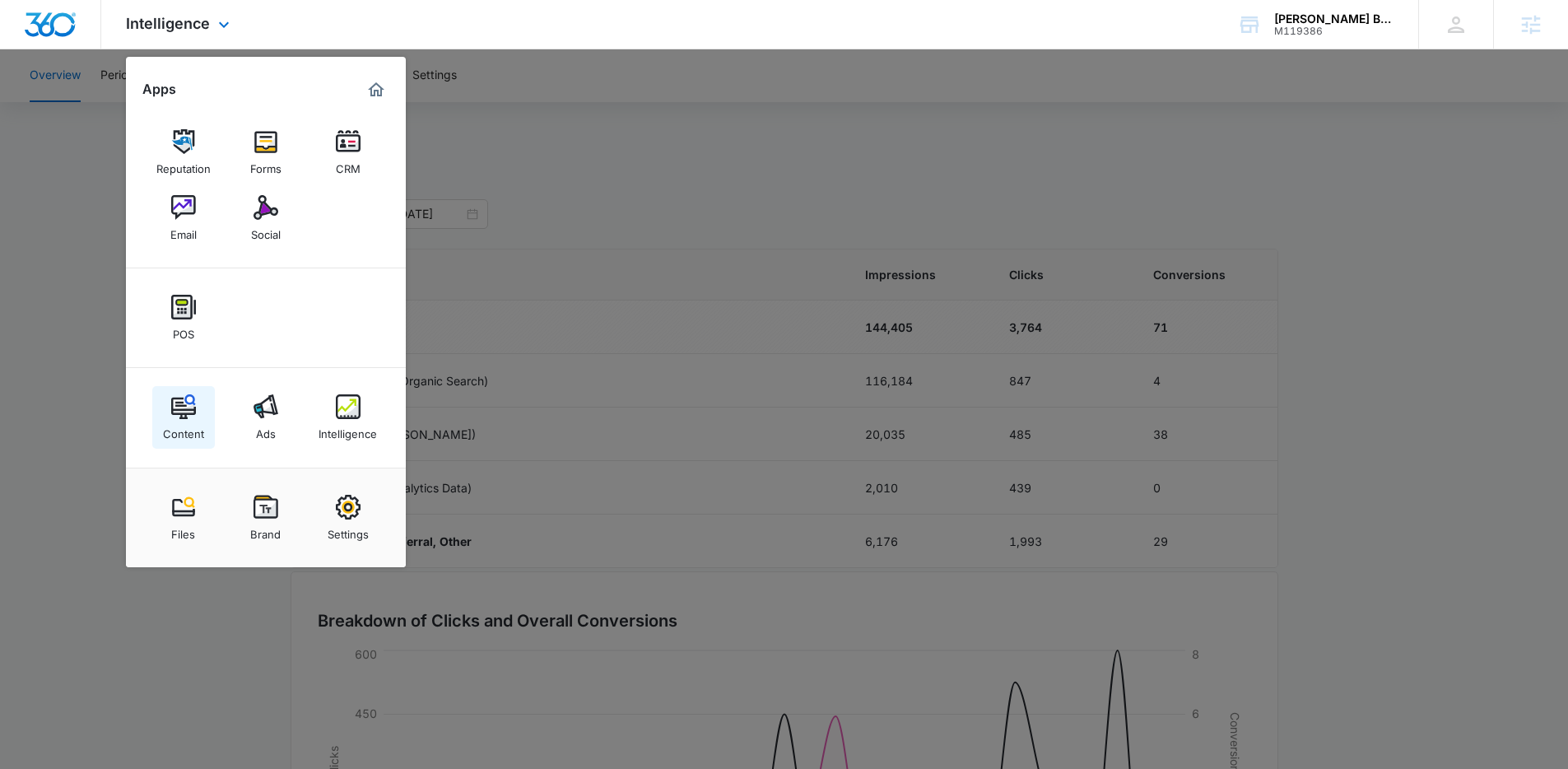
click at [195, 407] on link "Content" at bounding box center [183, 417] width 62 height 62
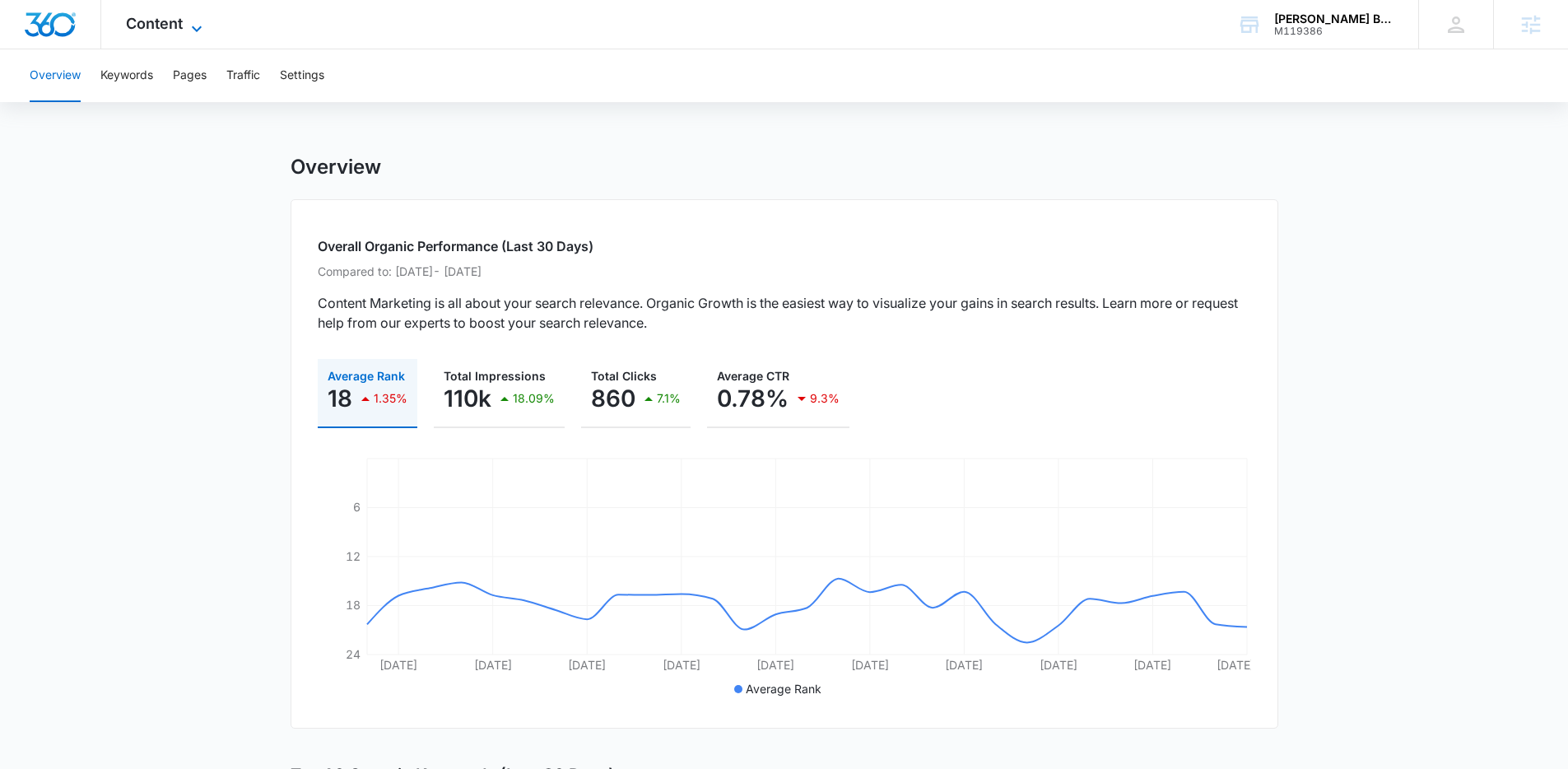
click at [161, 29] on span "Content" at bounding box center [154, 23] width 57 height 17
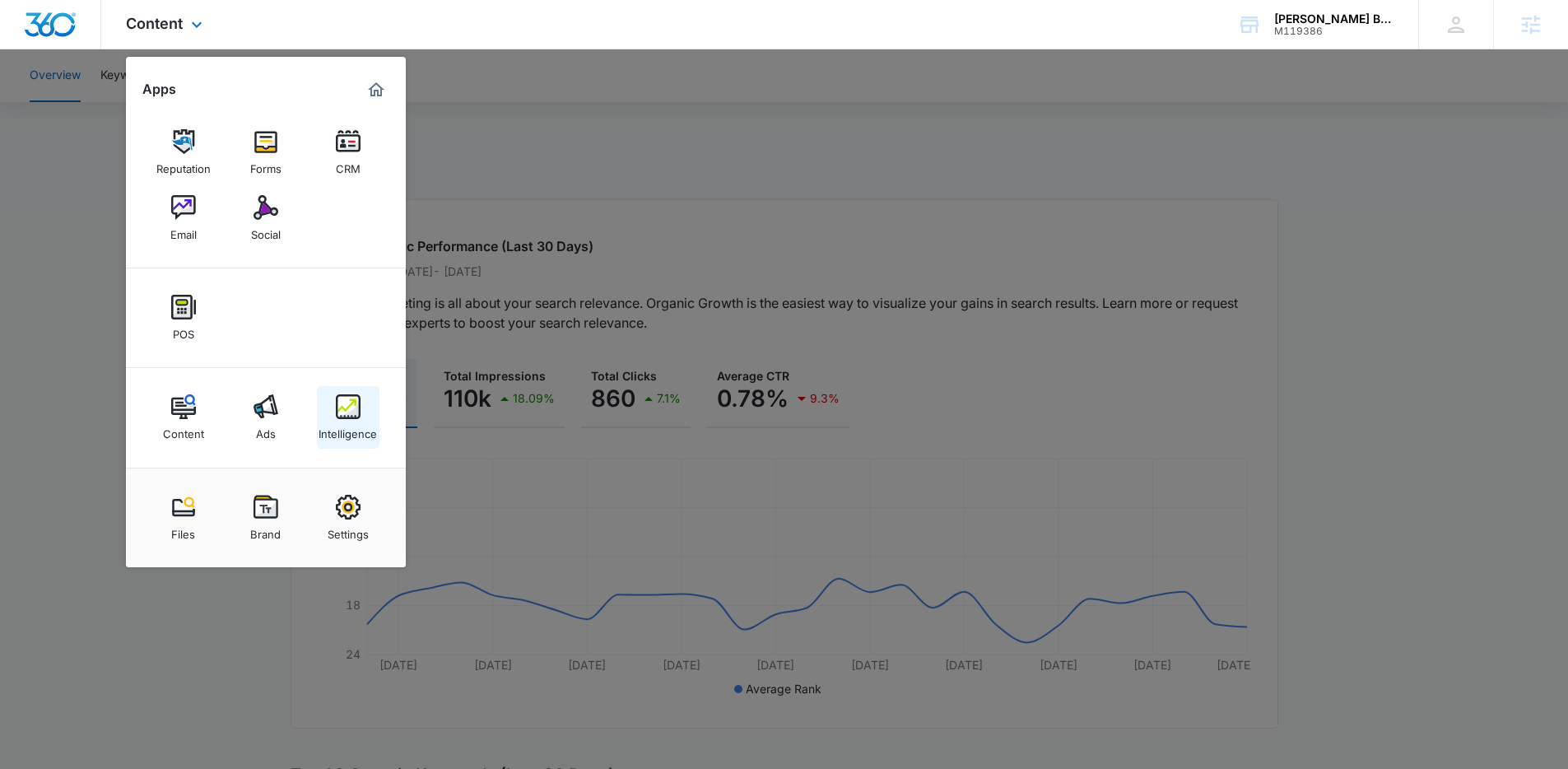
click at [343, 411] on img at bounding box center [348, 407] width 25 height 25
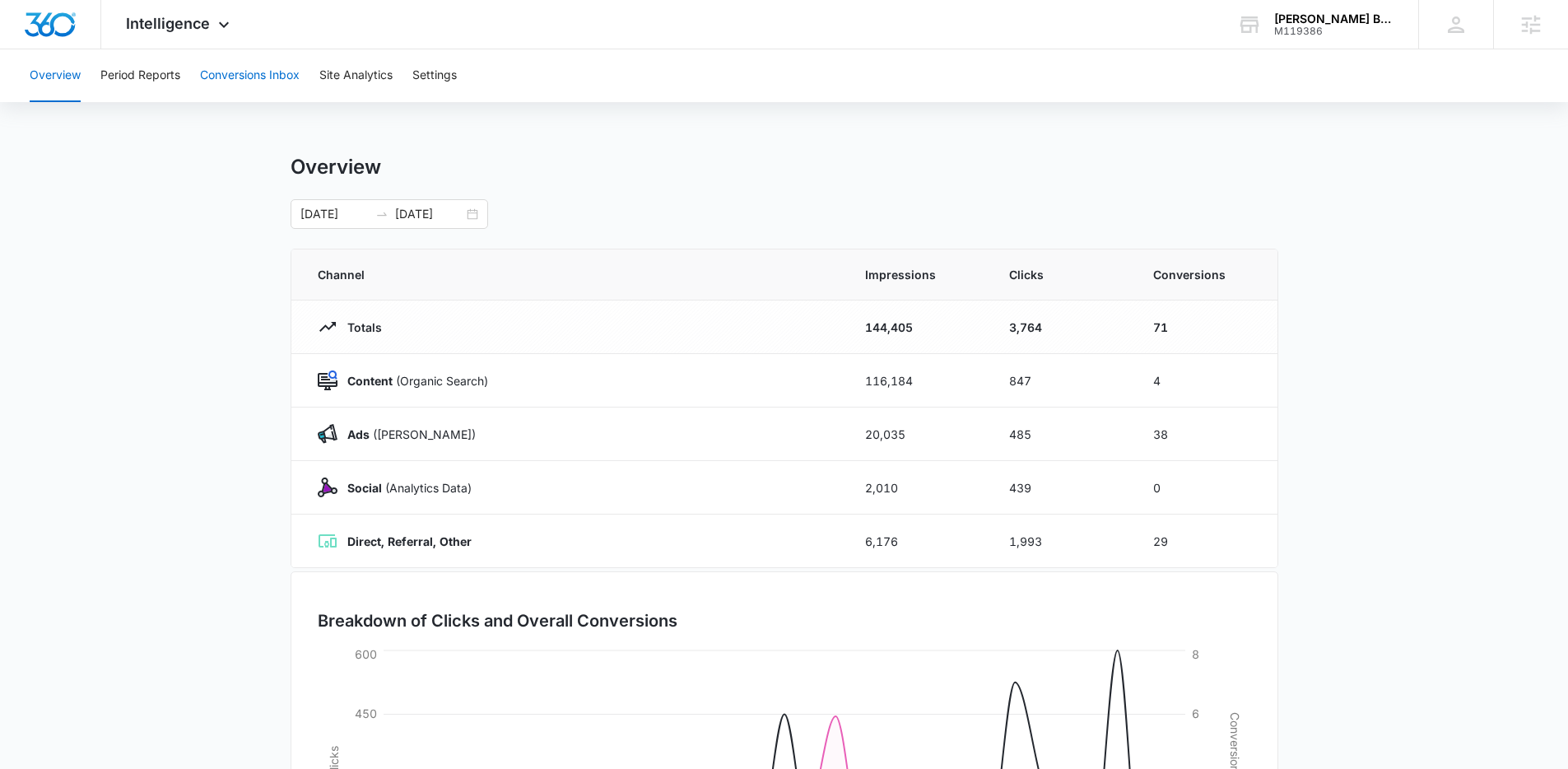
click at [263, 88] on button "Conversions Inbox" at bounding box center [250, 76] width 100 height 53
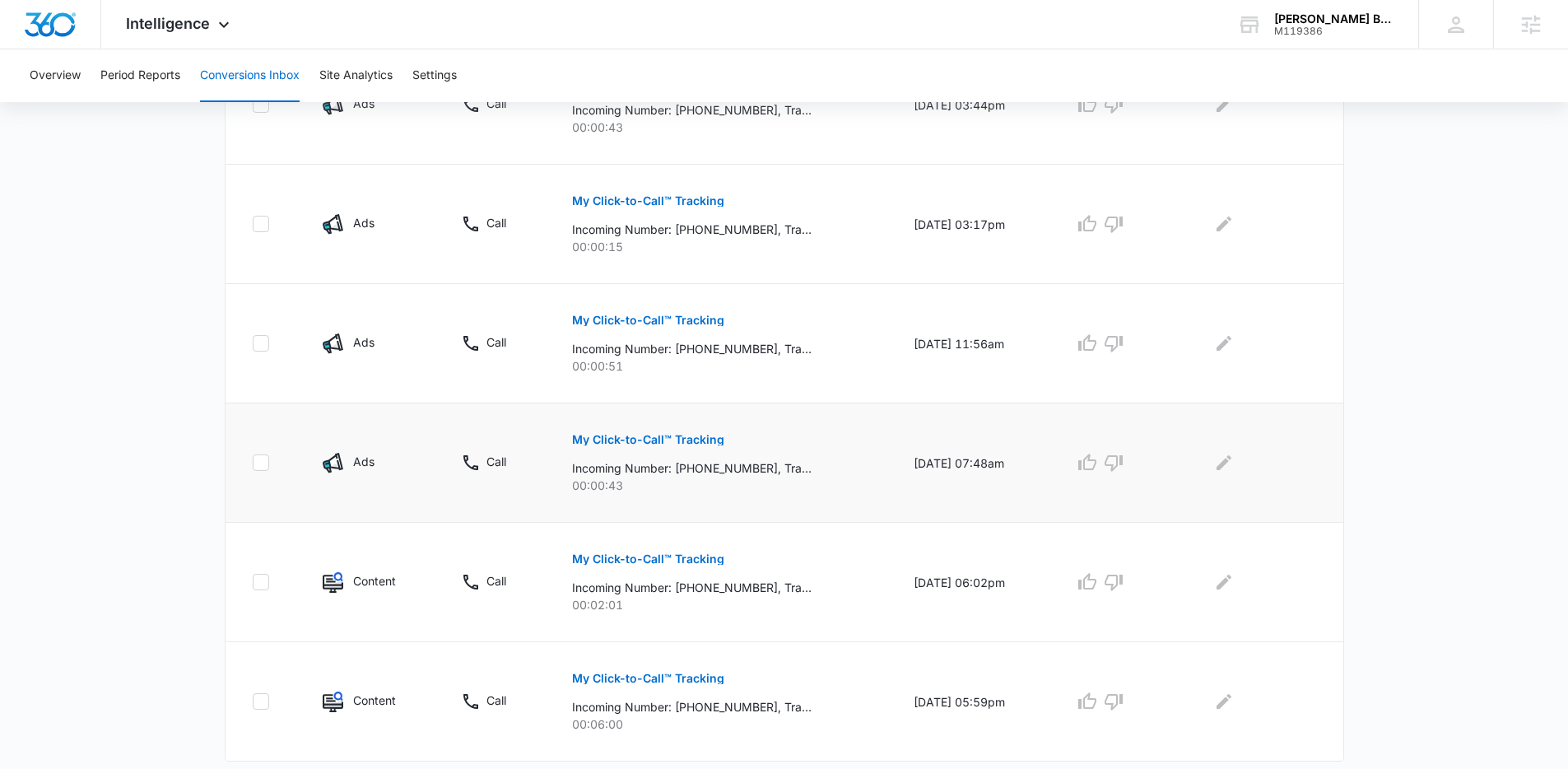
scroll to position [966, 0]
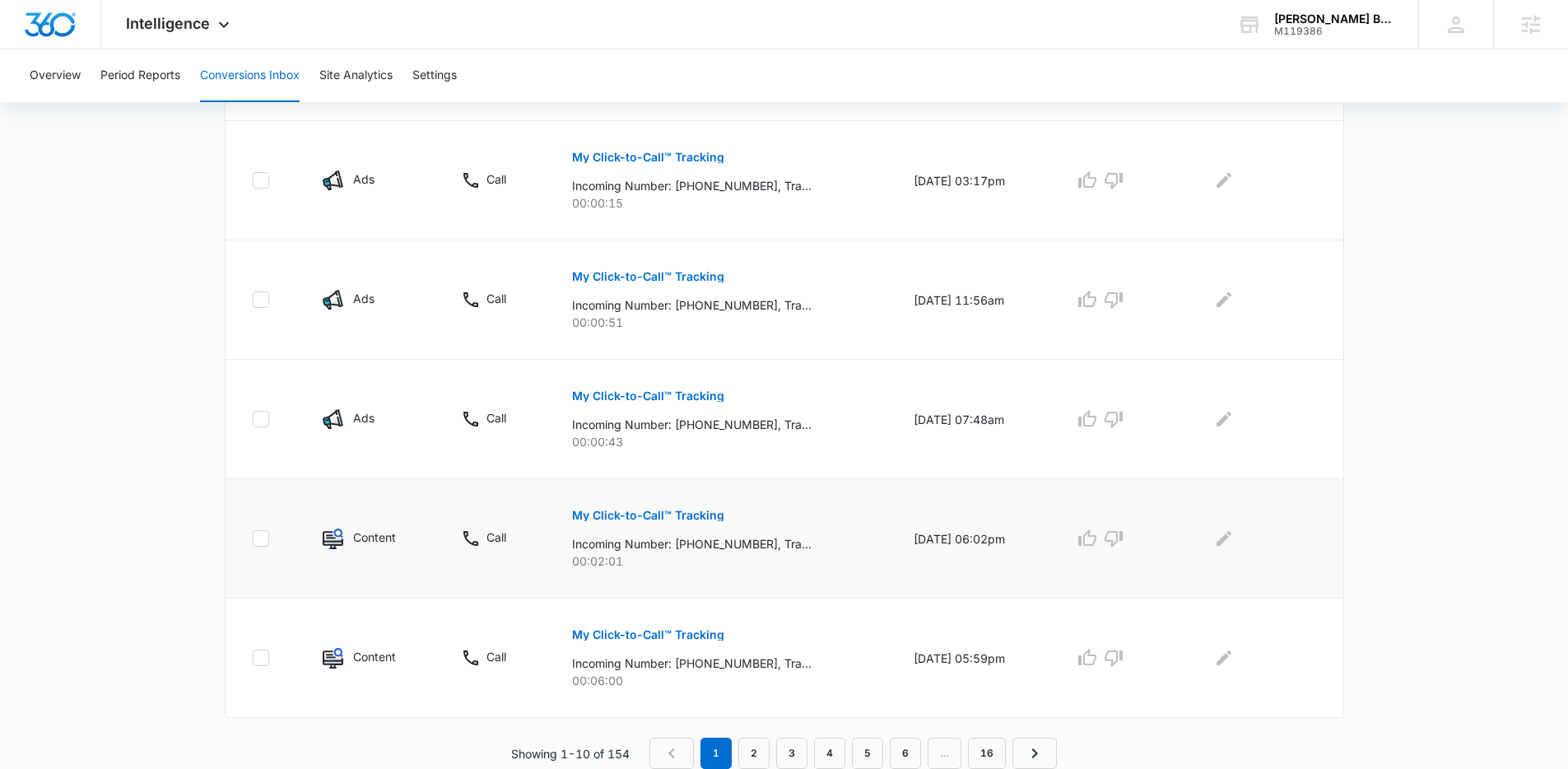
click at [666, 512] on p "My Click-to-Call™ Tracking" at bounding box center [648, 516] width 153 height 12
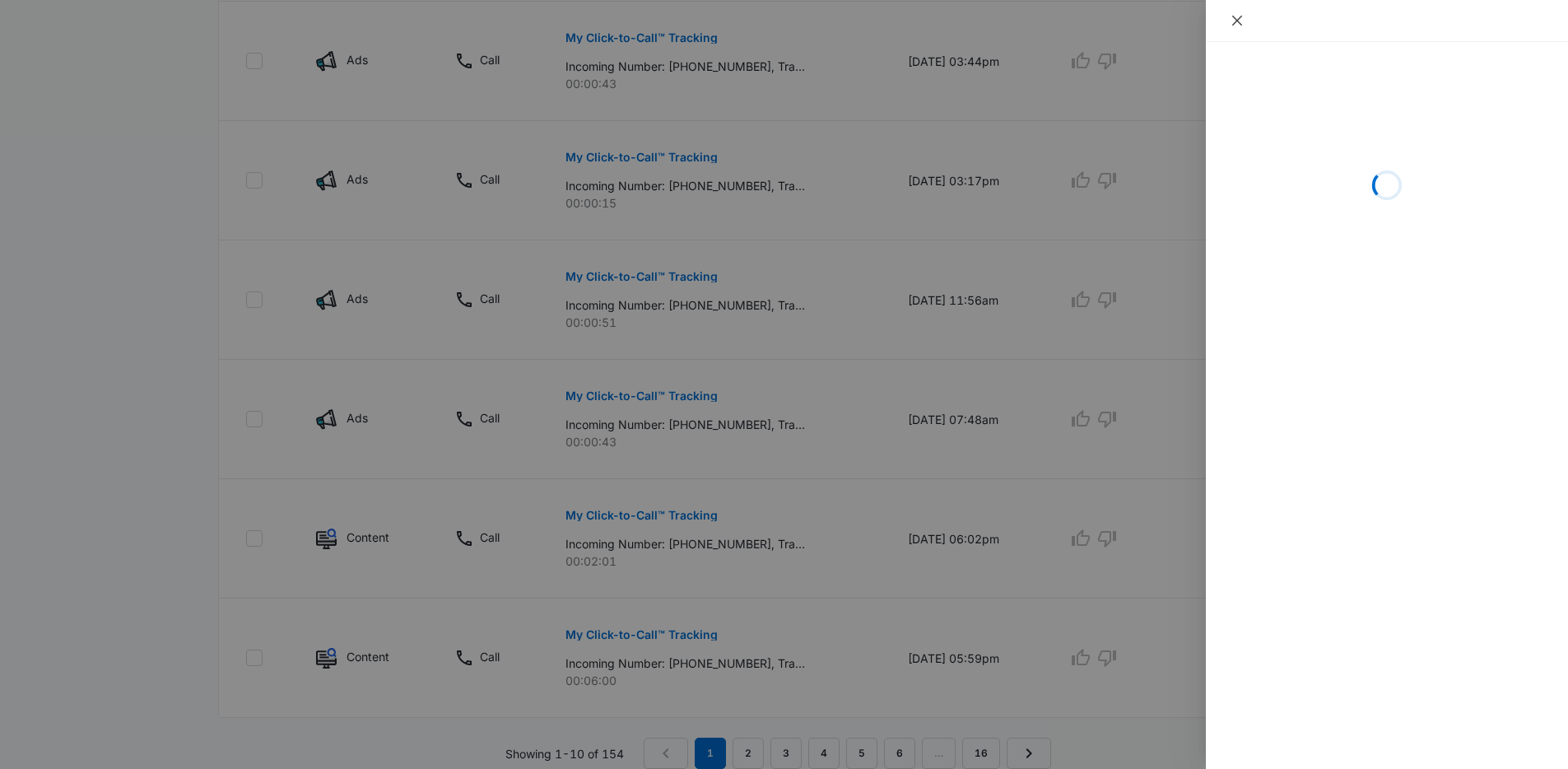
click at [1235, 25] on icon "close" at bounding box center [1237, 20] width 13 height 13
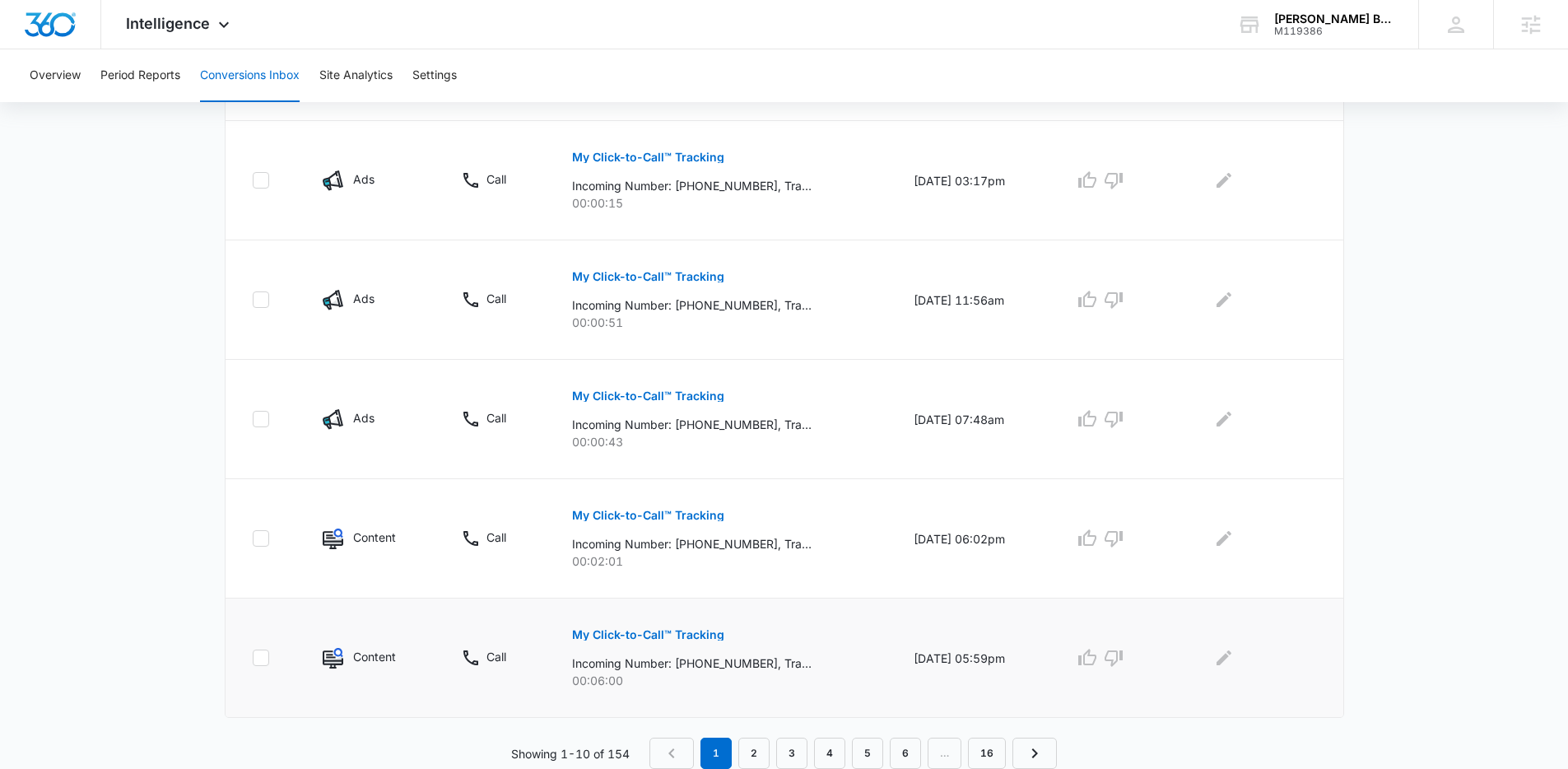
click at [677, 638] on p "My Click-to-Call™ Tracking" at bounding box center [648, 635] width 153 height 12
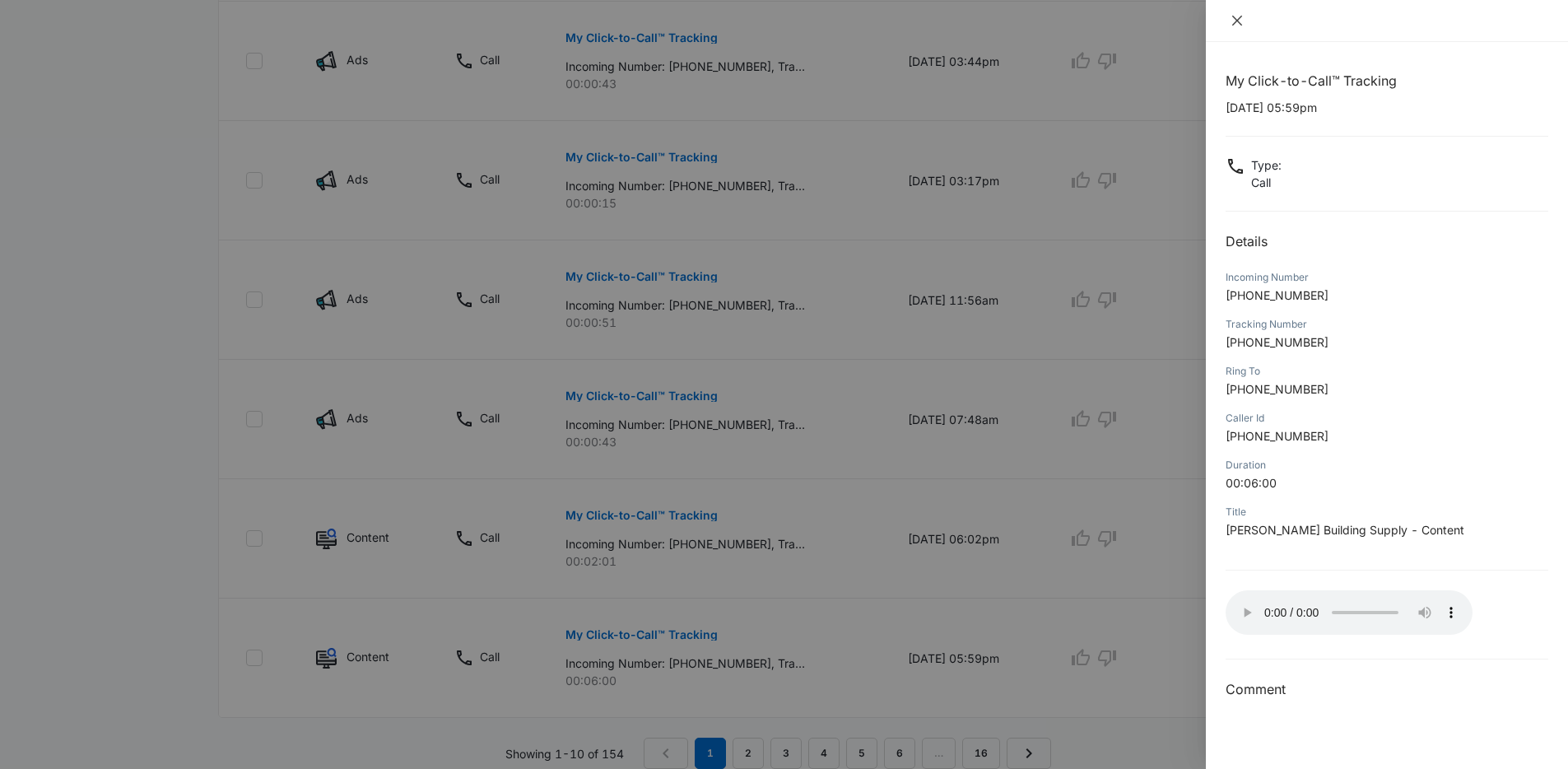
click at [1236, 20] on icon "close" at bounding box center [1237, 20] width 10 height 10
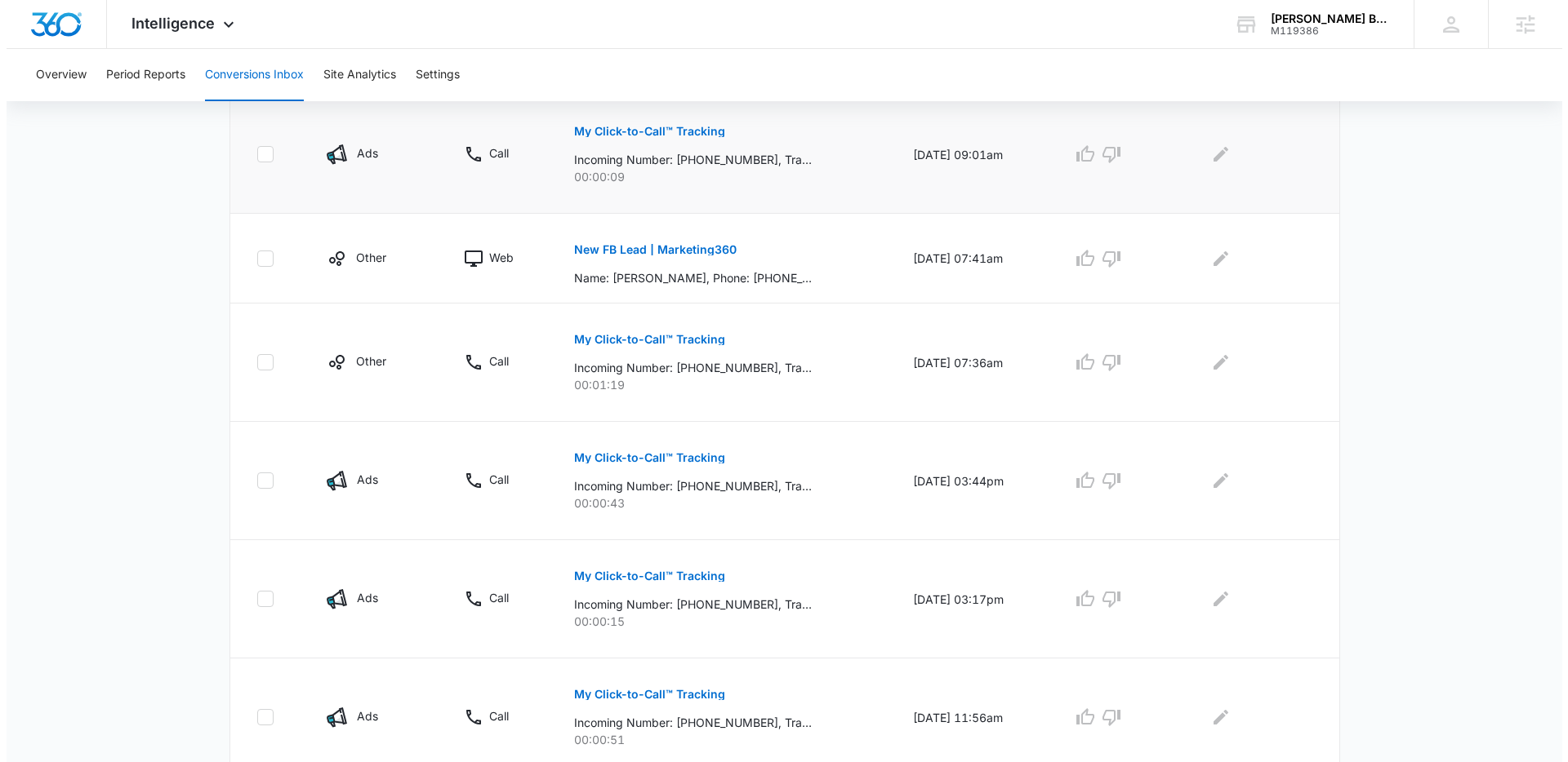
scroll to position [0, 0]
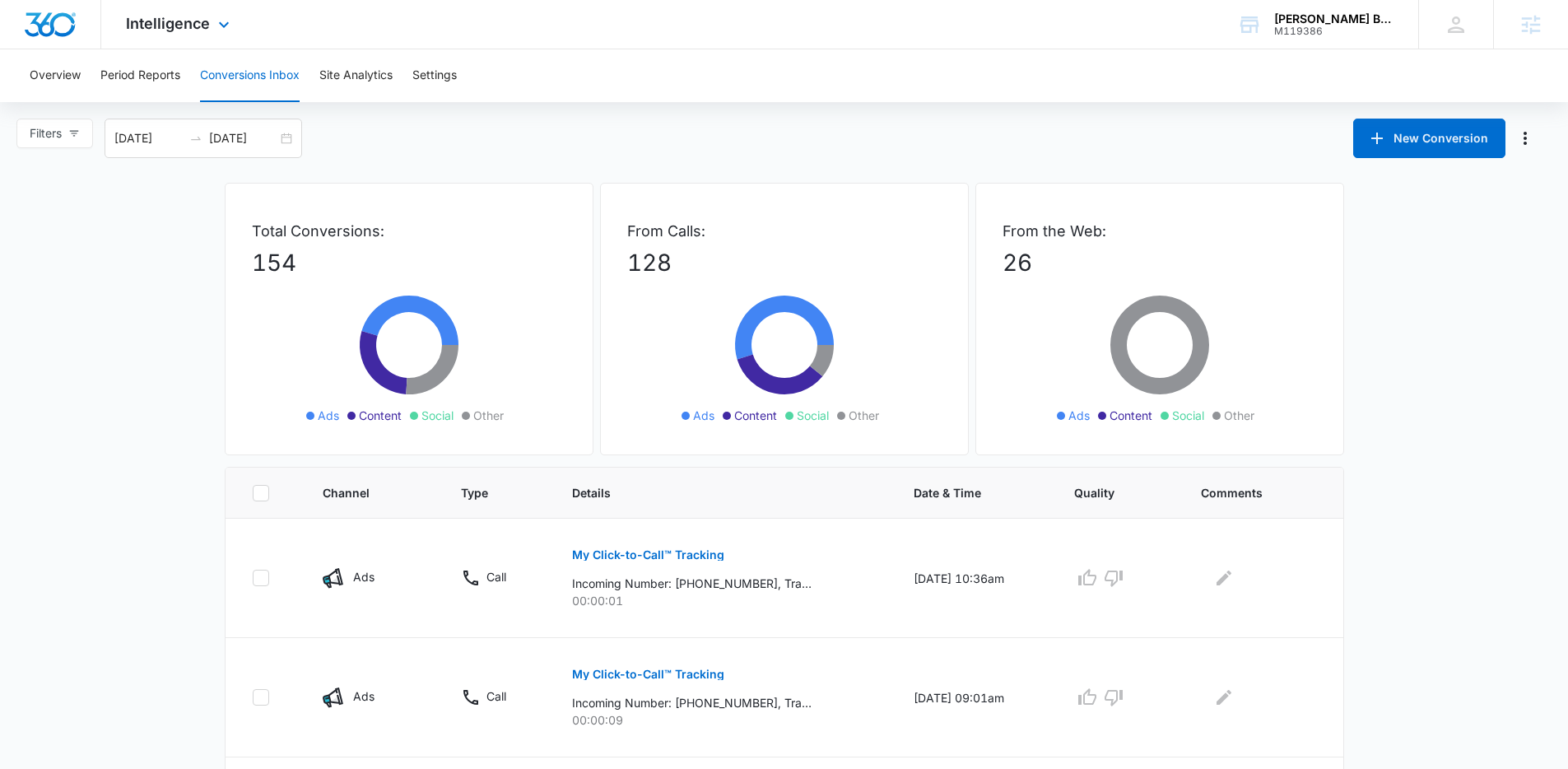
click at [182, 42] on div "Intelligence Apps Reputation Forms CRM Email Social POS Content Ads Intelligenc…" at bounding box center [180, 24] width 158 height 49
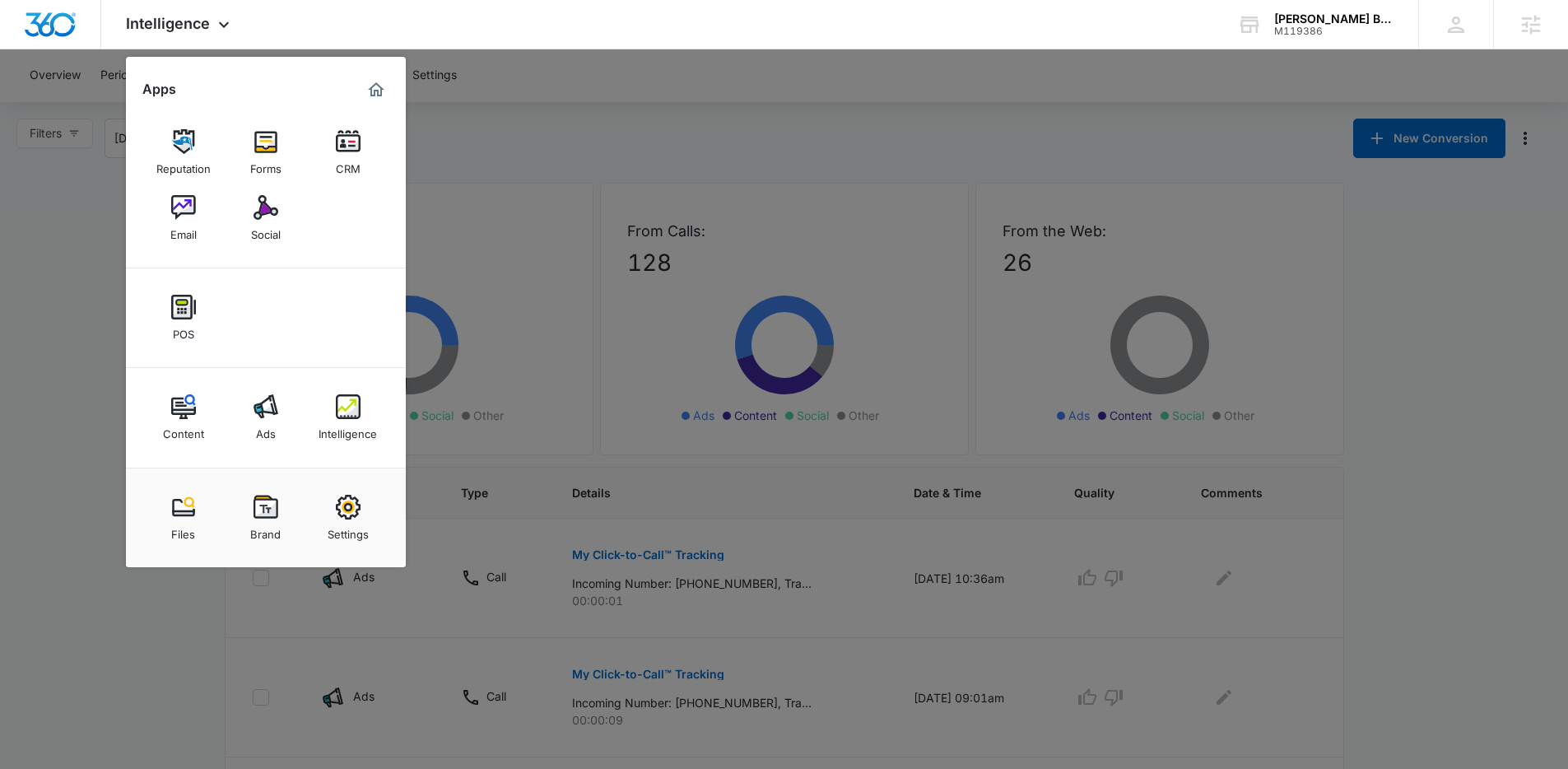
click at [337, 147] on img at bounding box center [348, 142] width 25 height 25
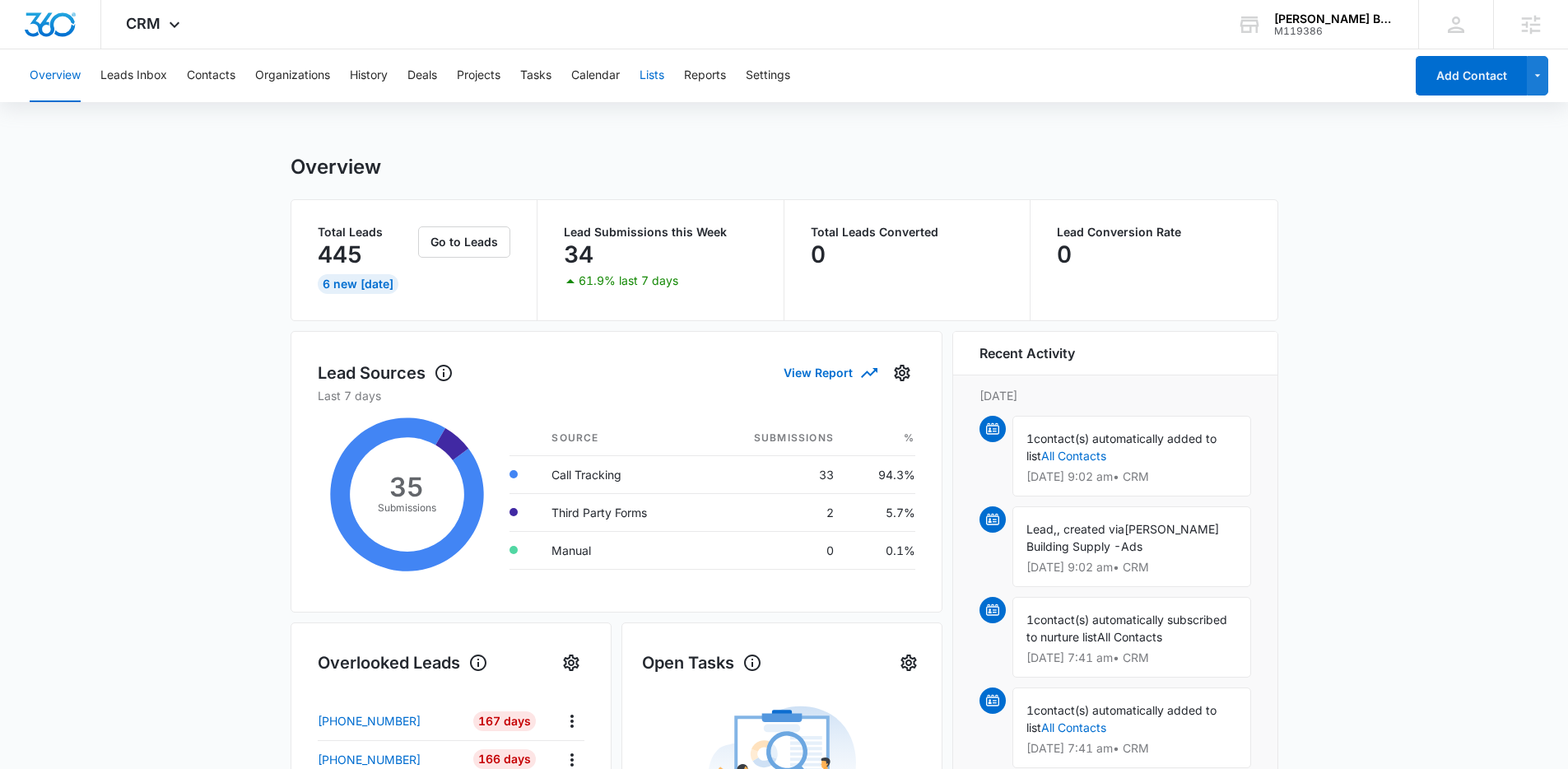
click at [664, 68] on button "Lists" at bounding box center [652, 76] width 25 height 53
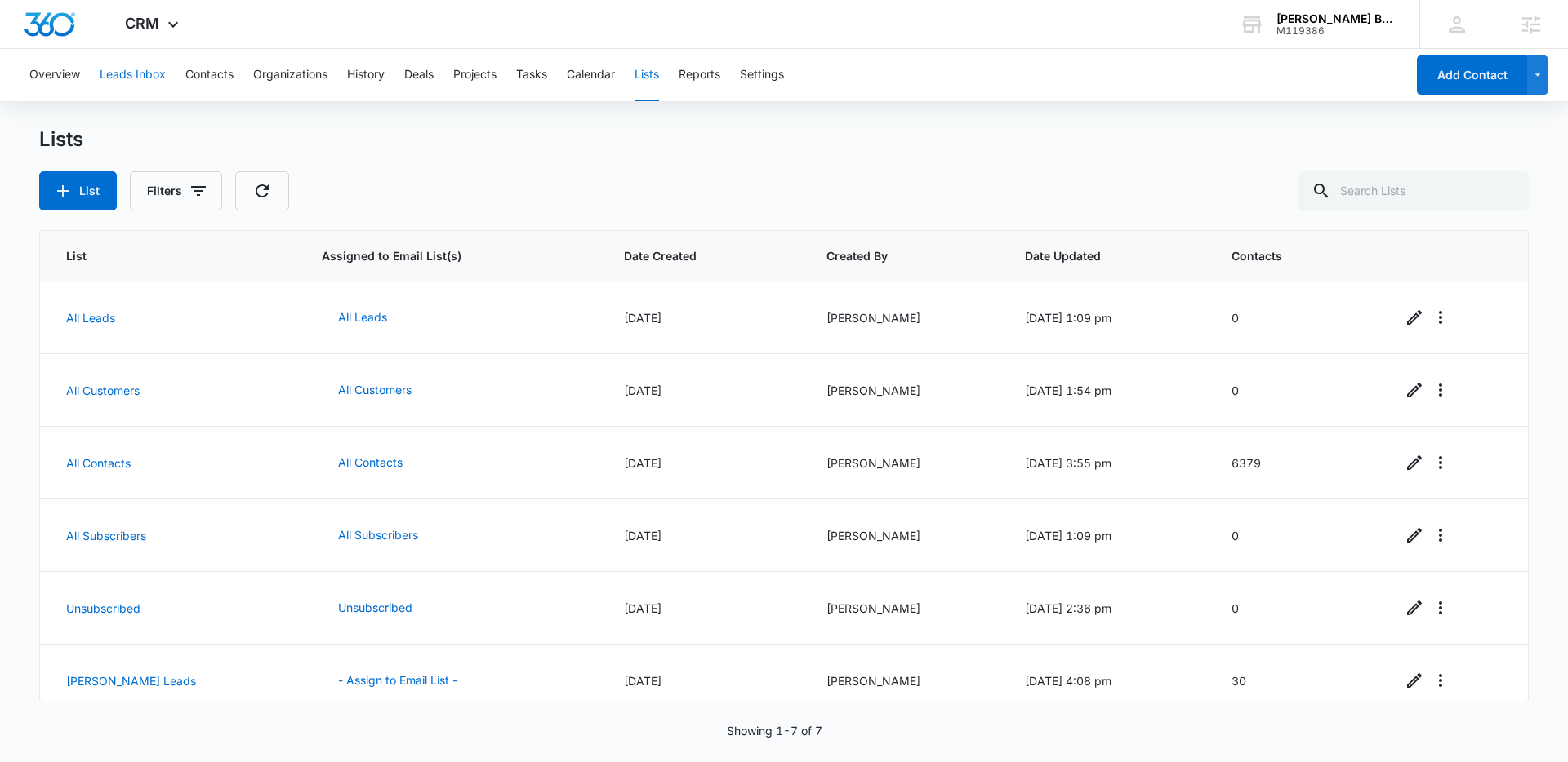
click at [148, 83] on button "Leads Inbox" at bounding box center [133, 75] width 66 height 52
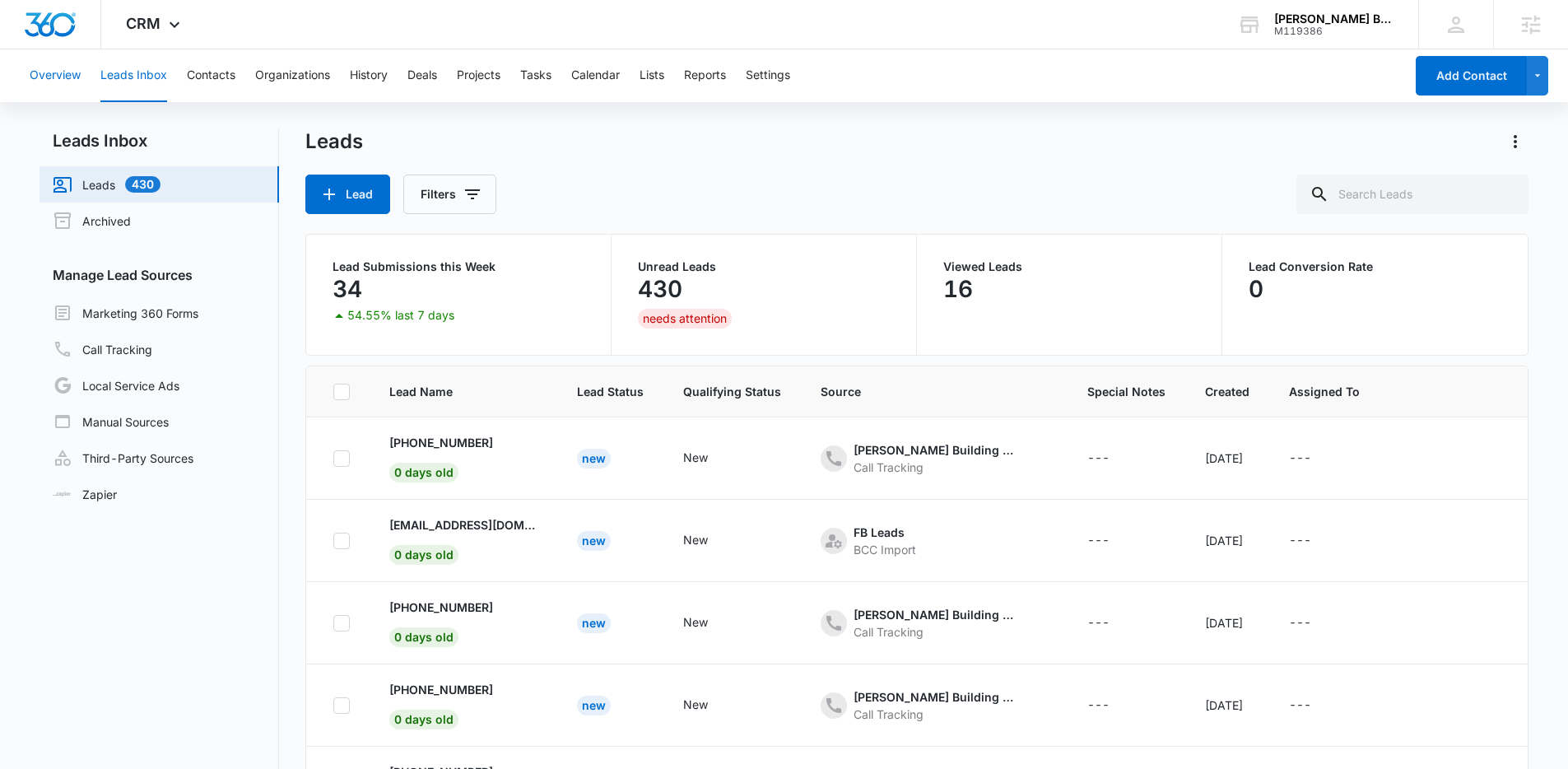
click at [66, 79] on button "Overview" at bounding box center [55, 76] width 51 height 53
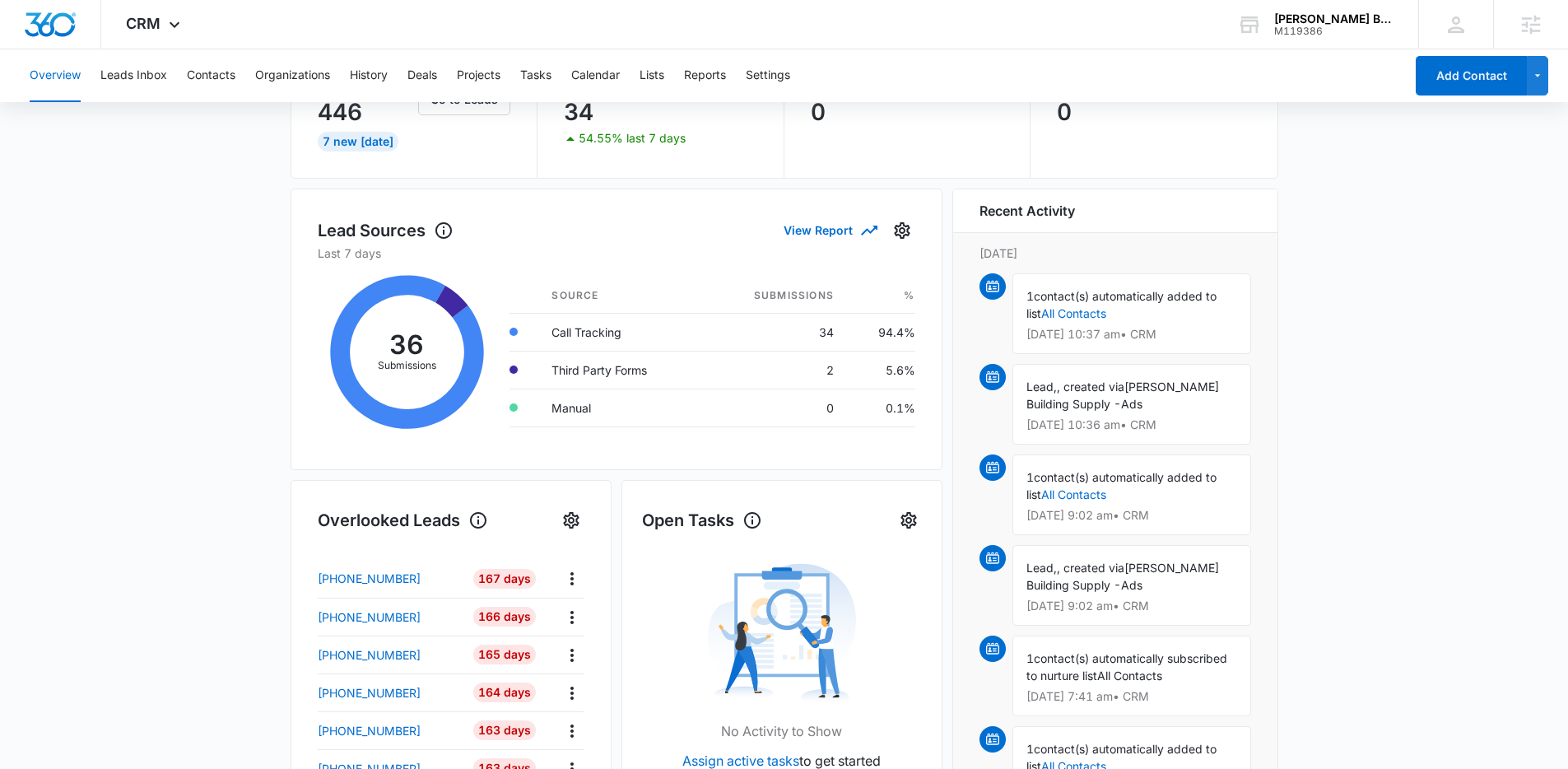
scroll to position [127, 0]
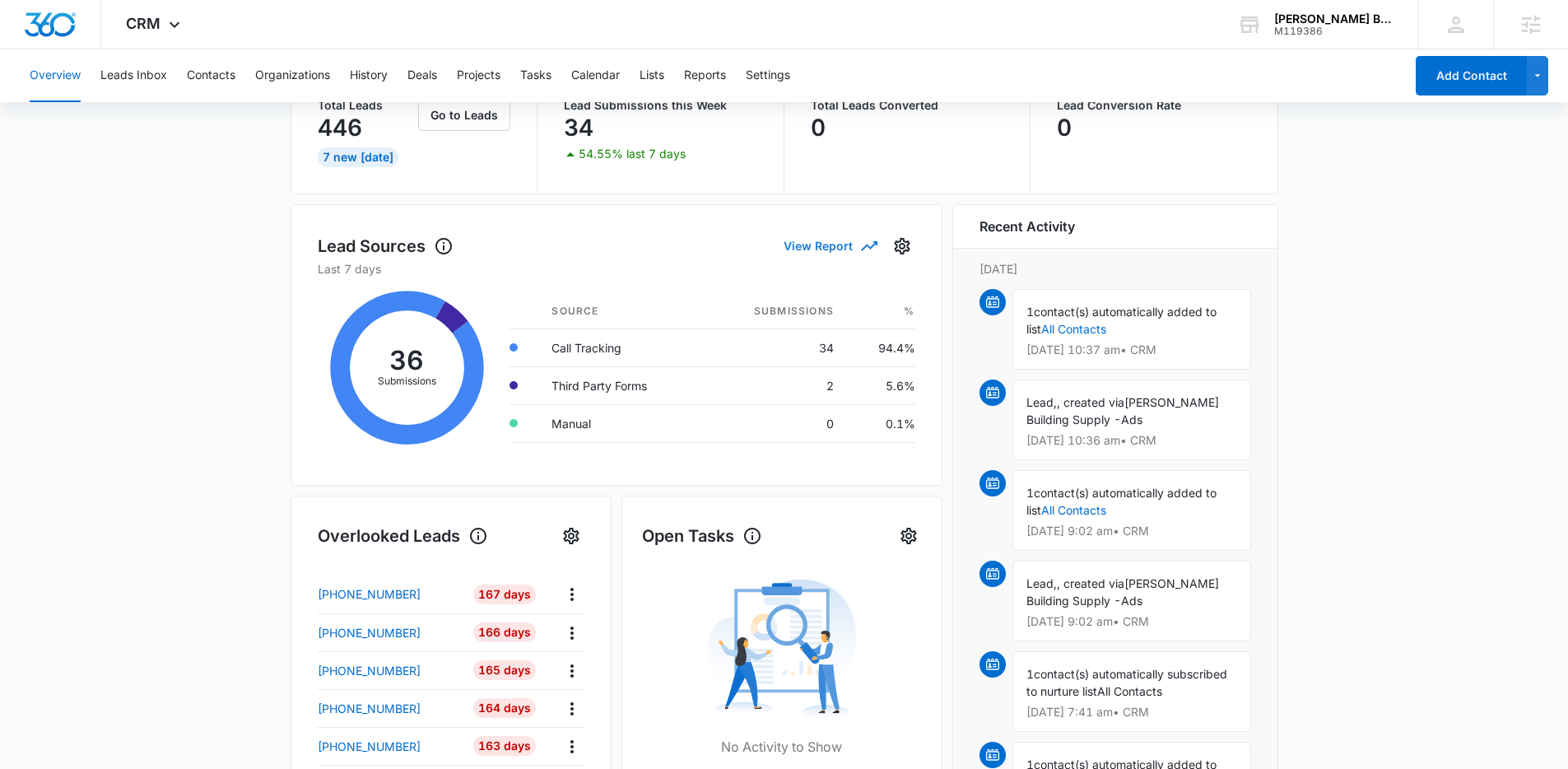
click at [848, 254] on button "View Report" at bounding box center [830, 246] width 92 height 29
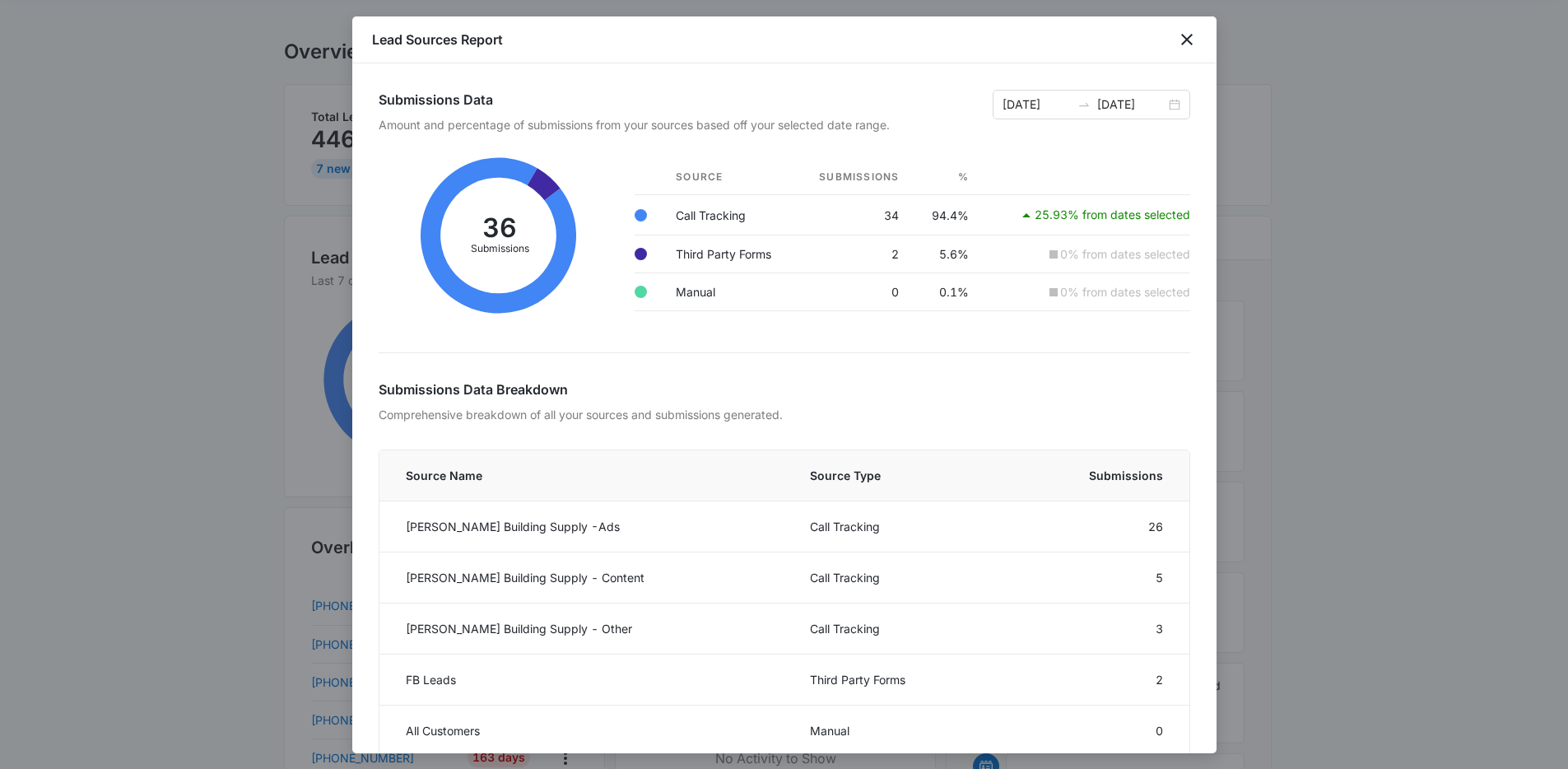
scroll to position [101, 0]
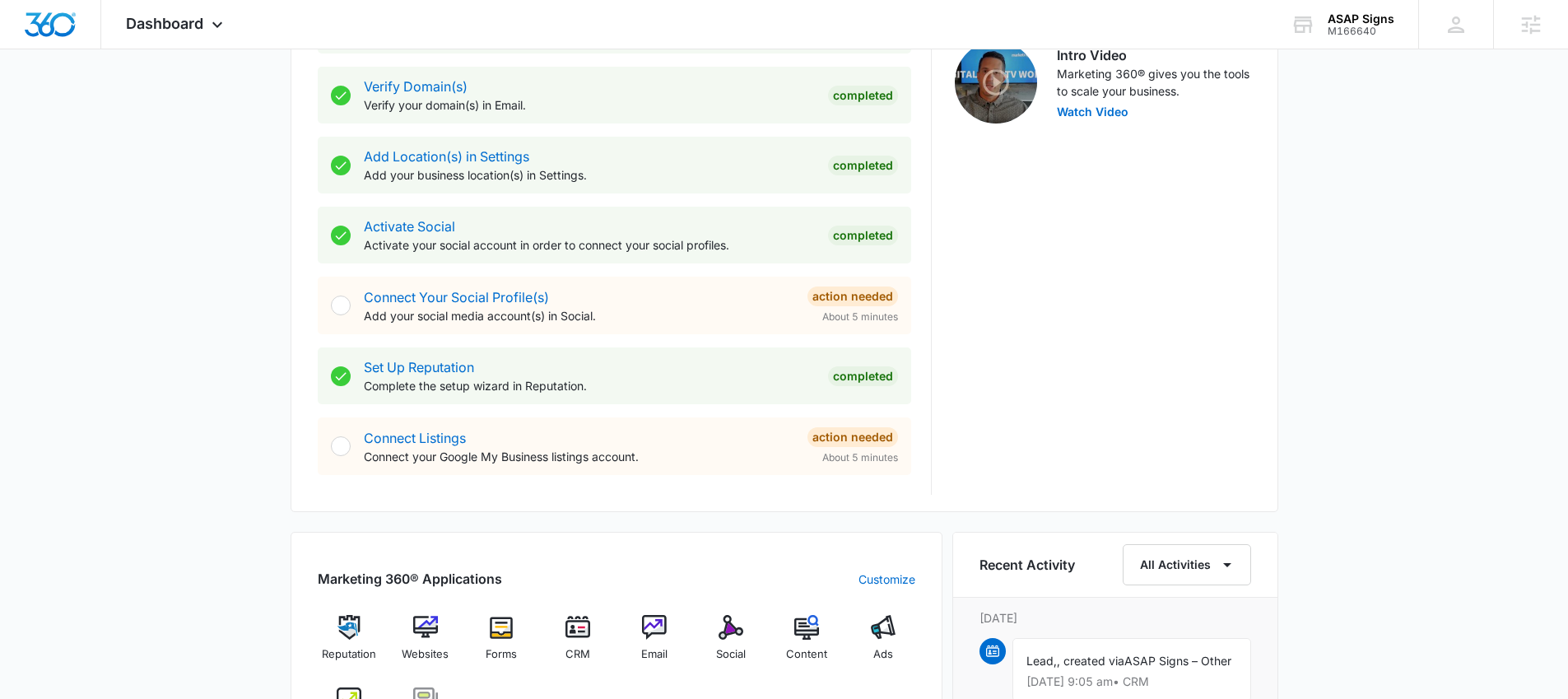
scroll to position [829, 0]
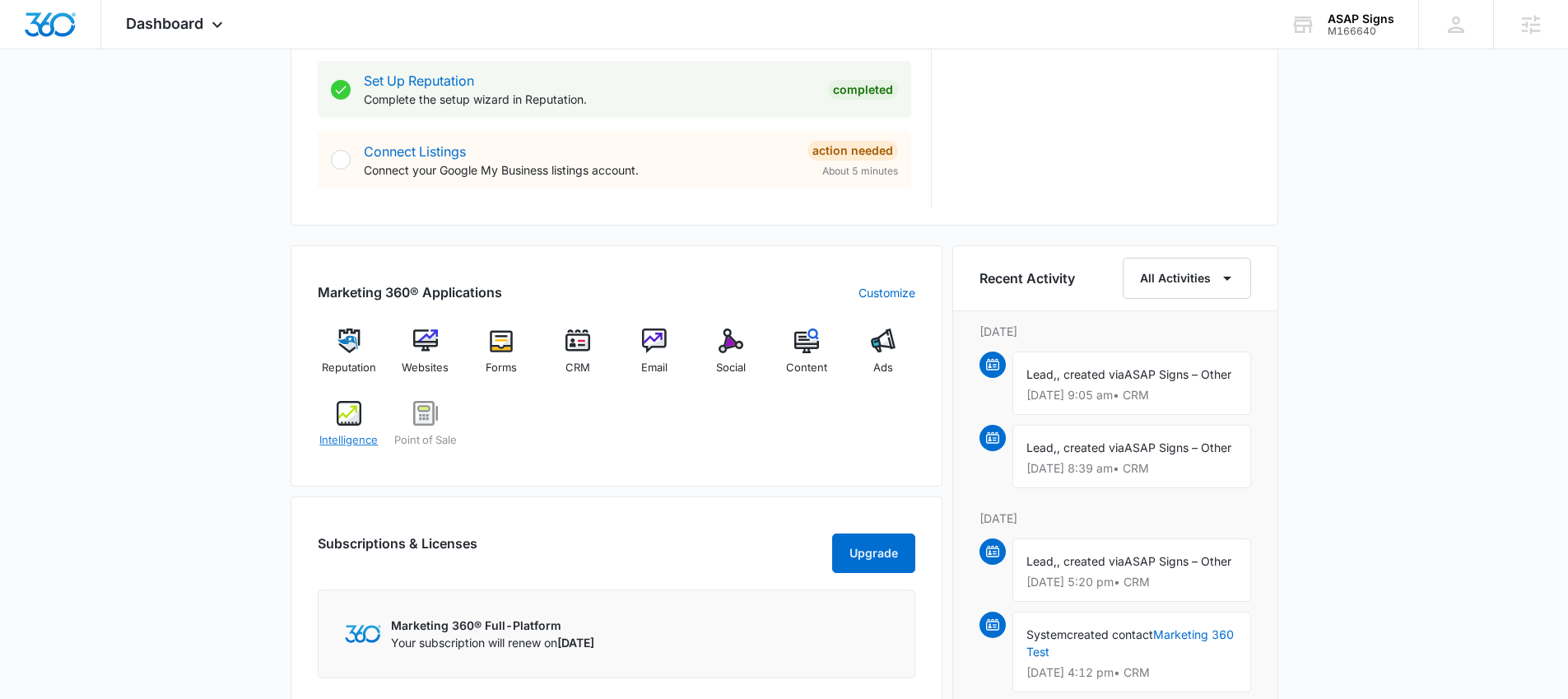
click at [351, 422] on img at bounding box center [349, 413] width 25 height 25
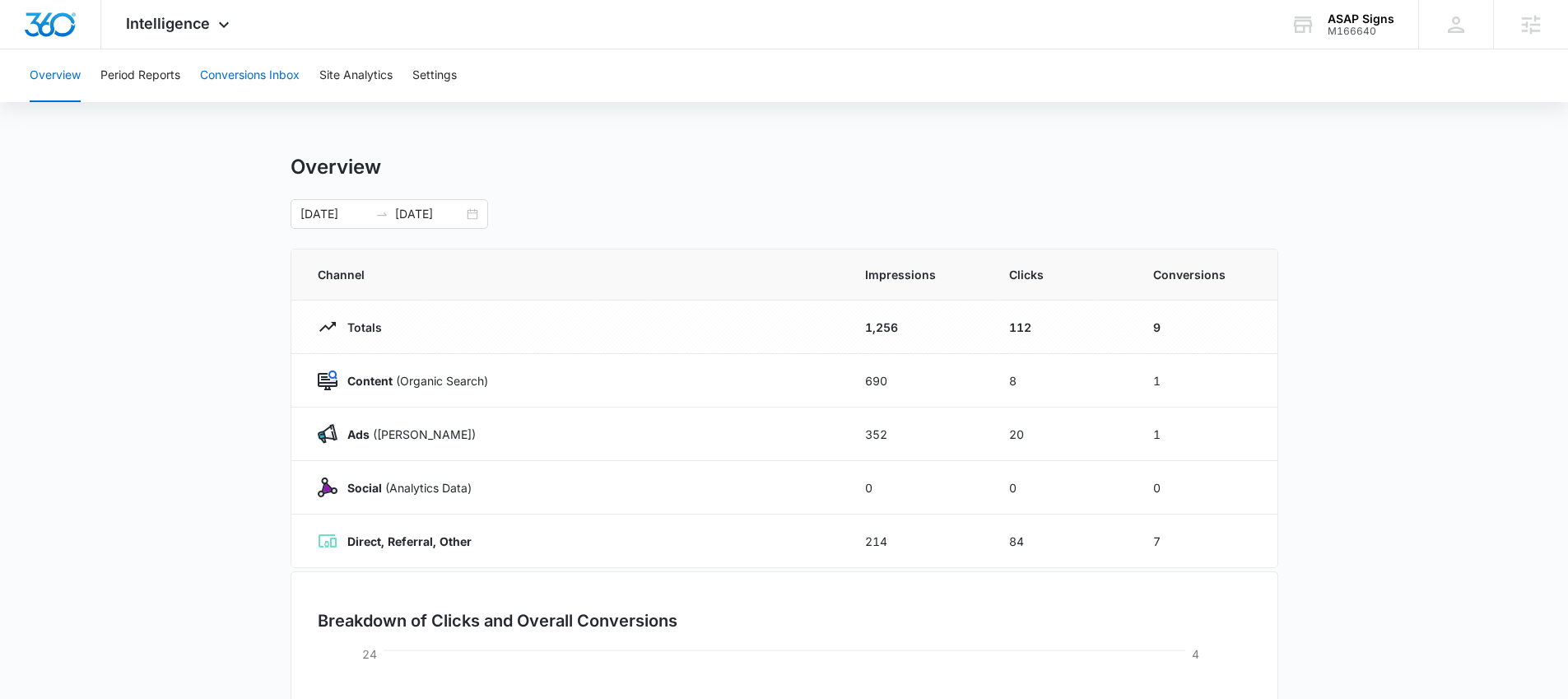
click at [259, 76] on button "Conversions Inbox" at bounding box center [250, 76] width 100 height 53
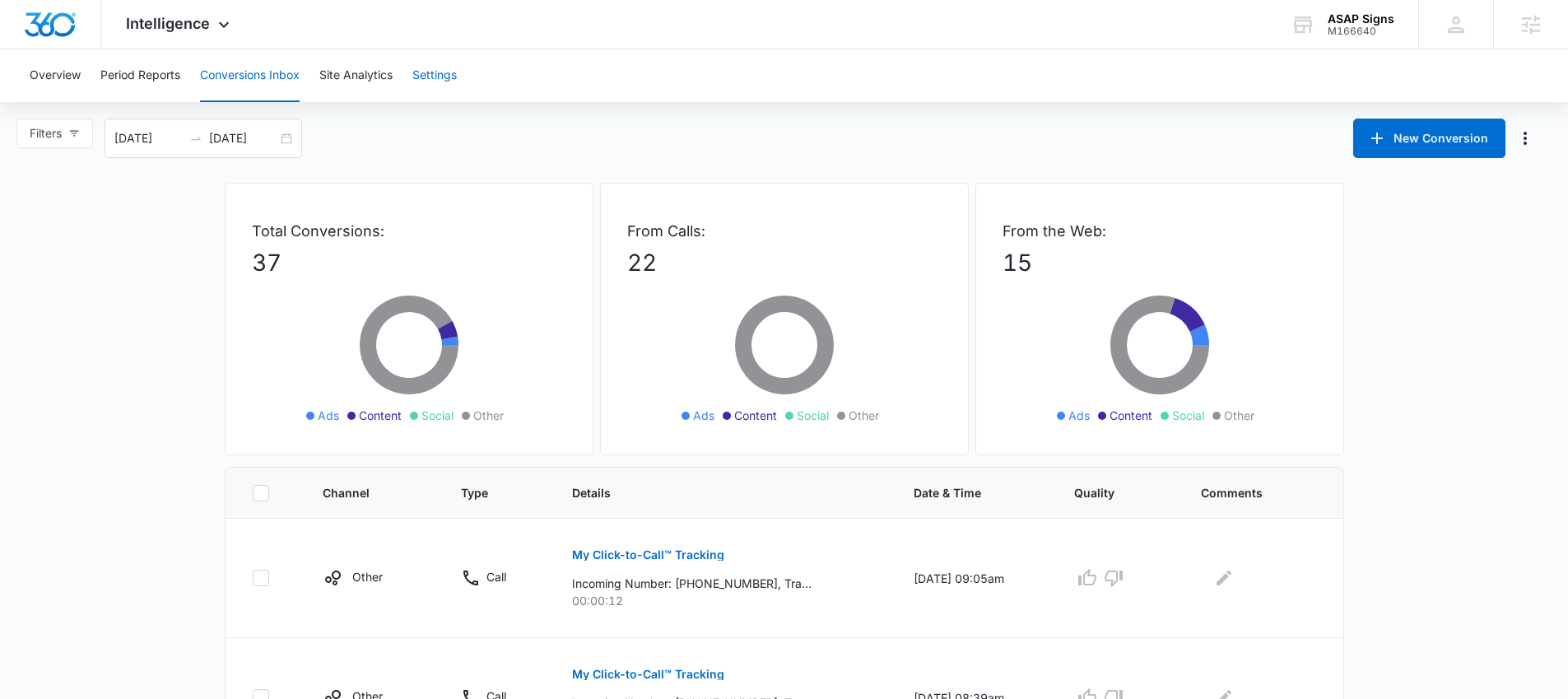
click at [447, 80] on button "Settings" at bounding box center [435, 76] width 44 height 53
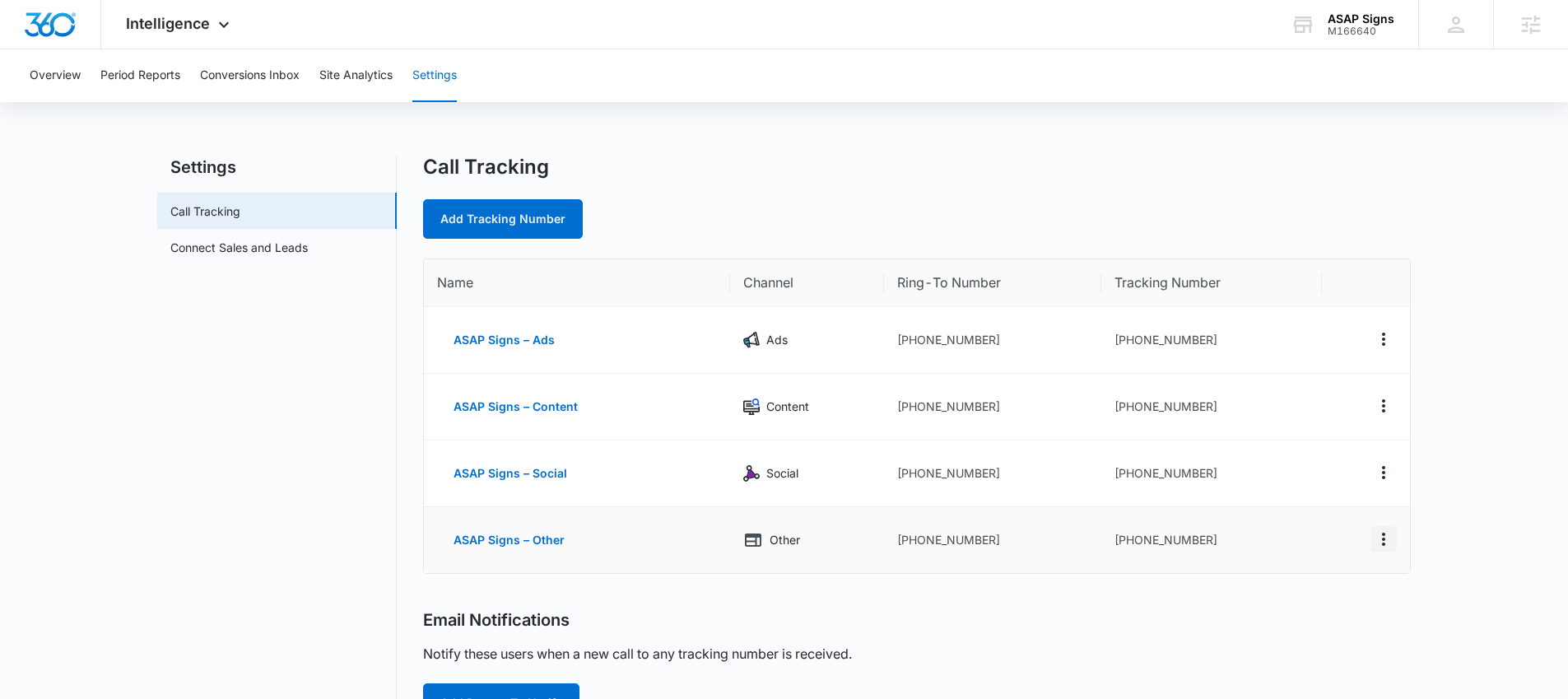
click at [1387, 542] on icon "Actions" at bounding box center [1383, 539] width 20 height 20
click at [1542, 529] on main "Settings Call Tracking Connect Sales and Leads Call Tracking Add Tracking Numbe…" at bounding box center [784, 711] width 1568 height 1112
click at [1389, 540] on icon "Actions" at bounding box center [1383, 539] width 20 height 20
click at [1200, 633] on div "Email Notifications Notify these users when a new call to any tracking number i…" at bounding box center [917, 667] width 988 height 113
click at [1389, 541] on icon "Actions" at bounding box center [1383, 539] width 20 height 20
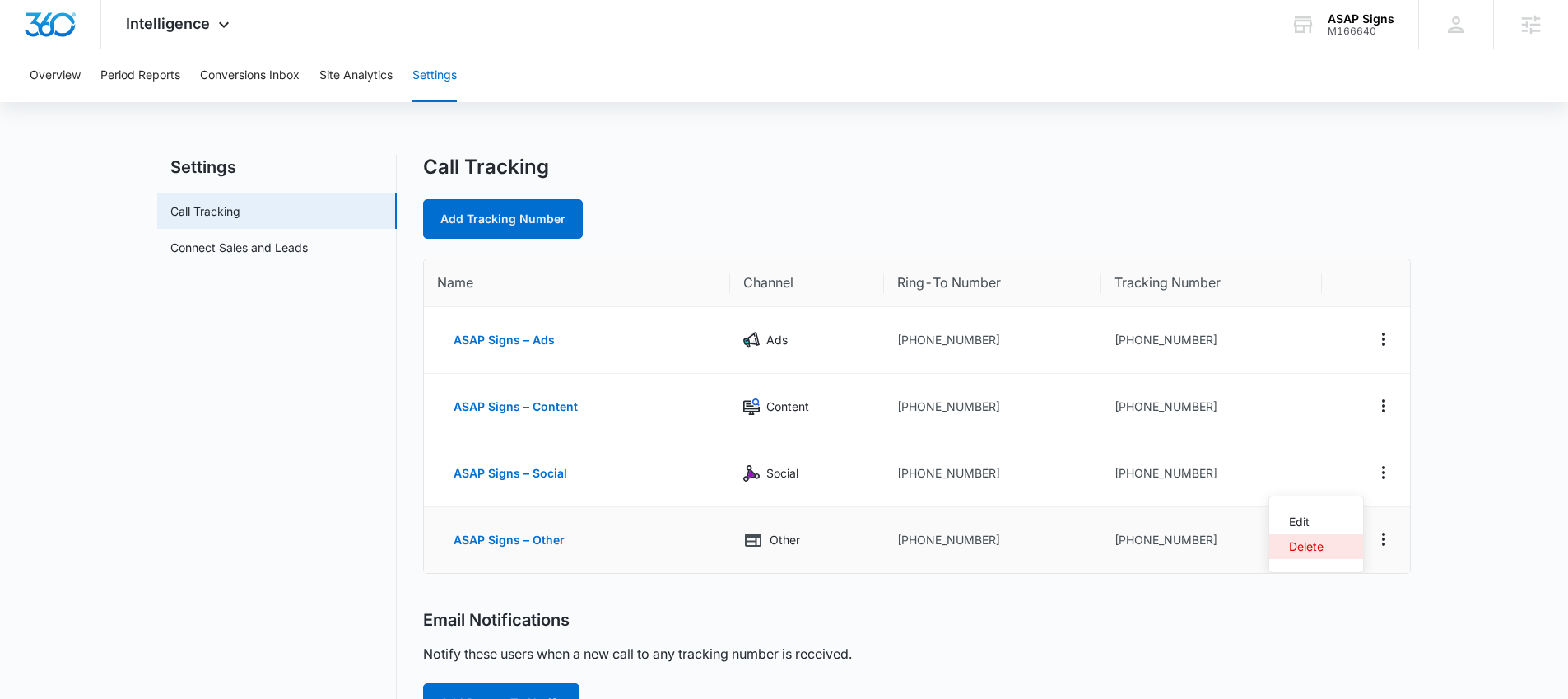
click at [1308, 546] on div "Delete" at bounding box center [1306, 547] width 35 height 12
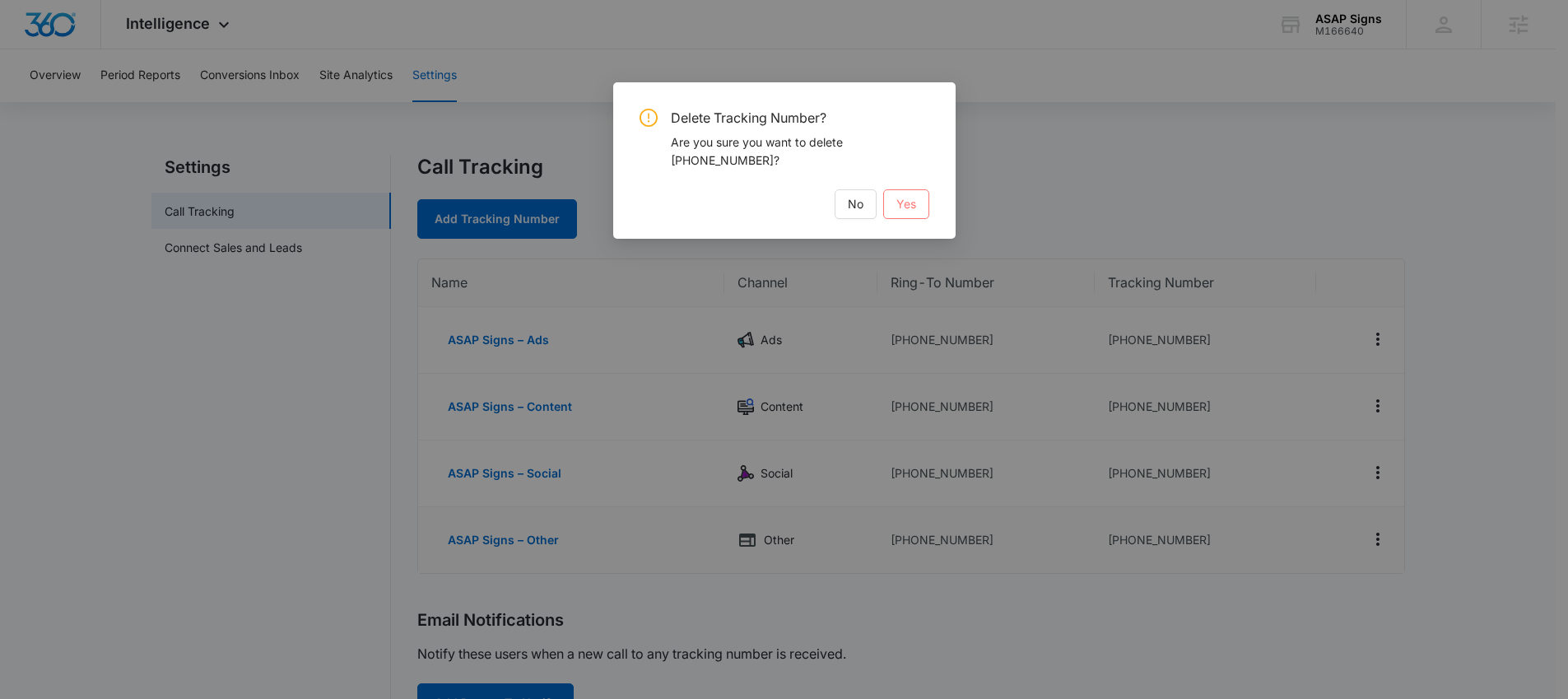
click at [897, 198] on span "Yes" at bounding box center [906, 204] width 20 height 18
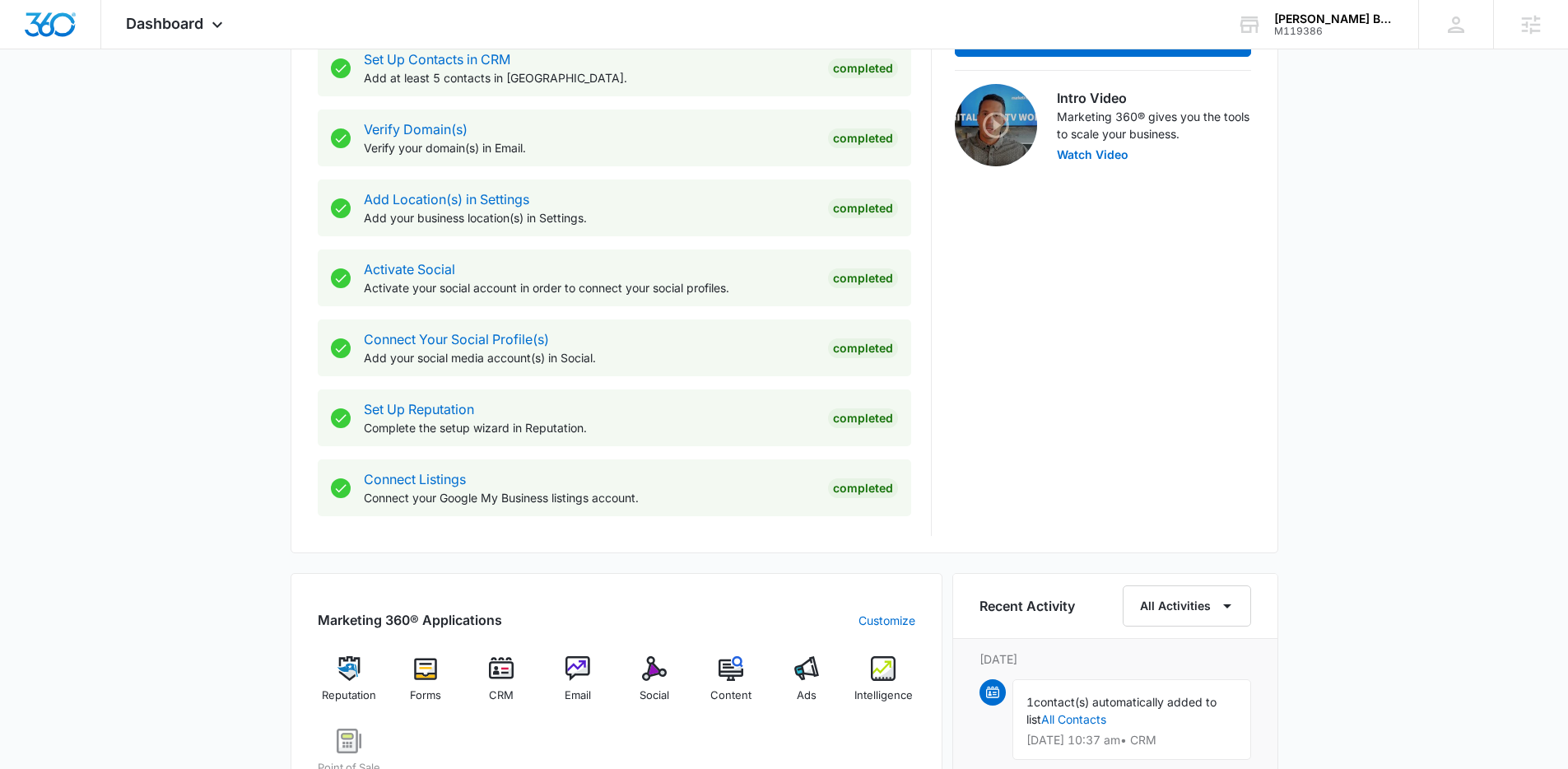
scroll to position [1040, 0]
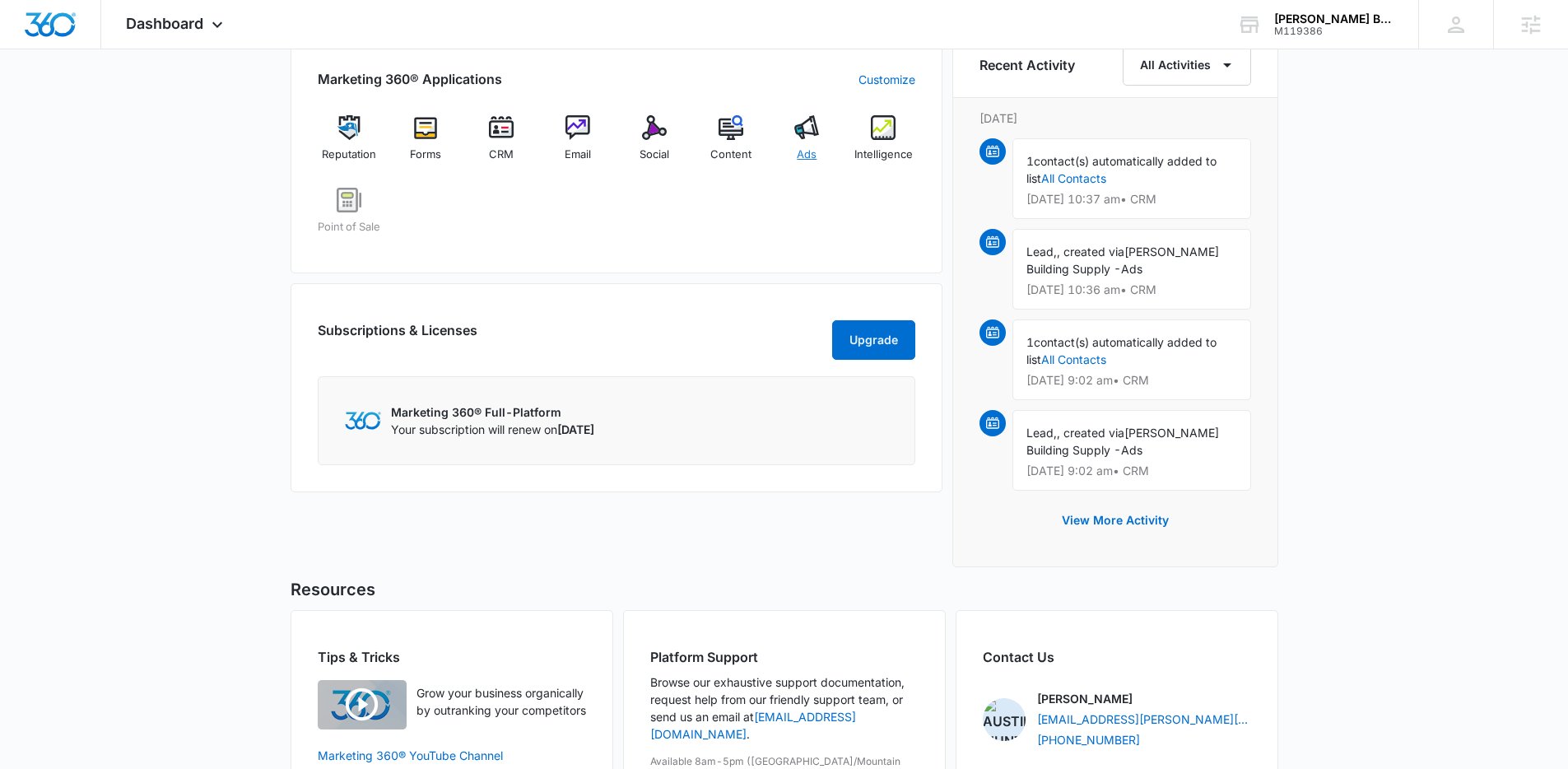
click at [807, 137] on img at bounding box center [806, 127] width 25 height 25
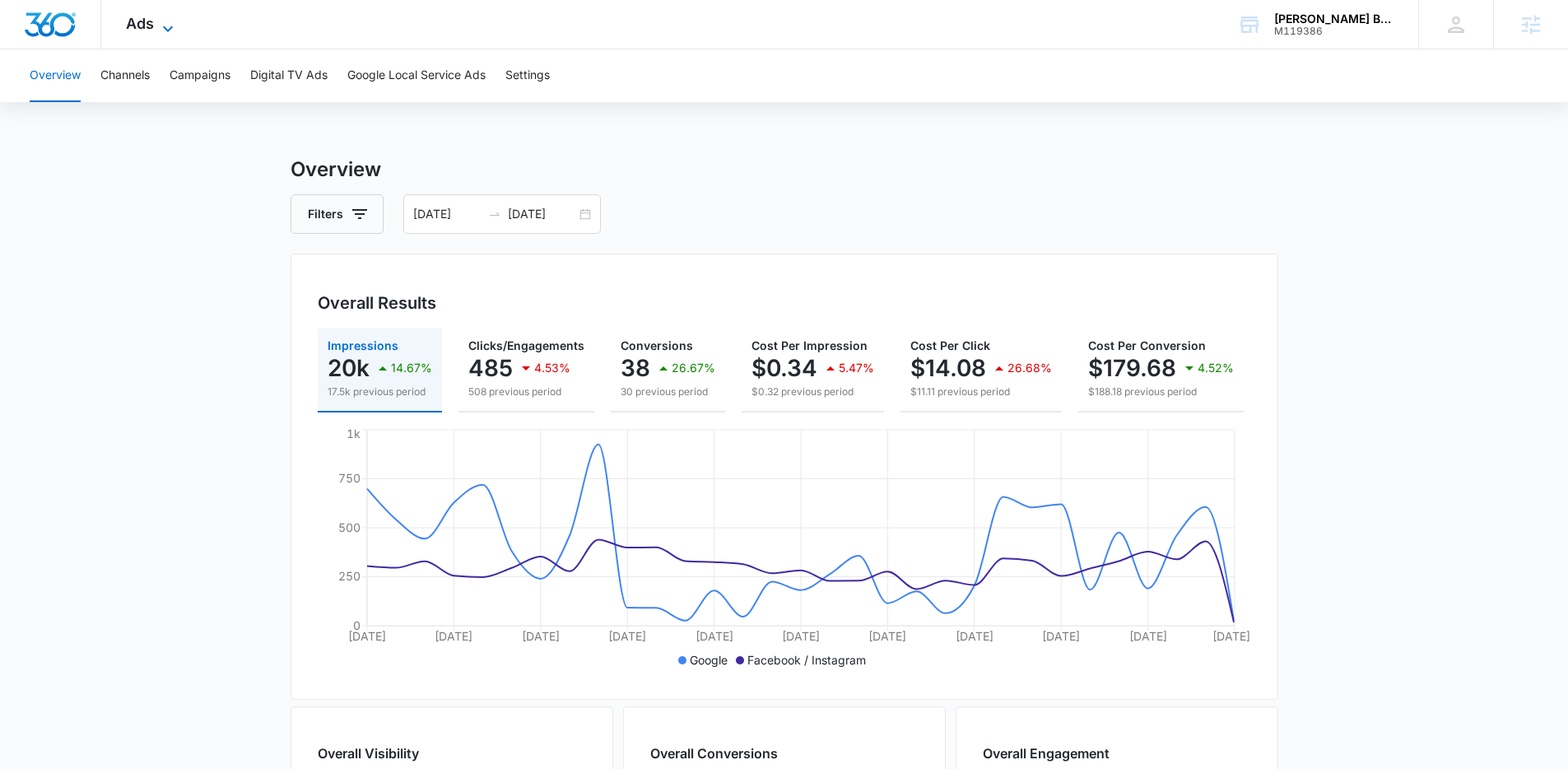
click at [134, 26] on span "Ads" at bounding box center [140, 23] width 28 height 17
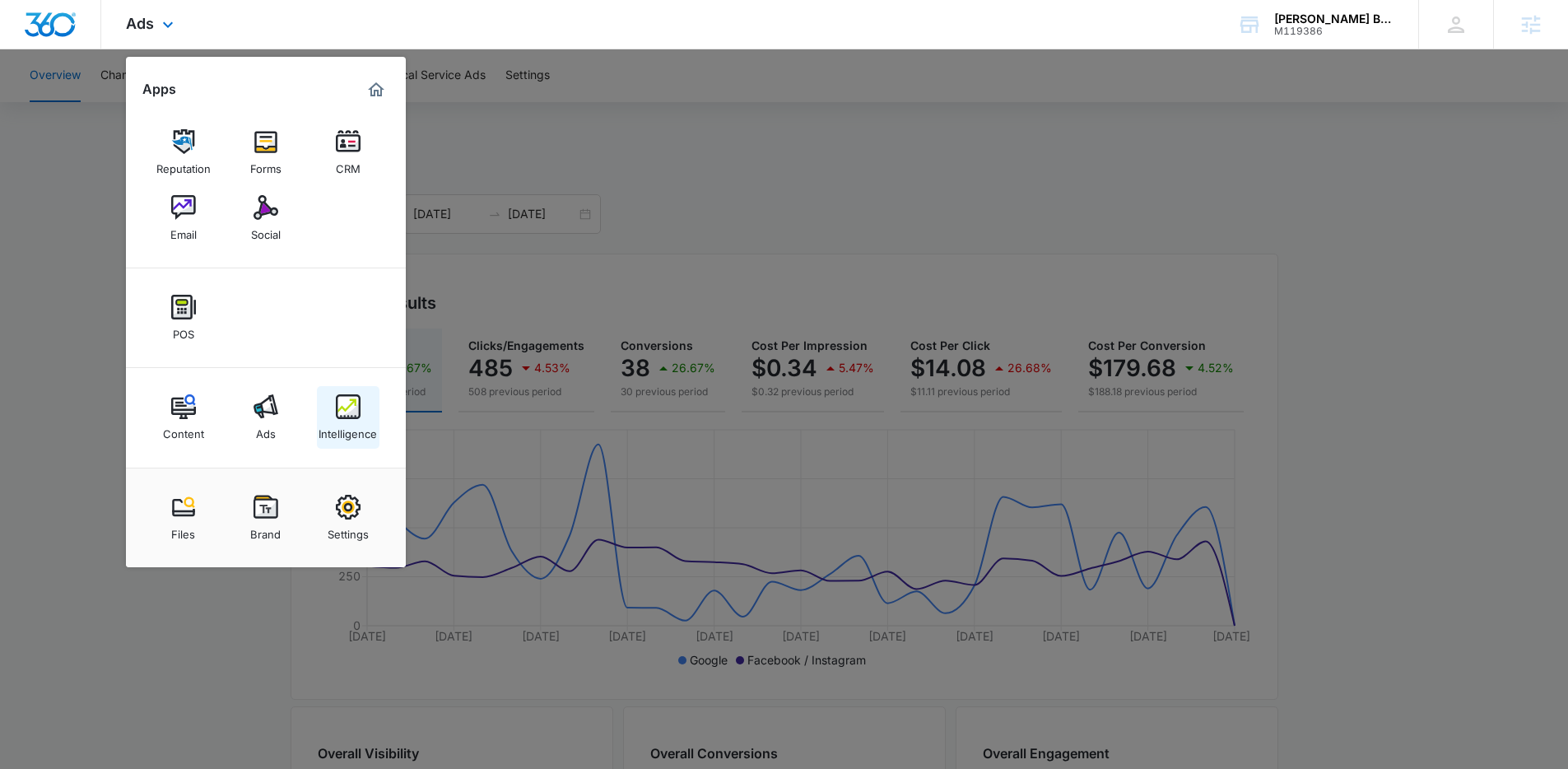
click at [349, 442] on link "Intelligence" at bounding box center [348, 417] width 62 height 62
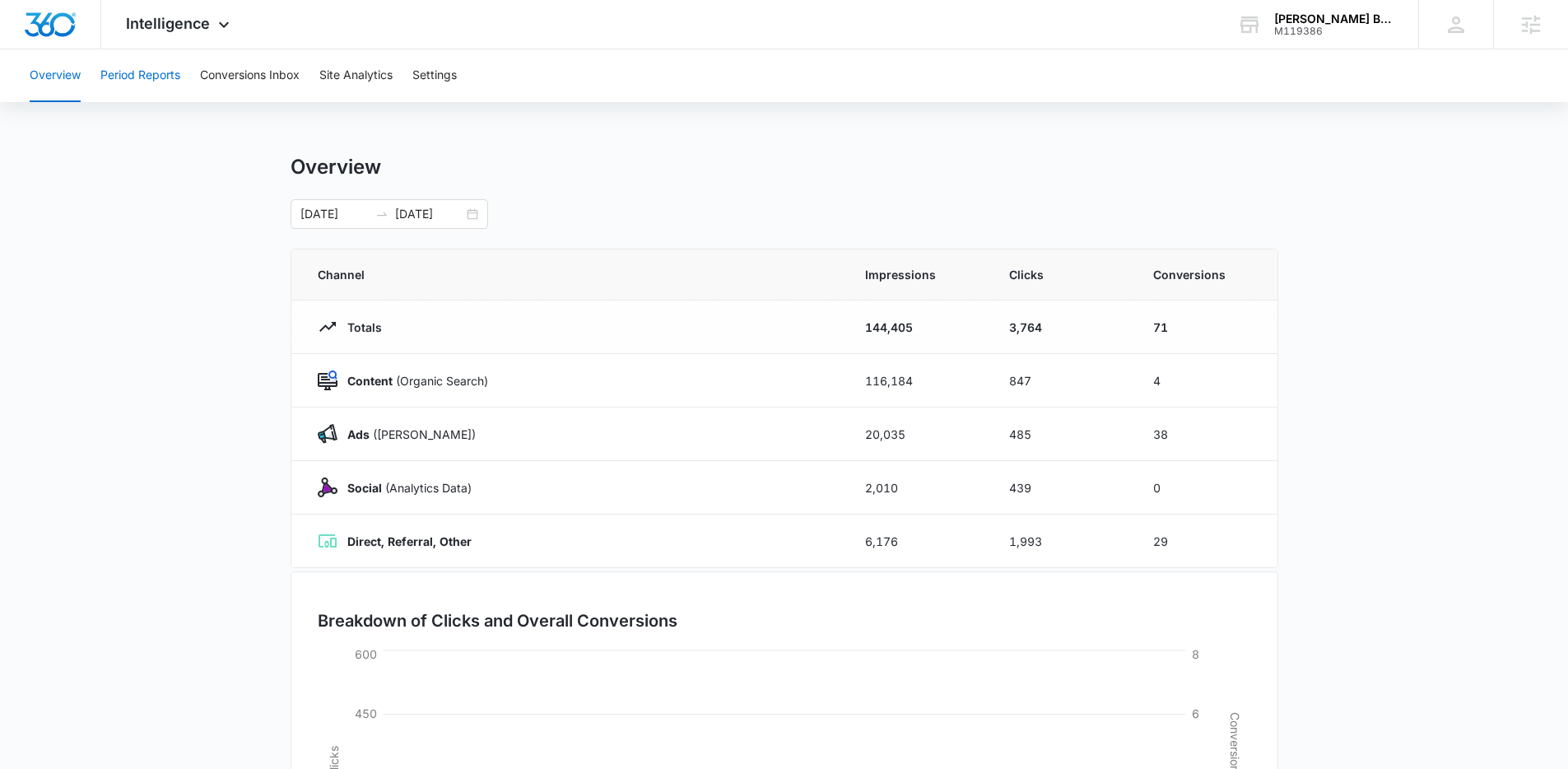
click at [150, 84] on button "Period Reports" at bounding box center [141, 76] width 80 height 53
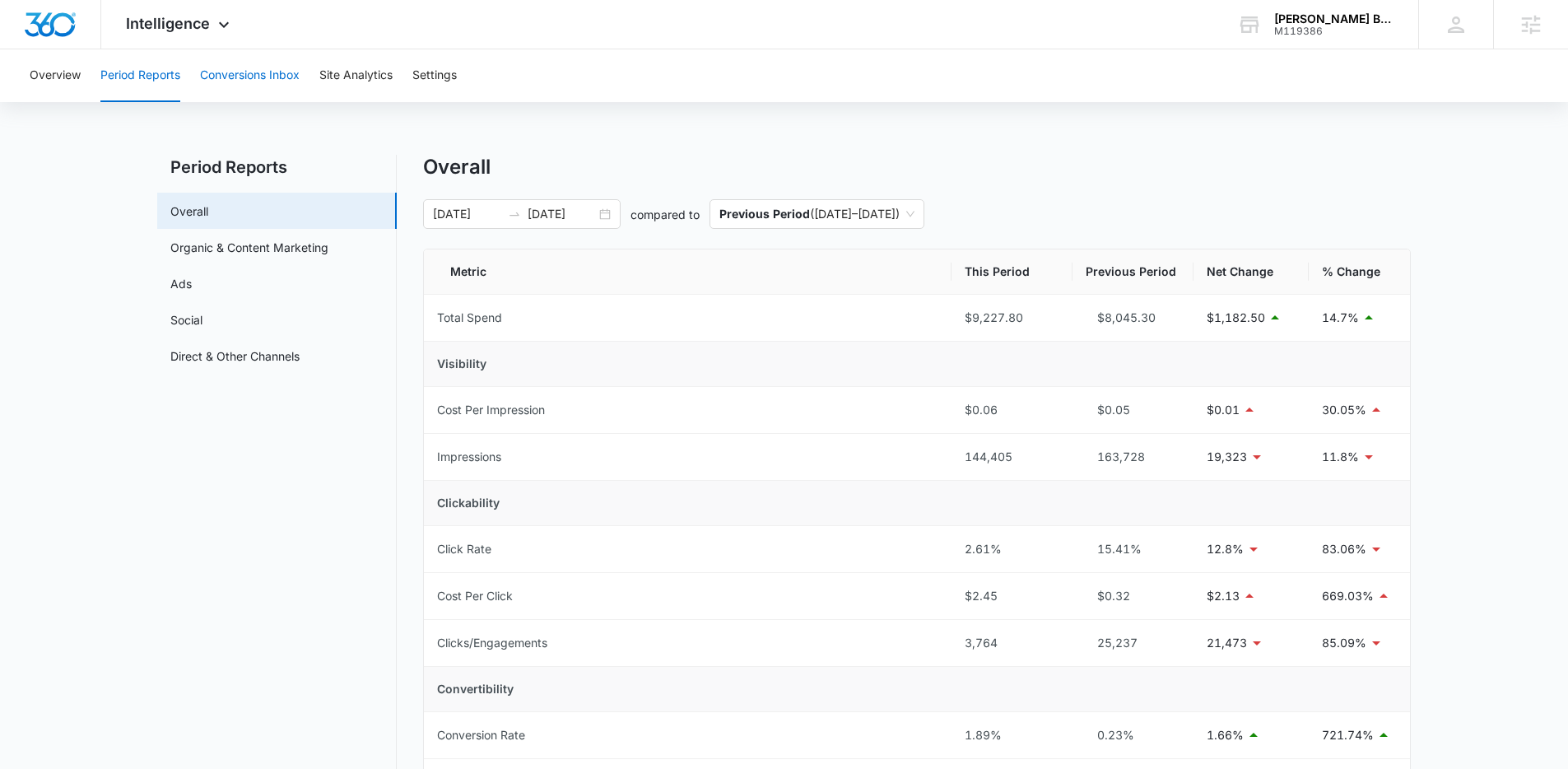
click at [262, 84] on button "Conversions Inbox" at bounding box center [250, 76] width 100 height 53
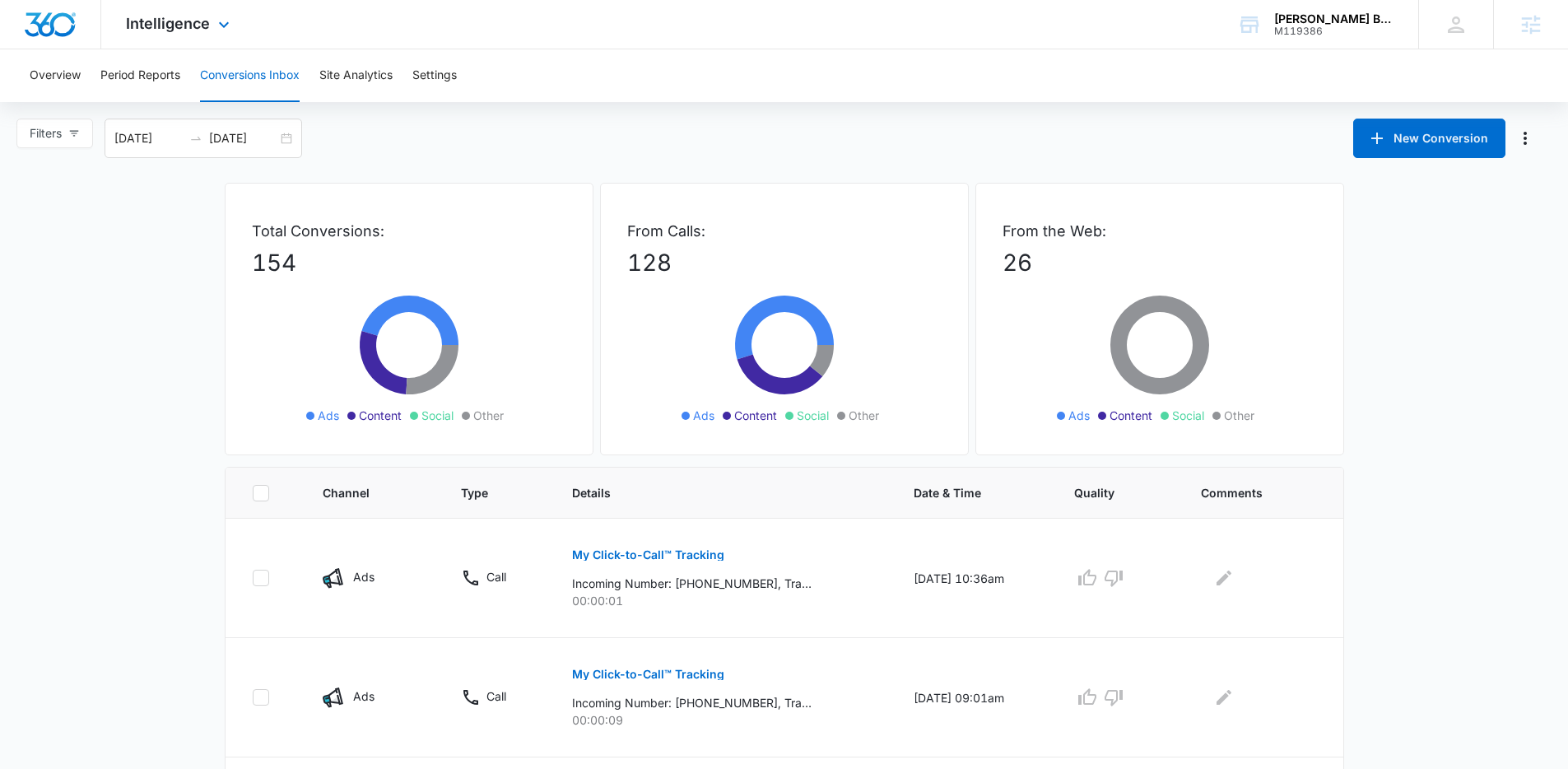
click at [211, 33] on div "Intelligence Apps Reputation Forms CRM Email Social POS Content Ads Intelligenc…" at bounding box center [180, 24] width 158 height 49
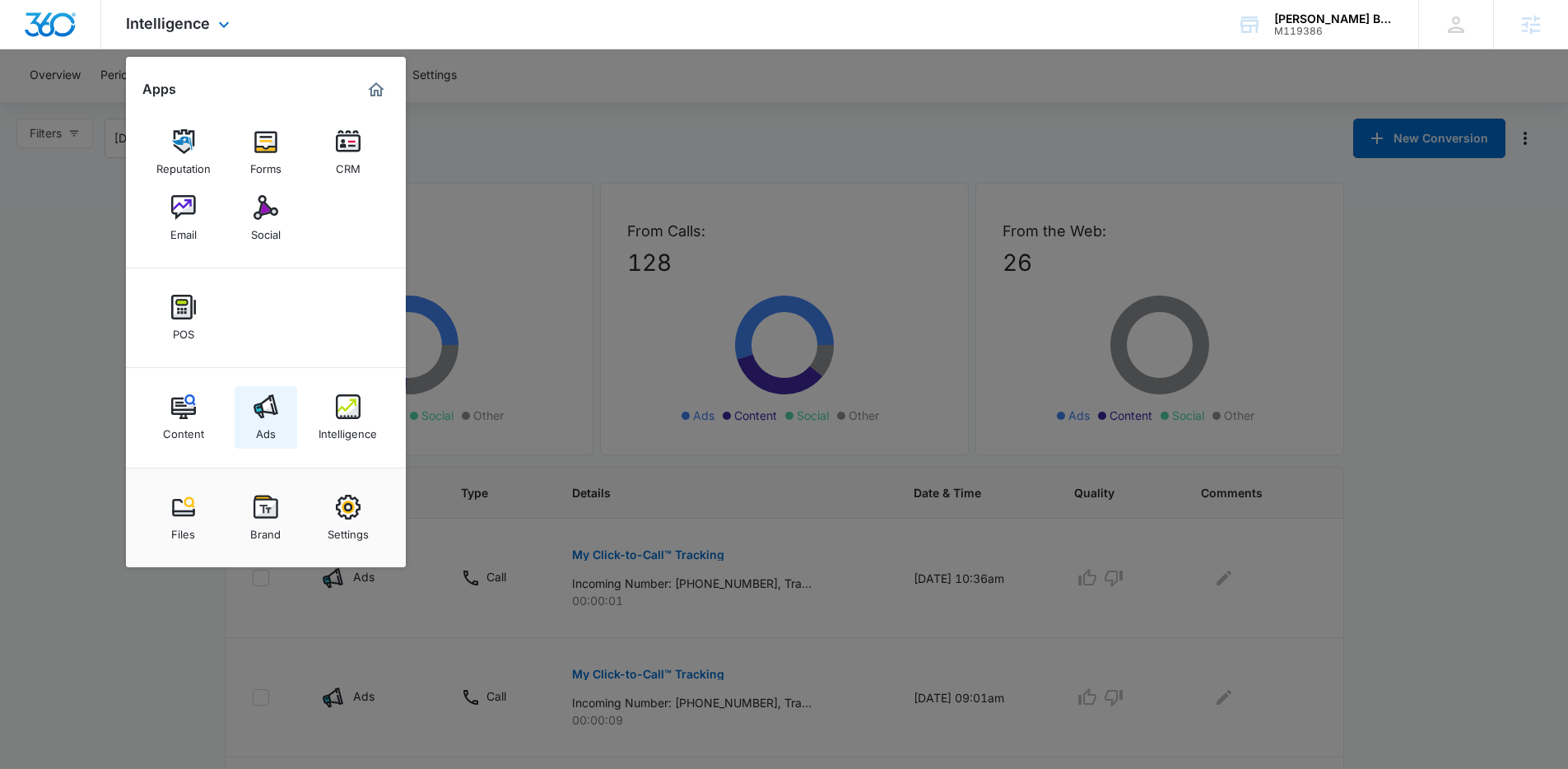
click at [264, 420] on div "Ads" at bounding box center [265, 430] width 20 height 21
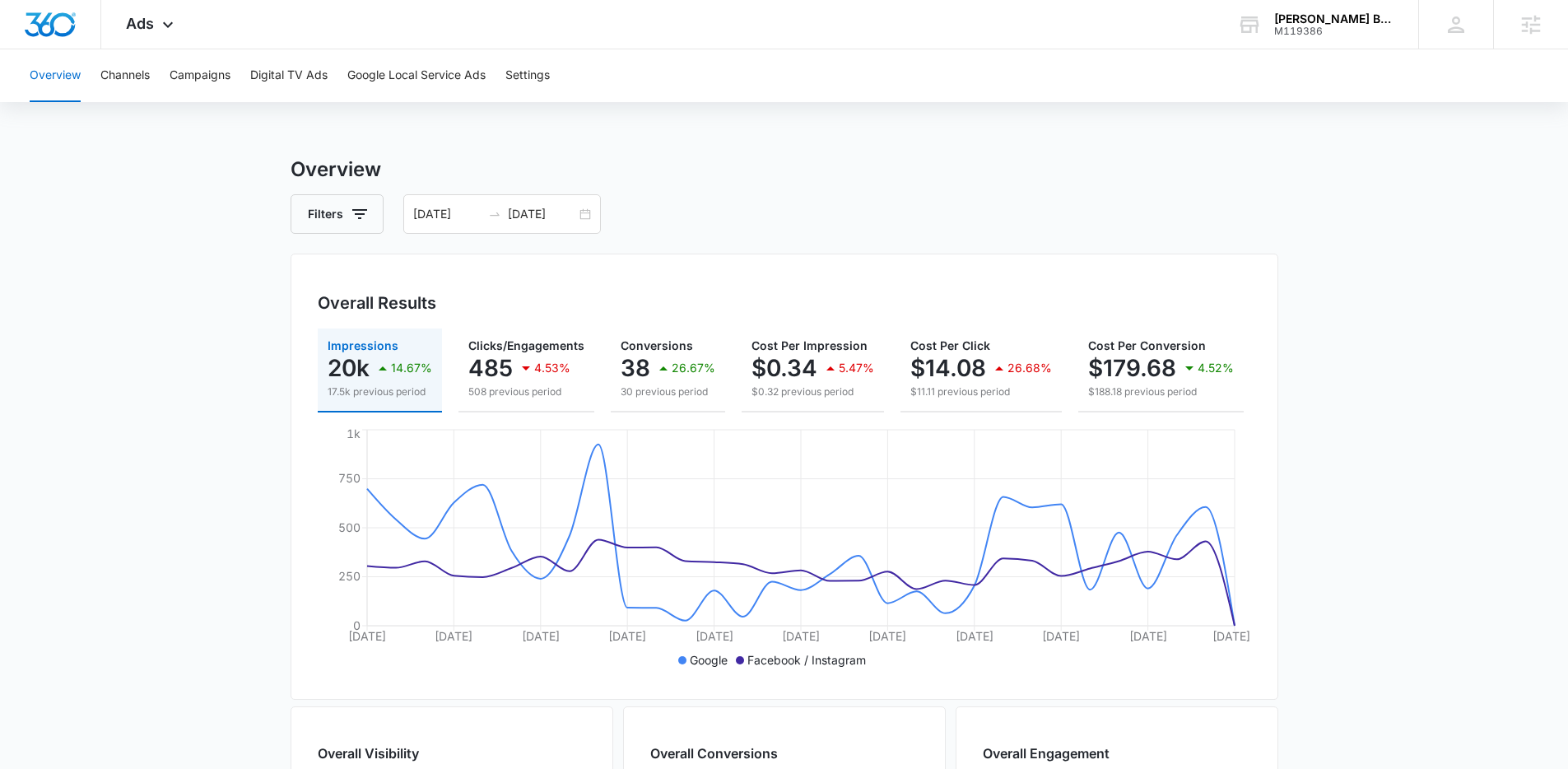
scroll to position [3, 0]
click at [165, 30] on icon at bounding box center [167, 28] width 20 height 20
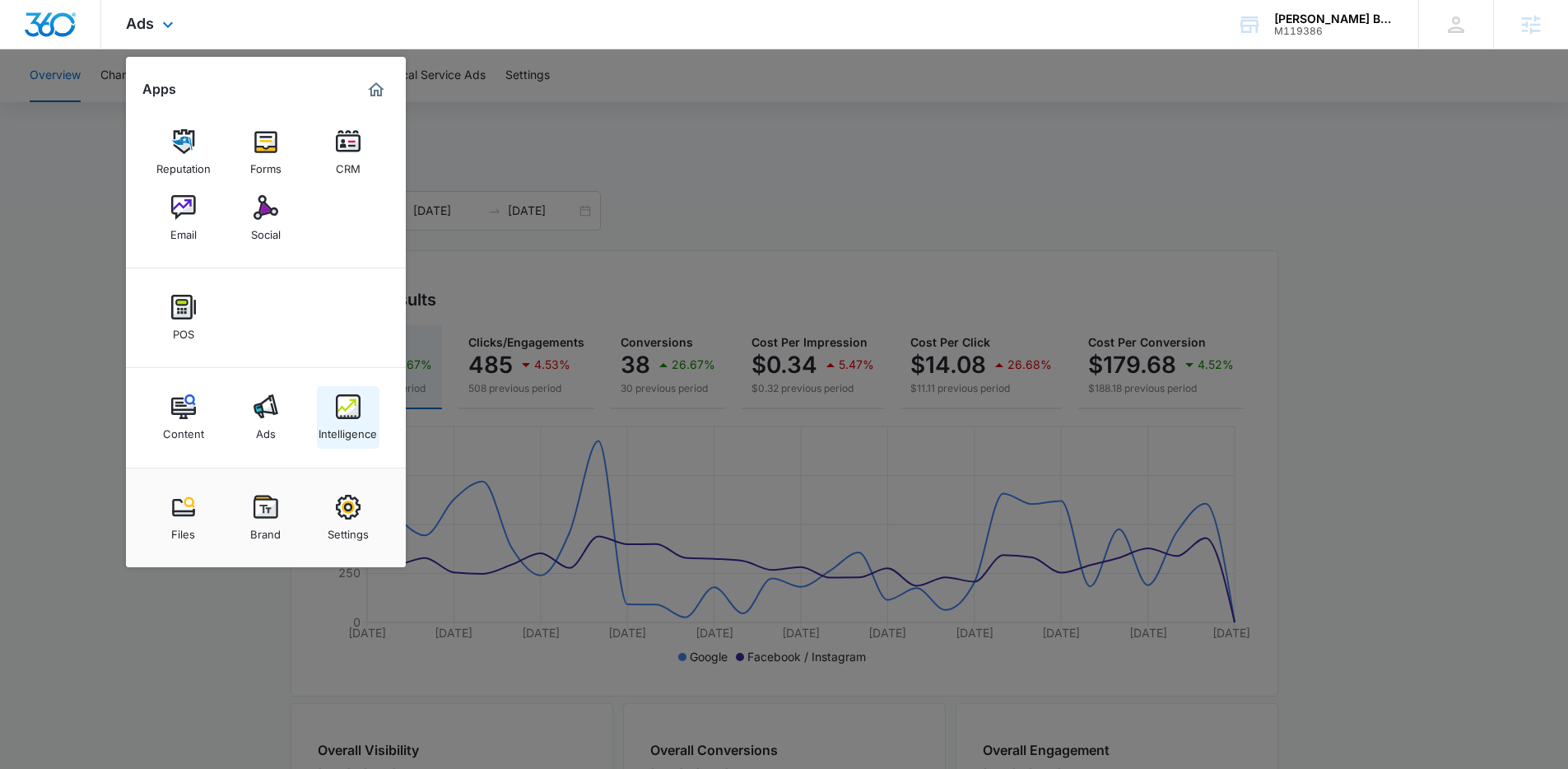
click at [354, 420] on div "Intelligence" at bounding box center [348, 430] width 59 height 21
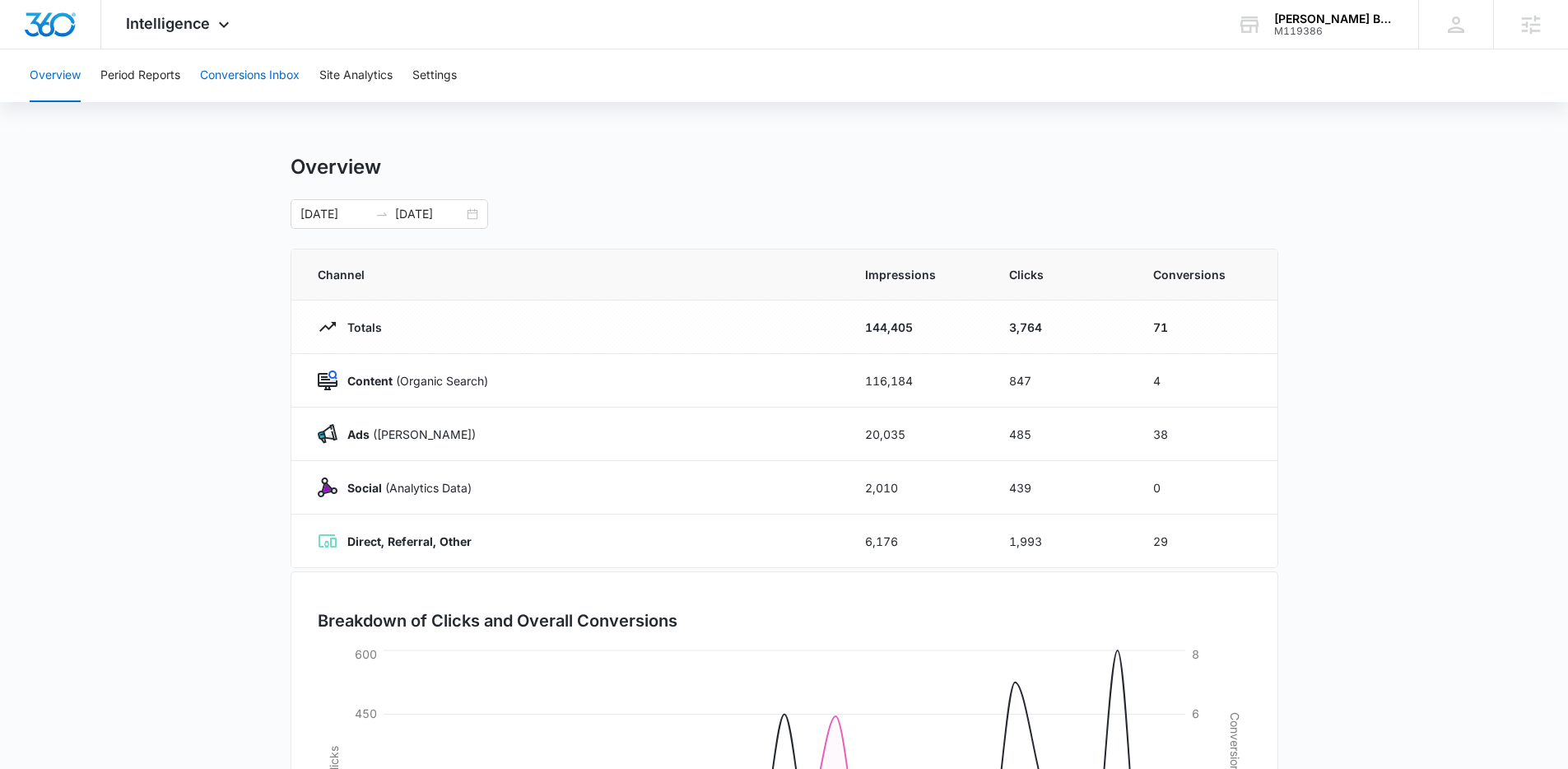
click at [230, 75] on button "Conversions Inbox" at bounding box center [250, 76] width 100 height 53
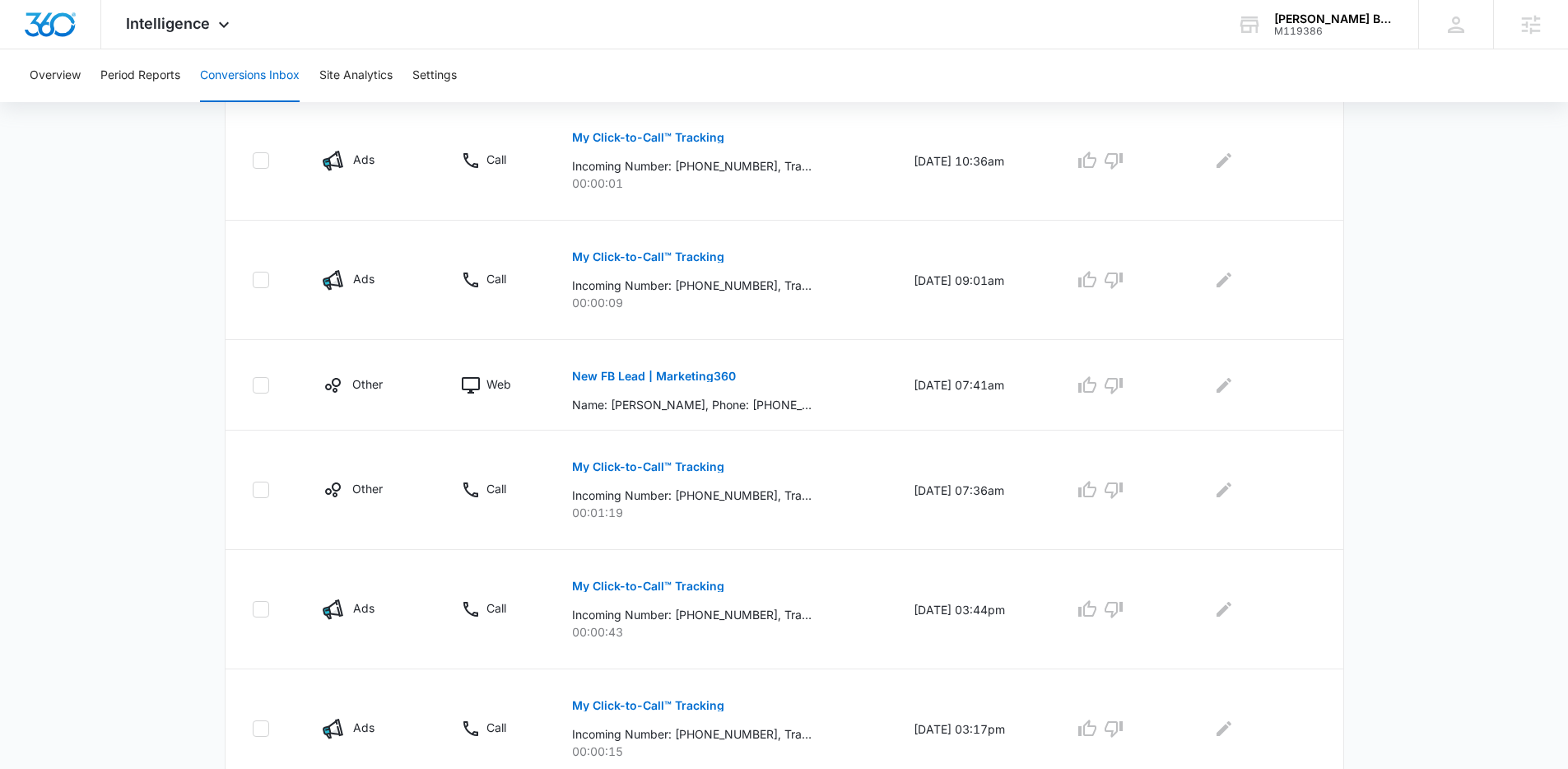
scroll to position [428, 0]
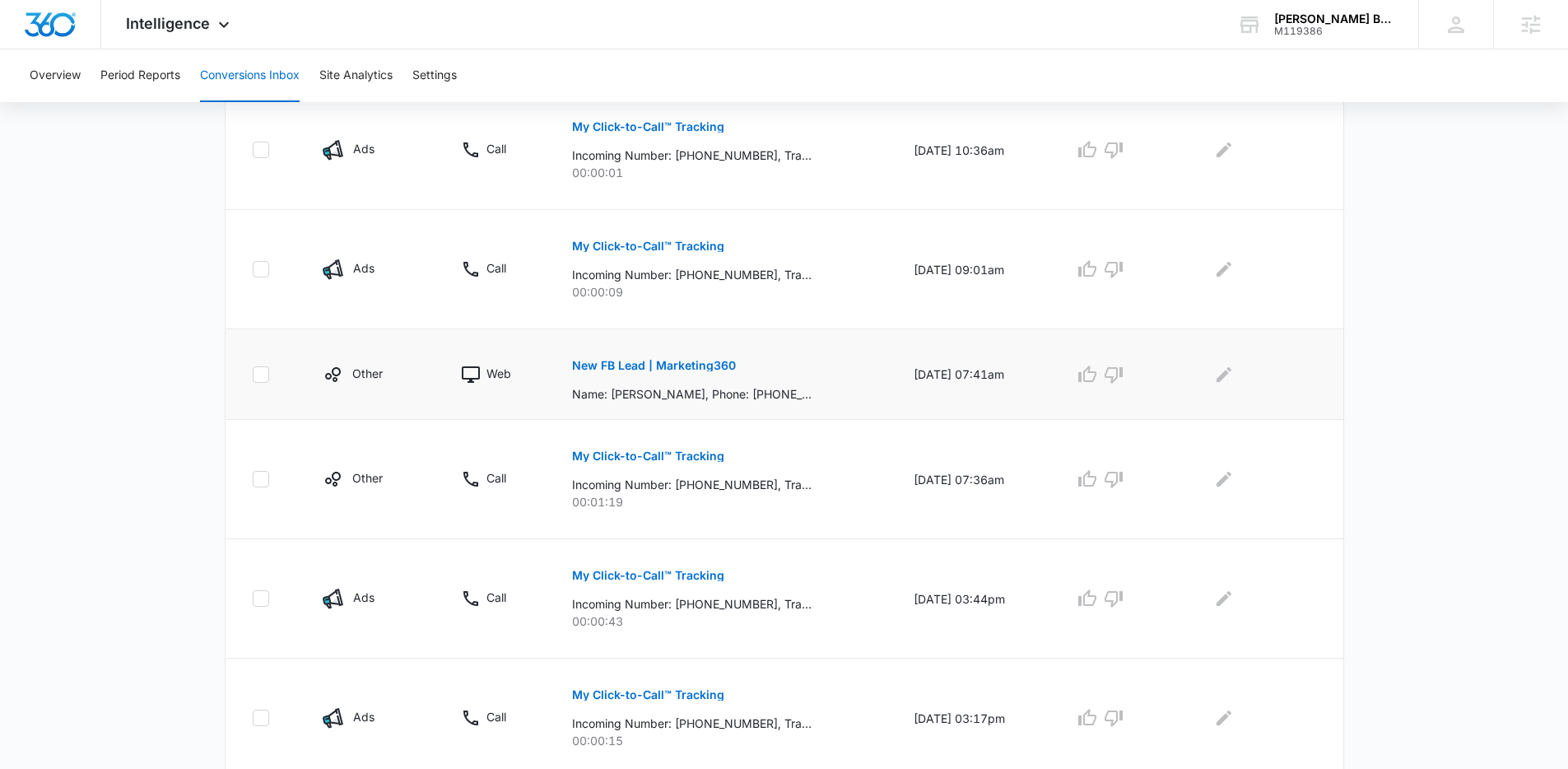
click at [688, 368] on p "New FB Lead | Marketing360" at bounding box center [654, 366] width 164 height 12
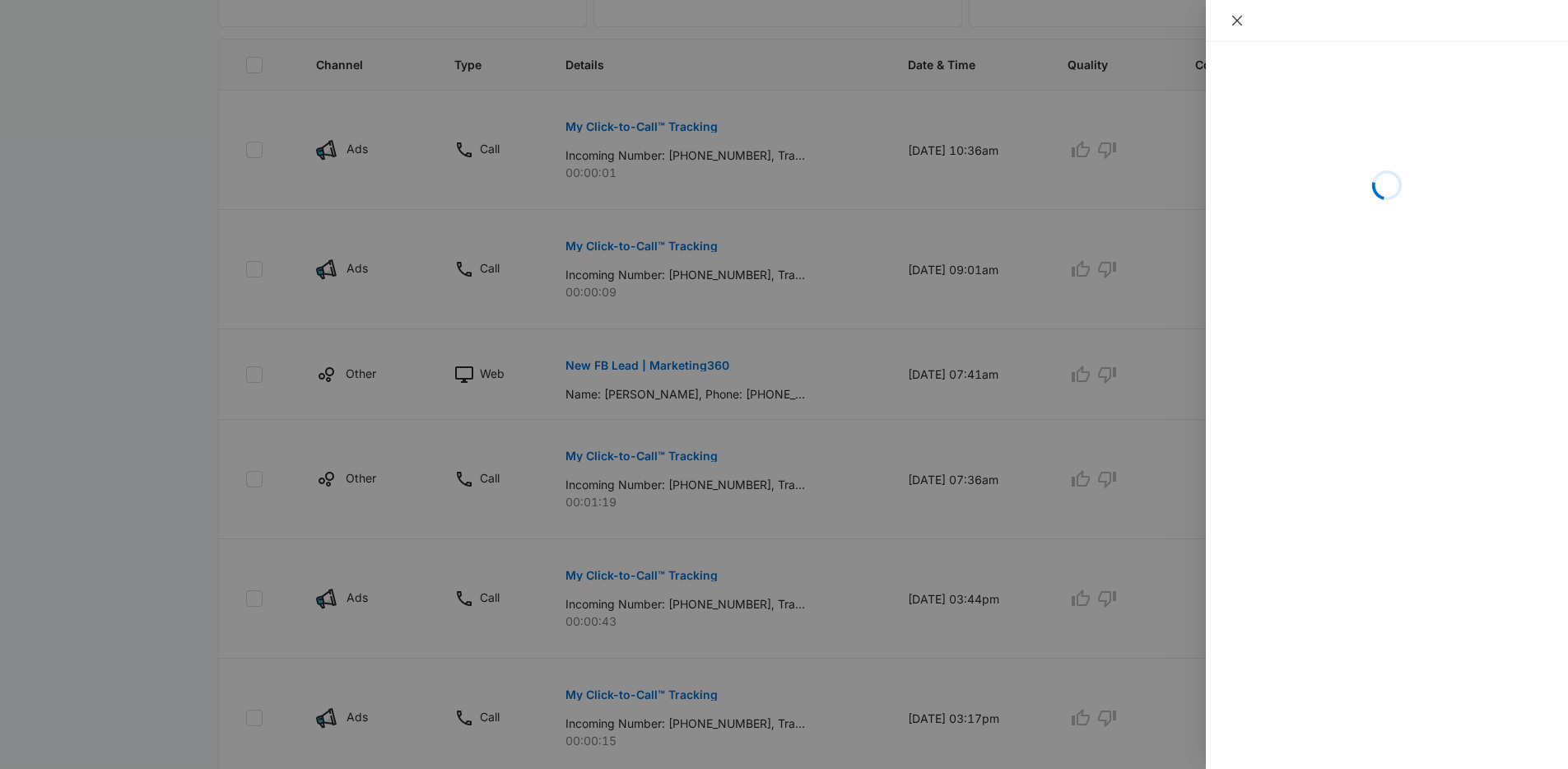
click at [1236, 14] on icon "close" at bounding box center [1237, 20] width 13 height 13
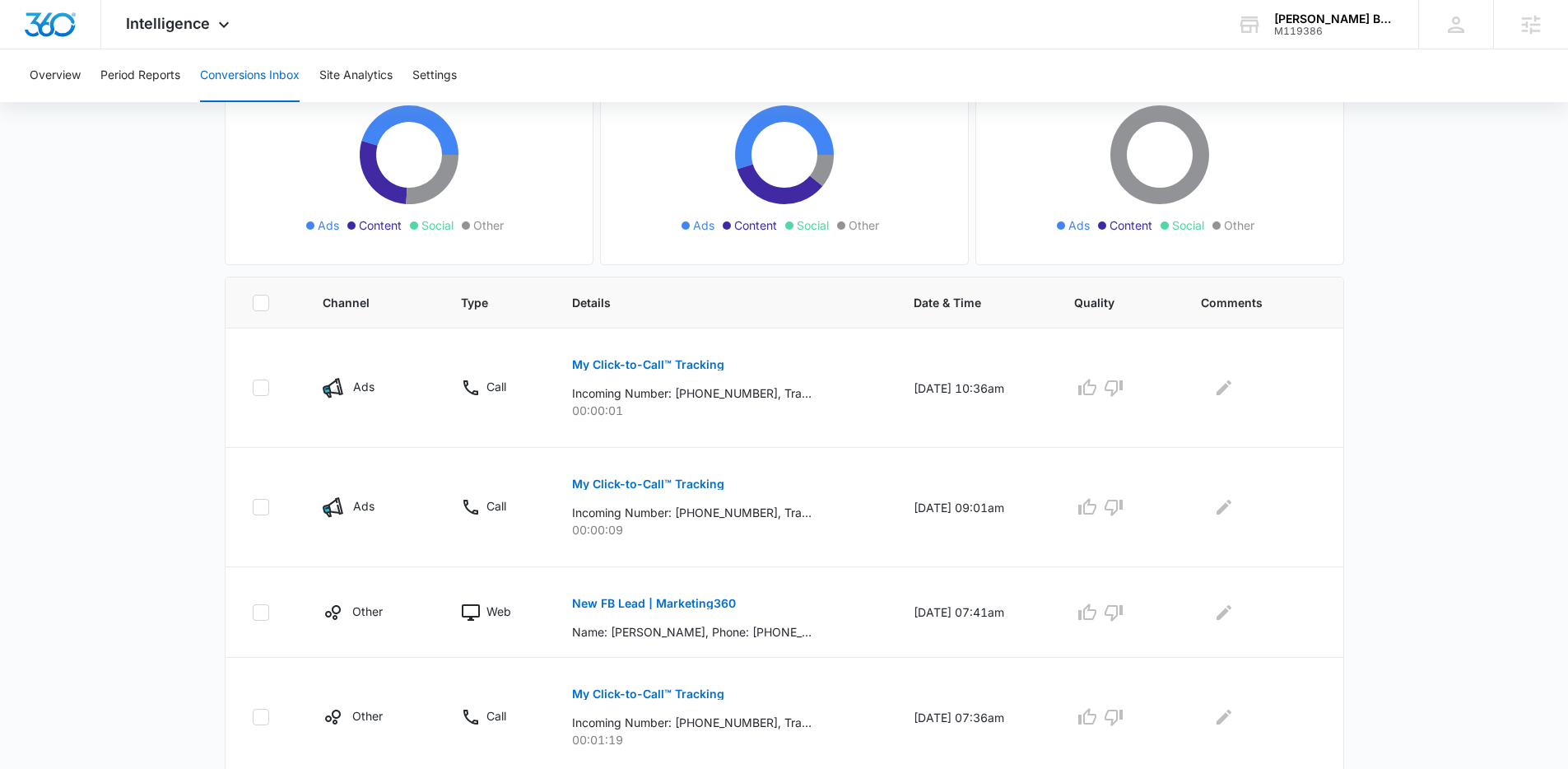
scroll to position [0, 0]
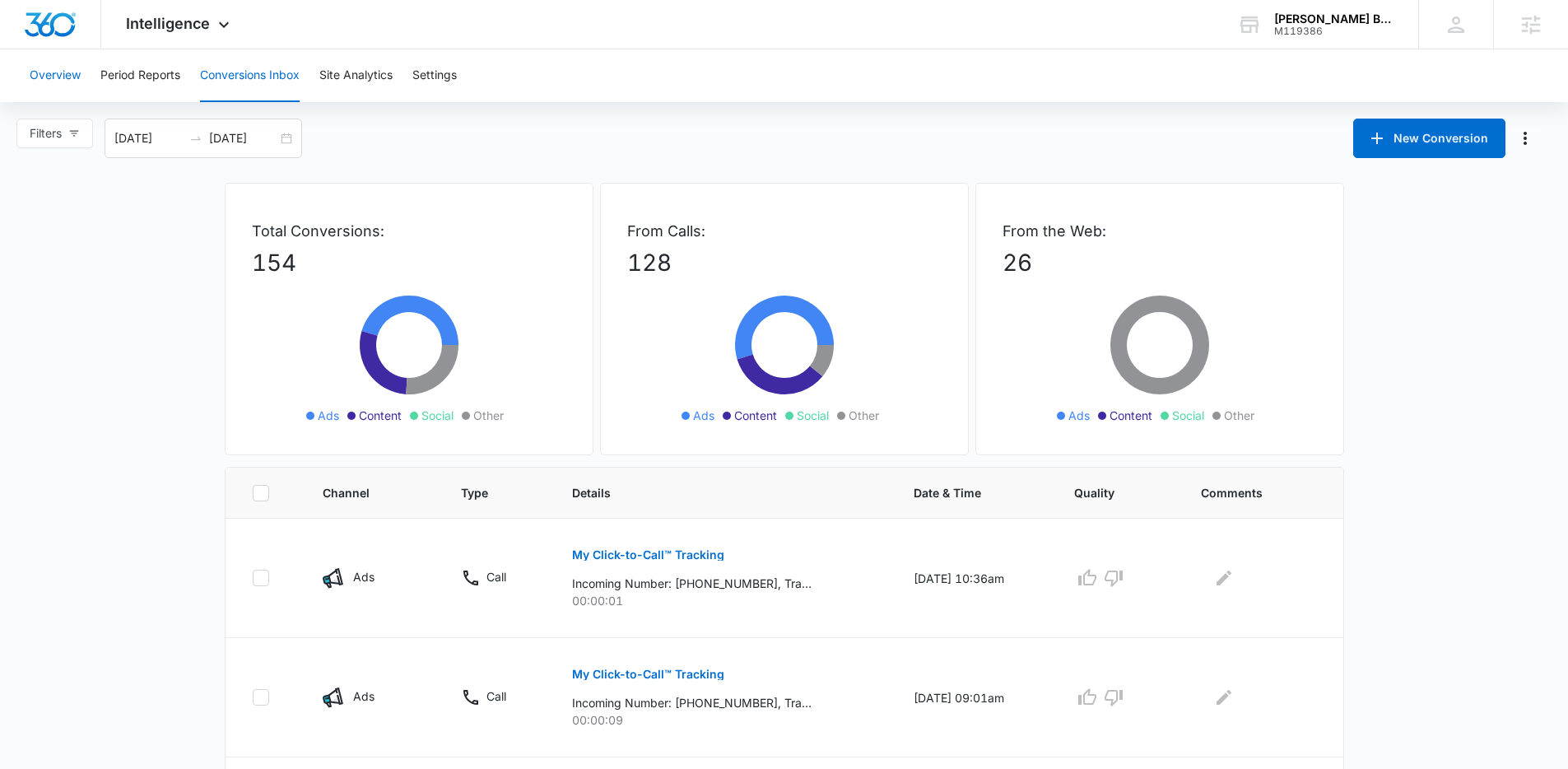
click at [55, 77] on button "Overview" at bounding box center [55, 76] width 51 height 53
